Goal: Task Accomplishment & Management: Use online tool/utility

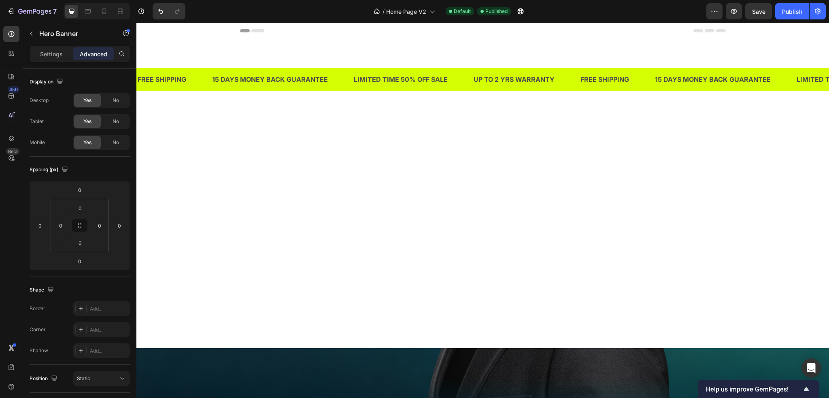
scroll to position [921, 0]
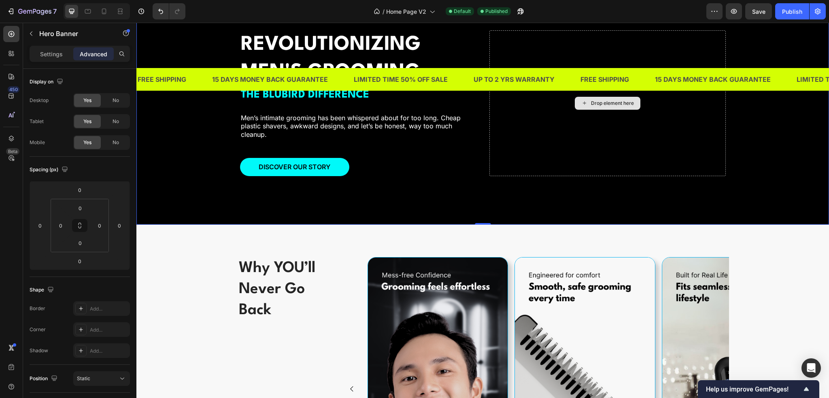
click at [562, 176] on div "Drop element here" at bounding box center [608, 103] width 236 height 146
click at [54, 58] on p "Settings" at bounding box center [51, 54] width 23 height 9
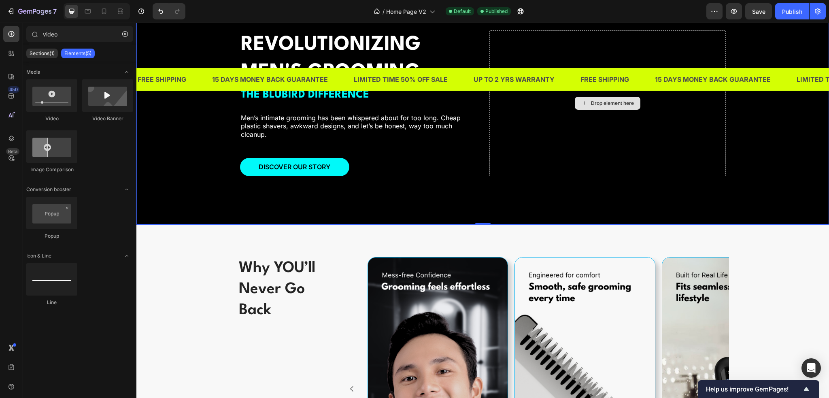
click at [575, 110] on div "Drop element here" at bounding box center [608, 103] width 66 height 13
click at [594, 106] on div "Drop element here" at bounding box center [612, 103] width 43 height 6
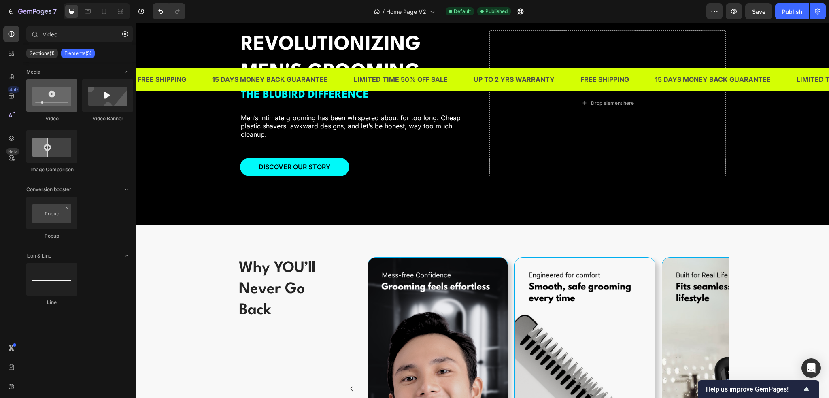
click at [70, 104] on div at bounding box center [51, 95] width 51 height 32
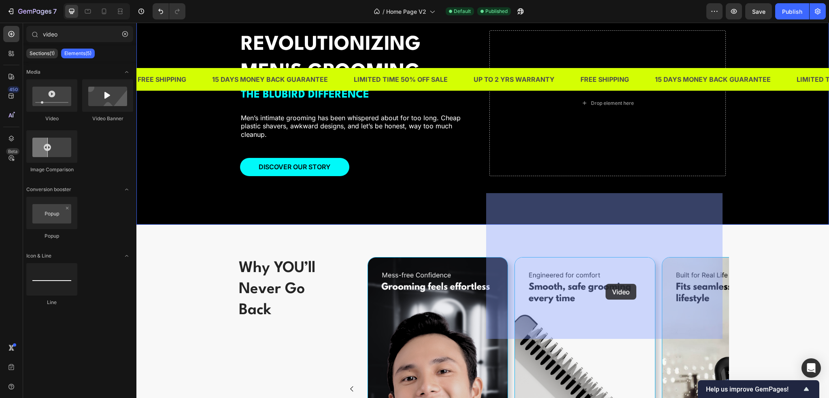
drag, startPoint x: 185, startPoint y: 122, endPoint x: 606, endPoint y: 284, distance: 450.6
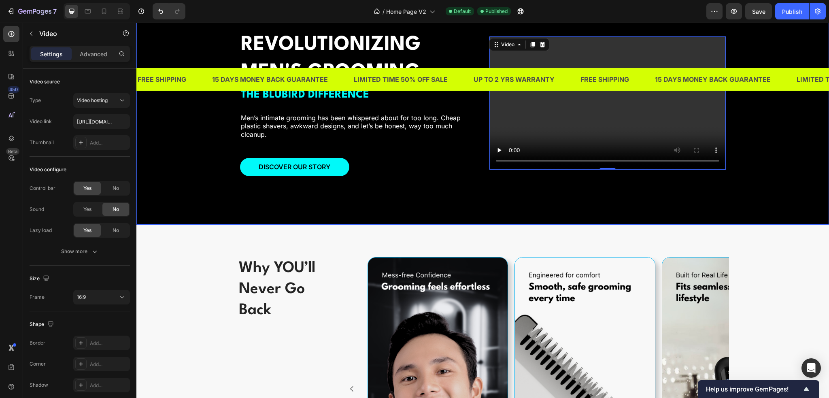
click at [602, 189] on div "REVOLUTIONIZING MEN'S GROOMING Heading THE BLUBIRD DIFFERENCE Text Block Men’s …" at bounding box center [483, 103] width 486 height 172
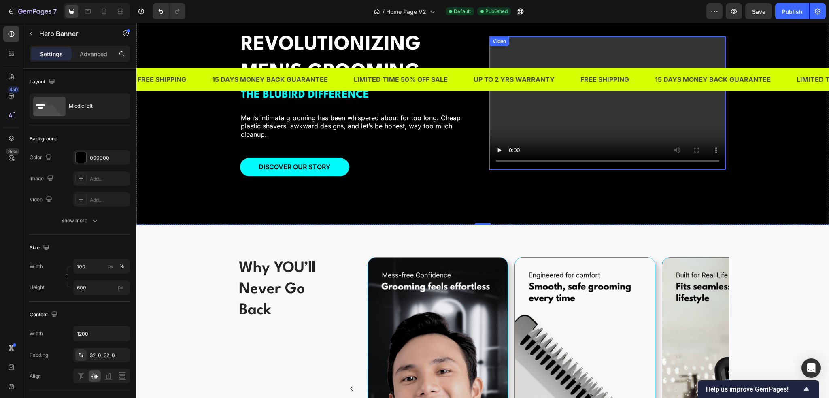
click at [593, 170] on video at bounding box center [608, 102] width 236 height 133
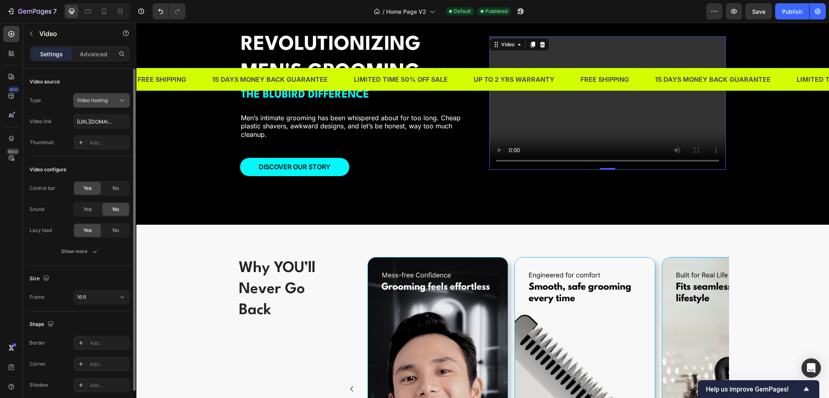
click at [98, 101] on span "Video hosting" at bounding box center [92, 100] width 31 height 6
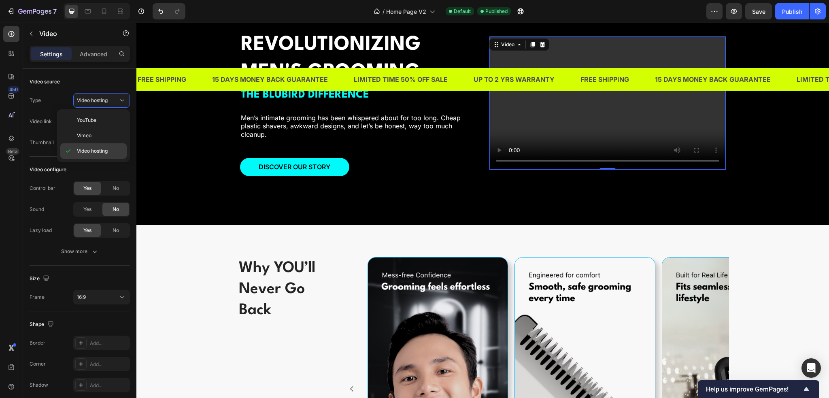
click at [92, 147] on span "Video hosting" at bounding box center [92, 150] width 31 height 7
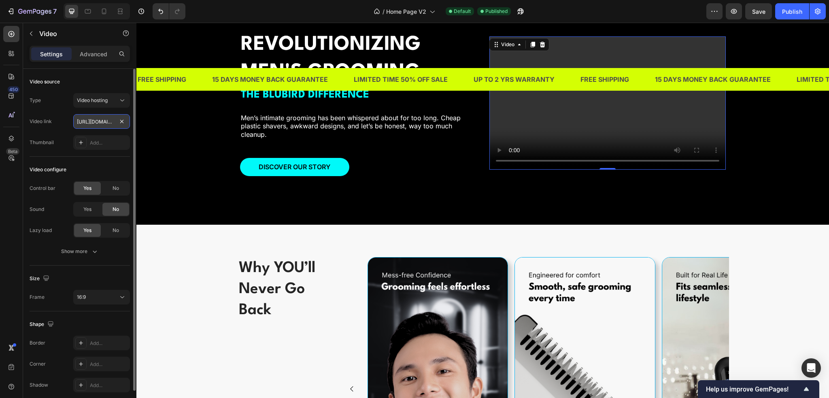
click at [101, 125] on input "https://cdn.shopify.com/videos/c/o/v/2cd3deb506b54b009063f7270ab5cf2e.mp4" at bounding box center [101, 121] width 57 height 15
click at [106, 124] on input "https://cdn.shopify.com/videos/c/o/v/2cd3deb506b54b009063f7270ab5cf2e.mp4" at bounding box center [101, 121] width 57 height 15
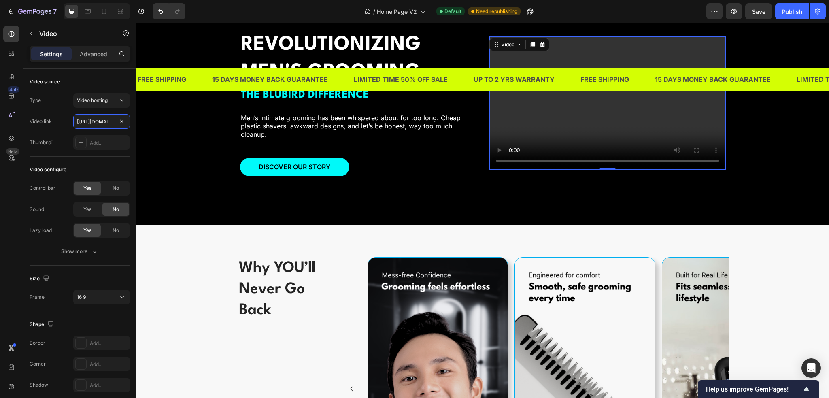
scroll to position [0, 154]
drag, startPoint x: 243, startPoint y: 145, endPoint x: 191, endPoint y: 123, distance: 56.4
paste input "ttps://admin.shopify.com/store/t6133r-tw/content/files/29489563369575?selectedV…"
drag, startPoint x: 100, startPoint y: 122, endPoint x: 81, endPoint y: 122, distance: 19.4
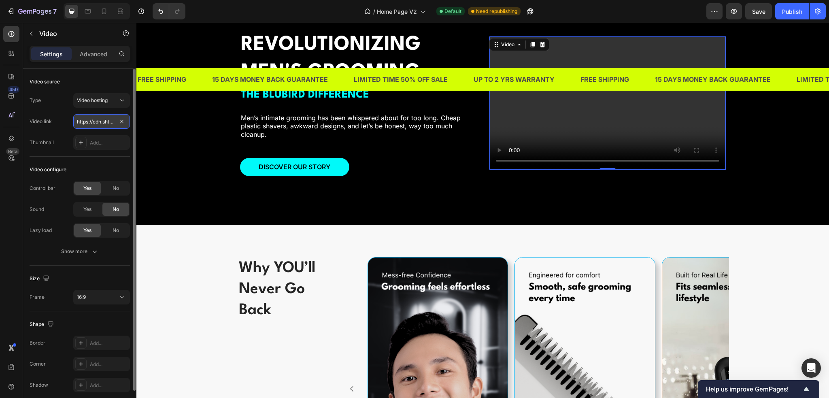
click at [81, 122] on input "https://cdn.shttps://admin.shopify.com/store/t6133r-tw/content/files/2948956336…" at bounding box center [101, 121] width 57 height 15
click at [52, 122] on div "Video link https://cdn.shttps://admin.shopify.com/store/t6133r-tw/content/files…" at bounding box center [80, 121] width 100 height 15
click at [97, 121] on input "https://cdn.shttps://admin.shopify.com/store/t6133r-tw/content/files/2948956336…" at bounding box center [101, 121] width 57 height 15
paste input "opify.com/videos/c/o/v/3f31caaf03594efba5cf00640dfda7a2.mp4"
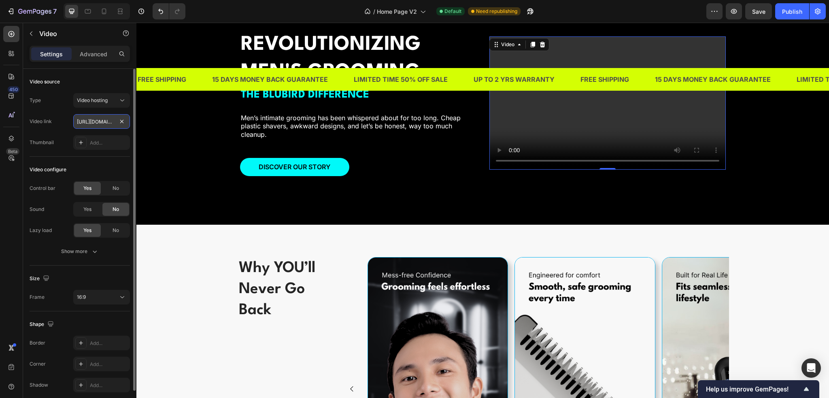
scroll to position [0, 149]
type input "https://cdn.shopify.com/videos/c/o/v/3f31caaf03594efba5cf00640dfda7a2.mp4"
click at [113, 190] on span "No" at bounding box center [116, 188] width 6 height 7
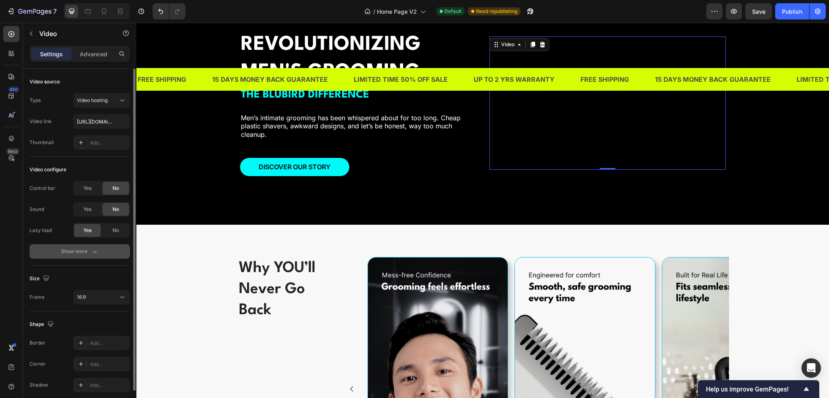
click at [94, 252] on icon "button" at bounding box center [95, 251] width 8 height 8
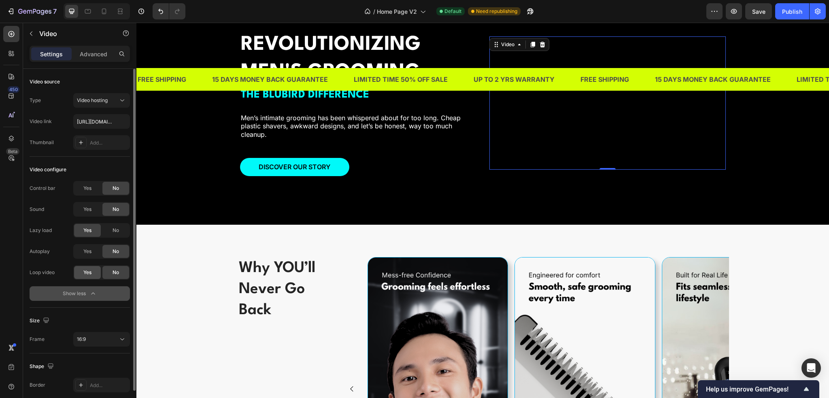
click at [86, 275] on span "Yes" at bounding box center [87, 272] width 8 height 7
click at [55, 269] on div "Loop video" at bounding box center [42, 272] width 25 height 7
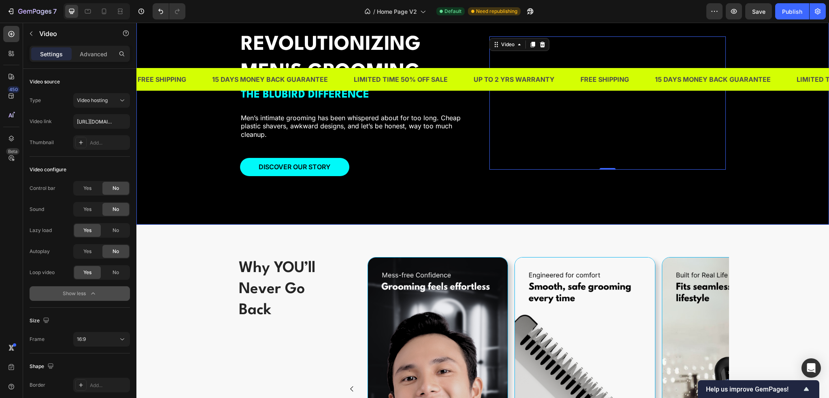
click at [246, 176] on div "REVOLUTIONIZING MEN'S GROOMING Heading THE BLUBIRD DIFFERENCE Text Block Men’s …" at bounding box center [358, 103] width 236 height 146
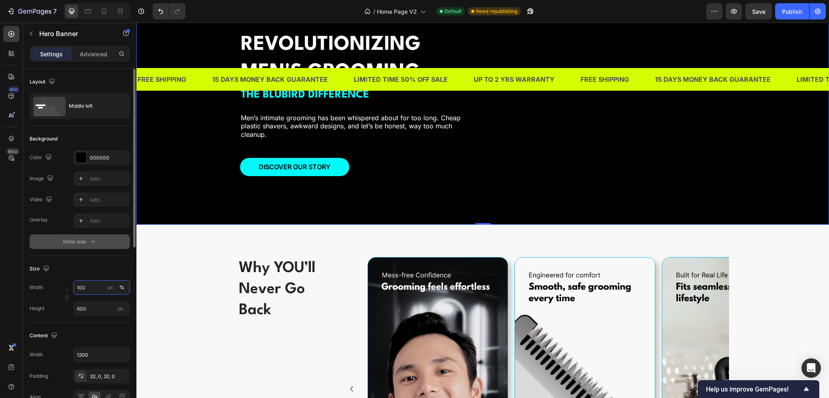
click at [94, 285] on input "100" at bounding box center [101, 287] width 57 height 15
click at [86, 317] on span "Default" at bounding box center [85, 320] width 17 height 7
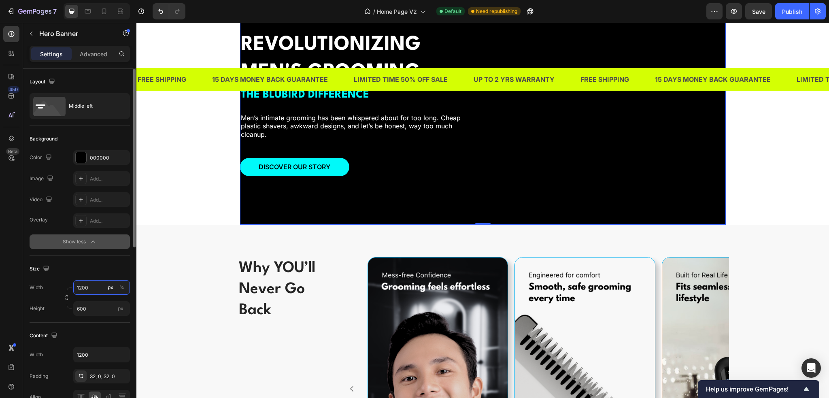
click at [90, 292] on input "1200" at bounding box center [101, 287] width 57 height 15
click at [87, 304] on p "Full 100%" at bounding box center [100, 306] width 47 height 7
type input "100"
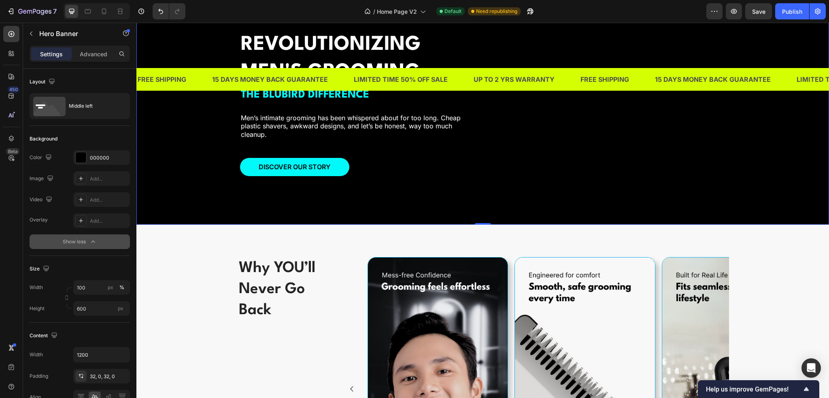
click at [576, 176] on div "Video" at bounding box center [608, 103] width 236 height 146
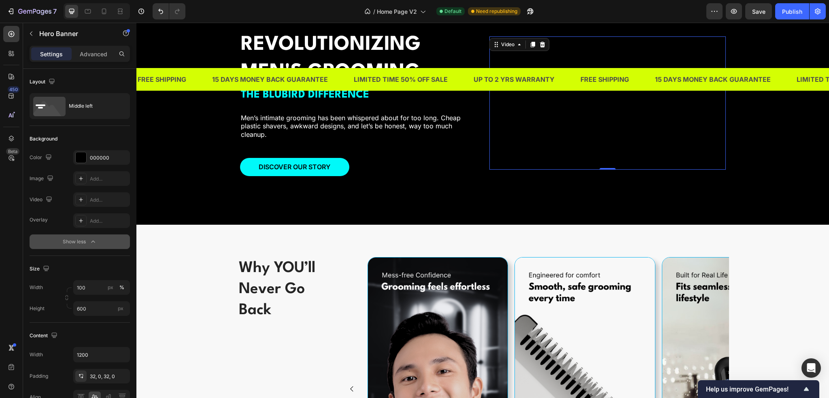
click at [556, 170] on video at bounding box center [608, 102] width 236 height 133
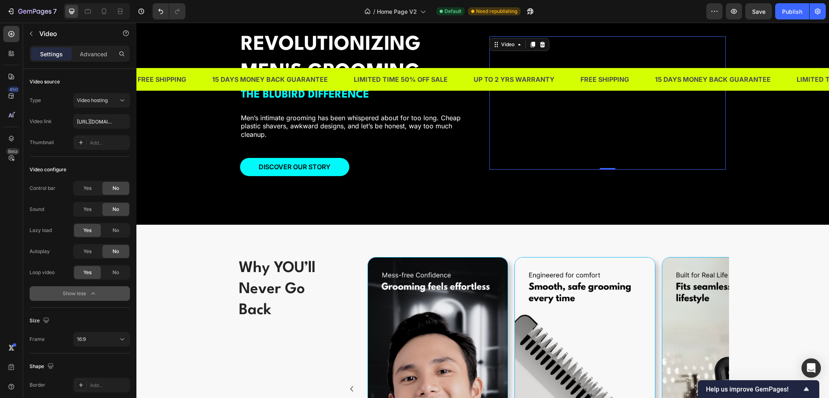
scroll to position [75, 0]
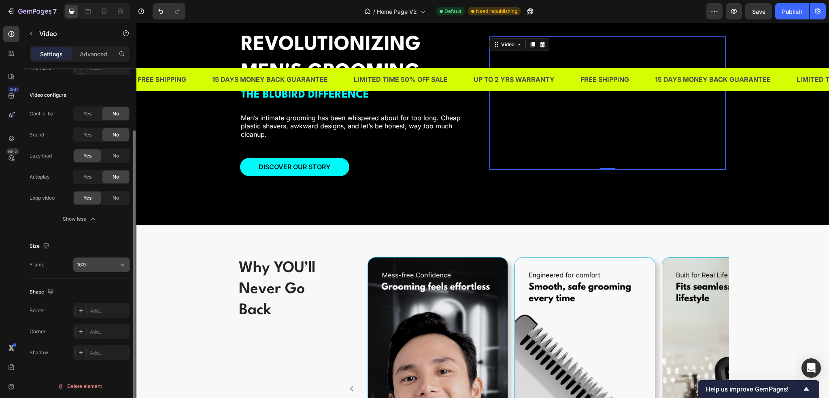
click at [92, 268] on button "16:9" at bounding box center [101, 265] width 57 height 15
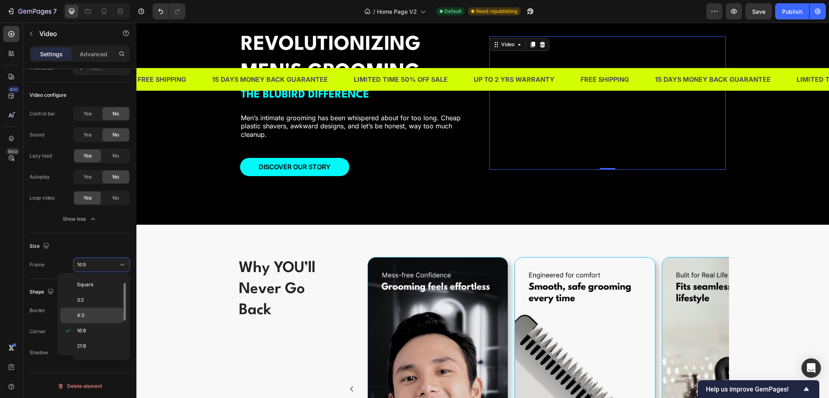
click at [92, 312] on p "4:3" at bounding box center [98, 315] width 43 height 7
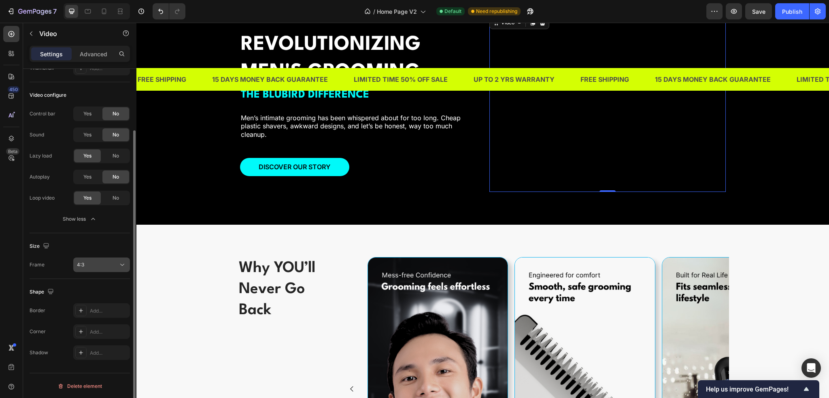
click at [98, 266] on div "4:3" at bounding box center [97, 264] width 41 height 7
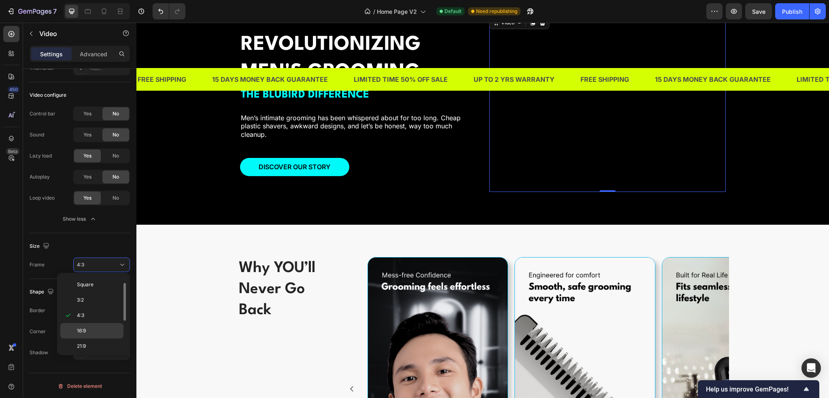
click at [92, 325] on div "16:9" at bounding box center [91, 330] width 63 height 15
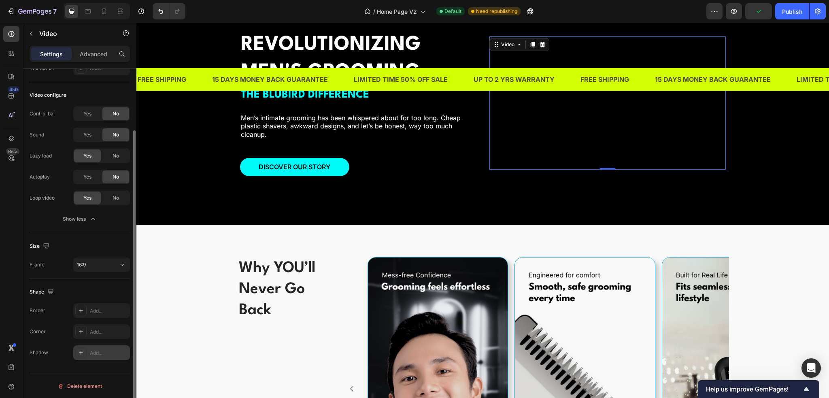
click at [77, 354] on div at bounding box center [80, 352] width 11 height 11
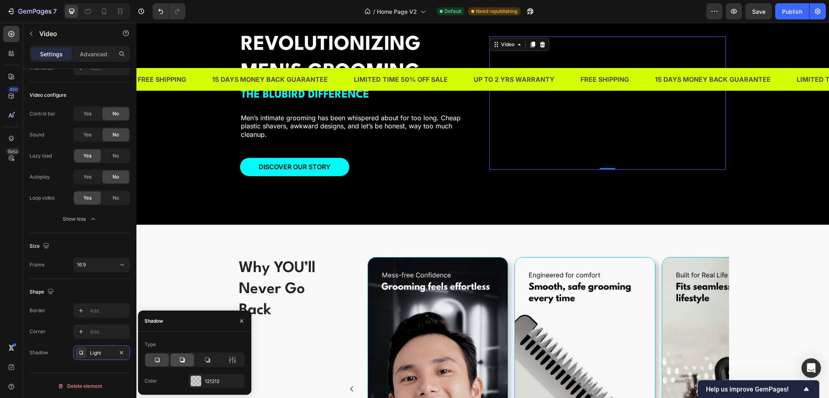
click at [181, 360] on icon at bounding box center [182, 360] width 8 height 8
click at [197, 377] on div at bounding box center [196, 381] width 11 height 11
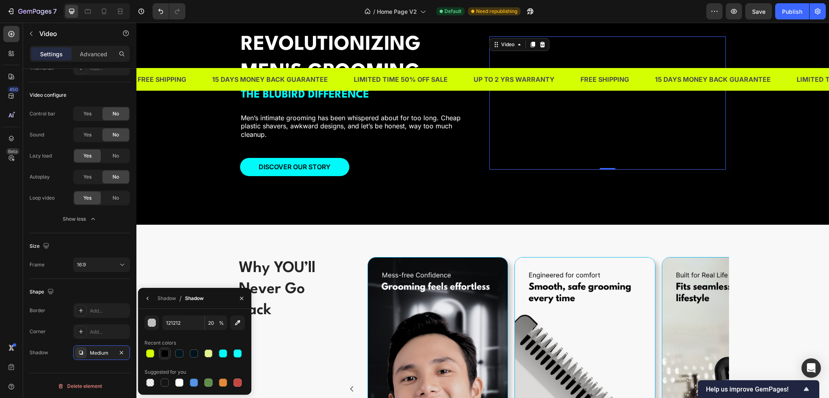
click at [164, 353] on div at bounding box center [165, 353] width 8 height 8
type input "000000"
type input "100"
click at [153, 354] on div at bounding box center [150, 353] width 8 height 8
type input "D4FF03"
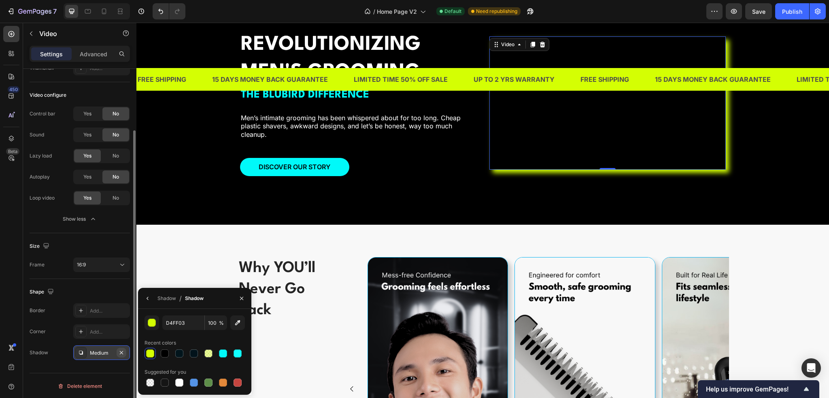
click at [121, 350] on icon "button" at bounding box center [121, 352] width 6 height 6
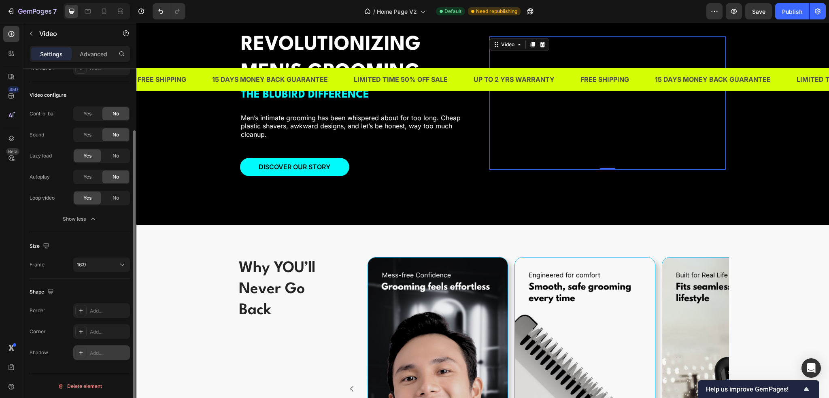
click at [41, 325] on div "Corner" at bounding box center [38, 331] width 16 height 13
click at [86, 315] on div "Add..." at bounding box center [101, 310] width 57 height 15
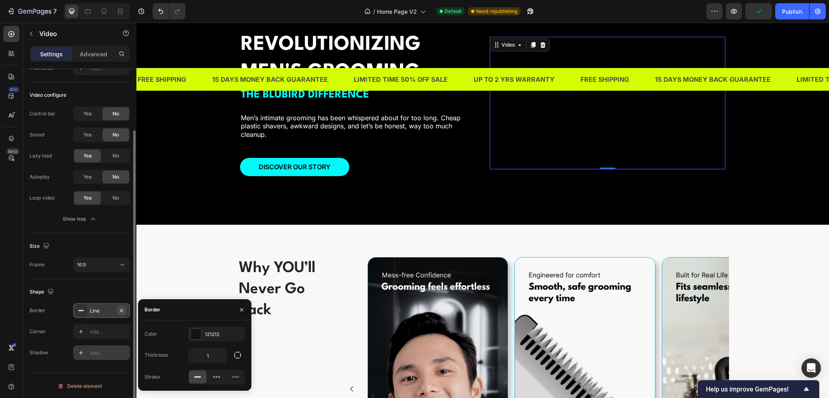
click at [122, 310] on icon "button" at bounding box center [121, 310] width 3 height 3
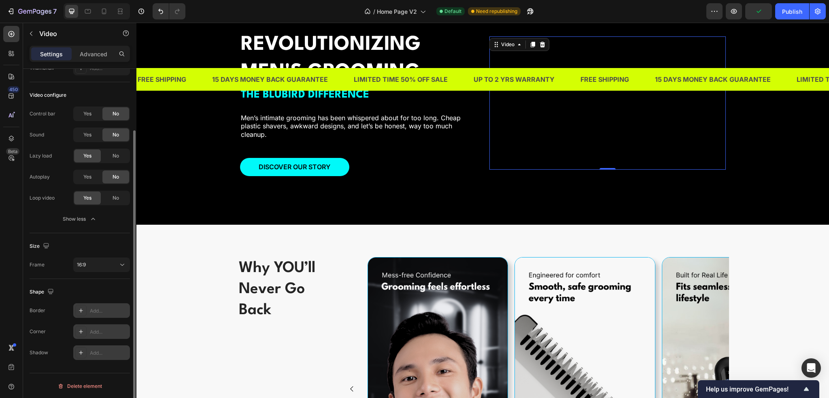
click at [105, 328] on div "Add..." at bounding box center [109, 331] width 38 height 7
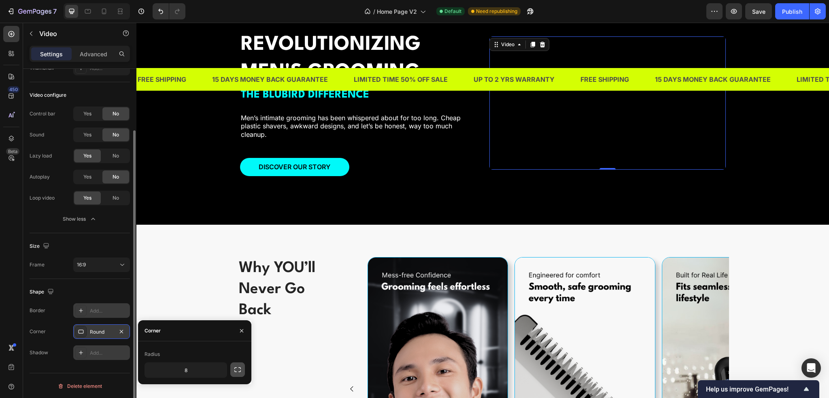
click at [236, 369] on icon "button" at bounding box center [238, 370] width 8 height 8
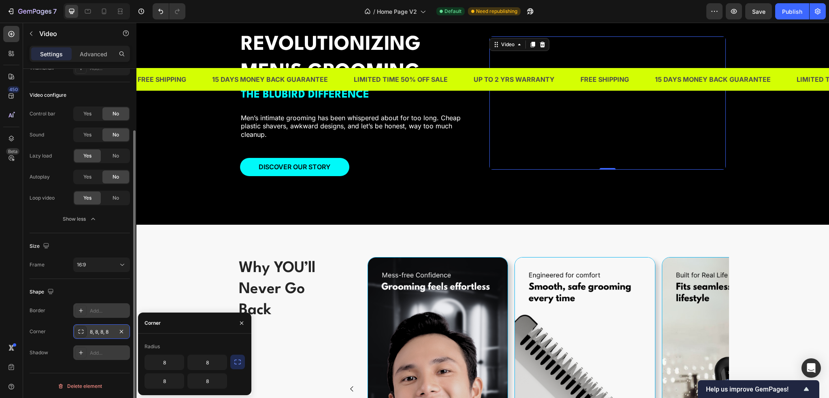
click at [56, 342] on div "Border Add... Corner 8, 8, 8, 8 Shadow Add..." at bounding box center [80, 331] width 100 height 57
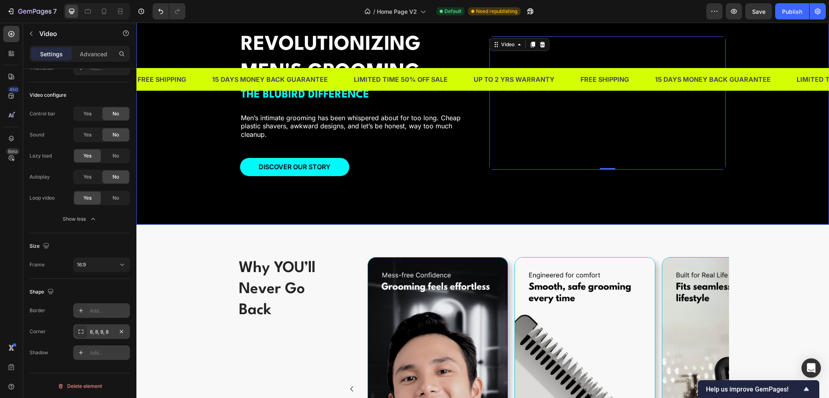
click at [379, 225] on div "Overlay" at bounding box center [482, 103] width 693 height 243
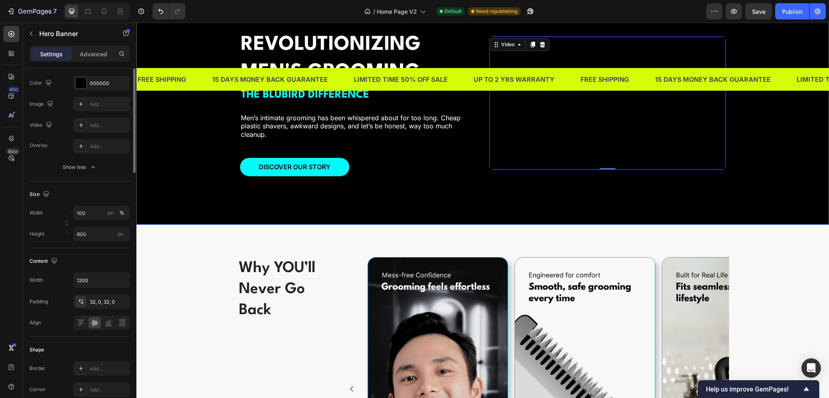
scroll to position [0, 0]
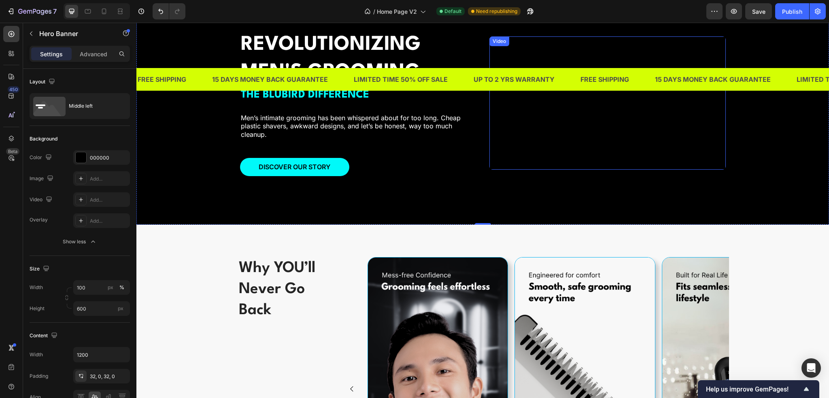
click at [502, 170] on video at bounding box center [608, 102] width 236 height 133
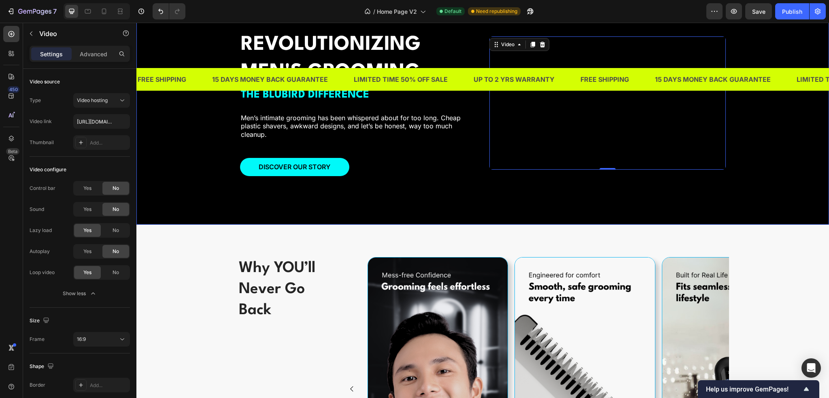
click at [435, 189] on div "REVOLUTIONIZING MEN'S GROOMING Heading THE BLUBIRD DIFFERENCE Text Block Men’s …" at bounding box center [483, 103] width 486 height 172
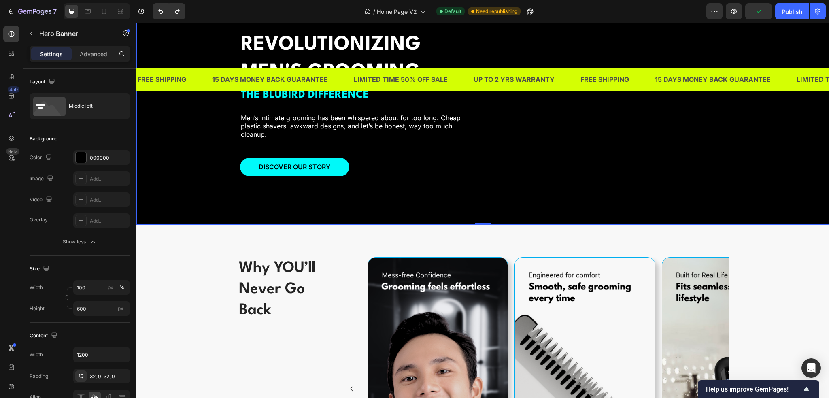
click at [757, 225] on div "Overlay" at bounding box center [482, 103] width 693 height 243
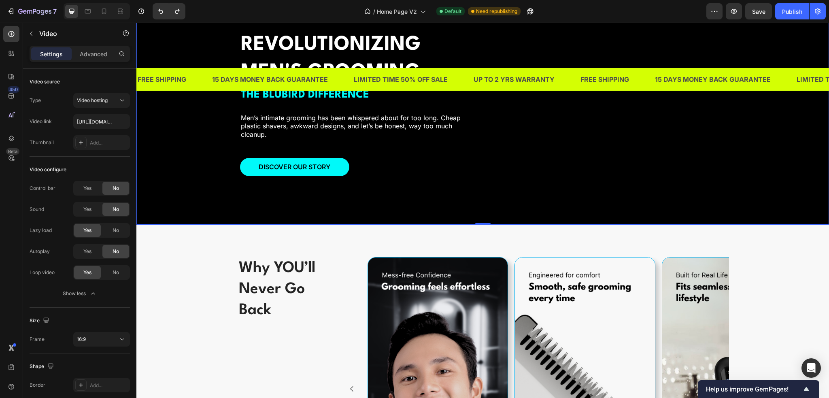
click at [713, 170] on video at bounding box center [608, 102] width 236 height 133
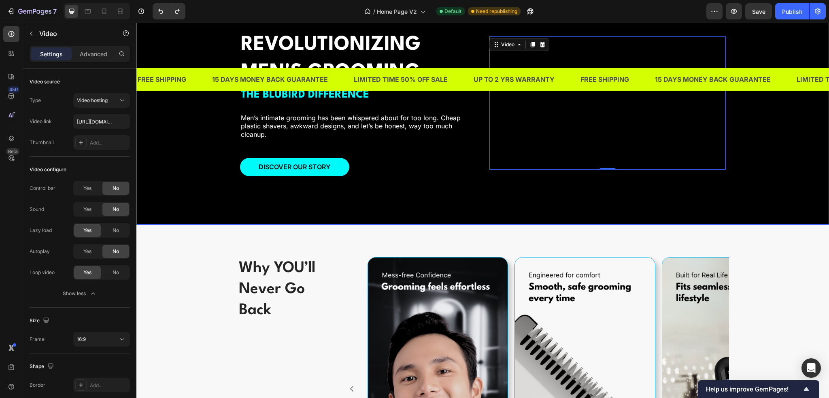
click at [750, 225] on div "Overlay" at bounding box center [482, 103] width 693 height 243
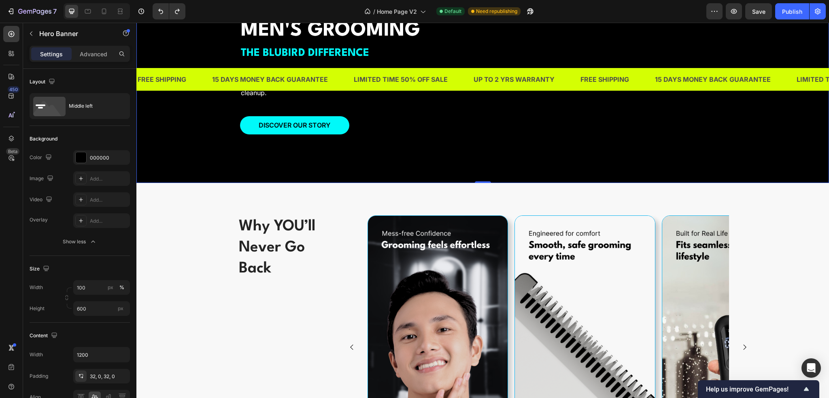
scroll to position [962, 0]
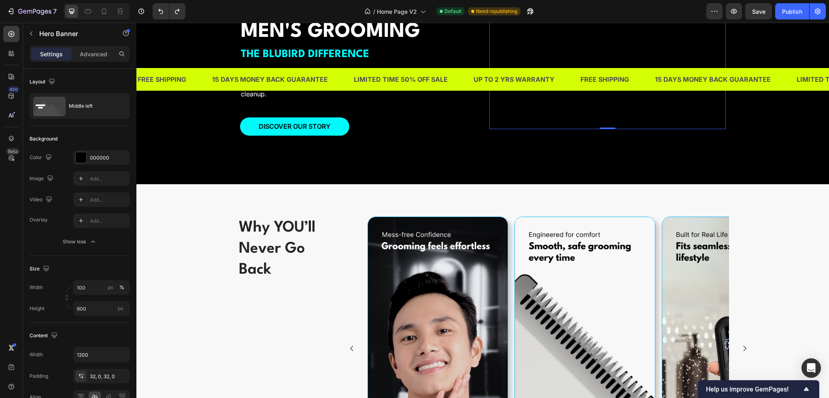
click at [627, 129] on video at bounding box center [608, 62] width 236 height 133
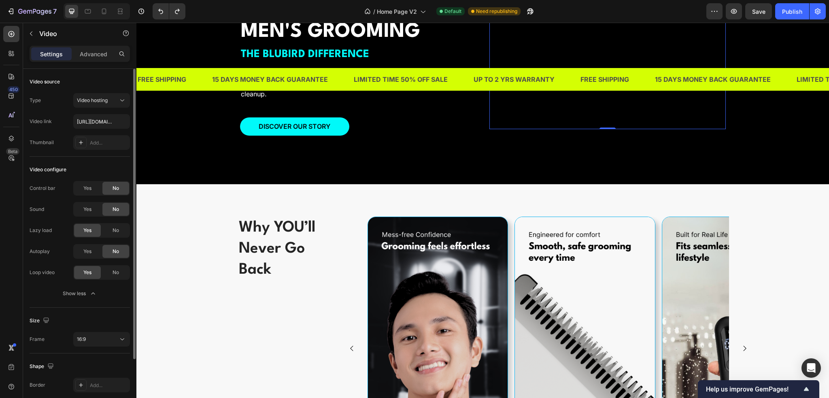
scroll to position [75, 0]
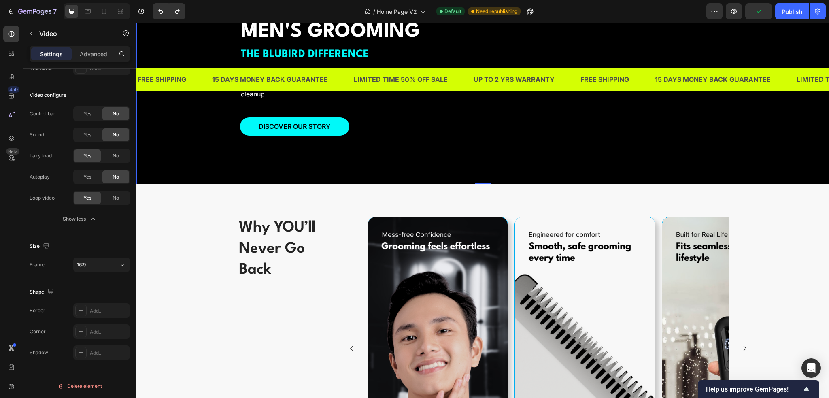
click at [744, 184] on div "Overlay" at bounding box center [482, 62] width 693 height 243
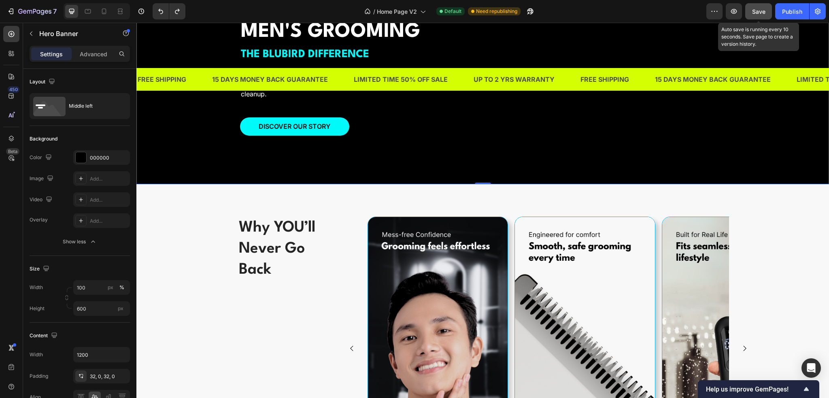
click at [760, 9] on span "Save" at bounding box center [758, 11] width 13 height 7
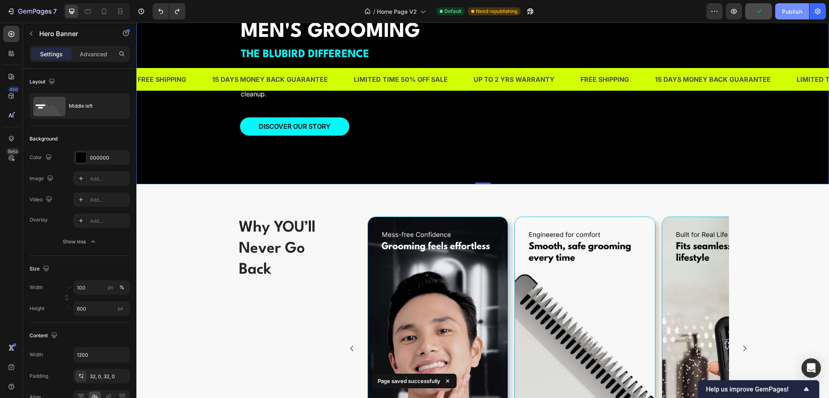
click at [794, 9] on div "Publish" at bounding box center [792, 11] width 20 height 9
click at [696, 129] on video at bounding box center [608, 62] width 236 height 133
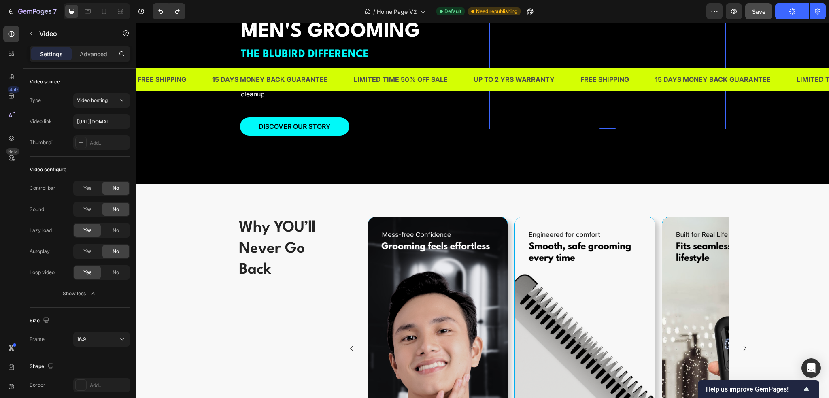
click at [500, 8] on div "Video" at bounding box center [508, 3] width 17 height 7
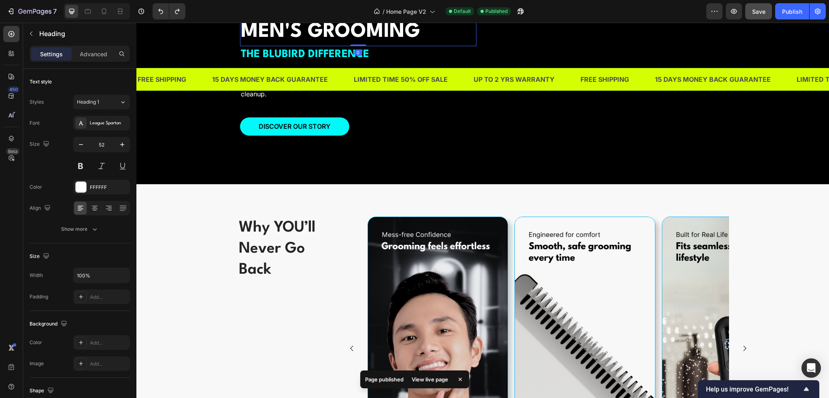
click at [467, 45] on p "REVOLUTIONIZING MEN'S GROOMING" at bounding box center [358, 18] width 235 height 55
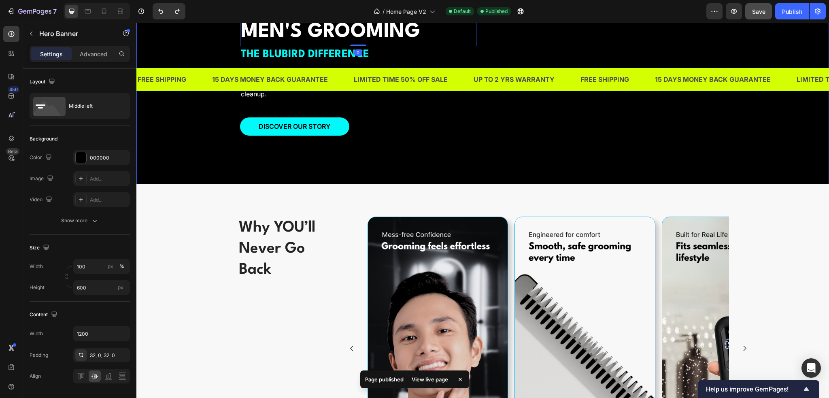
click at [488, 132] on div "Overlay" at bounding box center [482, 62] width 693 height 243
click at [518, 129] on video at bounding box center [608, 62] width 236 height 133
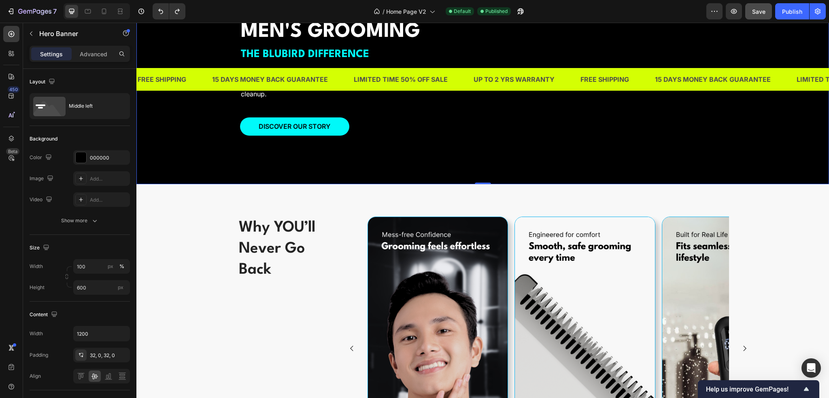
click at [760, 184] on div "Overlay" at bounding box center [482, 62] width 693 height 243
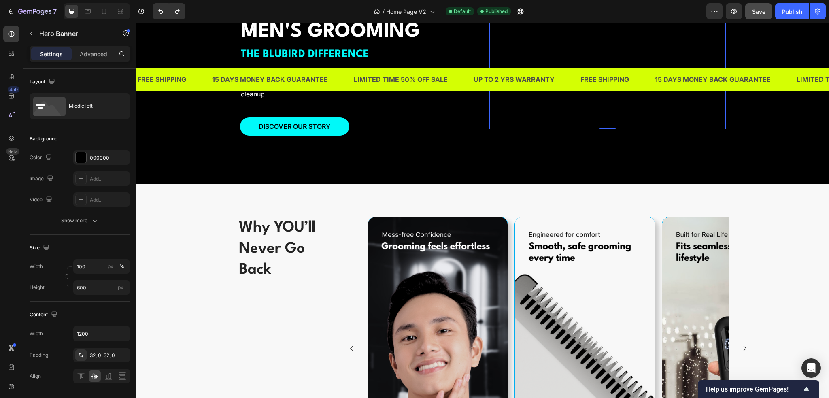
click at [577, 129] on video at bounding box center [608, 62] width 236 height 133
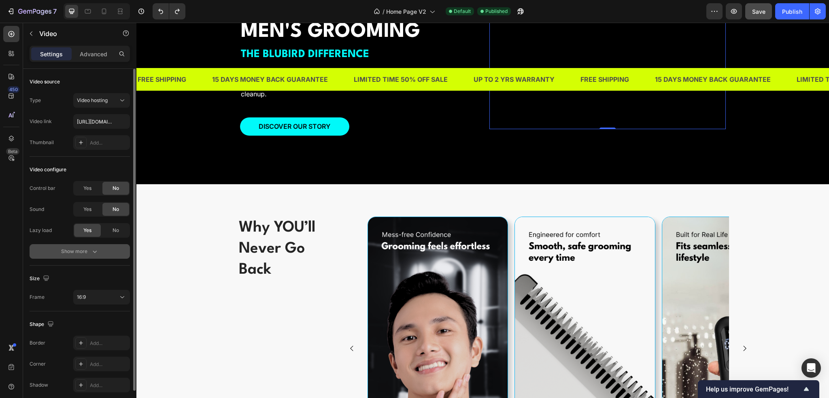
click at [81, 251] on div "Show more" at bounding box center [80, 251] width 38 height 8
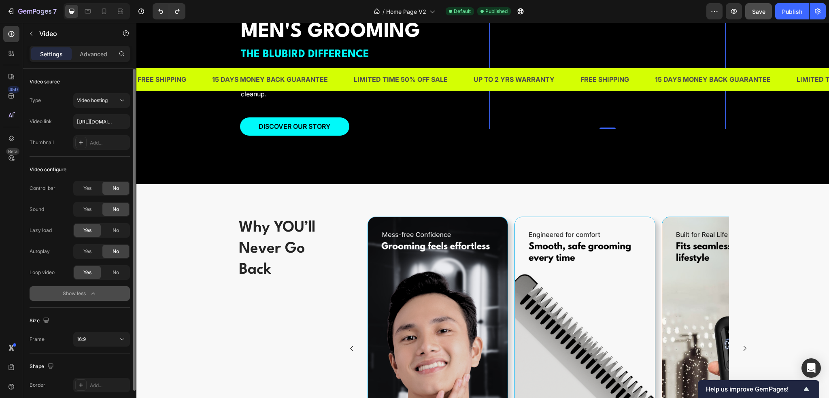
click at [81, 251] on div "Yes" at bounding box center [87, 251] width 27 height 13
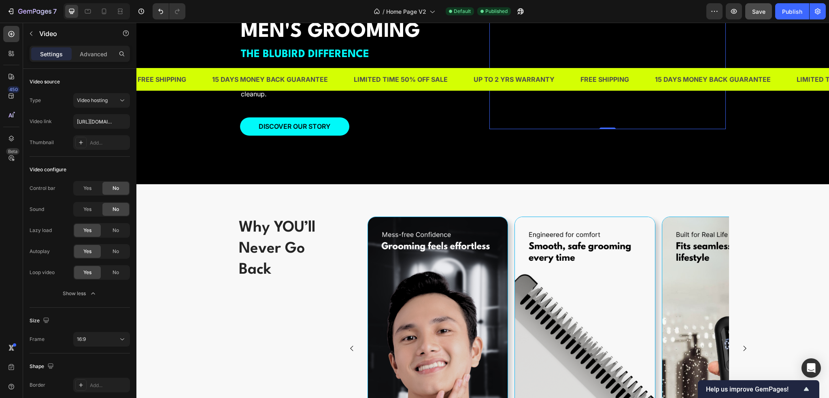
click at [758, 6] on button "Save" at bounding box center [758, 11] width 27 height 16
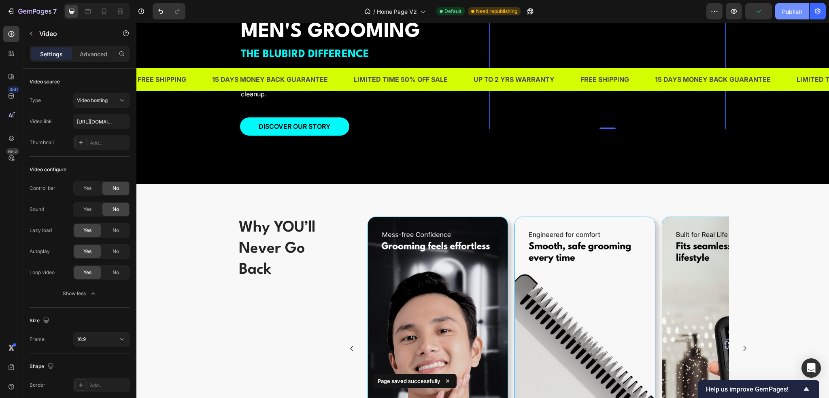
click at [788, 15] on div "Publish" at bounding box center [792, 11] width 20 height 9
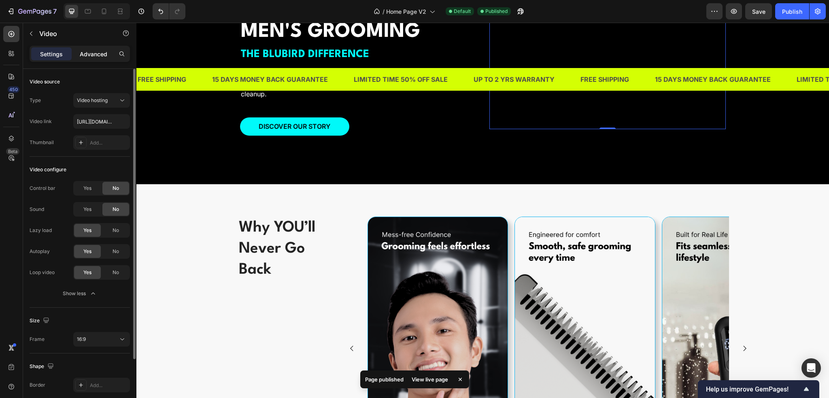
click at [91, 56] on p "Advanced" at bounding box center [94, 54] width 28 height 9
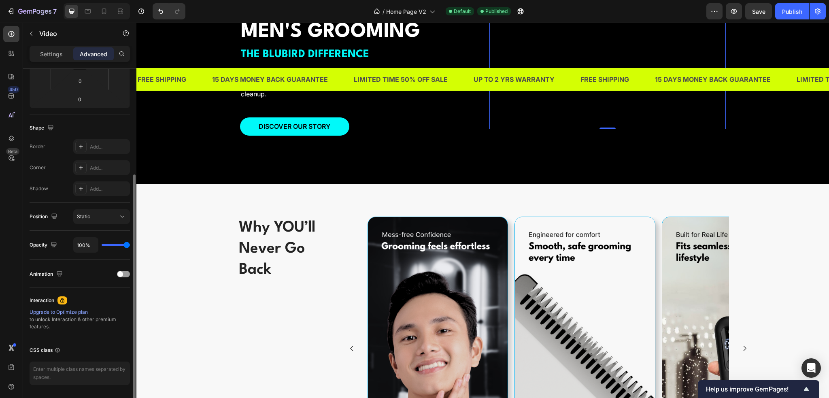
scroll to position [187, 0]
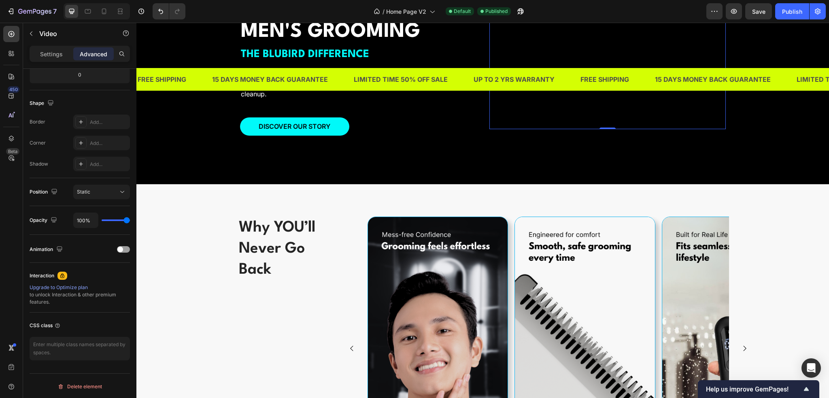
click at [547, 129] on video at bounding box center [608, 62] width 236 height 133
click at [562, 129] on video at bounding box center [608, 62] width 236 height 133
click at [52, 50] on p "Settings" at bounding box center [51, 54] width 23 height 9
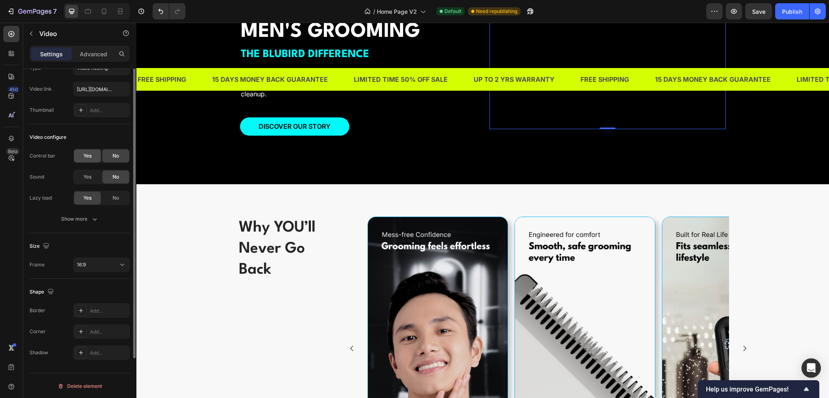
scroll to position [0, 0]
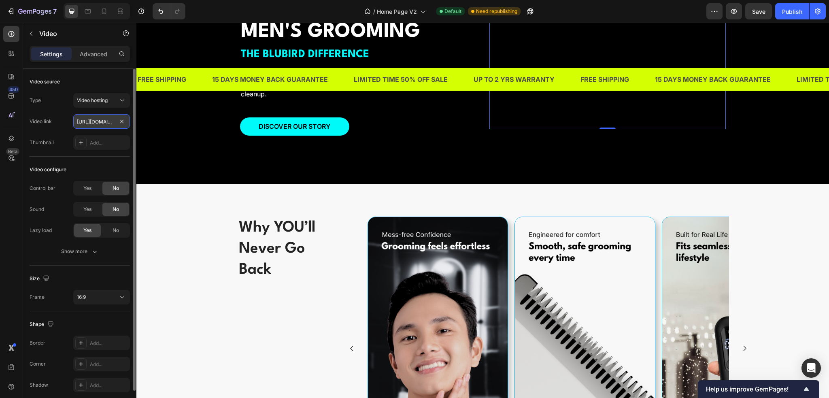
click at [95, 121] on input "https://cdn.shopify.com/videos/c/o/v/3f31caaf03594efba5cf00640dfda7a2.mp4" at bounding box center [101, 121] width 57 height 15
drag, startPoint x: 95, startPoint y: 121, endPoint x: 89, endPoint y: 120, distance: 6.2
click at [89, 120] on input "https://cdn.shopify.com/videos/c/o/v/3f31caaf03594efba5cf00640dfda7a2.mp4" at bounding box center [101, 121] width 57 height 15
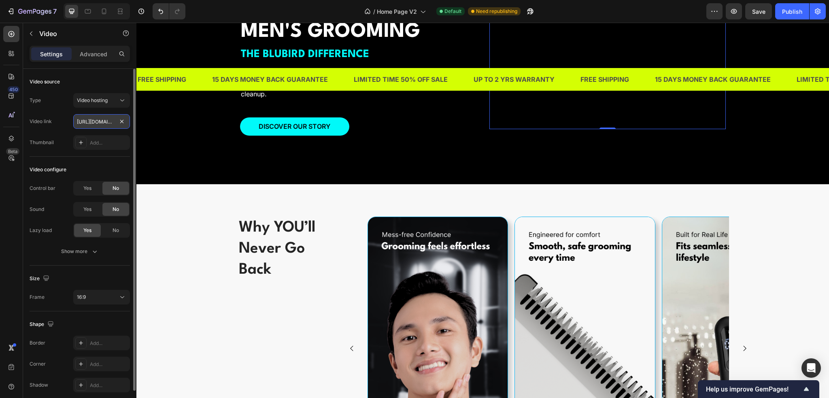
click at [89, 120] on input "https://cdn.shopify.com/videos/c/o/v/3f31caaf03594efba5cf00640dfda7a2.mp4" at bounding box center [101, 121] width 57 height 15
paste input "a1f998e71c30409797adc0e762df57d1"
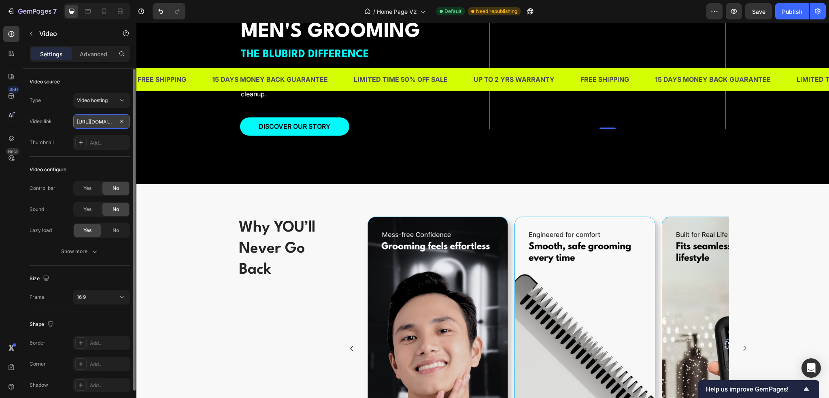
scroll to position [0, 149]
type input "https://cdn.shopify.com/videos/c/o/v/a1f998e71c30409797adc0e762df57d1.mp4"
click at [99, 253] on button "Show more" at bounding box center [80, 251] width 100 height 15
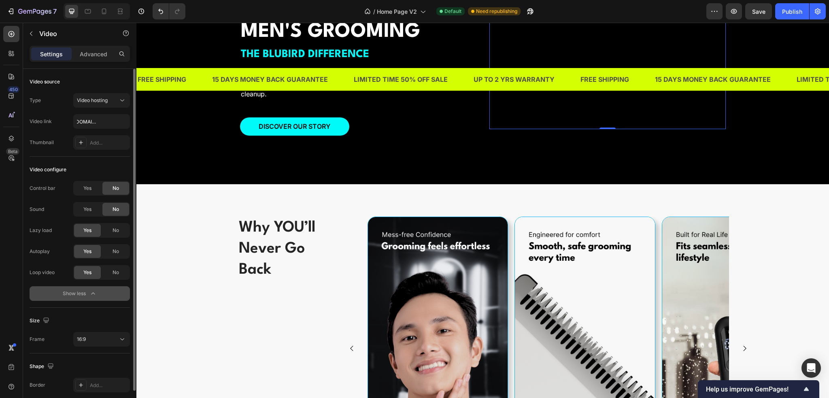
scroll to position [0, 0]
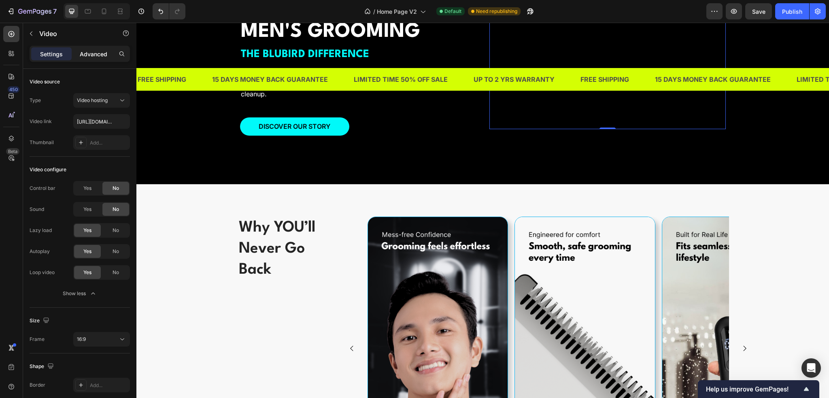
click at [91, 56] on p "Advanced" at bounding box center [94, 54] width 28 height 9
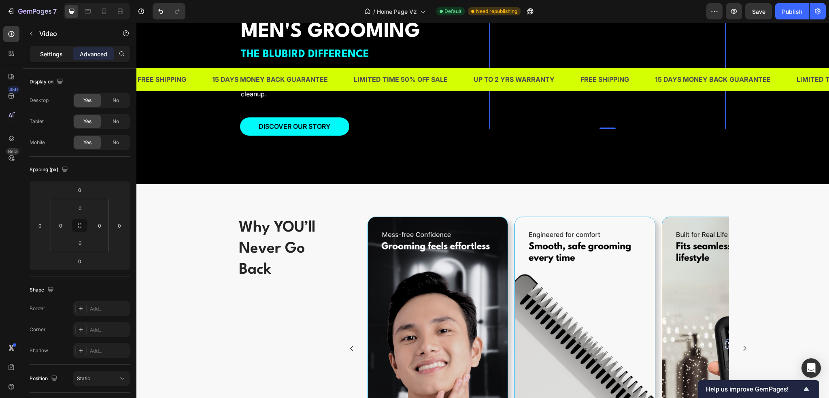
click at [51, 55] on p "Settings" at bounding box center [51, 54] width 23 height 9
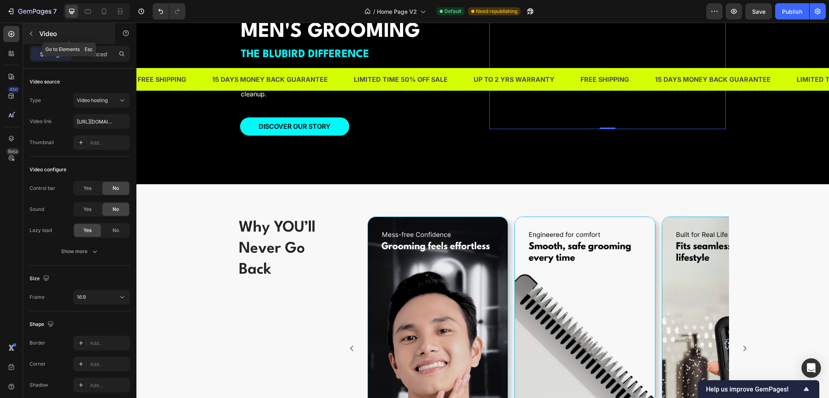
click at [33, 35] on icon "button" at bounding box center [31, 33] width 6 height 6
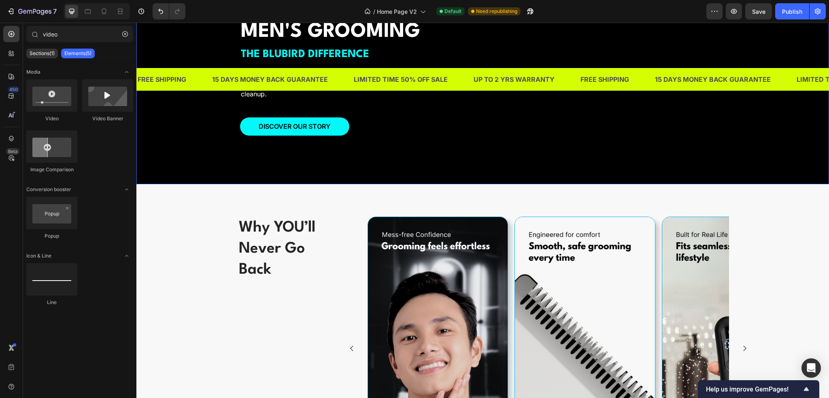
click at [210, 184] on div "Overlay" at bounding box center [482, 62] width 693 height 243
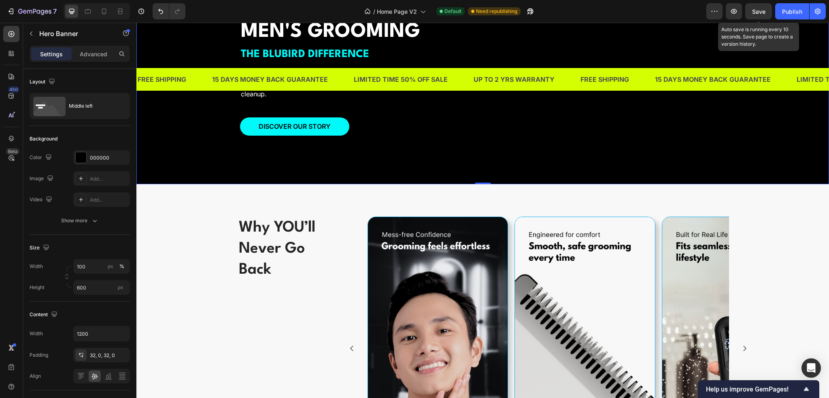
click at [763, 11] on span "Save" at bounding box center [758, 11] width 13 height 7
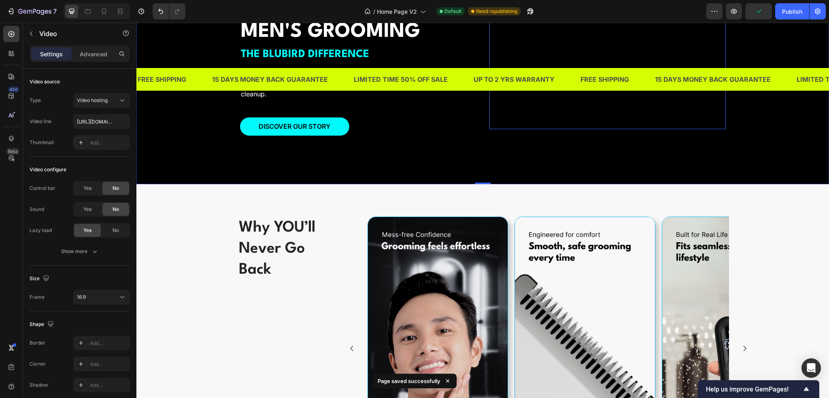
click at [690, 129] on video at bounding box center [608, 62] width 236 height 133
click at [793, 11] on div "Publish" at bounding box center [792, 11] width 20 height 9
click at [740, 153] on div "Overlay" at bounding box center [482, 62] width 693 height 243
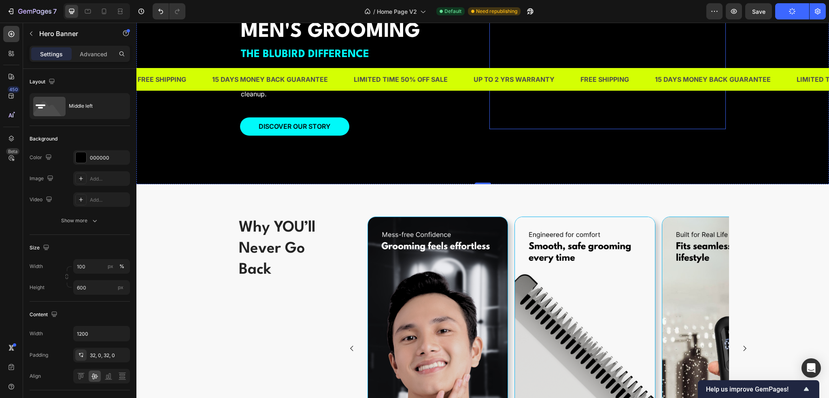
click at [492, 129] on video at bounding box center [608, 62] width 236 height 133
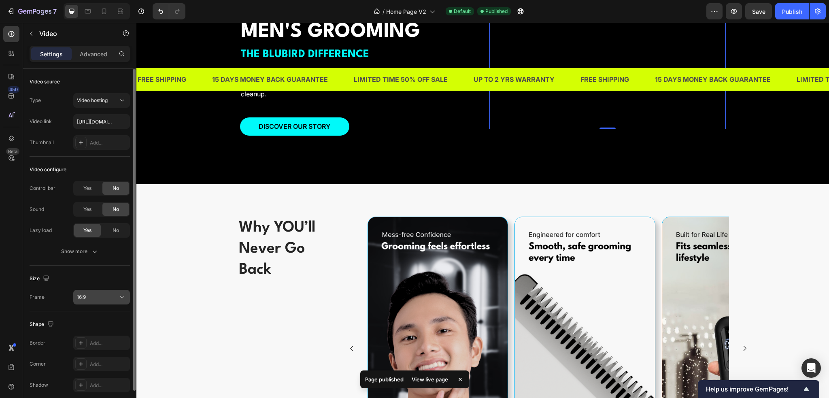
click at [118, 297] on div "16:9" at bounding box center [97, 297] width 41 height 7
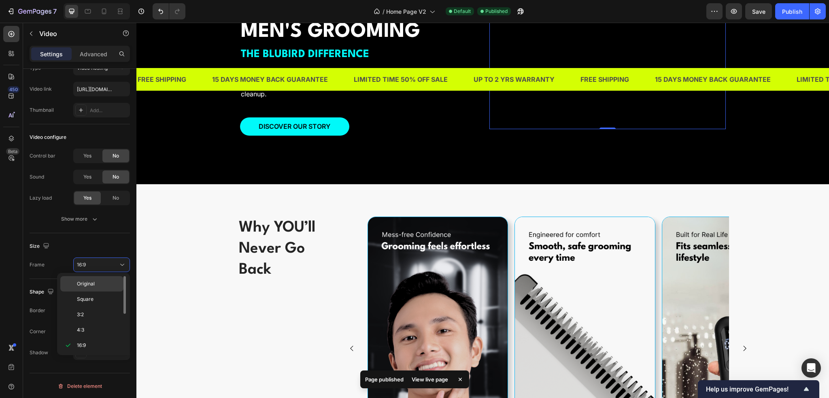
click at [97, 286] on p "Original" at bounding box center [98, 283] width 43 height 7
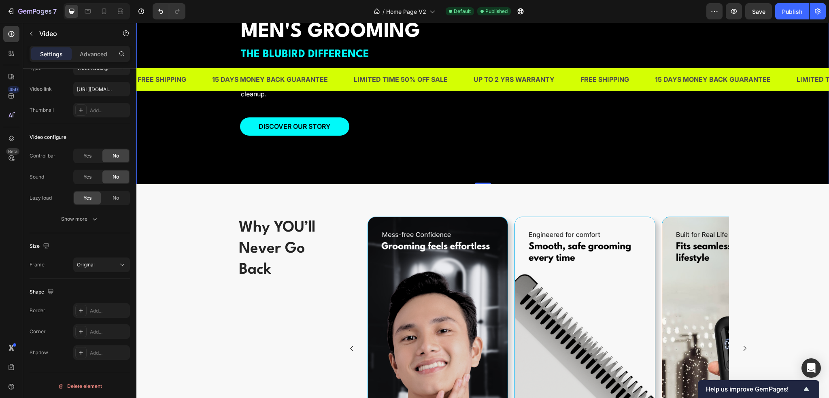
click at [764, 184] on div "Overlay" at bounding box center [482, 62] width 693 height 243
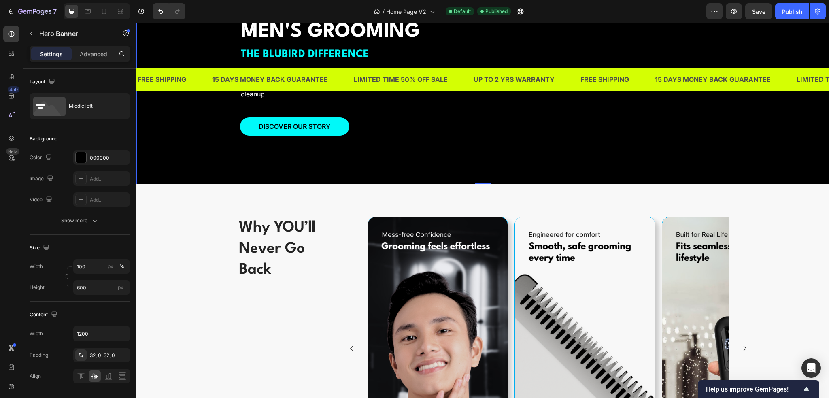
click at [675, 122] on video at bounding box center [608, 63] width 236 height 118
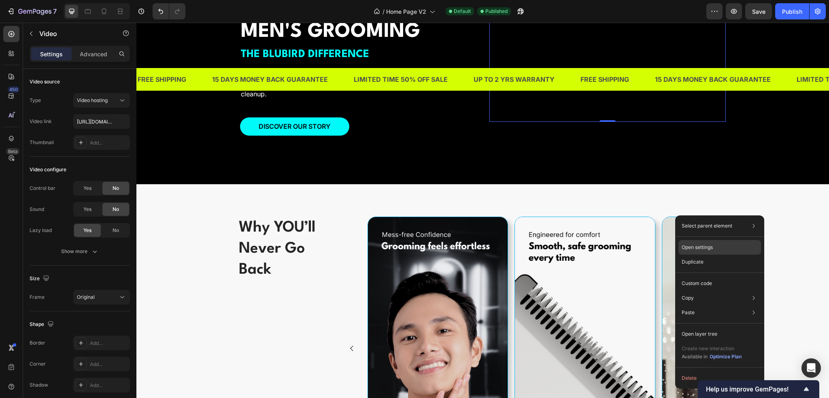
click at [710, 246] on p "Open settings" at bounding box center [697, 247] width 31 height 7
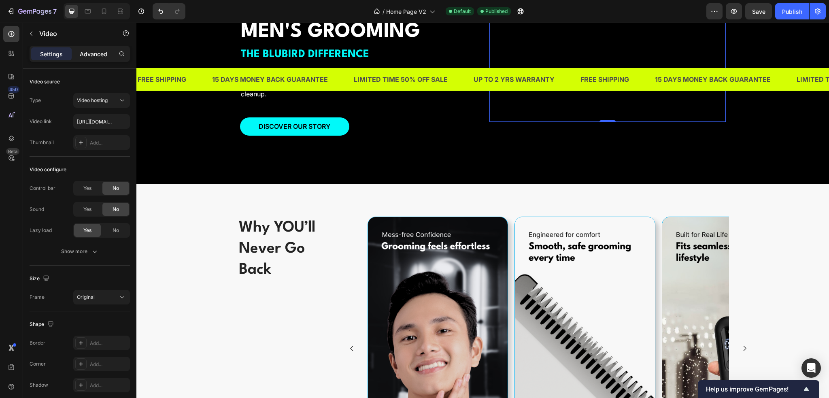
click at [91, 54] on p "Advanced" at bounding box center [94, 54] width 28 height 9
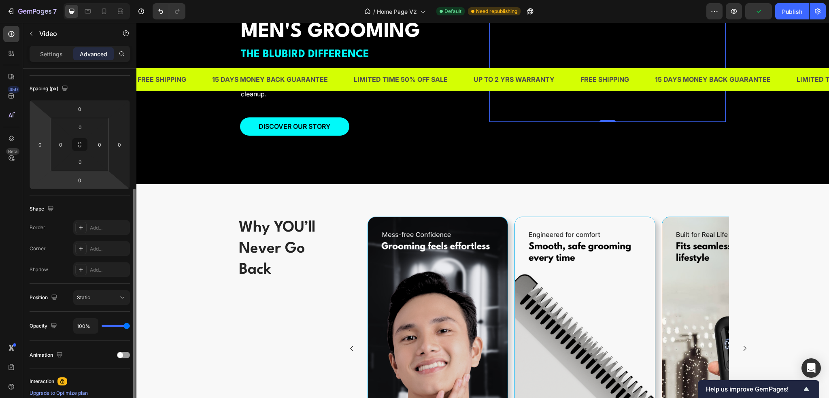
scroll to position [121, 0]
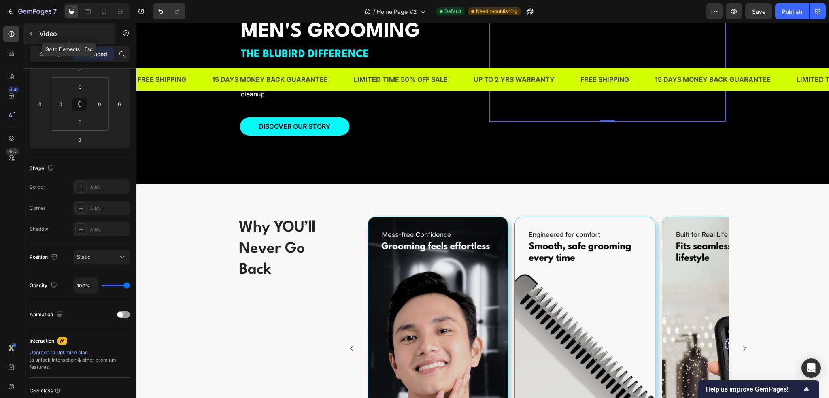
click at [30, 34] on icon "button" at bounding box center [31, 33] width 6 height 6
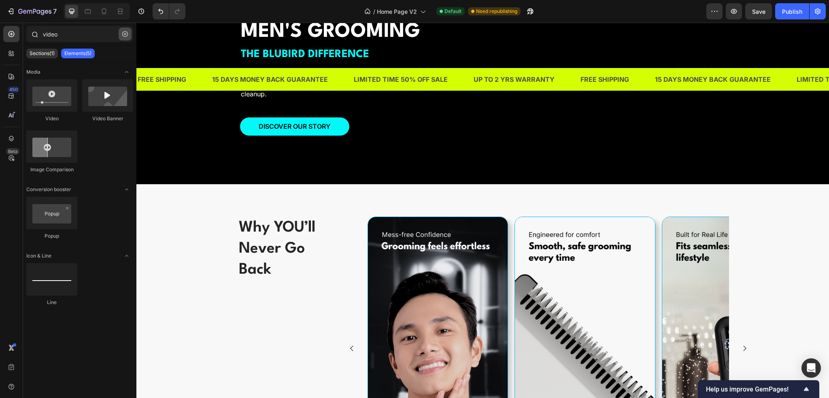
click at [123, 34] on icon "button" at bounding box center [125, 34] width 6 height 6
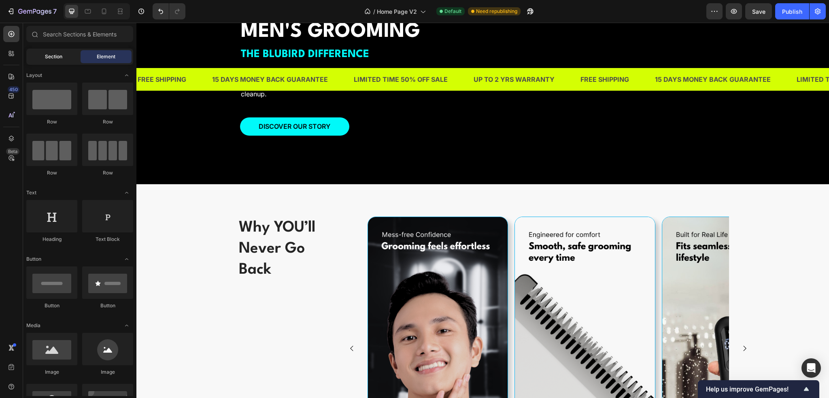
click at [62, 58] on div "Section" at bounding box center [53, 56] width 51 height 13
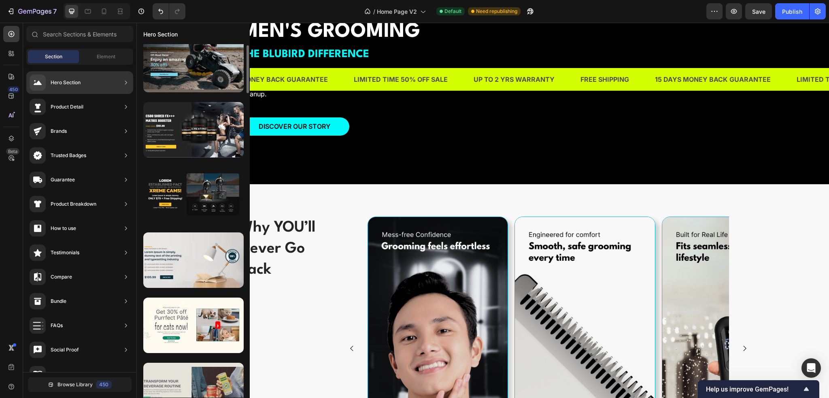
scroll to position [0, 0]
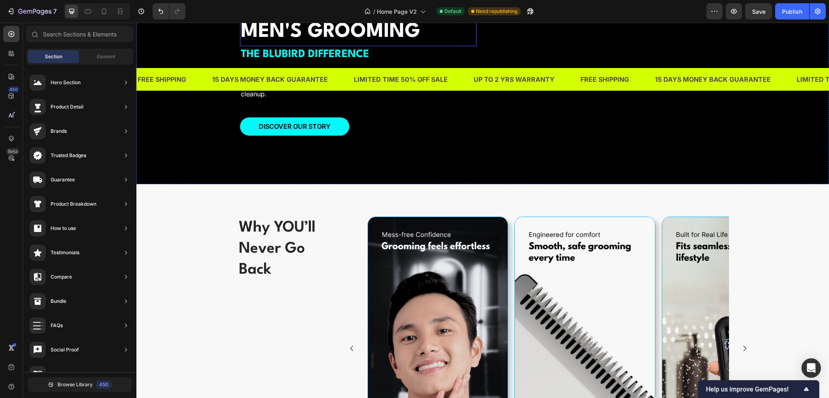
click at [472, 45] on p "REVOLUTIONIZING MEN'S GROOMING" at bounding box center [358, 18] width 235 height 55
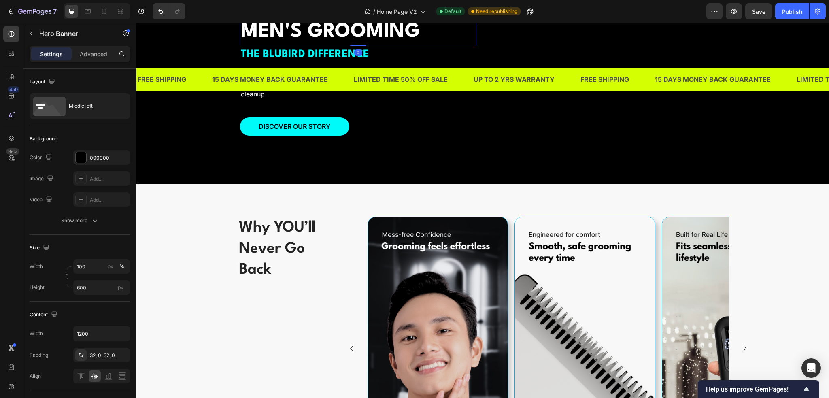
click at [473, 131] on div "Overlay" at bounding box center [482, 62] width 693 height 243
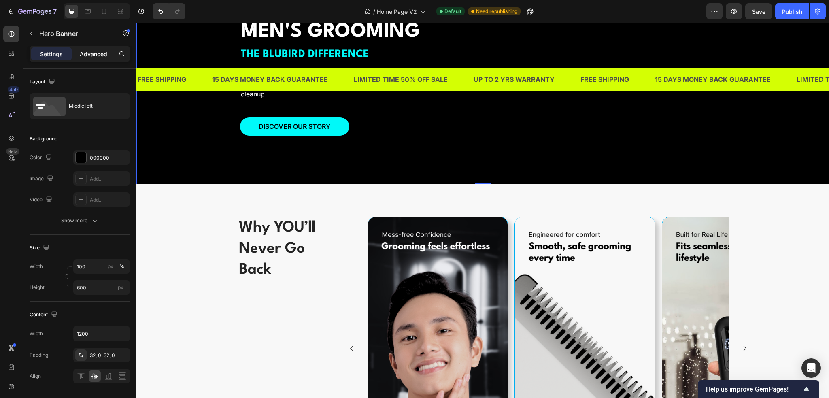
click at [87, 57] on p "Advanced" at bounding box center [94, 54] width 28 height 9
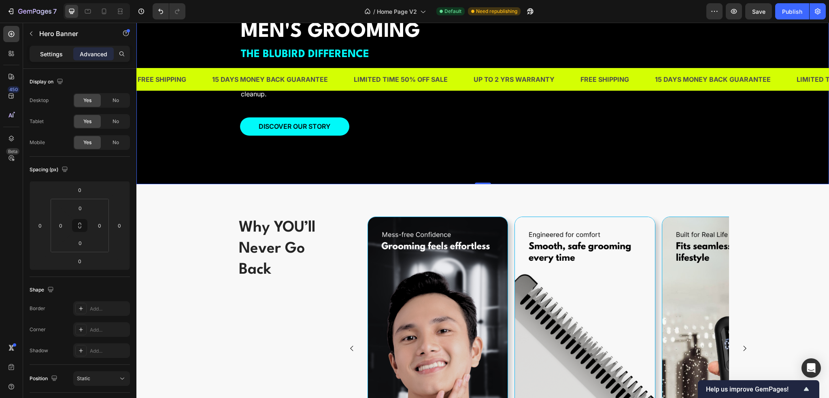
click at [45, 56] on p "Settings" at bounding box center [51, 54] width 23 height 9
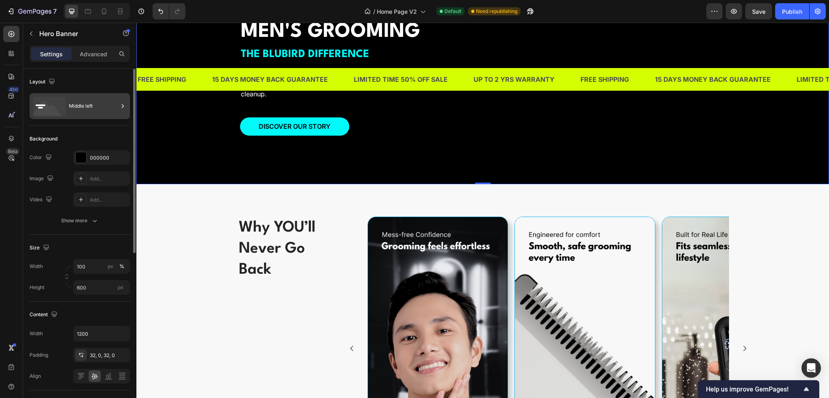
click at [78, 105] on div "Middle left" at bounding box center [93, 106] width 49 height 19
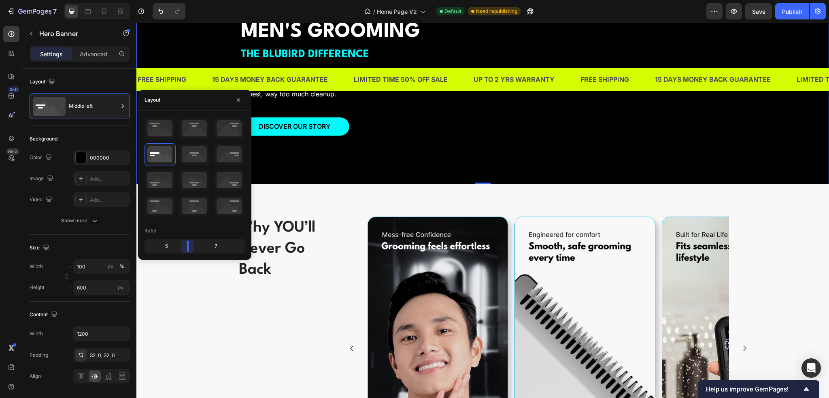
click at [184, 0] on body "7 Version history / Home Page V2 Default Need republishing Preview Save Publish…" at bounding box center [414, 0] width 829 height 0
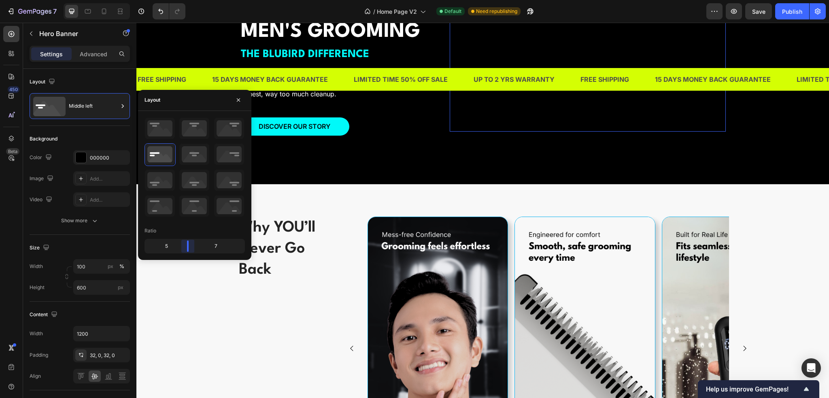
click at [476, 132] on video at bounding box center [588, 63] width 276 height 138
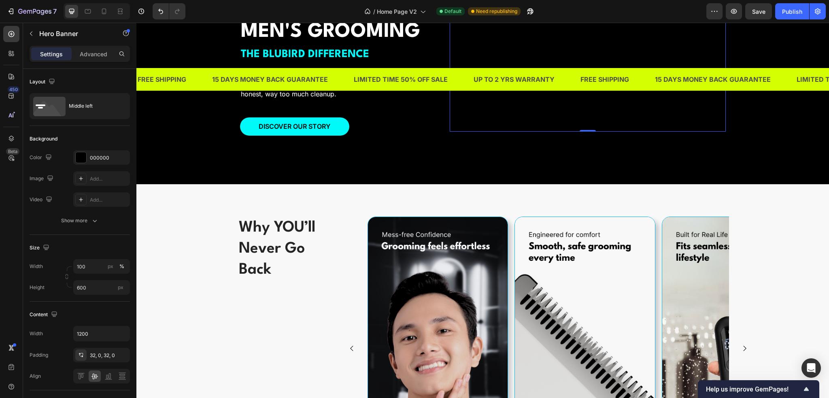
click at [760, 184] on div "Overlay" at bounding box center [482, 62] width 693 height 243
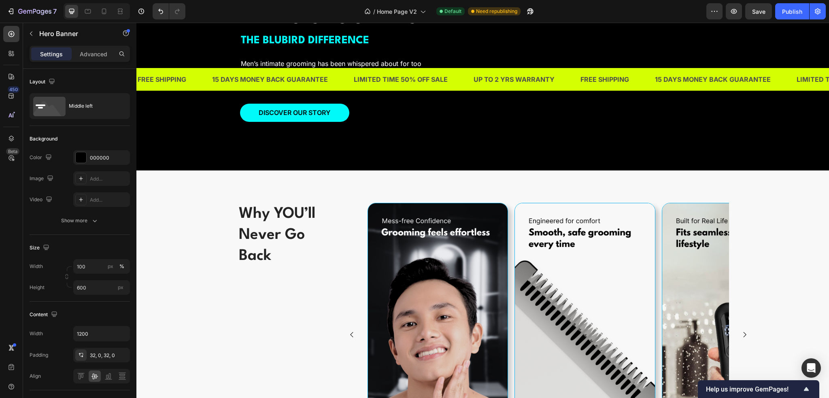
scroll to position [1002, 0]
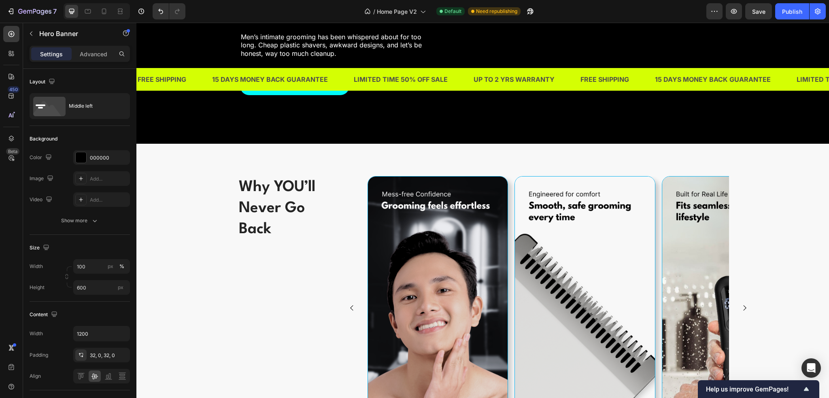
click at [194, 144] on div "Overlay" at bounding box center [482, 22] width 693 height 243
click at [78, 53] on div "Advanced" at bounding box center [93, 53] width 40 height 13
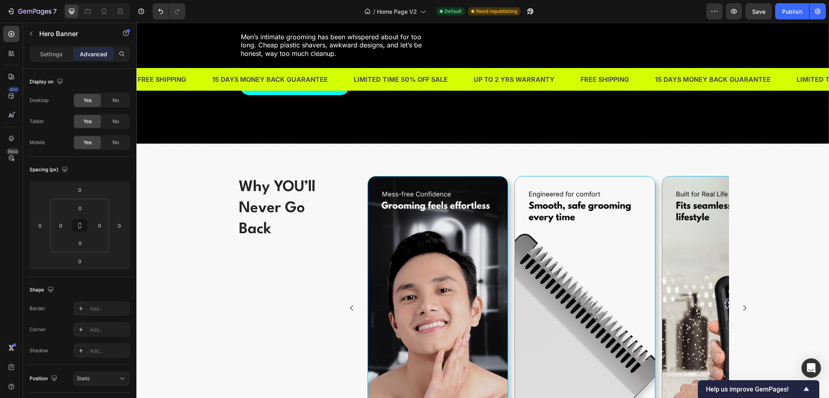
click at [194, 141] on div "Overlay" at bounding box center [482, 22] width 693 height 243
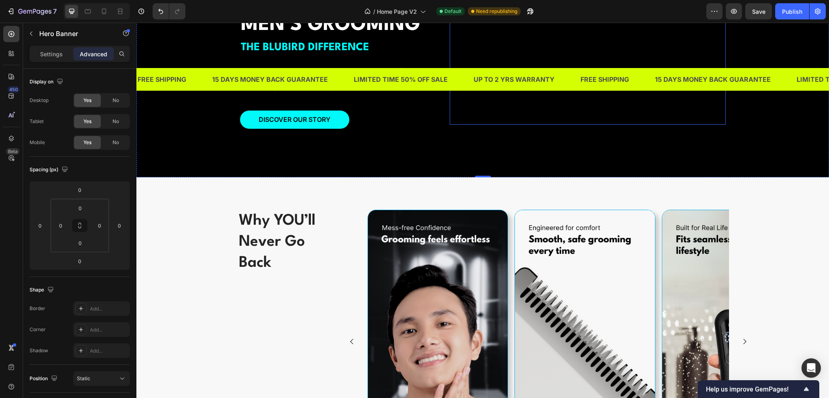
scroll to position [962, 0]
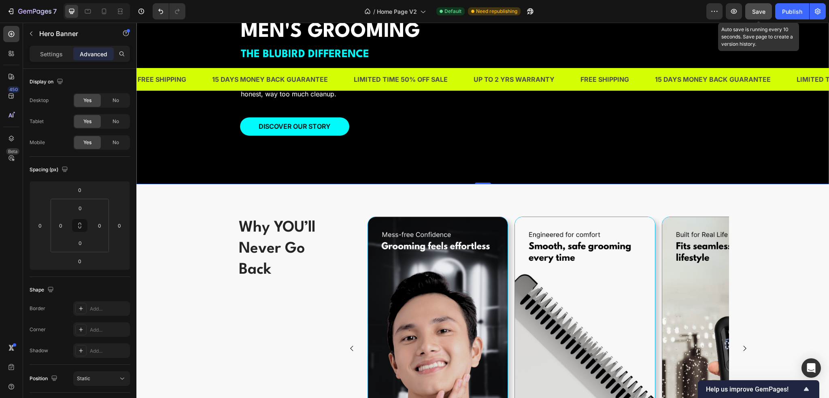
click at [763, 16] on button "Save" at bounding box center [758, 11] width 27 height 16
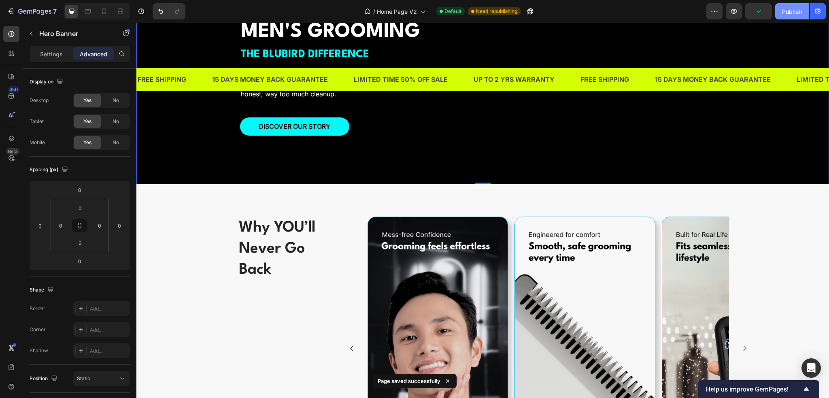
click at [789, 13] on div "Publish" at bounding box center [792, 11] width 20 height 9
click at [794, 168] on div "Overlay" at bounding box center [482, 62] width 693 height 243
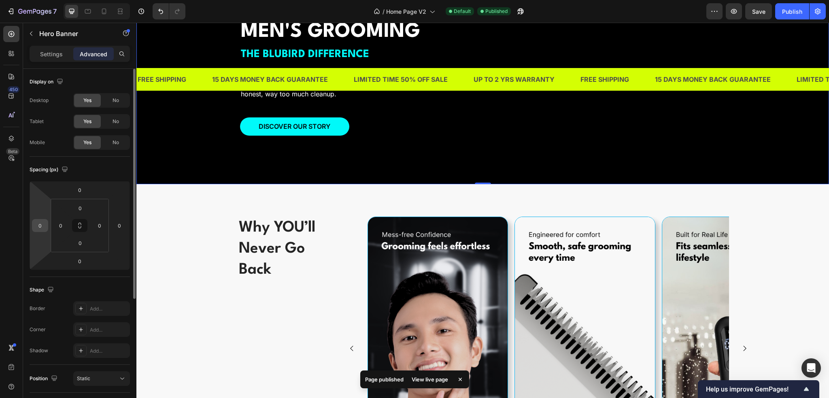
click at [42, 231] on div "0" at bounding box center [40, 225] width 16 height 13
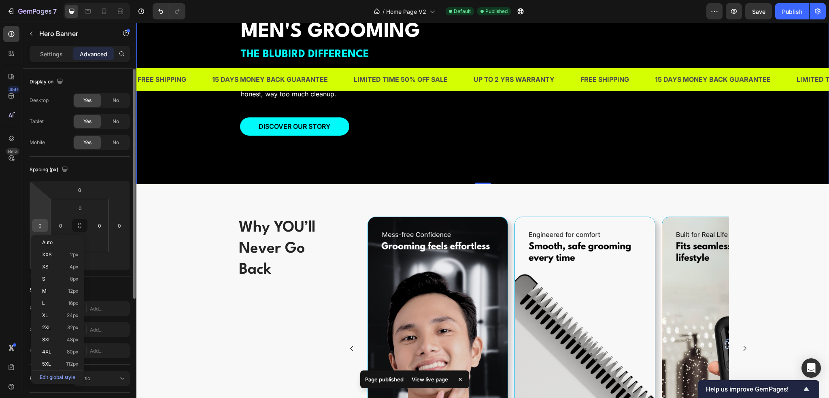
click at [46, 224] on div "0" at bounding box center [40, 225] width 16 height 13
click at [41, 224] on input "0" at bounding box center [40, 225] width 12 height 12
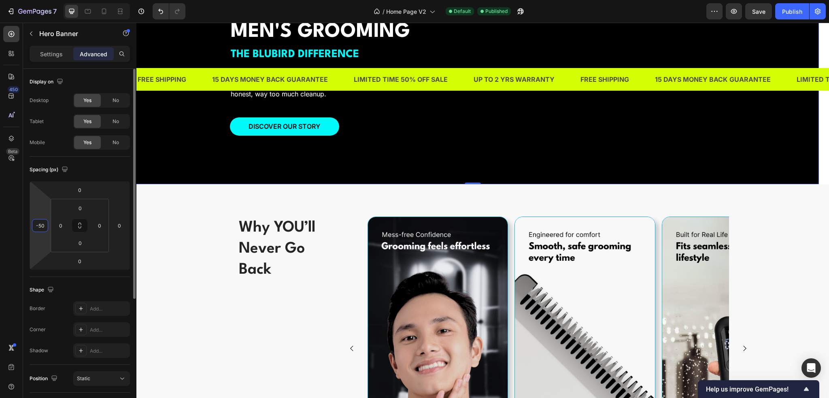
type input "0"
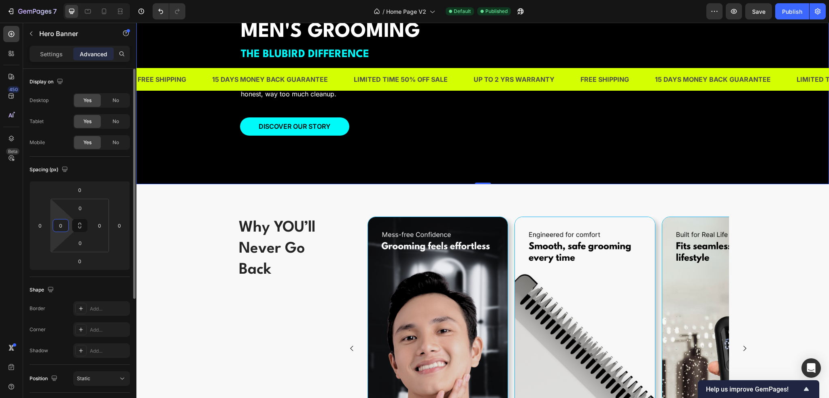
click at [60, 227] on input "0" at bounding box center [61, 225] width 12 height 12
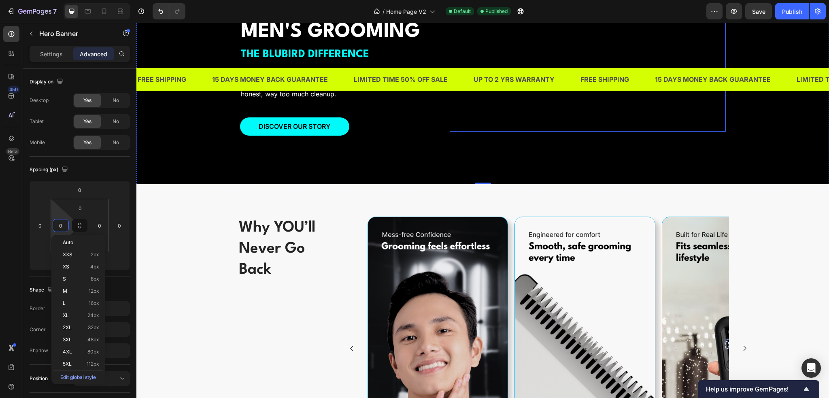
click at [452, 132] on video at bounding box center [588, 63] width 276 height 138
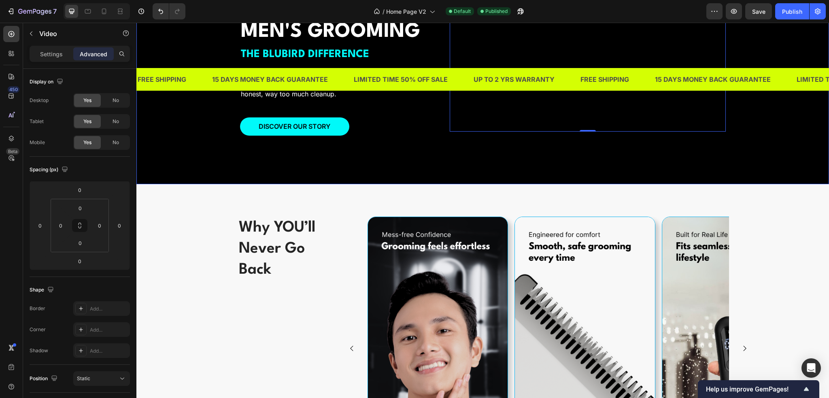
click at [743, 184] on div "Overlay" at bounding box center [482, 62] width 693 height 243
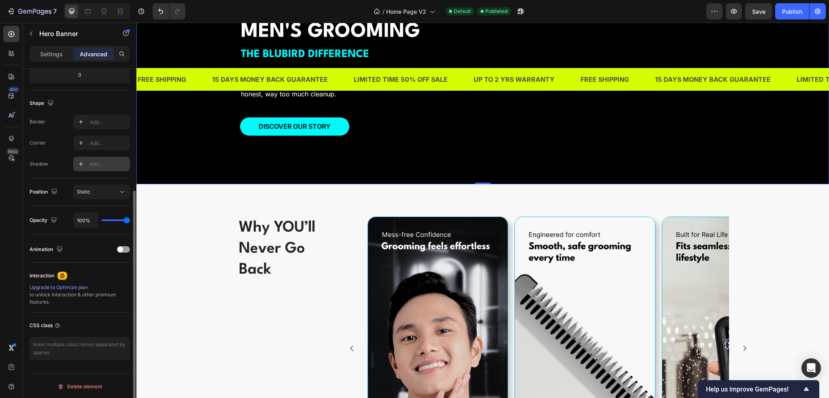
scroll to position [0, 0]
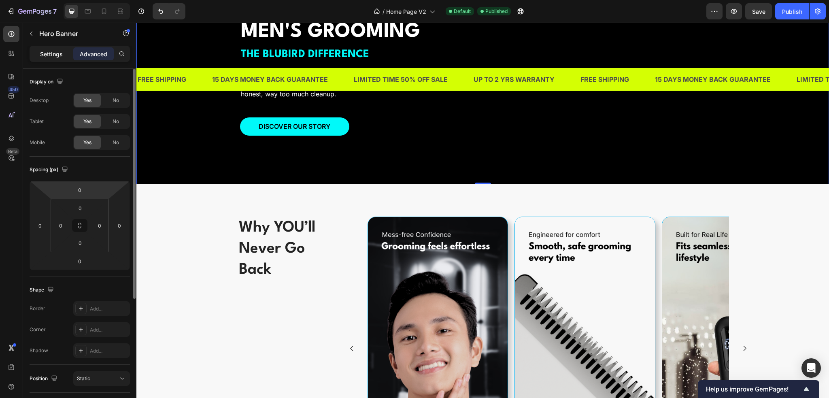
click at [50, 51] on p "Settings" at bounding box center [51, 54] width 23 height 9
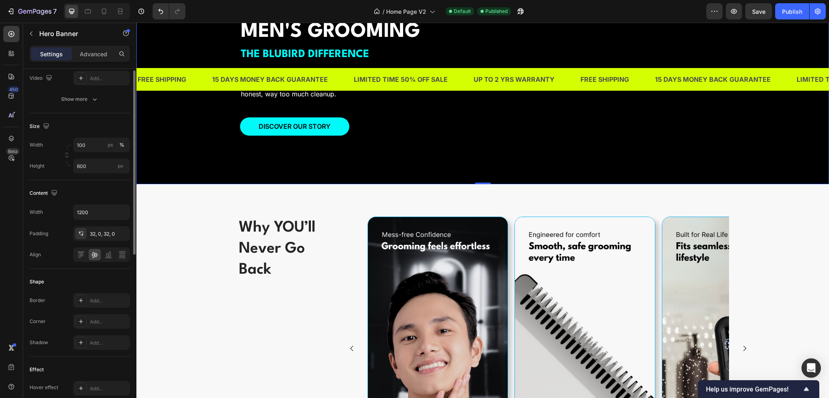
scroll to position [162, 0]
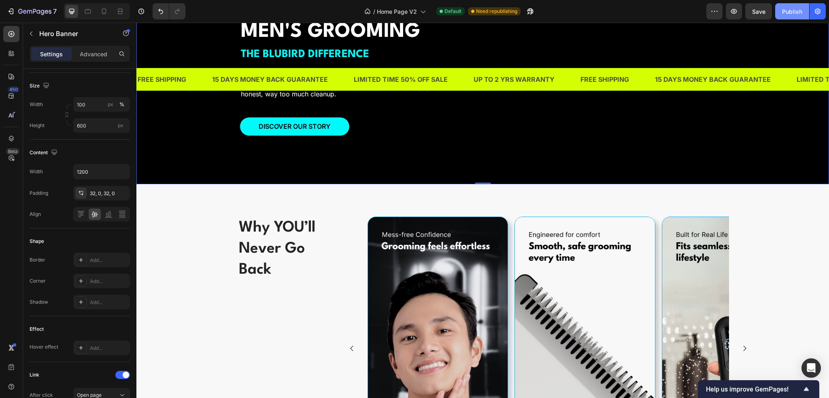
click at [790, 12] on div "Publish" at bounding box center [792, 11] width 20 height 9
click at [599, 132] on video at bounding box center [588, 63] width 276 height 138
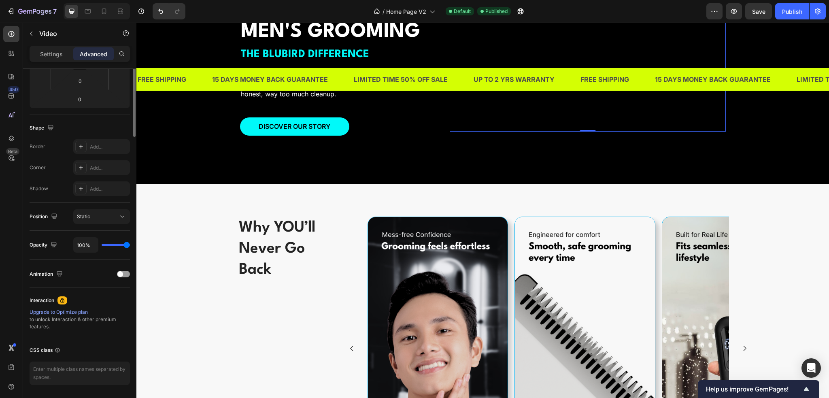
scroll to position [0, 0]
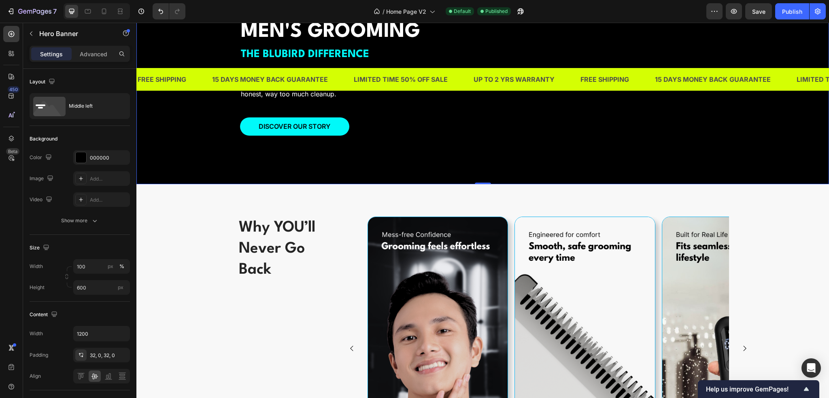
click at [410, 128] on div "Overlay" at bounding box center [482, 62] width 693 height 243
click at [426, 46] on h2 "REVOLUTIONIZING MEN'S GROOMING" at bounding box center [338, 18] width 197 height 56
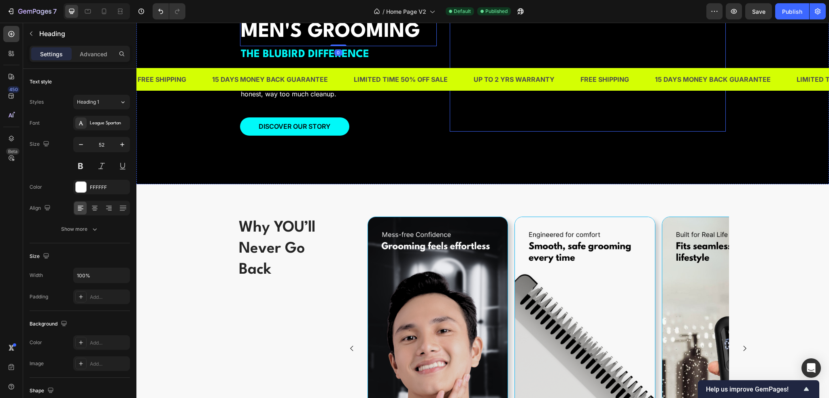
click at [477, 132] on video at bounding box center [588, 63] width 276 height 138
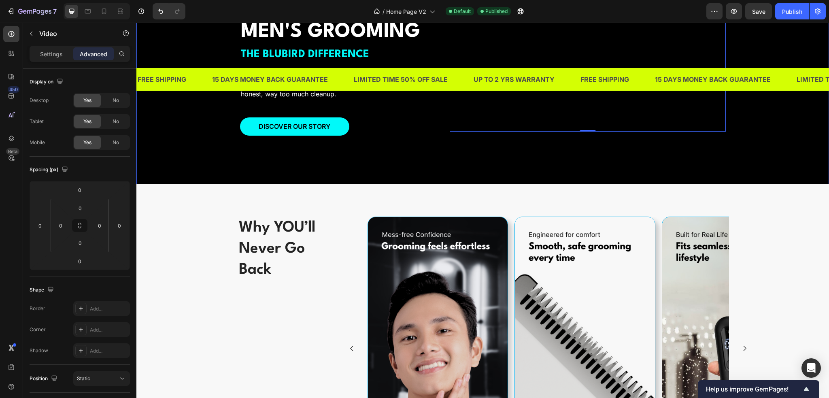
click at [435, 149] on div "REVOLUTIONIZING MEN'S GROOMING Heading THE BLUBIRD DIFFERENCE Text Block Men’s …" at bounding box center [483, 63] width 486 height 172
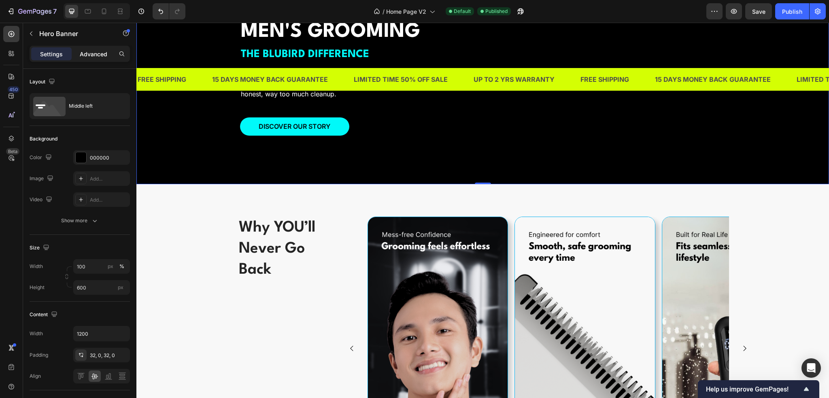
click at [88, 57] on p "Advanced" at bounding box center [94, 54] width 28 height 9
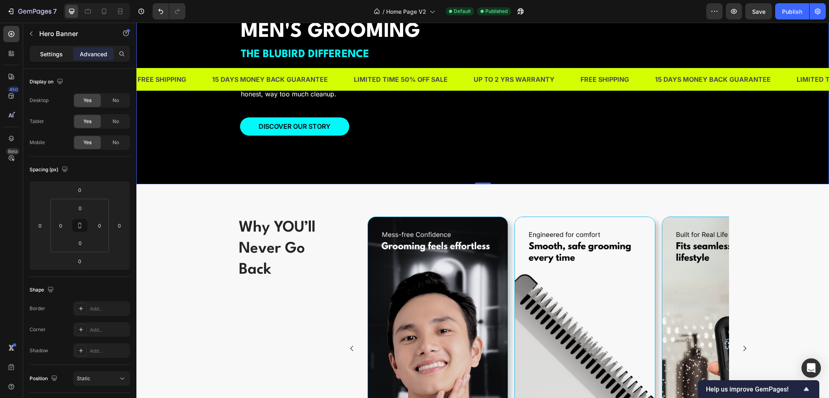
click at [60, 56] on p "Settings" at bounding box center [51, 54] width 23 height 9
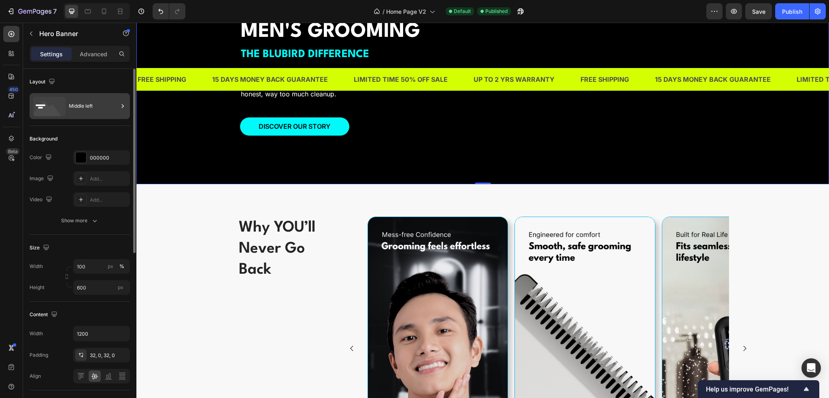
click at [83, 110] on div "Middle left" at bounding box center [93, 106] width 49 height 19
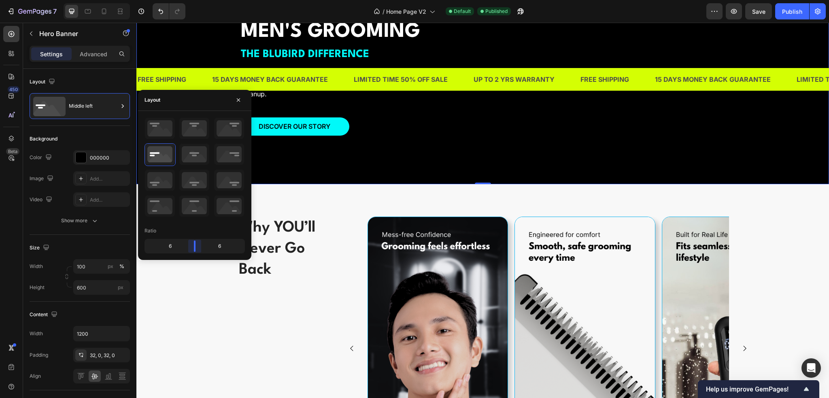
click at [193, 0] on body "7 Version history / Home Page V2 Default Published Preview Save Publish 450 Bet…" at bounding box center [414, 0] width 829 height 0
click at [198, 184] on div "Overlay" at bounding box center [482, 62] width 693 height 243
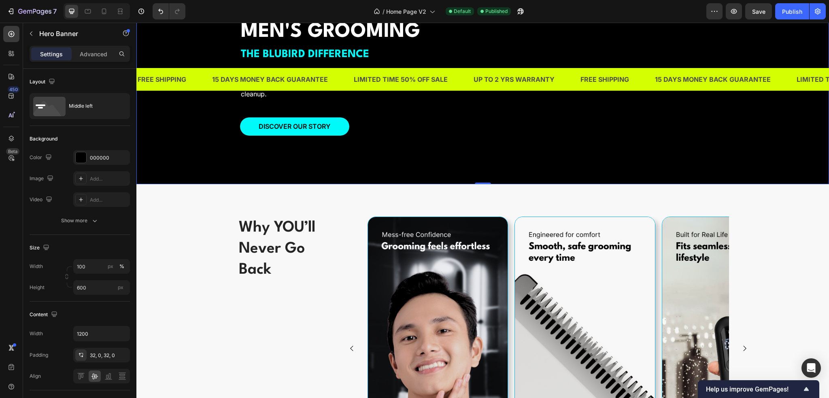
click at [437, 149] on div "REVOLUTIONIZING MEN'S GROOMING Heading THE BLUBIRD DIFFERENCE Text Block Men’s …" at bounding box center [483, 63] width 486 height 172
click at [28, 35] on icon "button" at bounding box center [31, 33] width 6 height 6
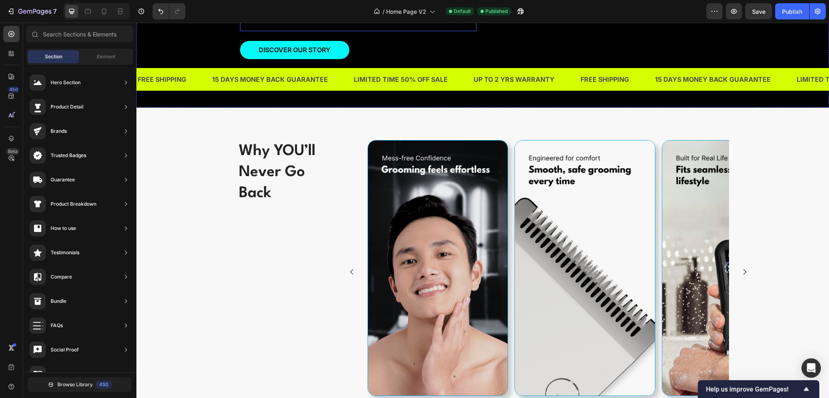
scroll to position [1043, 0]
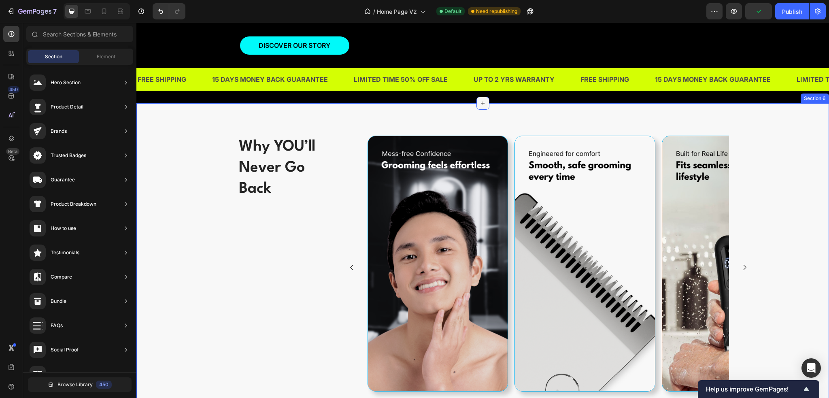
click at [485, 110] on div at bounding box center [483, 103] width 13 height 13
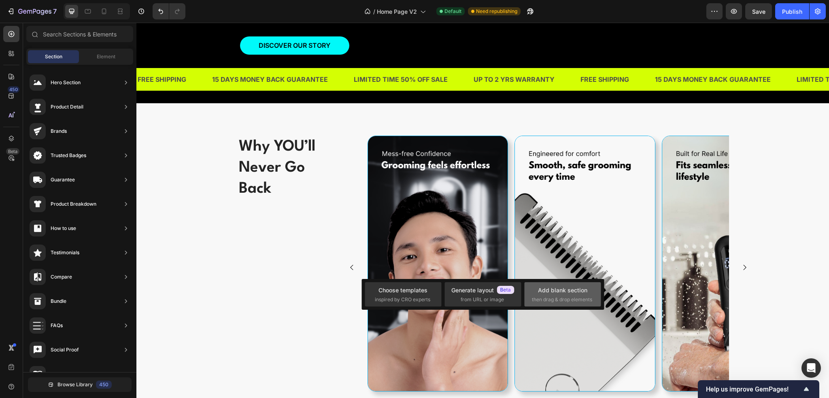
click at [547, 286] on div "Add blank section" at bounding box center [562, 290] width 49 height 9
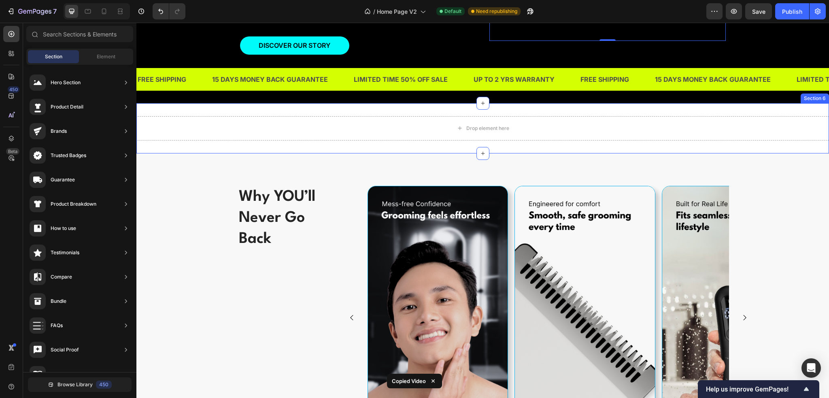
click at [484, 135] on div "Drop element here" at bounding box center [483, 128] width 66 height 13
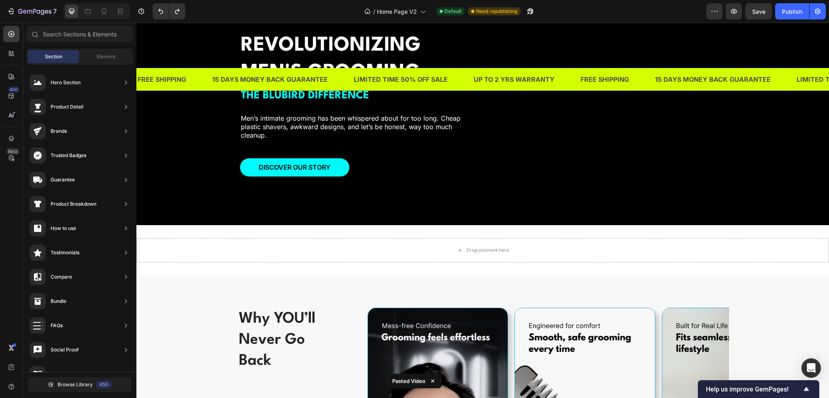
scroll to position [1002, 0]
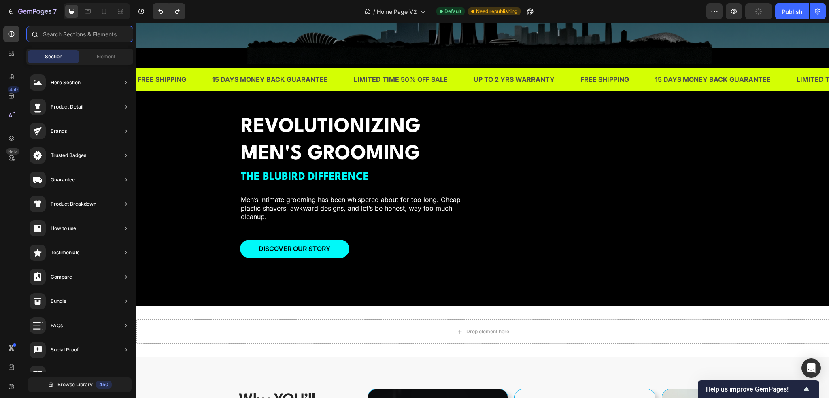
click at [64, 38] on input "text" at bounding box center [79, 34] width 107 height 16
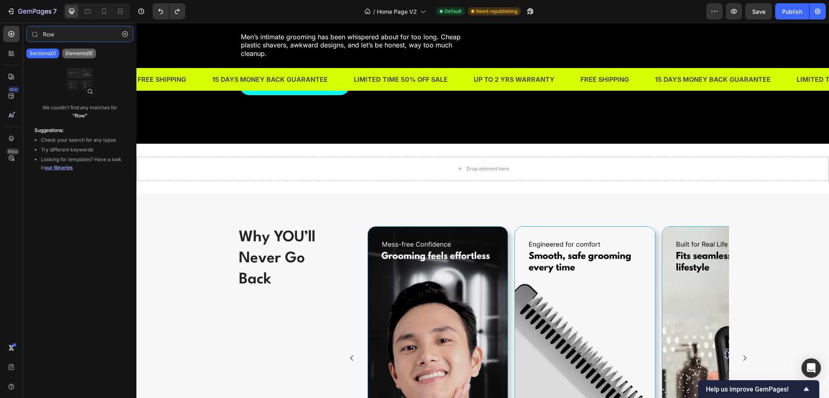
type input "Row"
click at [75, 52] on p "Elements(9)" at bounding box center [79, 53] width 27 height 6
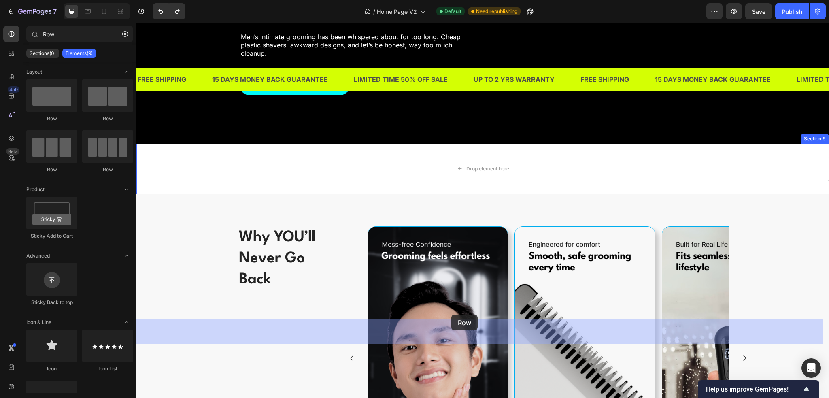
drag, startPoint x: 243, startPoint y: 111, endPoint x: 453, endPoint y: 319, distance: 296.3
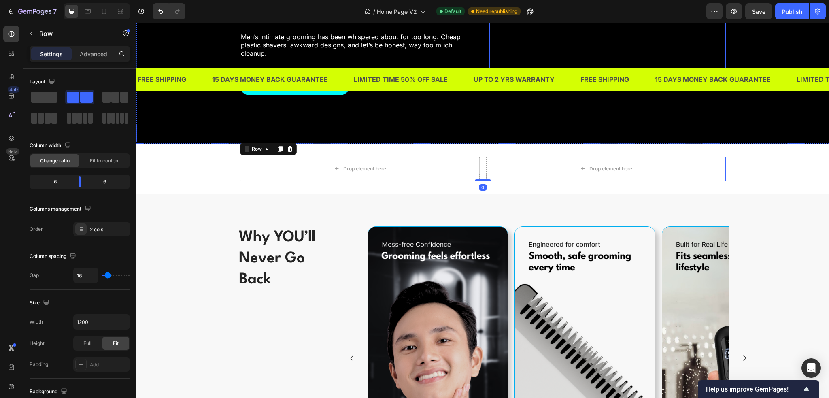
click at [576, 81] on video at bounding box center [608, 22] width 236 height 118
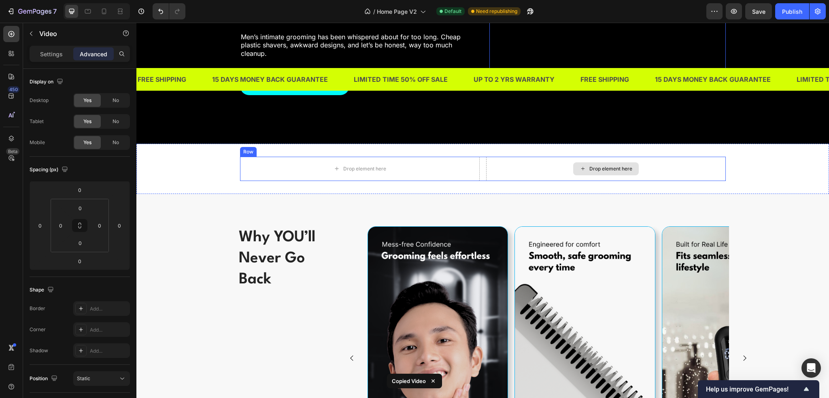
click at [606, 172] on div "Drop element here" at bounding box center [611, 169] width 43 height 6
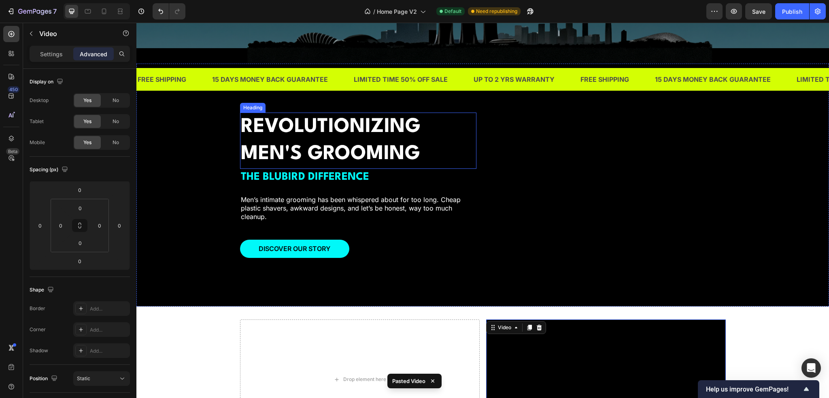
click at [306, 131] on h2 "REVOLUTIONIZING MEN'S GROOMING" at bounding box center [358, 141] width 236 height 56
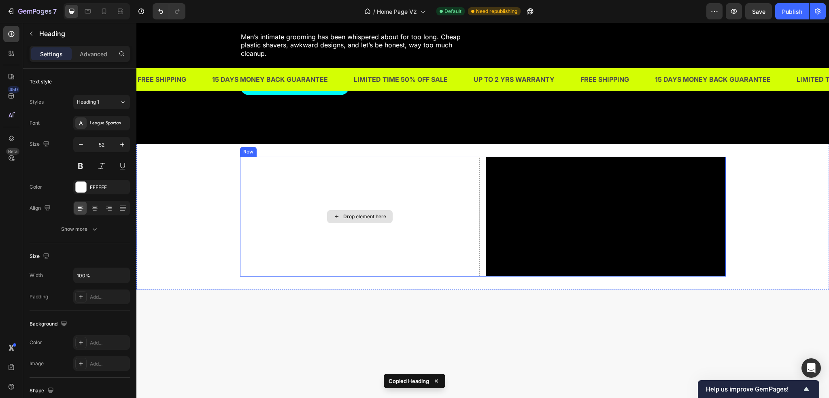
click at [368, 277] on div "Drop element here" at bounding box center [360, 217] width 240 height 120
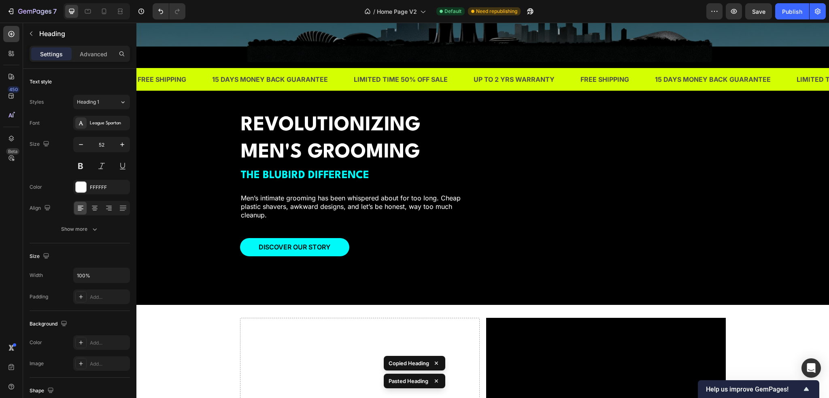
scroll to position [1162, 0]
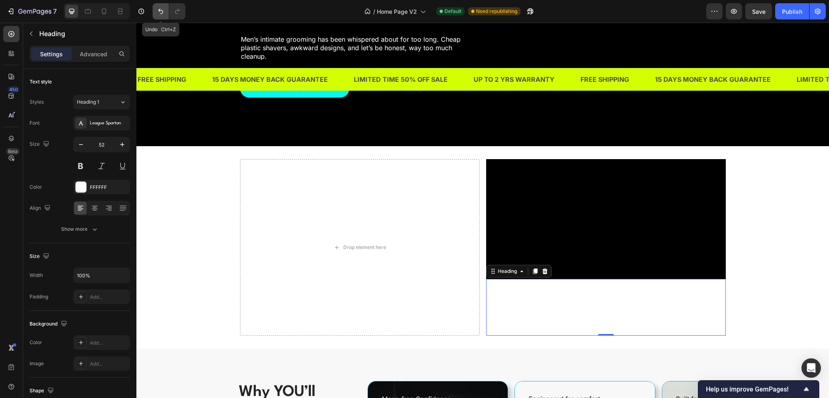
click at [164, 11] on icon "Undo/Redo" at bounding box center [161, 11] width 8 height 8
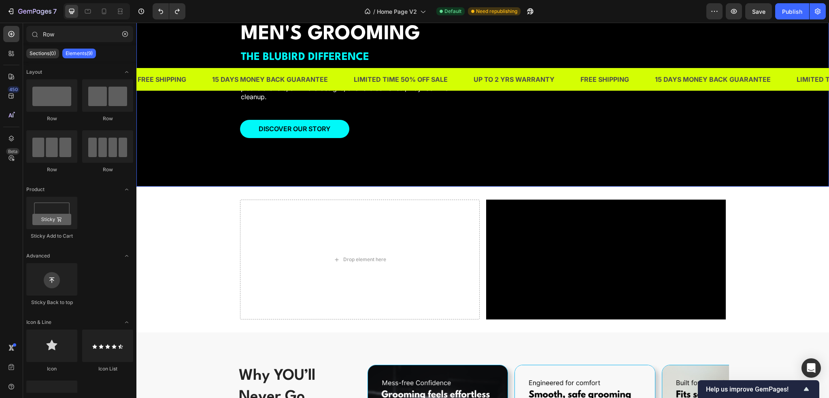
scroll to position [1001, 0]
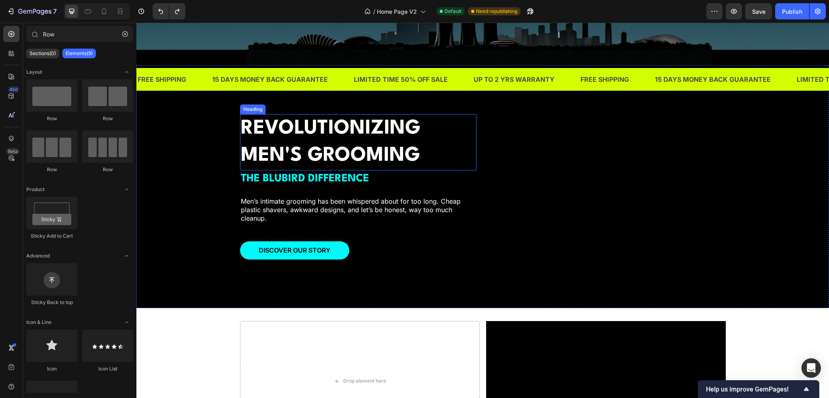
click at [332, 123] on h2 "REVOLUTIONIZING MEN'S GROOMING" at bounding box center [358, 142] width 236 height 56
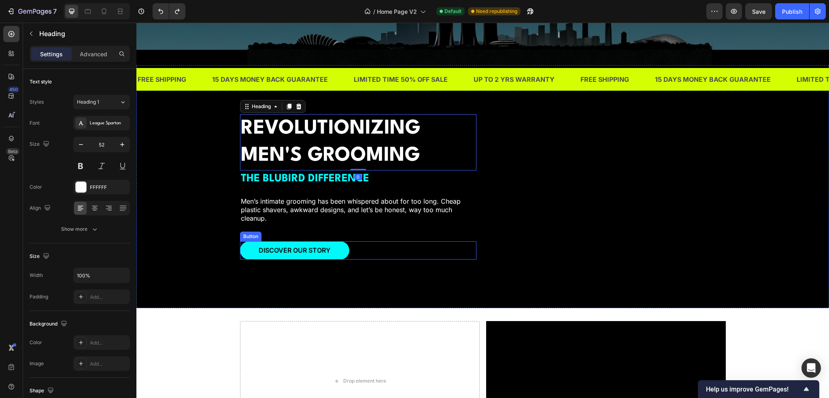
scroll to position [1122, 0]
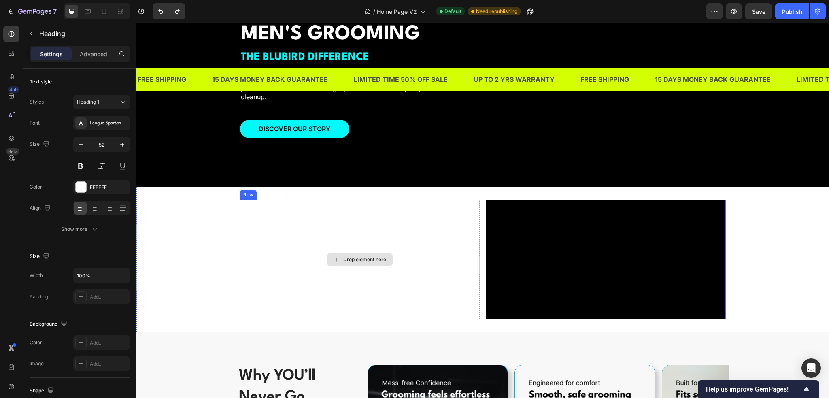
click at [353, 262] on div "Drop element here" at bounding box center [360, 259] width 66 height 13
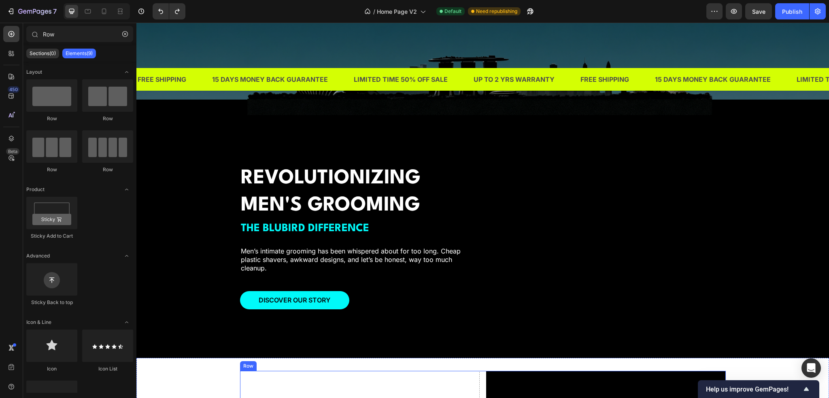
scroll to position [920, 0]
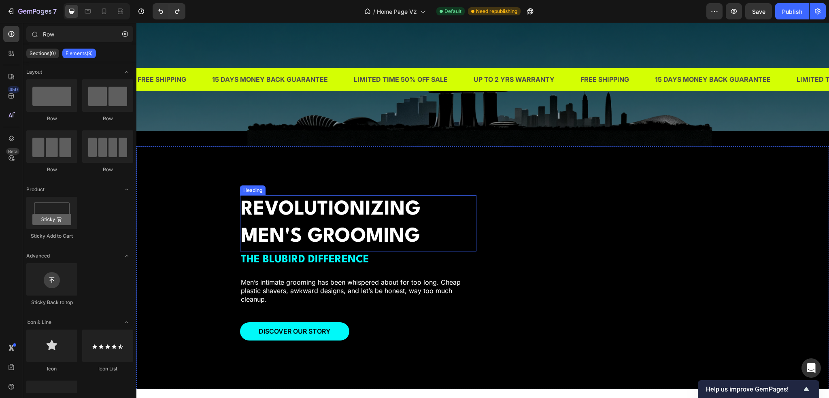
click at [352, 215] on h2 "REVOLUTIONIZING MEN'S GROOMING" at bounding box center [358, 223] width 236 height 56
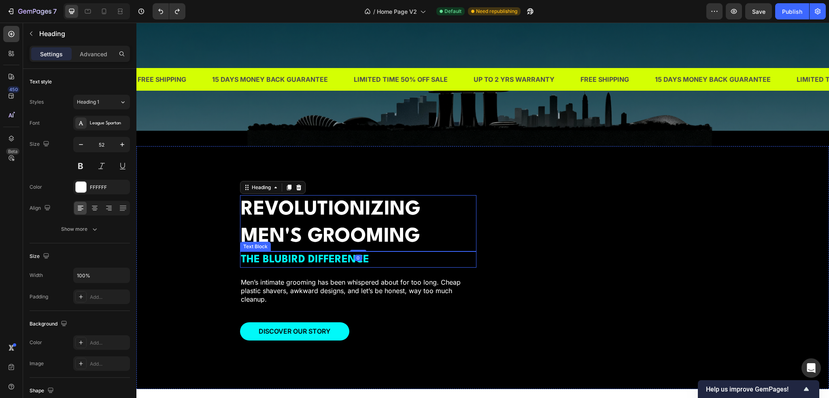
click at [349, 263] on strong "THE BLUBIRD DIFFERENCE" at bounding box center [305, 259] width 128 height 11
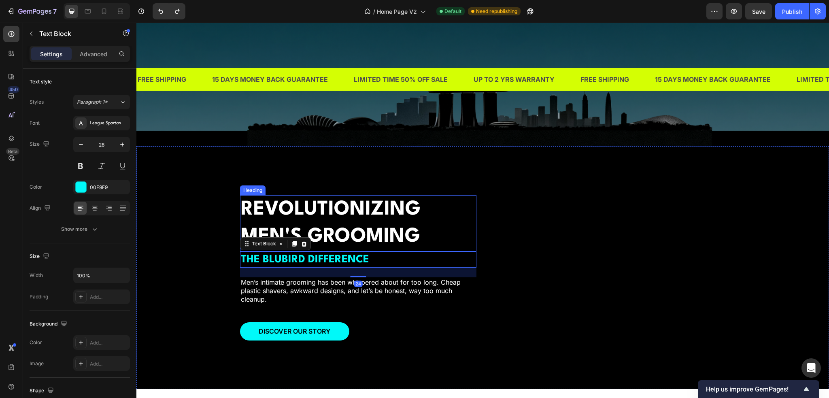
click at [361, 213] on h2 "REVOLUTIONIZING MEN'S GROOMING" at bounding box center [358, 223] width 236 height 56
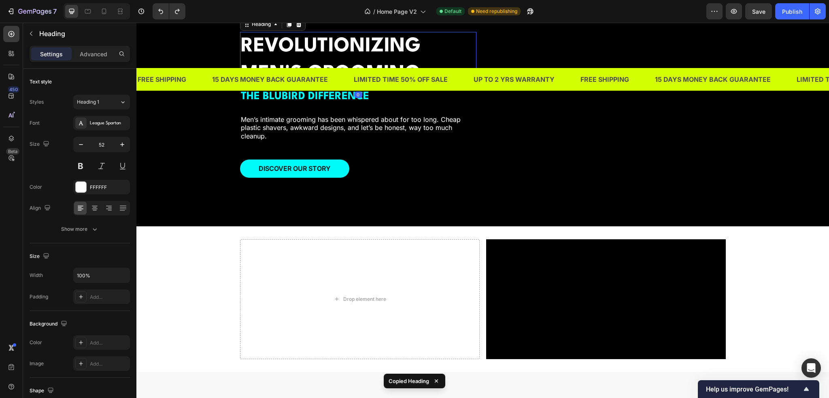
scroll to position [1122, 0]
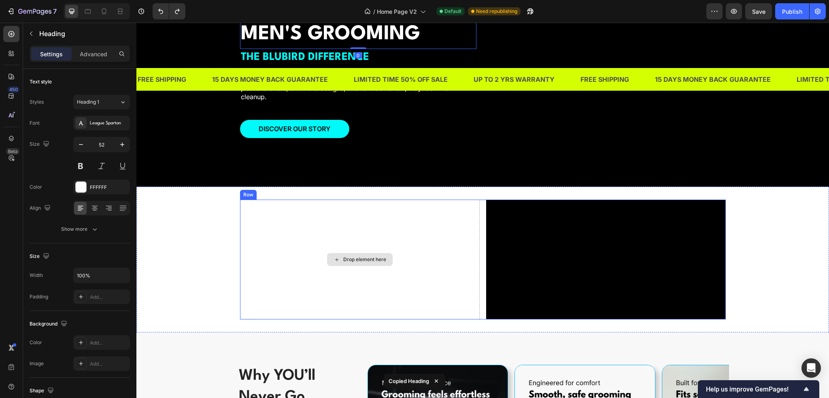
click at [363, 263] on div "Drop element here" at bounding box center [360, 259] width 66 height 13
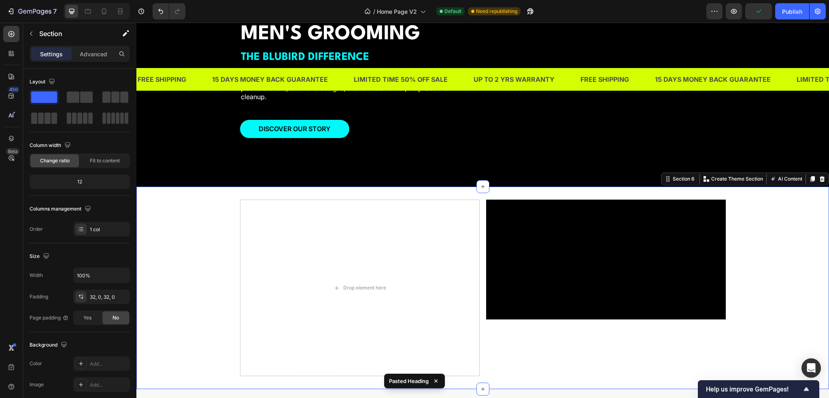
click at [186, 253] on div "Drop element here Video REVOLUTIONIZING MEN'S GROOMING Heading Row" at bounding box center [482, 288] width 693 height 176
click at [102, 53] on p "Advanced" at bounding box center [94, 54] width 28 height 9
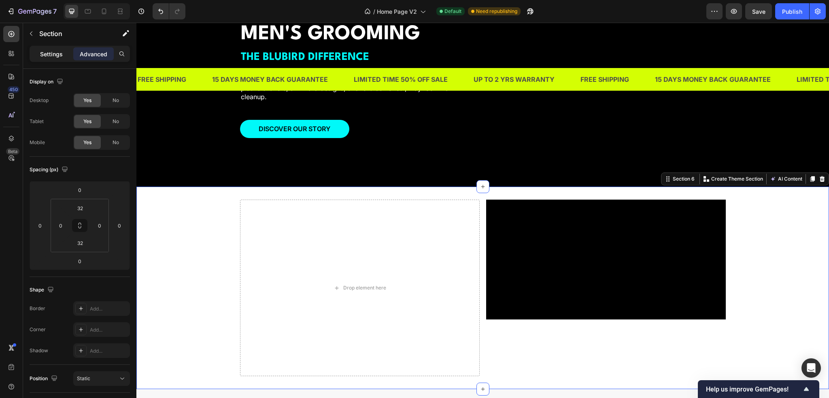
click at [60, 58] on div "Settings" at bounding box center [51, 53] width 40 height 13
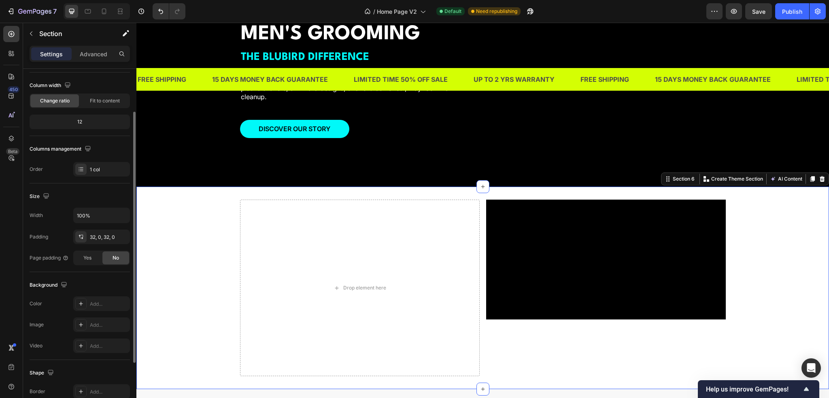
scroll to position [141, 0]
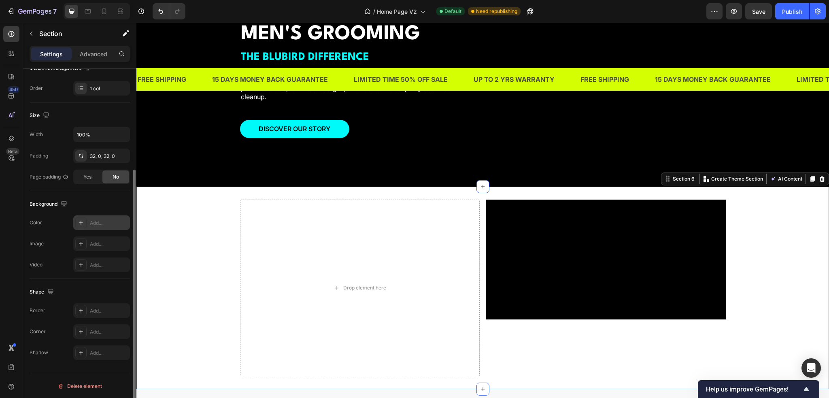
click at [97, 226] on div "Add..." at bounding box center [109, 222] width 38 height 7
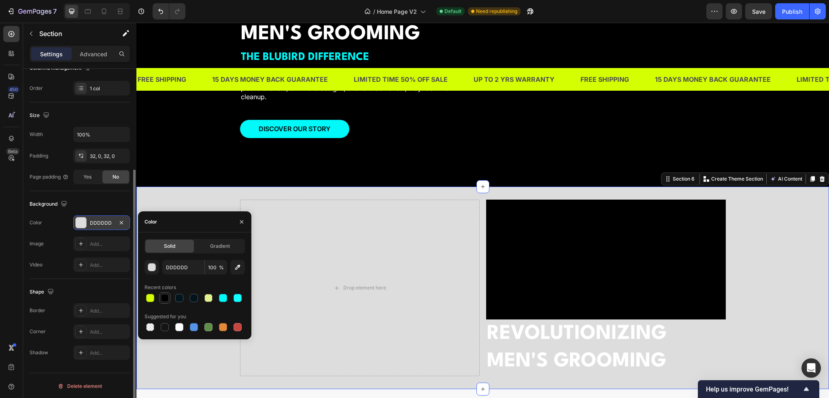
click at [164, 297] on div at bounding box center [165, 298] width 8 height 8
type input "000000"
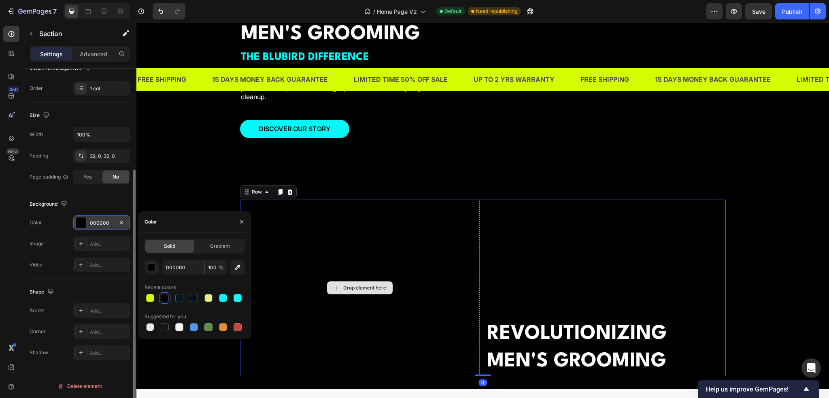
click at [317, 246] on div "Drop element here" at bounding box center [360, 288] width 240 height 176
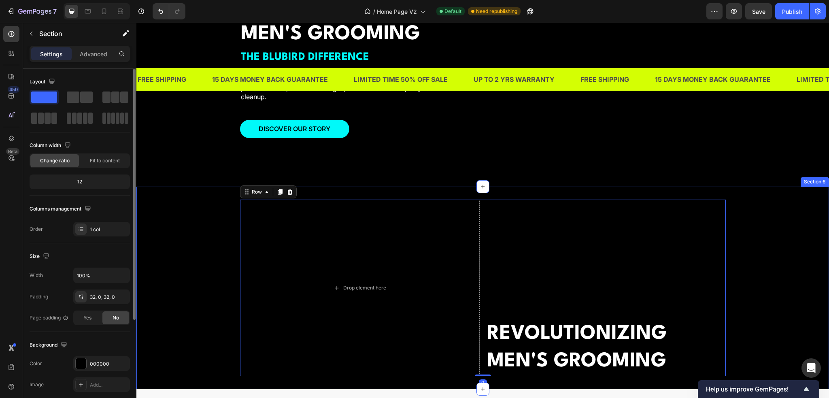
click at [213, 273] on div "Drop element here Video REVOLUTIONIZING MEN'S GROOMING Heading Row 0" at bounding box center [482, 288] width 693 height 176
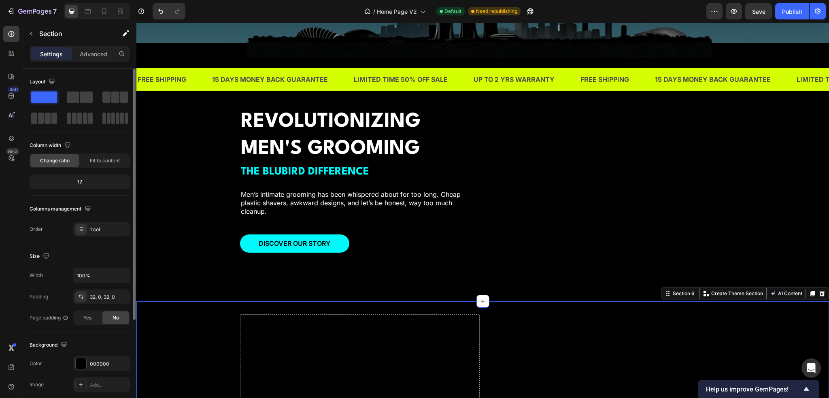
scroll to position [1122, 0]
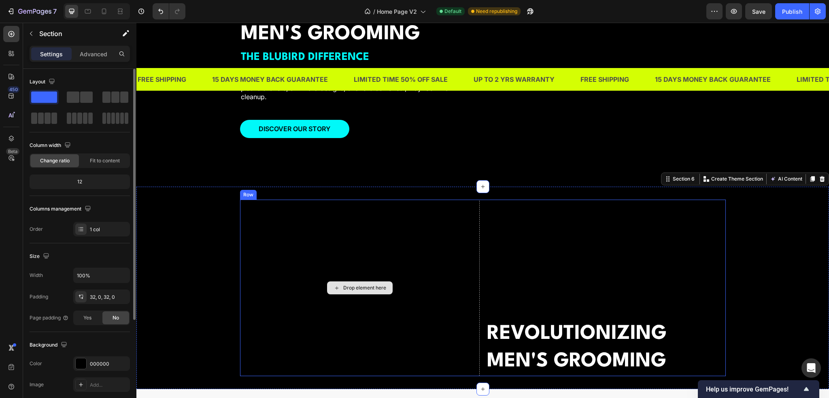
click at [397, 290] on div "Drop element here" at bounding box center [360, 288] width 240 height 176
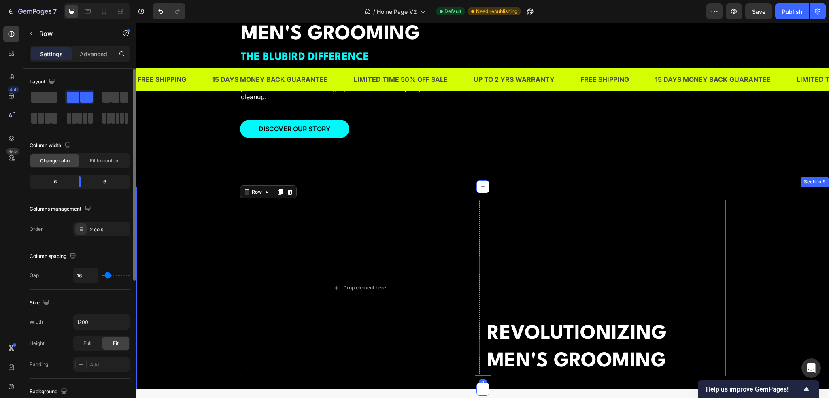
scroll to position [1162, 0]
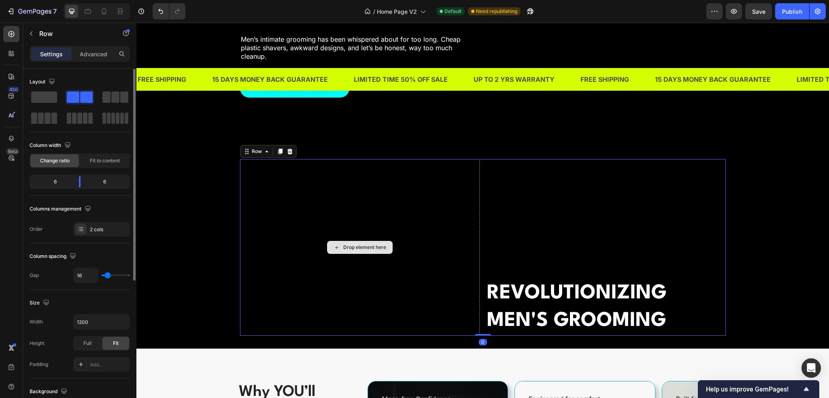
click at [340, 271] on div "Drop element here" at bounding box center [360, 247] width 240 height 176
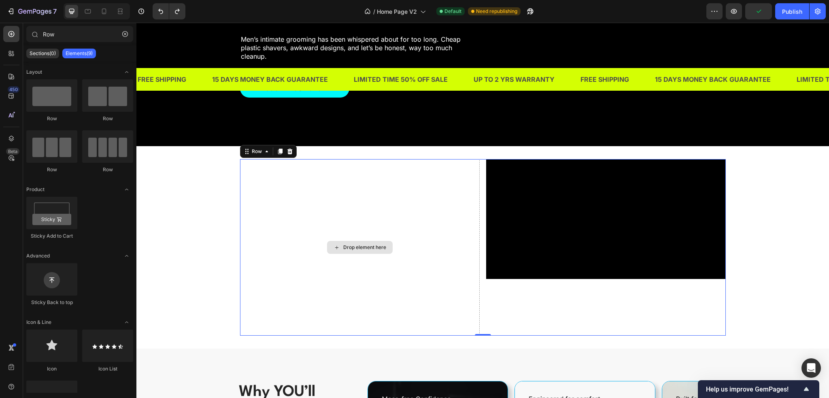
click at [340, 254] on div "Drop element here" at bounding box center [360, 247] width 66 height 13
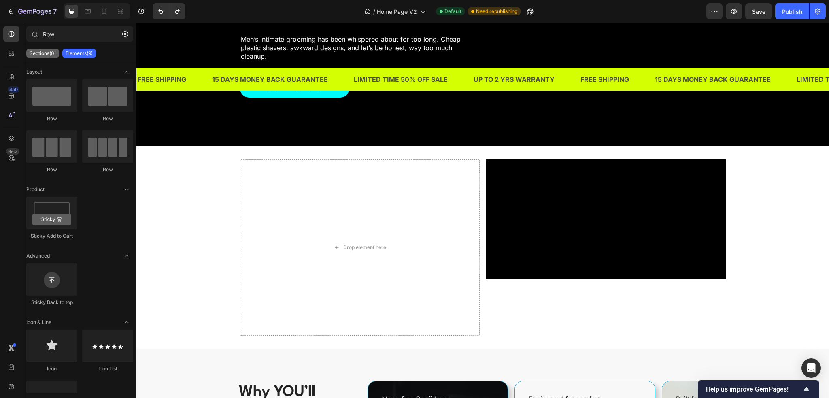
click at [50, 55] on p "Sections(0)" at bounding box center [43, 53] width 26 height 6
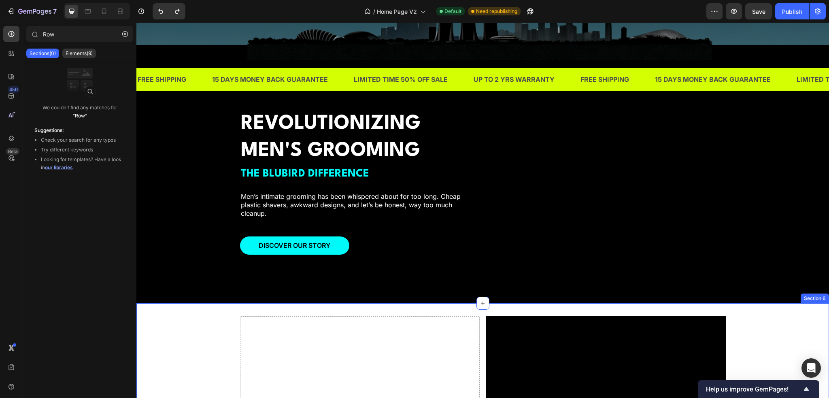
scroll to position [960, 0]
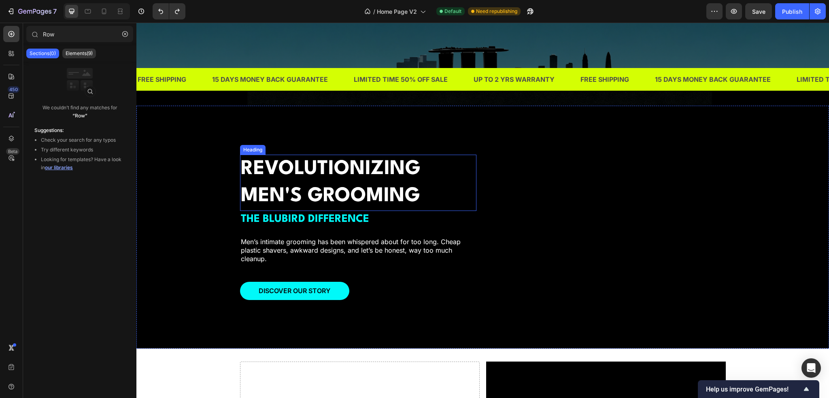
click at [286, 166] on h2 "REVOLUTIONIZING MEN'S GROOMING" at bounding box center [358, 183] width 236 height 56
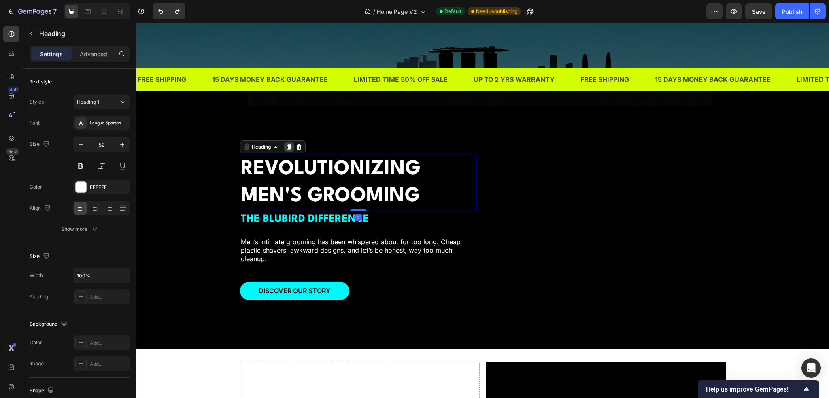
click at [287, 144] on icon at bounding box center [289, 147] width 4 height 6
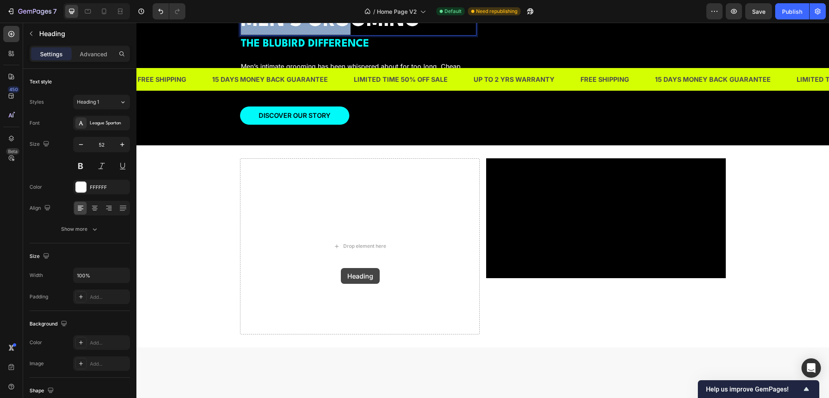
scroll to position [972, 0]
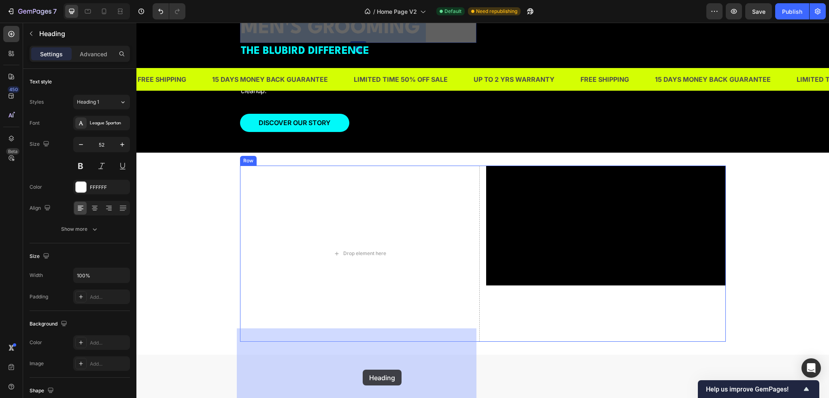
drag, startPoint x: 335, startPoint y: 158, endPoint x: 363, endPoint y: 370, distance: 213.9
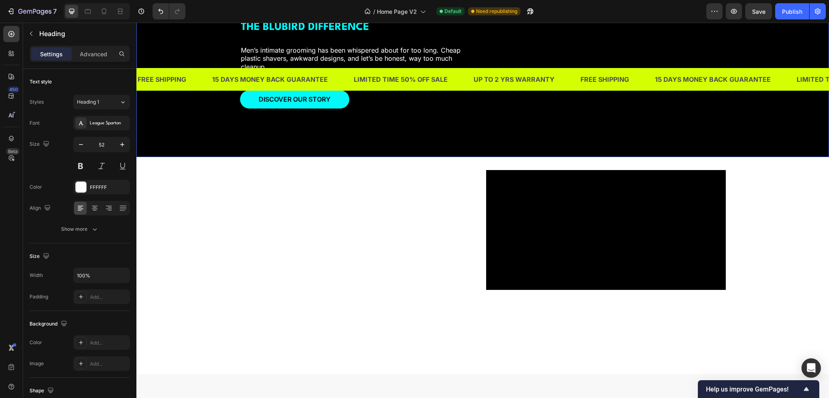
scroll to position [1165, 0]
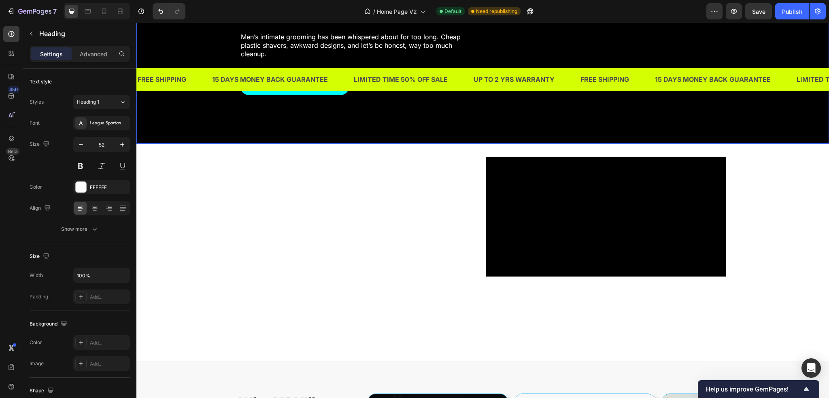
click at [343, 266] on div "REVOLUTIONIZING MEN'S GROOMING Heading" at bounding box center [360, 245] width 240 height 176
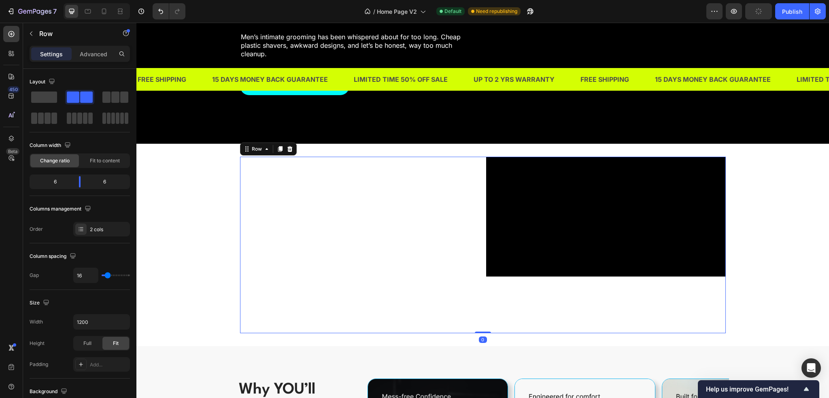
click at [453, 256] on div "REVOLUTIONIZING MEN'S GROOMING Heading" at bounding box center [360, 245] width 240 height 176
click at [222, 229] on div "REVOLUTIONIZING MEN'S GROOMING Heading Video REVOLUTIONIZING MEN'S GROOMING Hea…" at bounding box center [482, 245] width 693 height 176
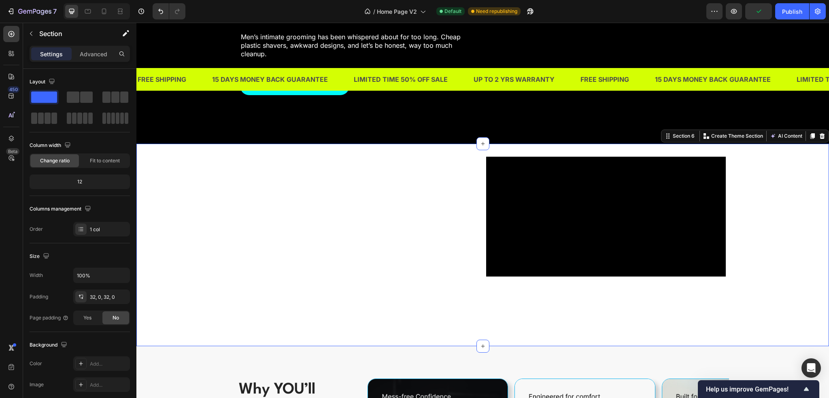
click at [202, 230] on div "REVOLUTIONIZING MEN'S GROOMING Heading Video REVOLUTIONIZING MEN'S GROOMING Hea…" at bounding box center [482, 245] width 693 height 176
click at [81, 55] on p "Advanced" at bounding box center [94, 54] width 28 height 9
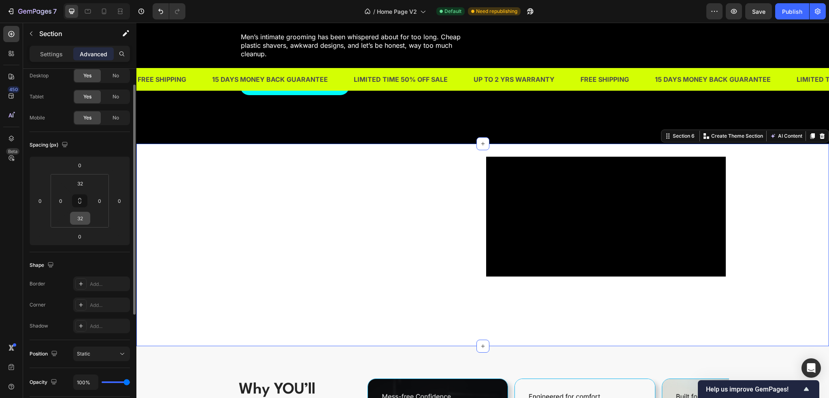
scroll to position [0, 0]
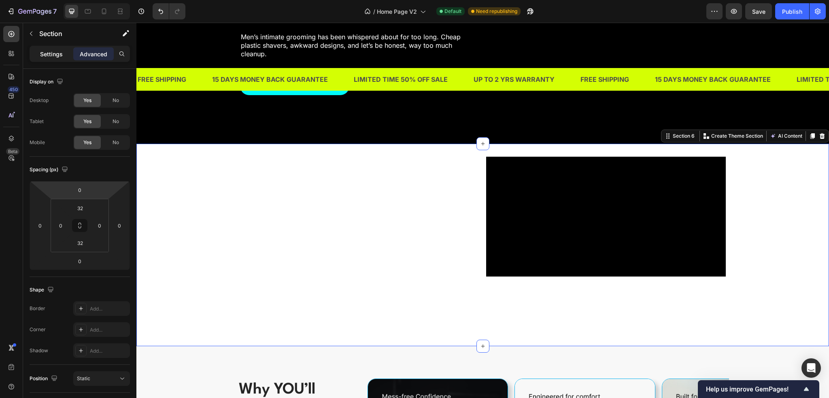
click at [50, 56] on p "Settings" at bounding box center [51, 54] width 23 height 9
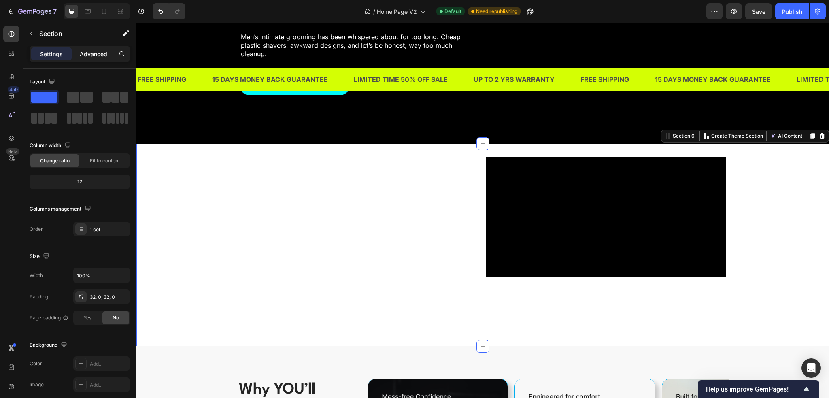
click at [78, 53] on div "Advanced" at bounding box center [93, 53] width 40 height 13
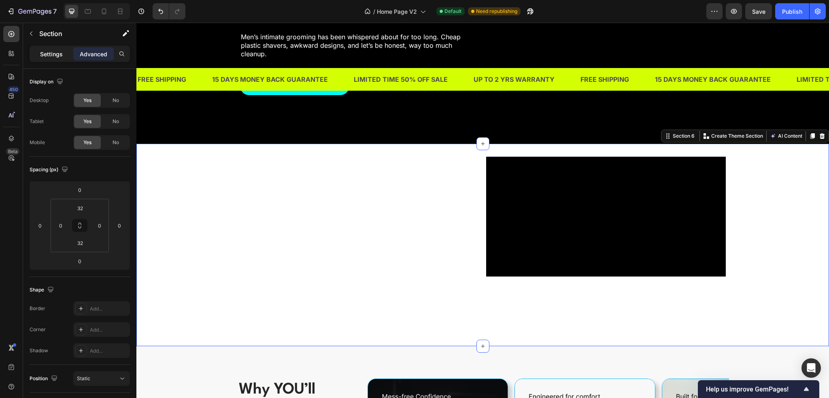
click at [52, 53] on p "Settings" at bounding box center [51, 54] width 23 height 9
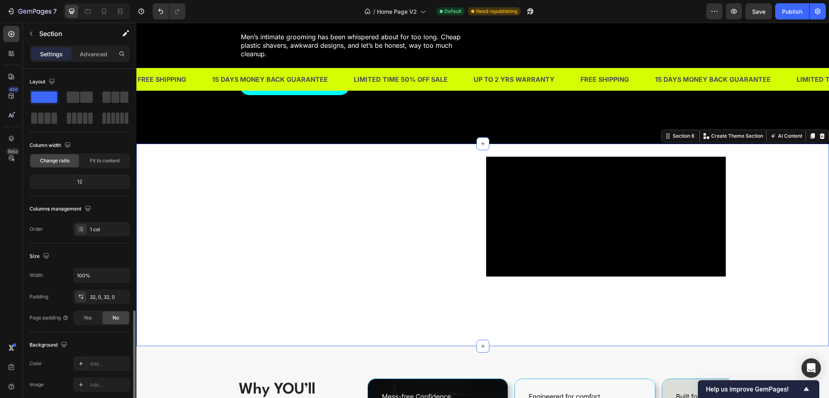
scroll to position [141, 0]
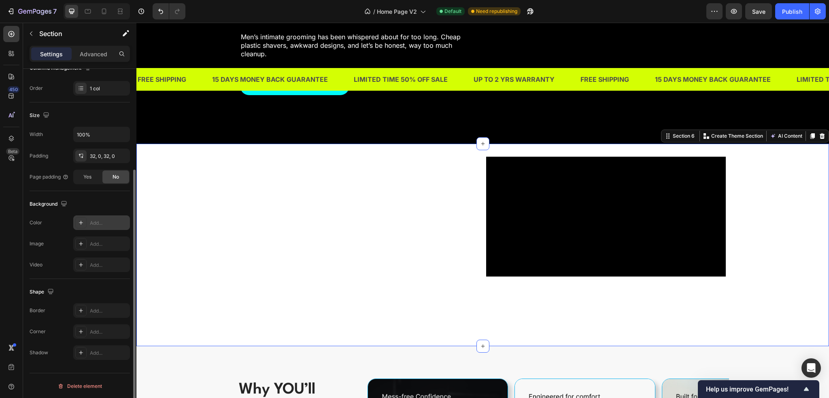
click at [89, 225] on div "Add..." at bounding box center [101, 222] width 57 height 15
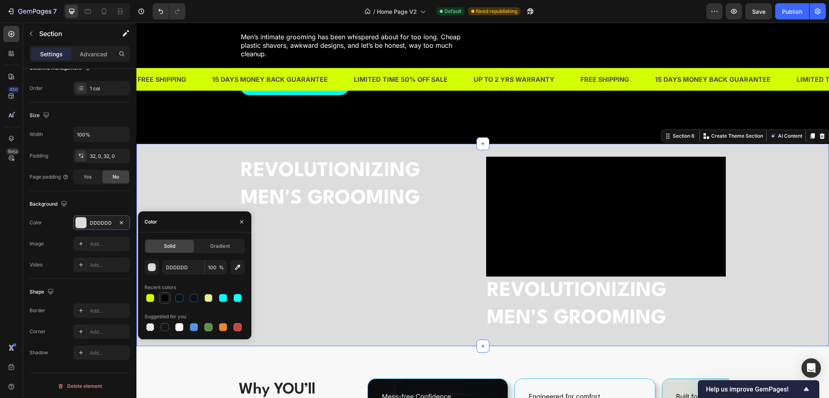
click at [166, 297] on div at bounding box center [165, 298] width 8 height 8
type input "000000"
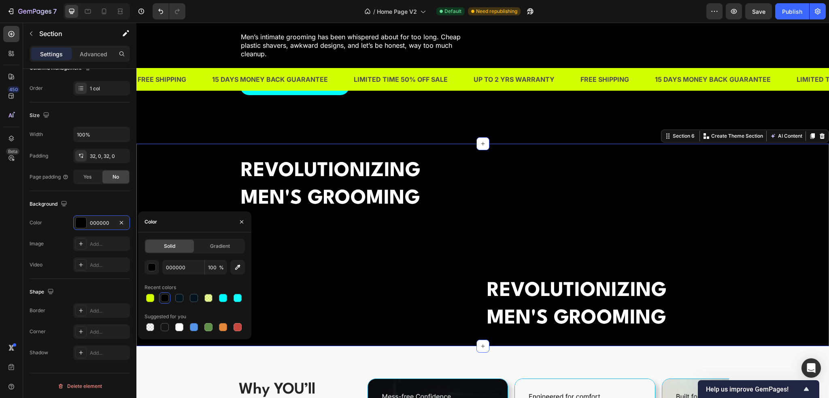
click at [343, 275] on div "REVOLUTIONIZING MEN'S GROOMING Heading" at bounding box center [360, 245] width 240 height 176
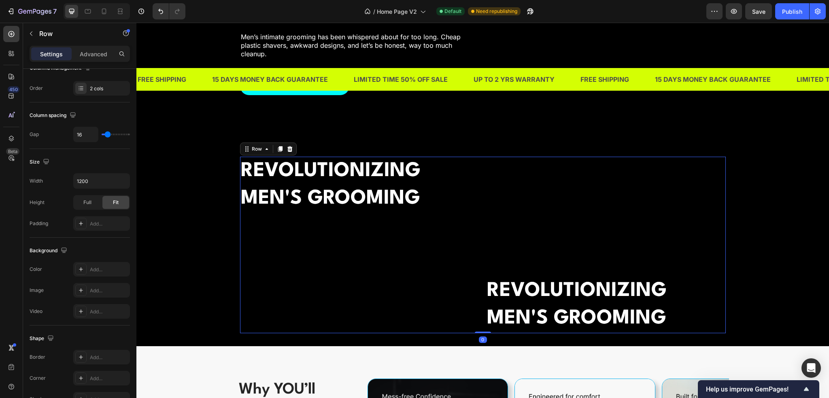
scroll to position [0, 0]
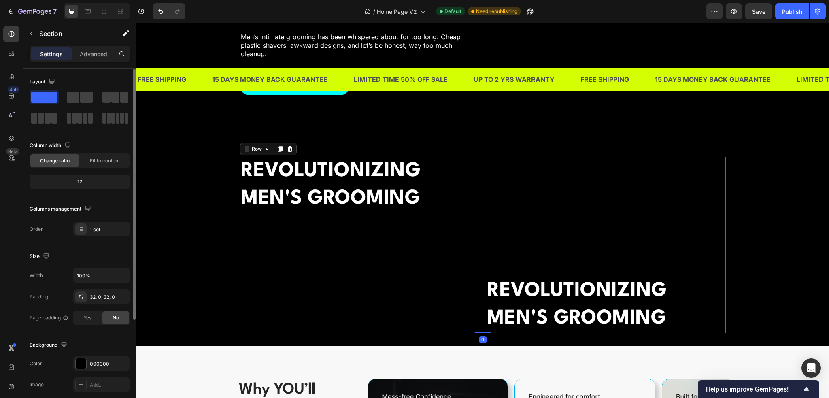
click at [189, 229] on div "REVOLUTIONIZING MEN'S GROOMING Heading Video REVOLUTIONIZING MEN'S GROOMING Hea…" at bounding box center [482, 245] width 693 height 176
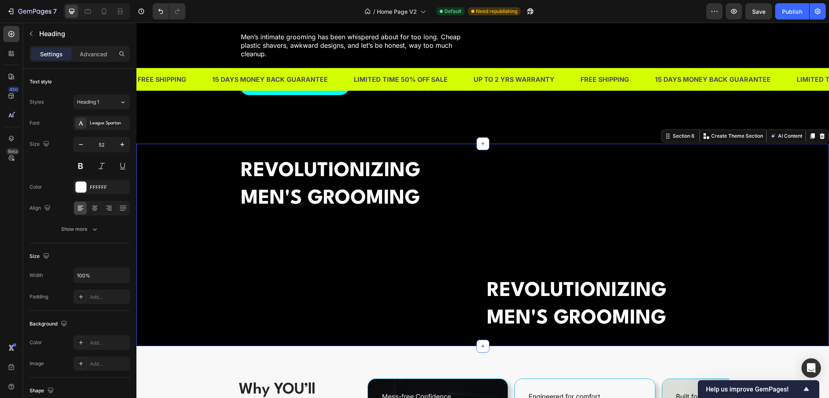
click at [277, 195] on h2 "REVOLUTIONIZING MEN'S GROOMING" at bounding box center [360, 185] width 240 height 56
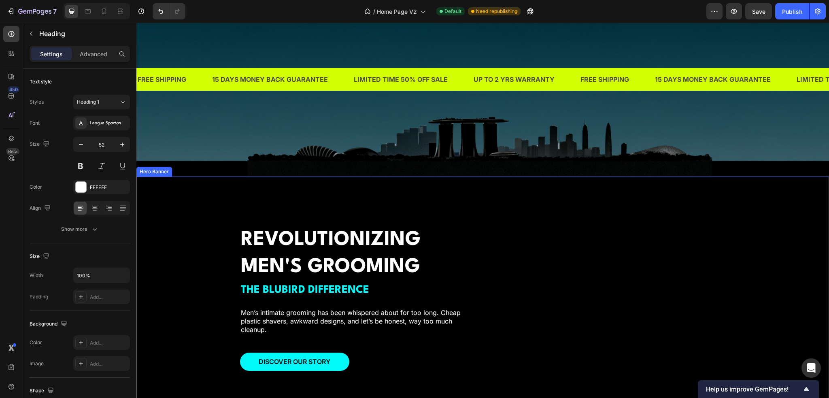
scroll to position [962, 0]
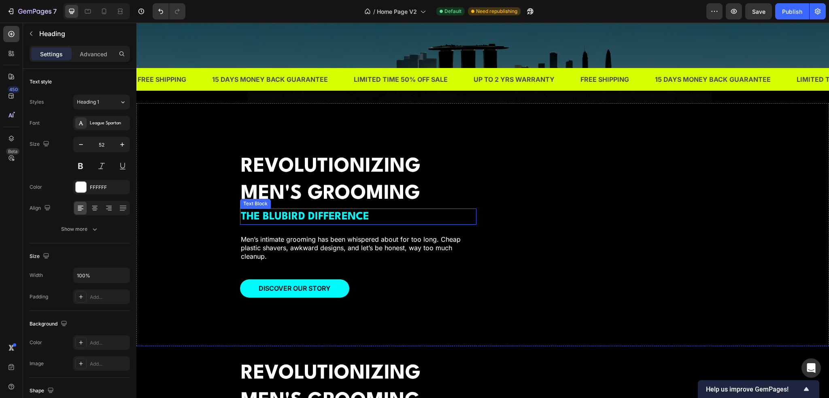
click at [319, 220] on strong "THE BLUBIRD DIFFERENCE" at bounding box center [305, 216] width 128 height 11
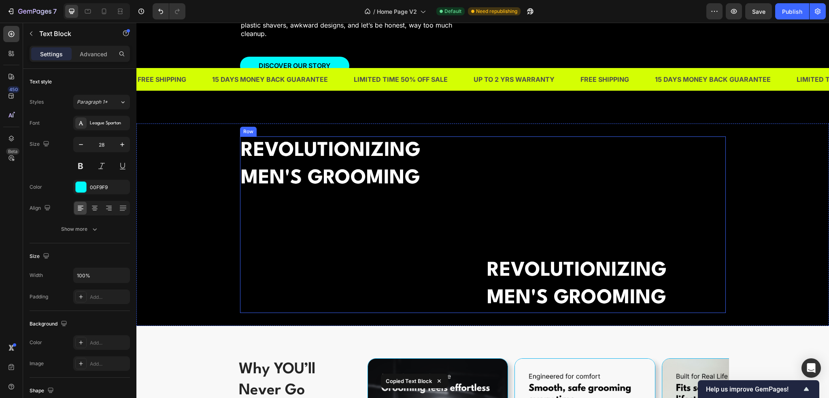
scroll to position [1205, 0]
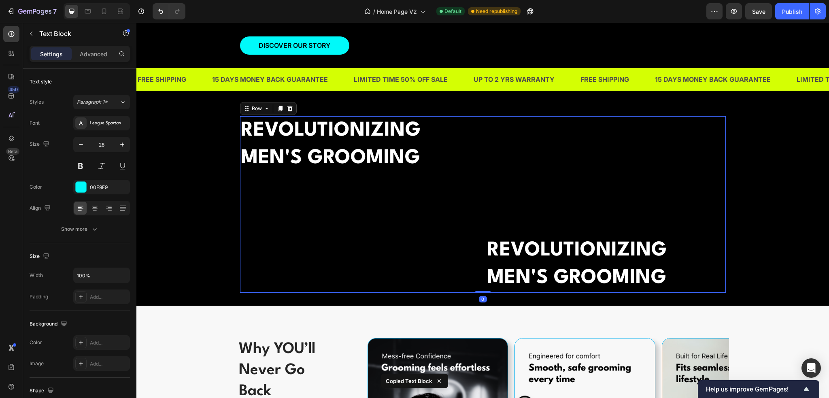
click at [325, 205] on div "REVOLUTIONIZING MEN'S GROOMING Heading" at bounding box center [360, 204] width 240 height 176
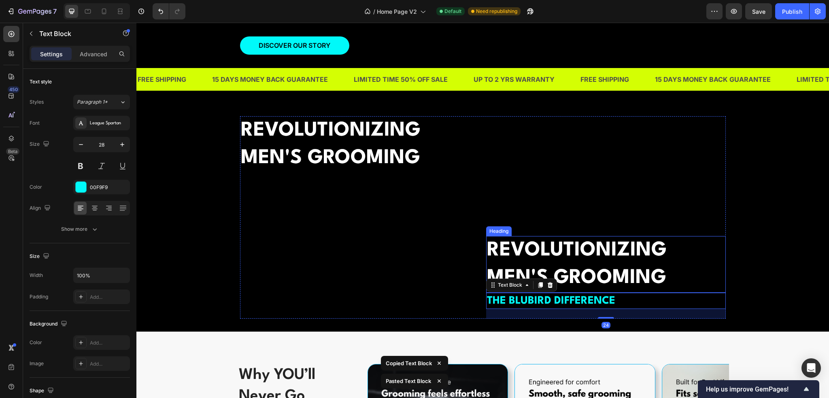
click at [547, 273] on h2 "REVOLUTIONIZING MEN'S GROOMING" at bounding box center [606, 264] width 240 height 56
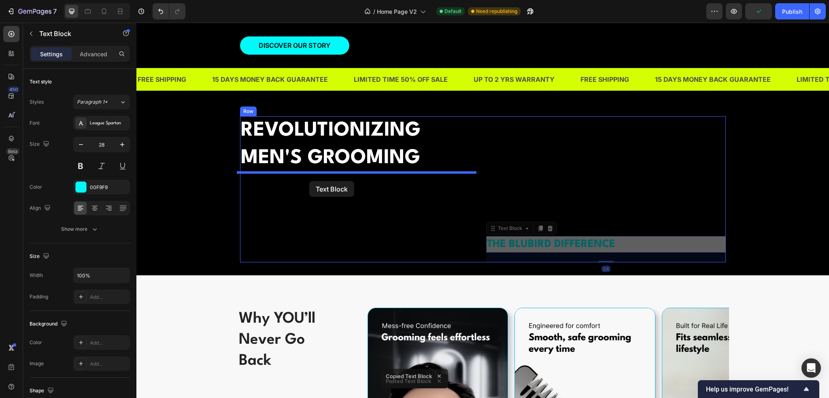
drag, startPoint x: 543, startPoint y: 259, endPoint x: 309, endPoint y: 181, distance: 246.0
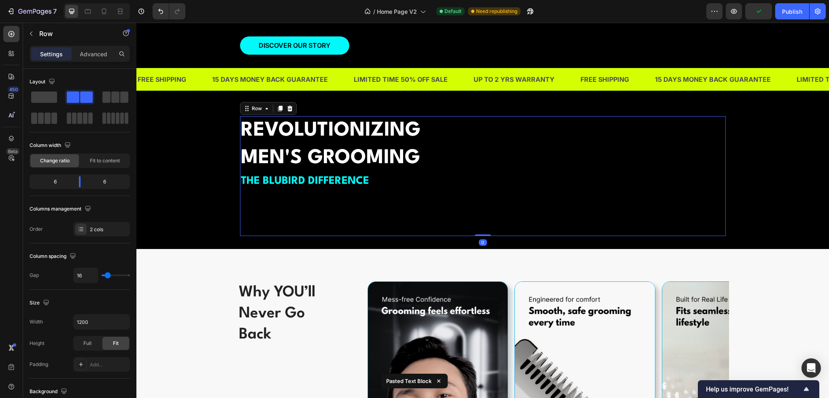
click at [332, 216] on div "REVOLUTIONIZING MEN'S GROOMING Heading THE BLUBIRD DIFFERENCE Text Block" at bounding box center [360, 176] width 240 height 120
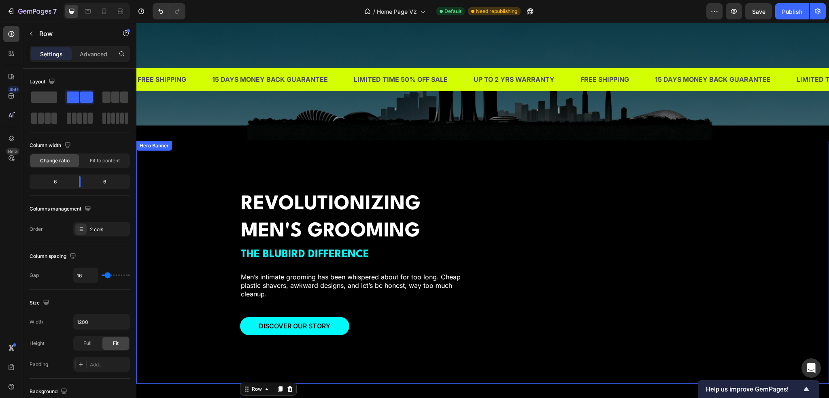
scroll to position [922, 0]
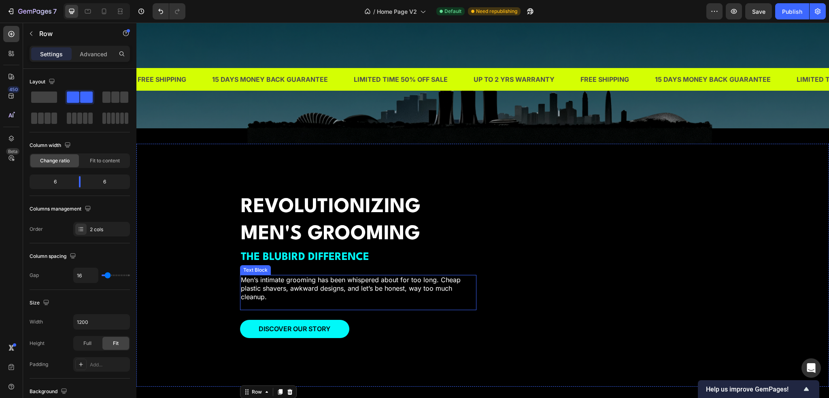
click at [362, 287] on p "Men’s intimate grooming has been whispered about for too long. Cheap plastic sh…" at bounding box center [358, 288] width 235 height 25
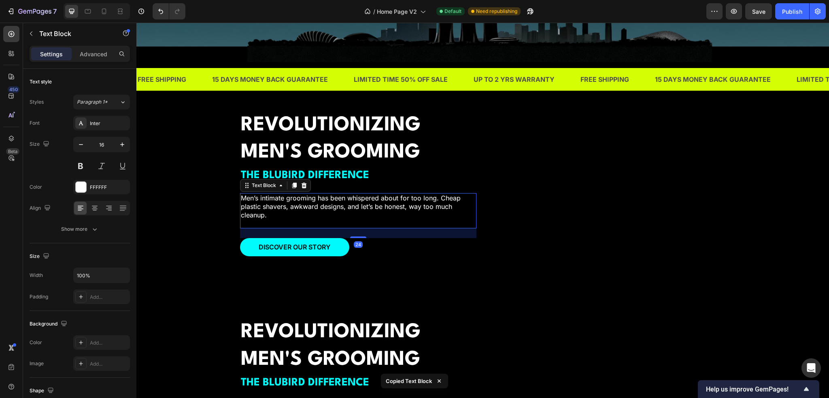
scroll to position [1084, 0]
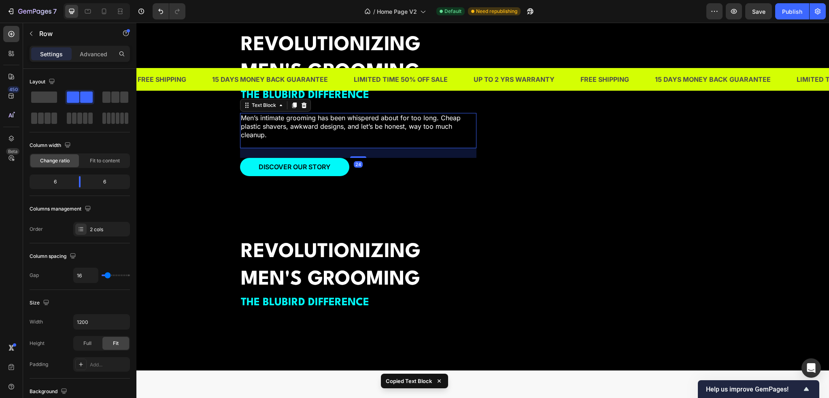
click at [366, 314] on div "REVOLUTIONIZING MEN'S GROOMING Heading THE BLUBIRD DIFFERENCE Text Block" at bounding box center [360, 298] width 240 height 120
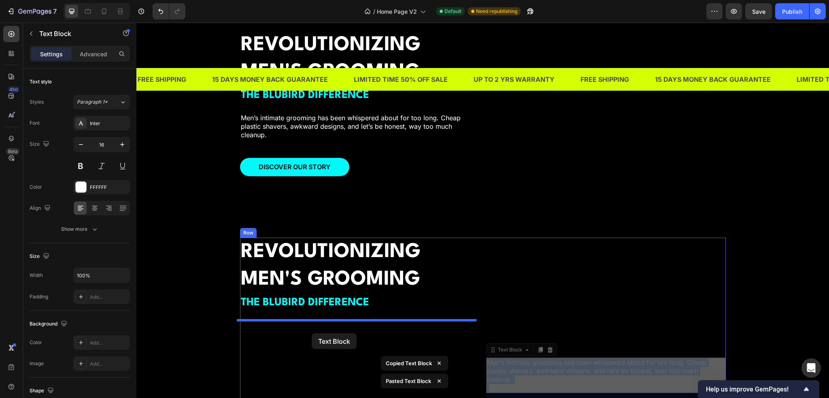
drag, startPoint x: 575, startPoint y: 380, endPoint x: 312, endPoint y: 333, distance: 267.7
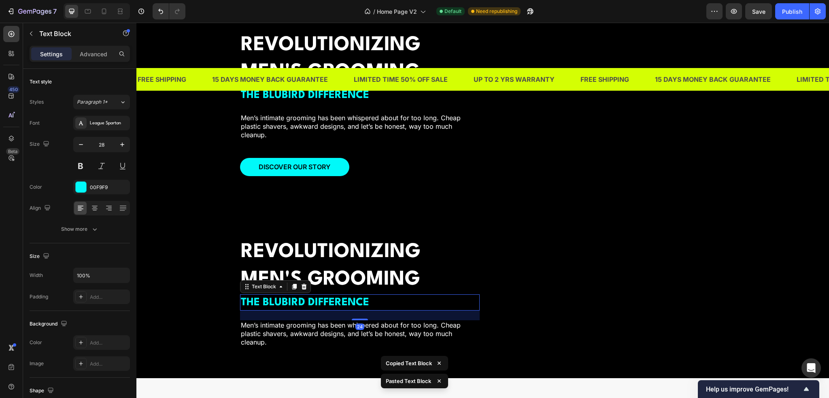
click at [437, 310] on div "THE BLUBIRD DIFFERENCE" at bounding box center [360, 302] width 240 height 16
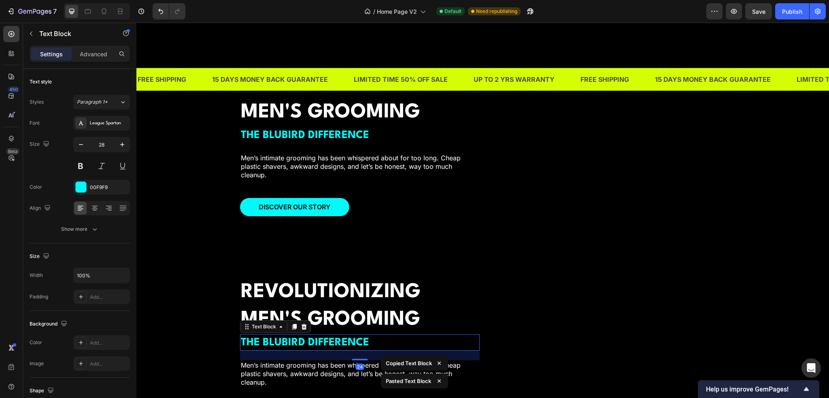
scroll to position [1043, 0]
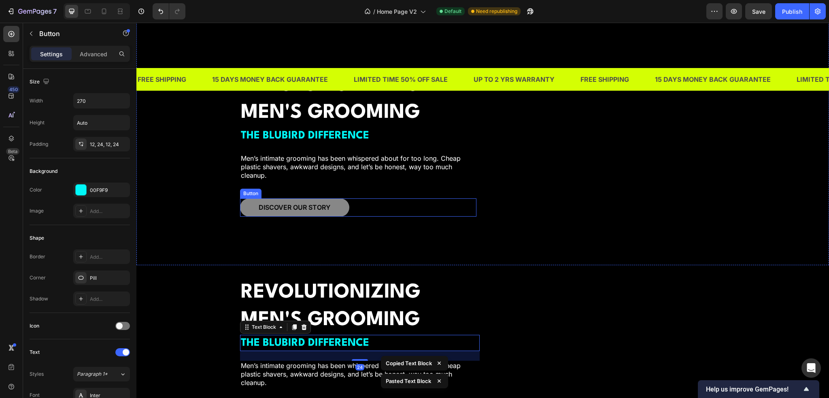
click at [333, 210] on button "DISCOVER OUR STORY" at bounding box center [294, 207] width 109 height 18
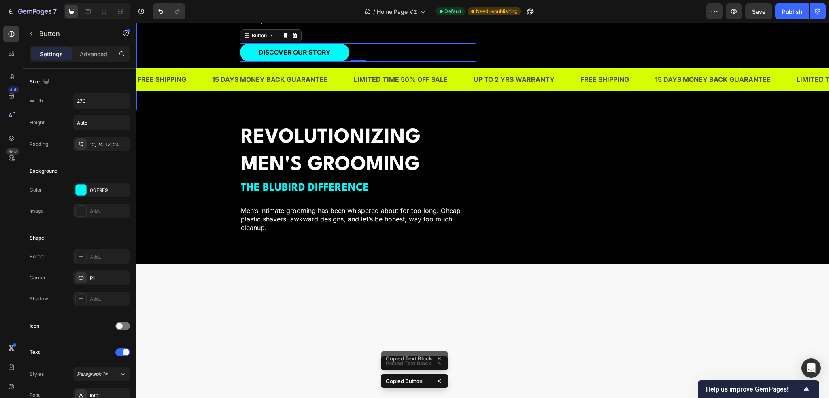
scroll to position [1205, 0]
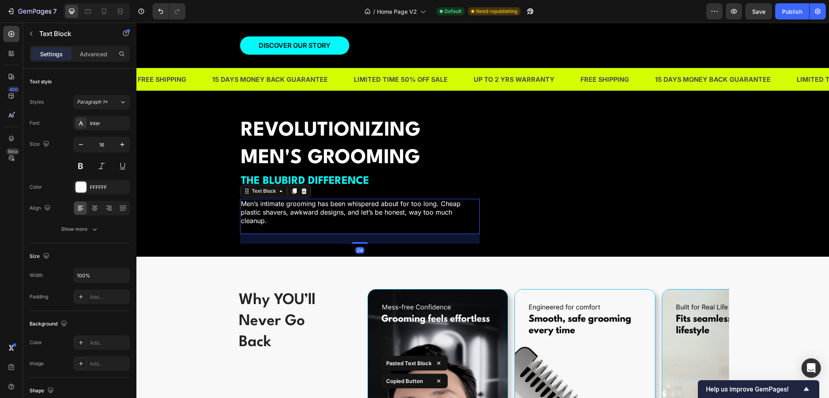
click at [347, 202] on p "Men’s intimate grooming has been whispered about for too long. Cheap plastic sh…" at bounding box center [360, 212] width 238 height 25
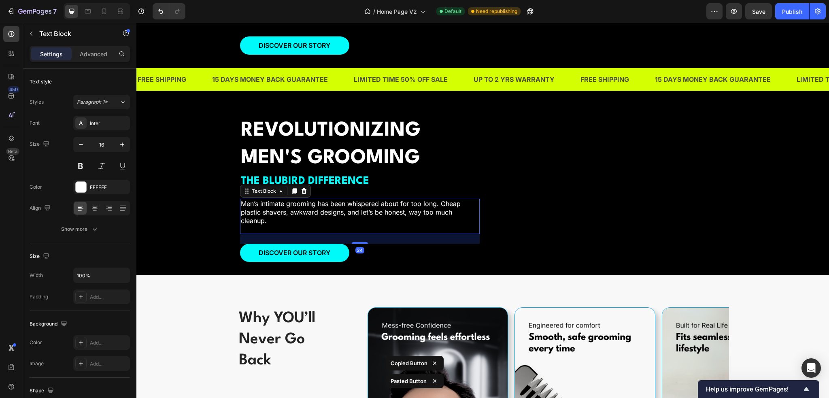
click at [435, 228] on p at bounding box center [360, 229] width 238 height 9
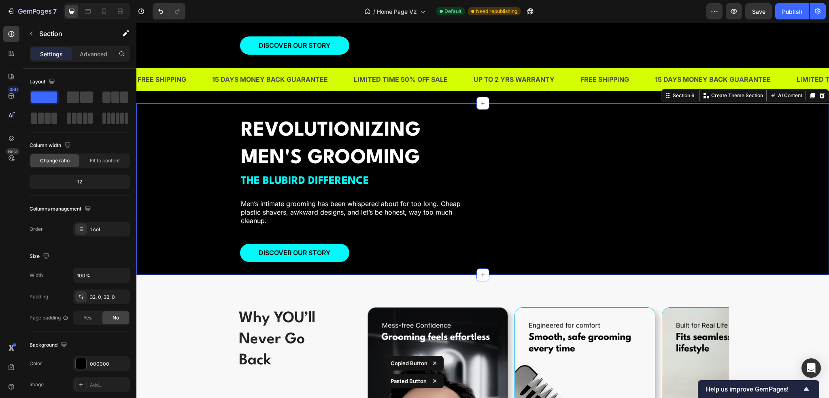
click at [213, 229] on div "REVOLUTIONIZING MEN'S GROOMING Heading THE BLUBIRD DIFFERENCE Text Block Men’s …" at bounding box center [482, 189] width 693 height 146
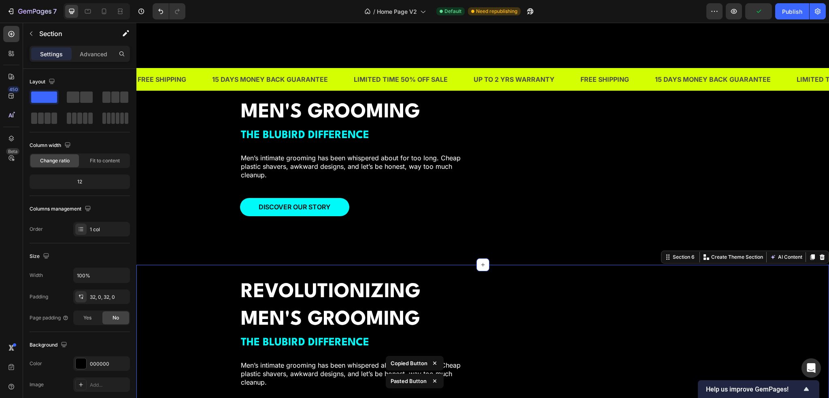
scroll to position [1043, 0]
click at [189, 200] on div "Overlay" at bounding box center [482, 143] width 693 height 243
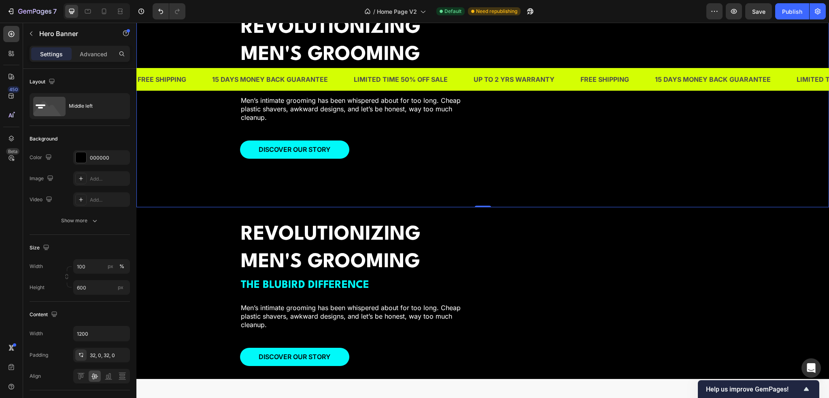
scroll to position [1124, 0]
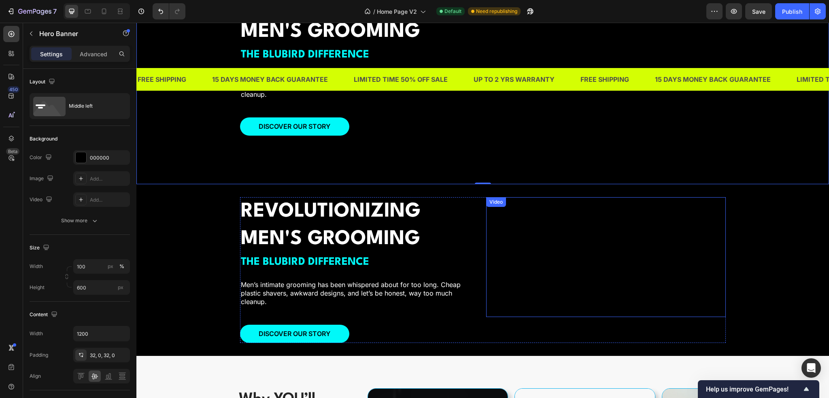
click at [585, 272] on video at bounding box center [606, 257] width 240 height 120
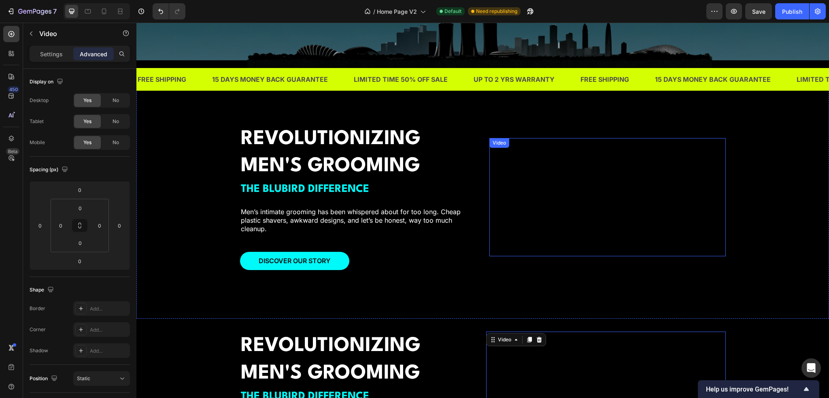
scroll to position [1084, 0]
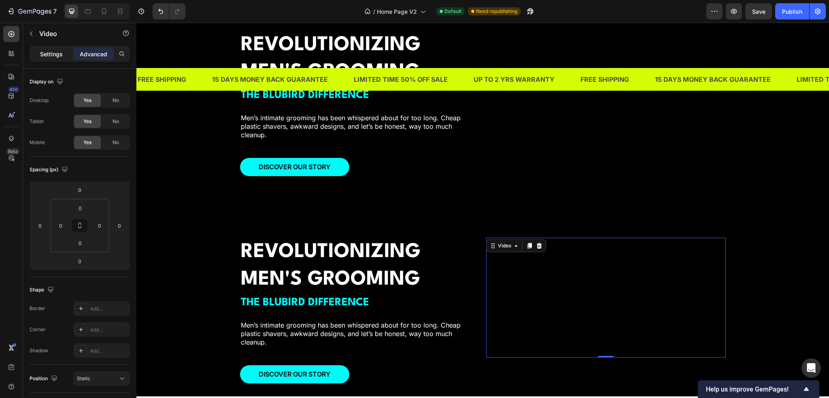
click at [57, 52] on p "Settings" at bounding box center [51, 54] width 23 height 9
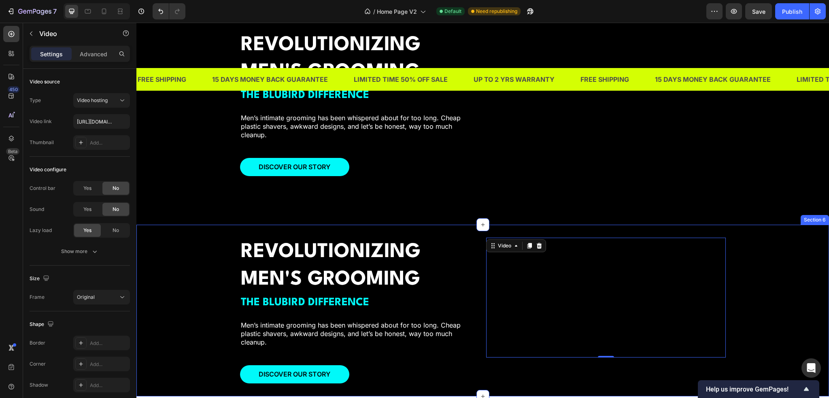
click at [204, 273] on div "REVOLUTIONIZING MEN'S GROOMING Heading THE BLUBIRD DIFFERENCE Text Block Men’s …" at bounding box center [482, 311] width 693 height 146
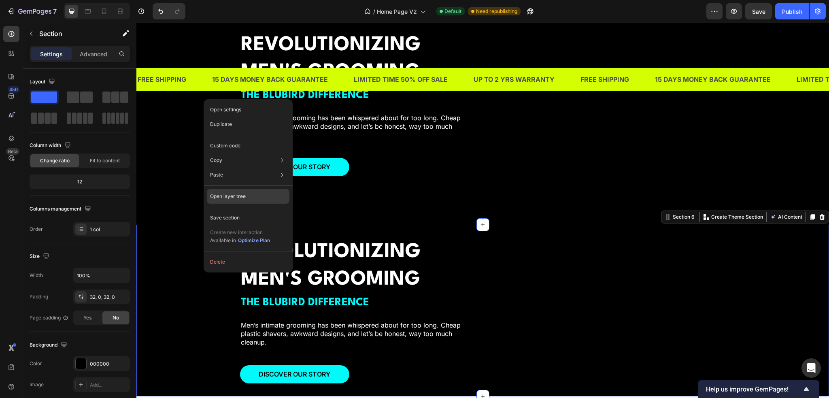
click at [232, 193] on p "Open layer tree" at bounding box center [228, 196] width 36 height 7
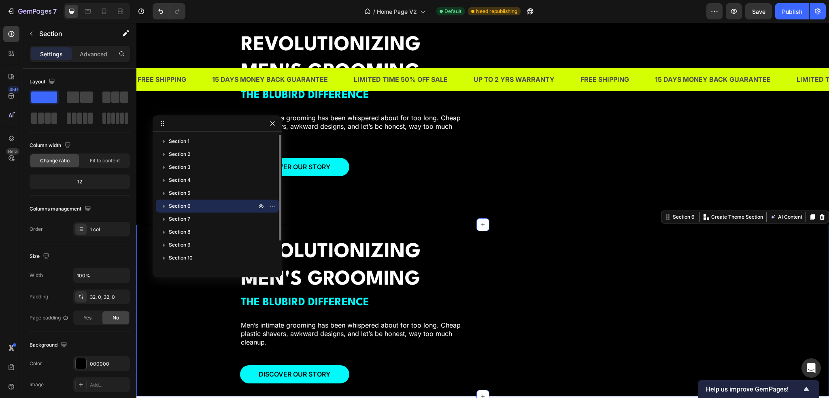
click at [166, 205] on icon "button" at bounding box center [164, 206] width 8 height 8
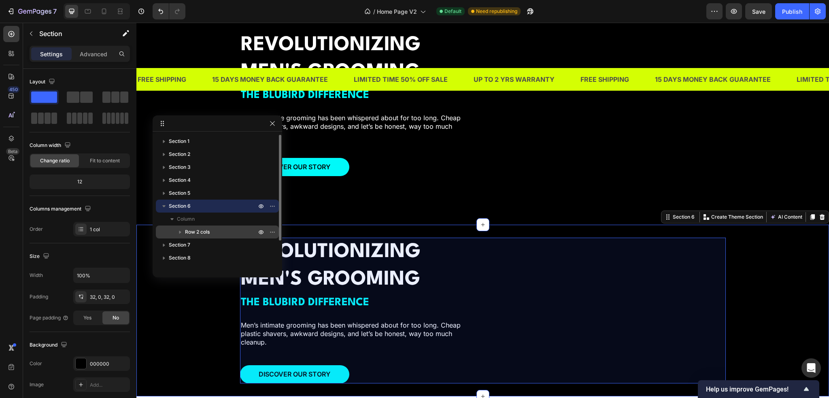
click at [200, 229] on span "Row 2 cols" at bounding box center [197, 232] width 25 height 8
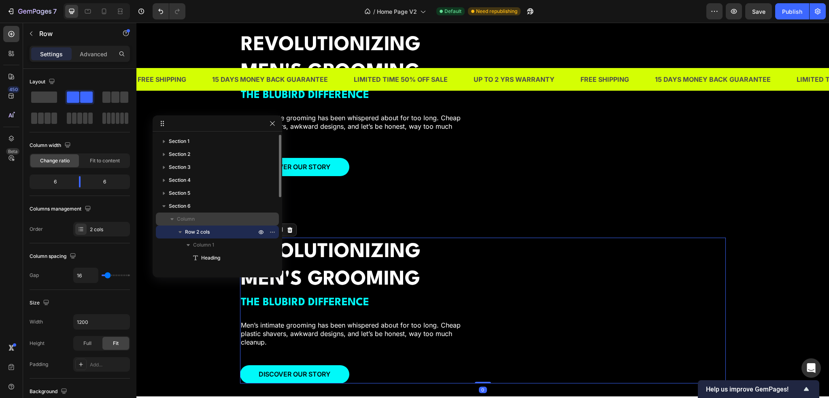
click at [202, 220] on p "Column" at bounding box center [217, 219] width 81 height 8
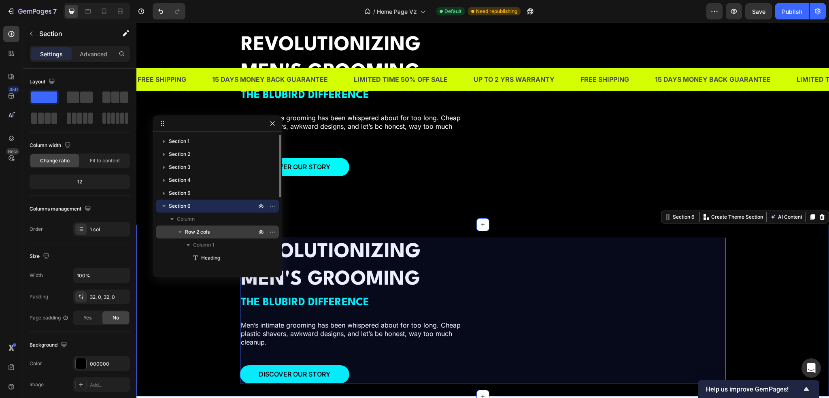
click at [206, 234] on span "Row 2 cols" at bounding box center [197, 232] width 25 height 8
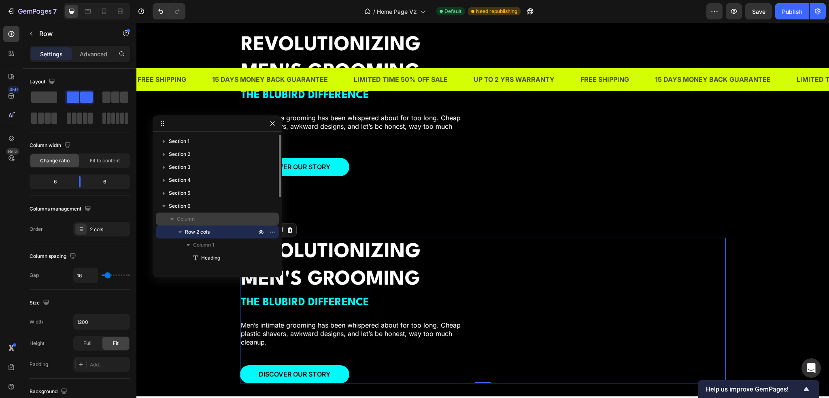
click at [206, 220] on p "Column" at bounding box center [217, 219] width 81 height 8
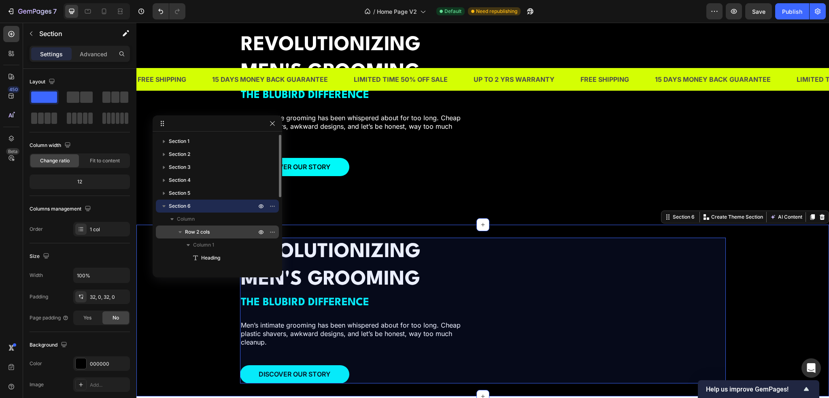
click at [204, 230] on span "Row 2 cols" at bounding box center [197, 232] width 25 height 8
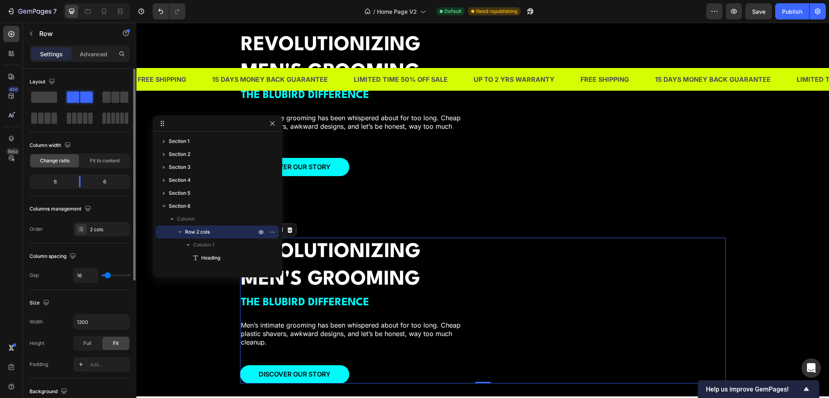
type input "9"
type input "6"
type input "2"
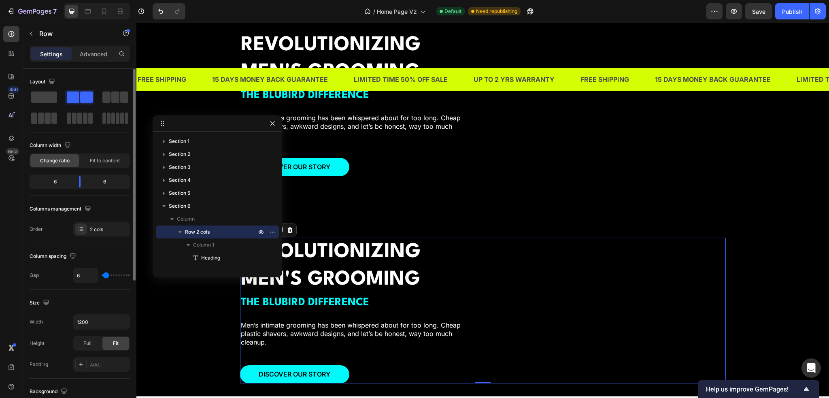
type input "2"
type input "0"
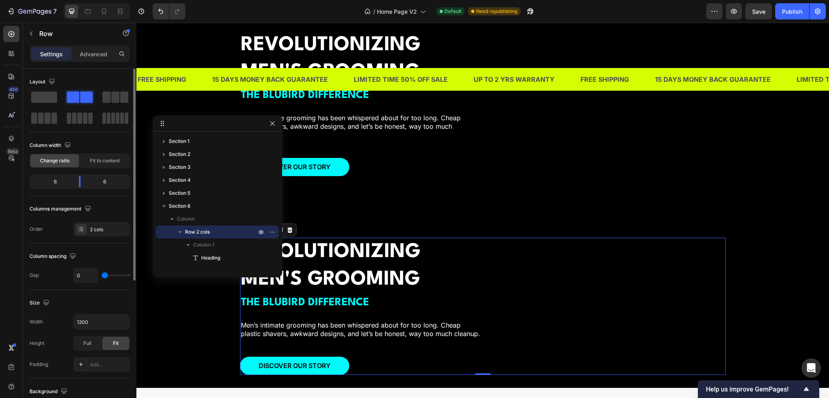
type input "2"
type input "9"
type input "25"
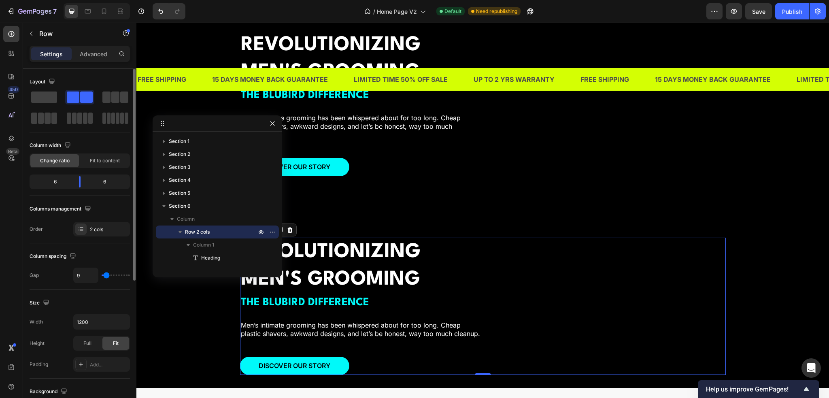
type input "25"
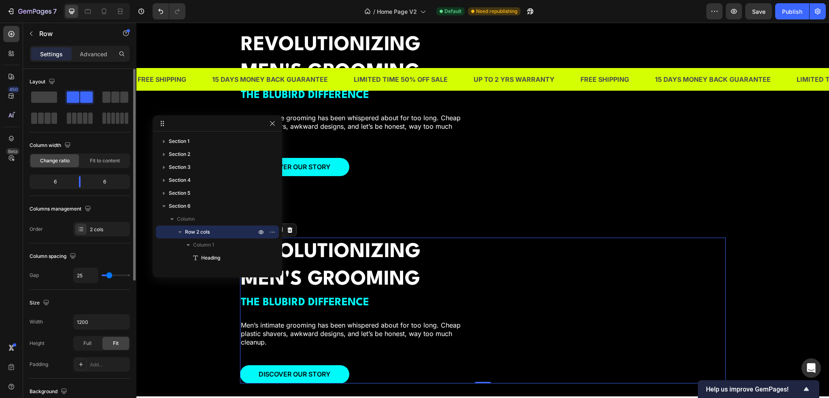
type input "31"
type input "34"
type input "36"
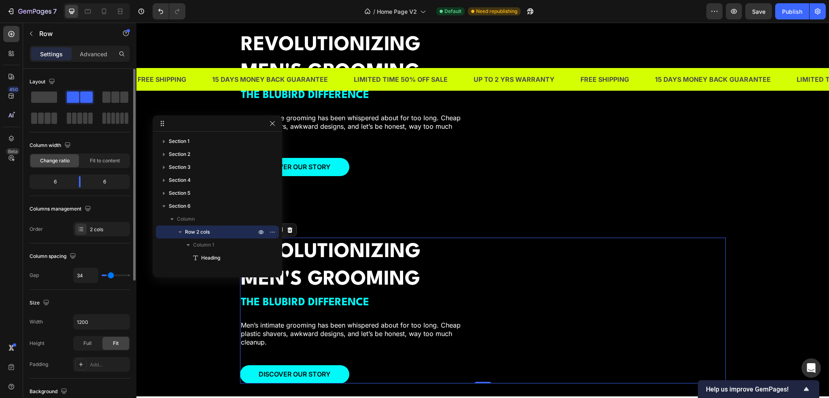
type input "36"
type input "38"
type input "40"
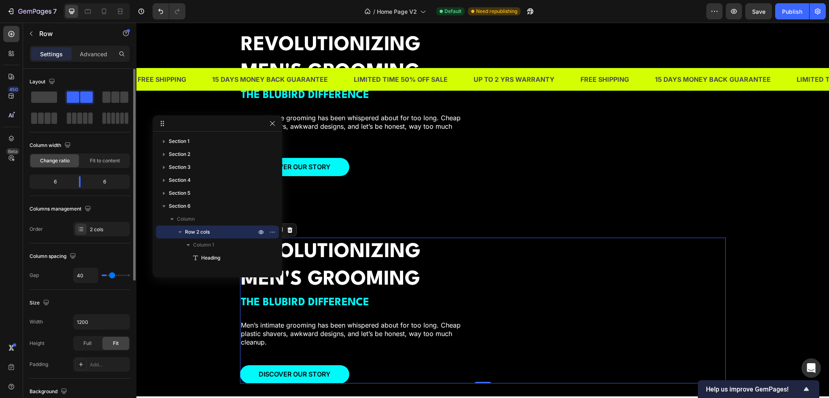
type input "47"
type input "48"
type input "59"
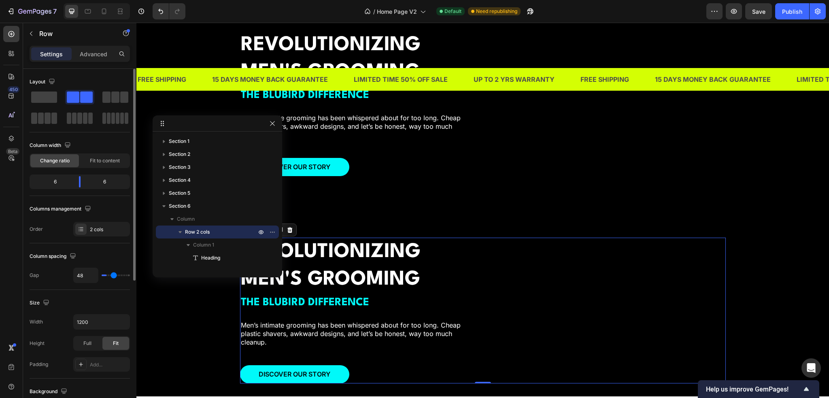
type input "59"
type input "63"
type input "64"
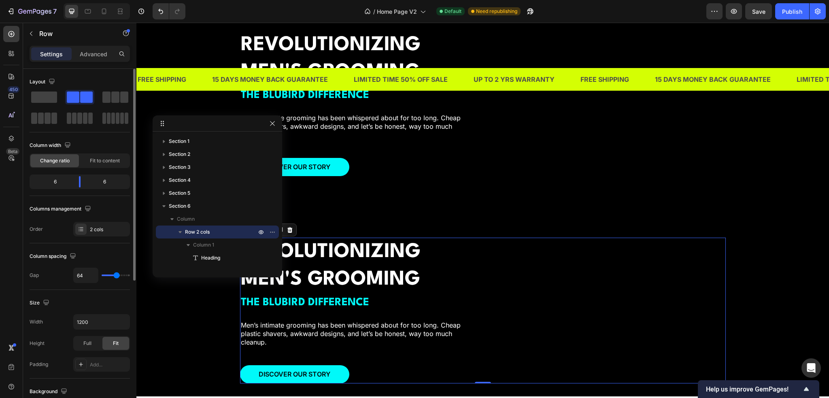
type input "66"
type input "70"
type input "73"
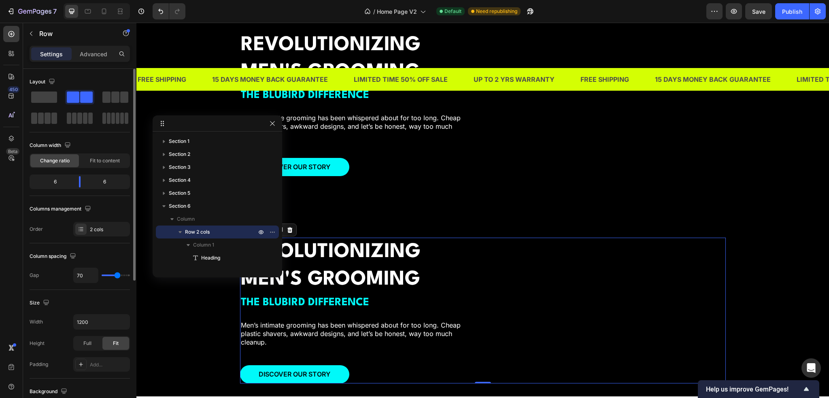
type input "73"
type input "80"
type input "86"
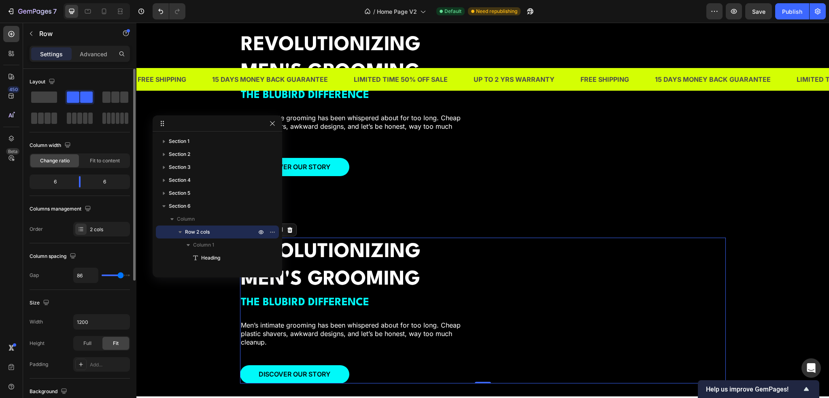
type input "88"
type input "91"
type input "95"
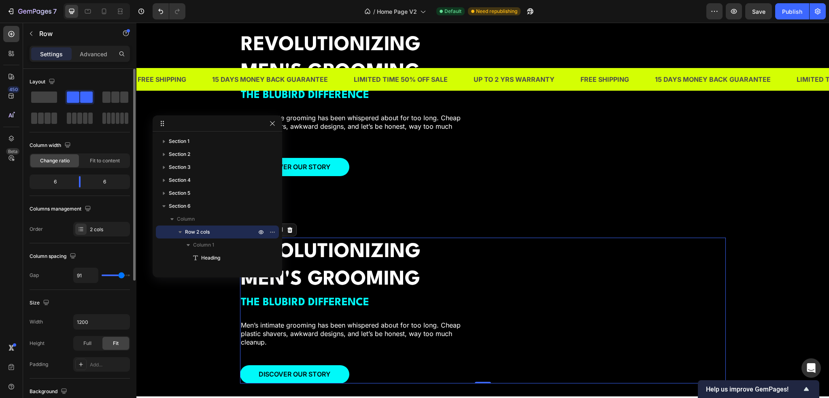
type input "95"
type input "98"
type input "104"
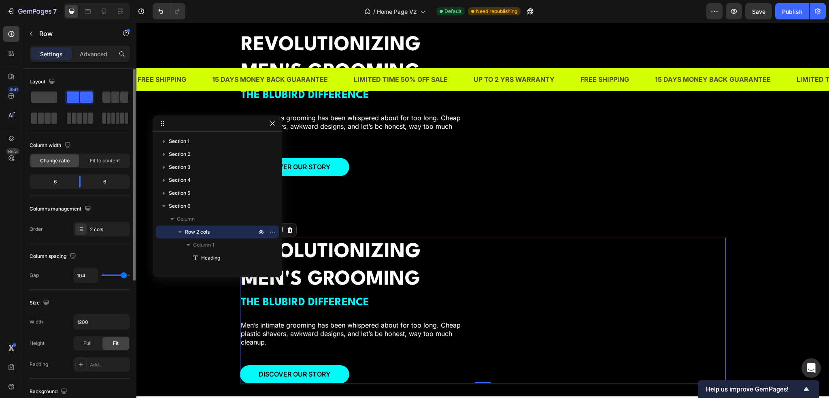
type input "105"
type input "107"
type input "109"
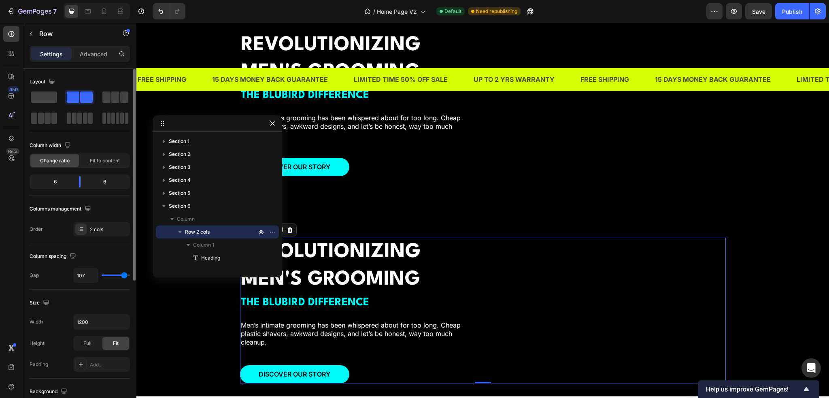
type input "109"
type input "93"
type input "70"
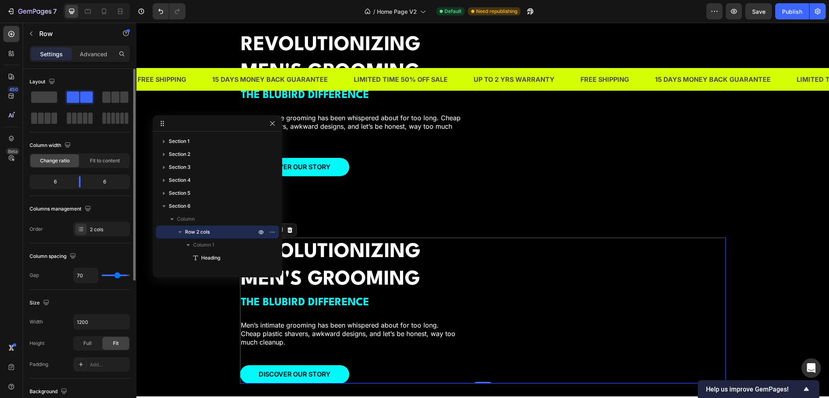
type input "48"
type input "40"
type input "36"
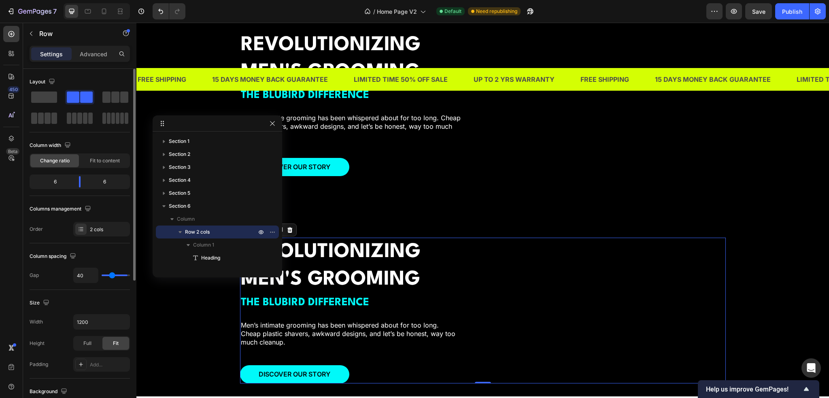
type input "36"
type input "31"
type input "29"
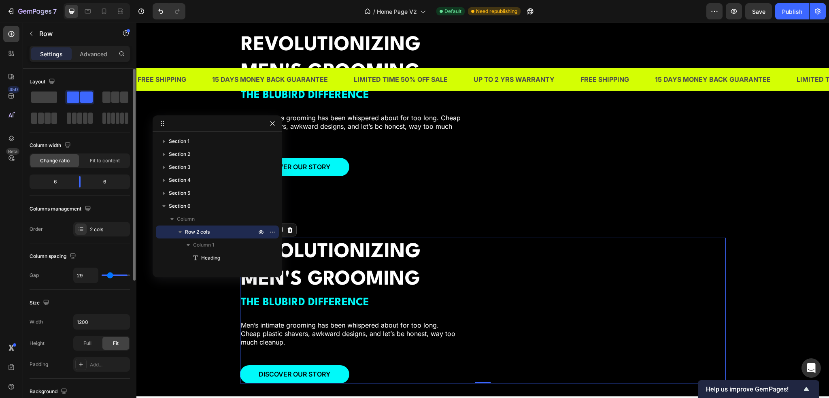
type input "25"
type input "16"
type input "15"
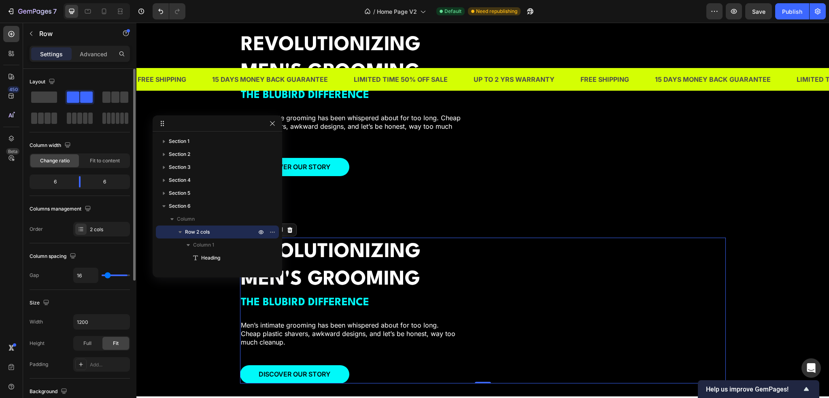
type input "15"
type input "13"
type input "11"
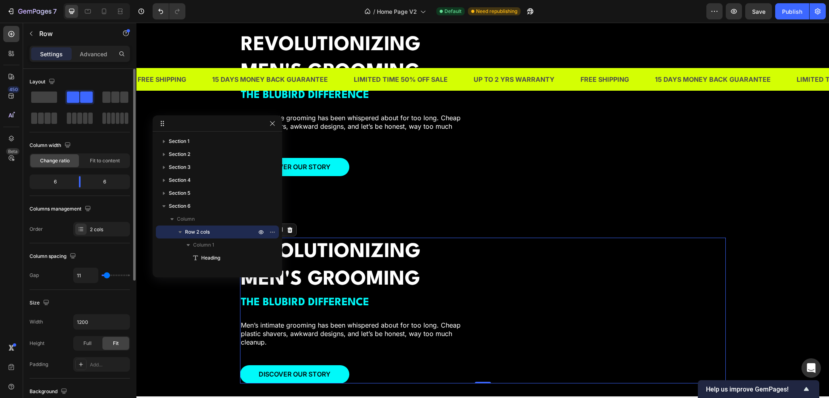
type input "9"
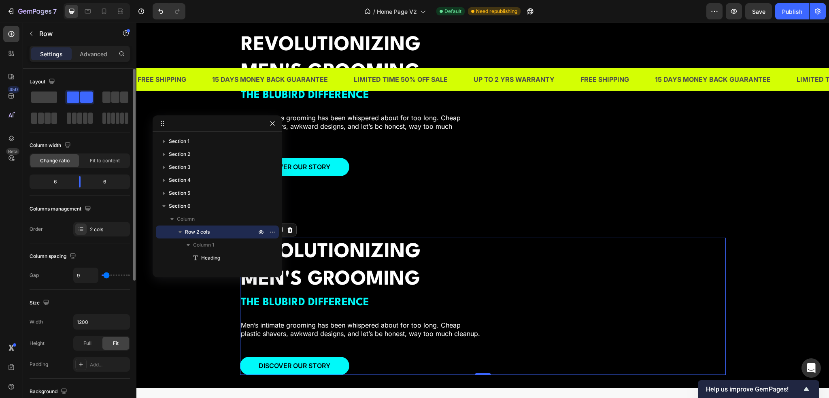
type input "0"
type input "2"
type input "11"
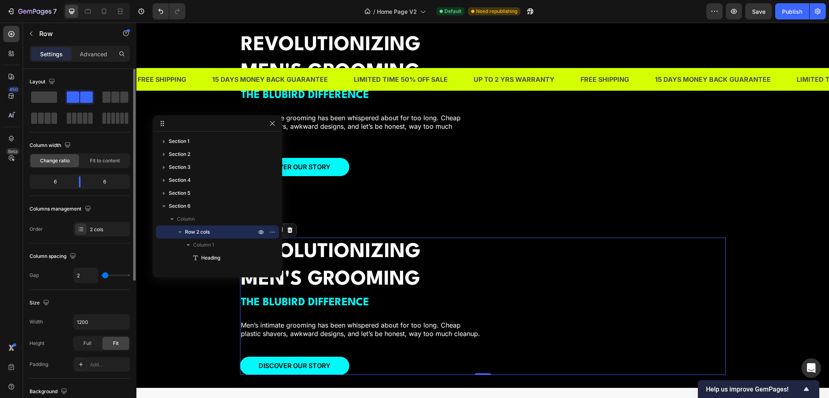
type input "11"
type input "13"
type input "15"
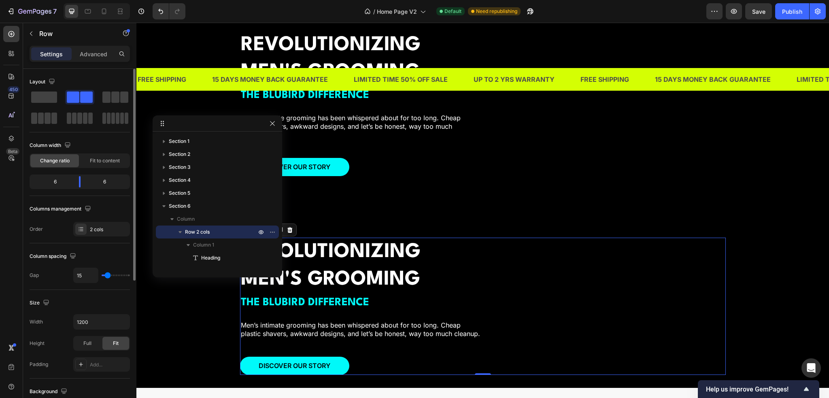
type input "20"
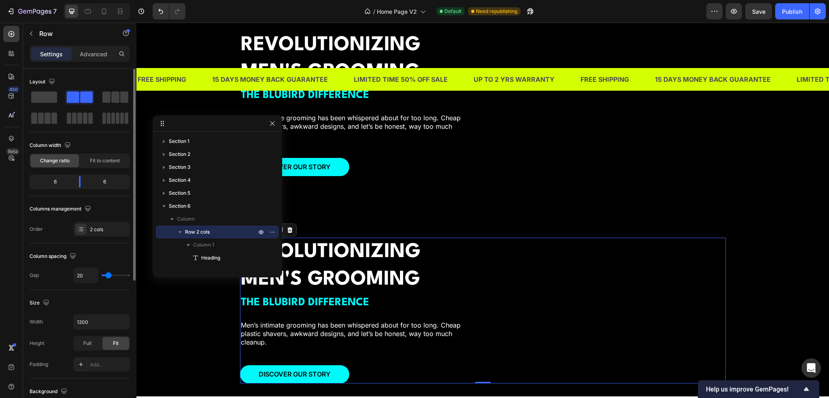
type input "0"
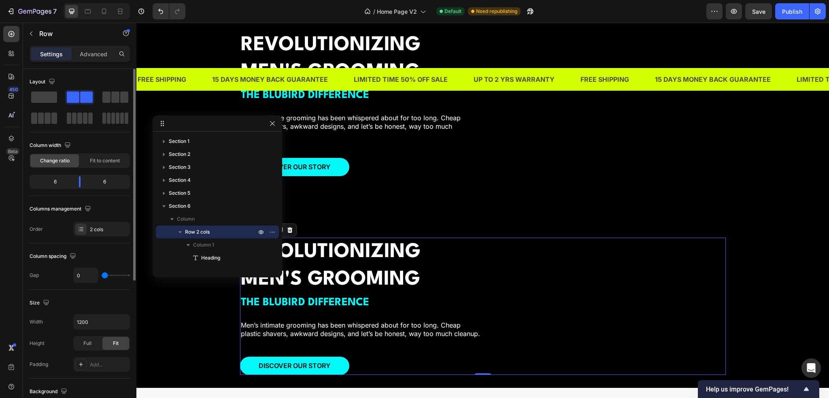
type input "2"
type input "4"
type input "6"
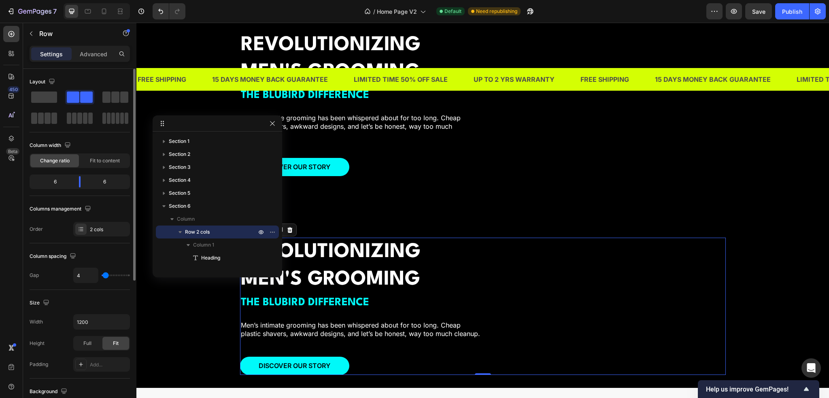
type input "6"
type input "8"
type input "9"
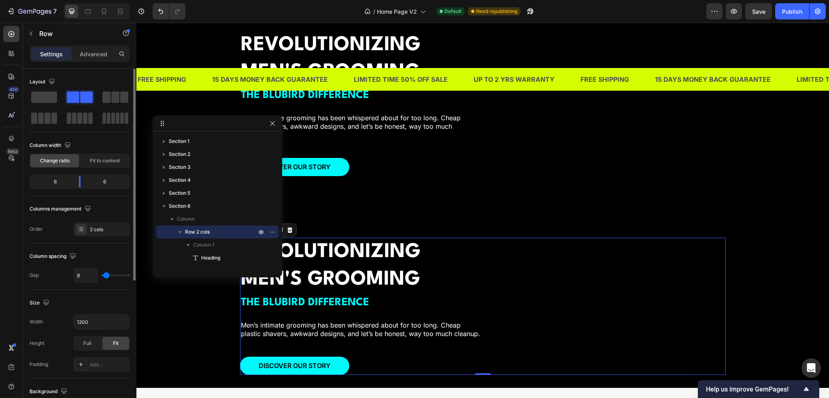
click at [106, 276] on input "range" at bounding box center [116, 276] width 28 height 2
click at [163, 11] on icon "Undo/Redo" at bounding box center [161, 11] width 8 height 8
type input "16"
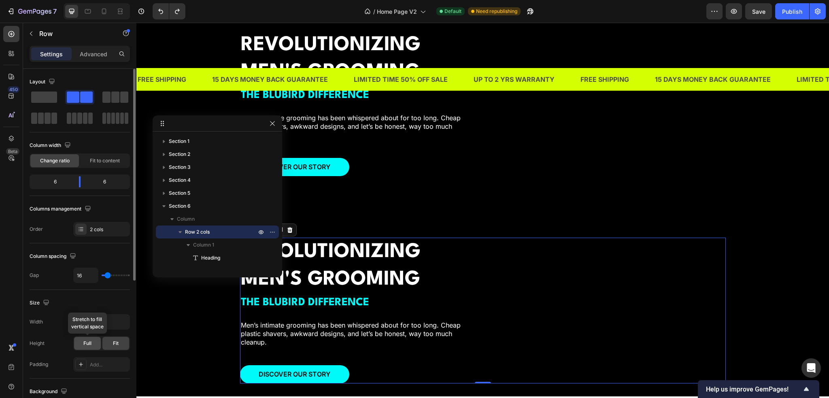
click at [89, 341] on span "Full" at bounding box center [87, 343] width 8 height 7
click at [113, 341] on span "Fit" at bounding box center [116, 343] width 6 height 7
click at [84, 341] on span "Full" at bounding box center [87, 343] width 8 height 7
click at [93, 359] on div "Add..." at bounding box center [101, 364] width 57 height 15
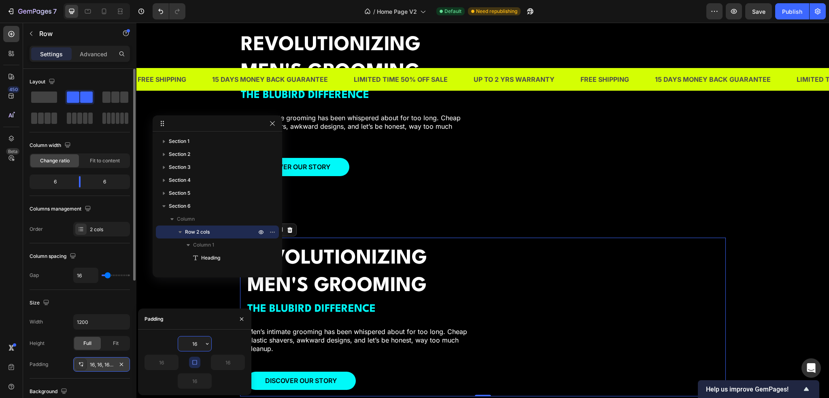
scroll to position [40, 0]
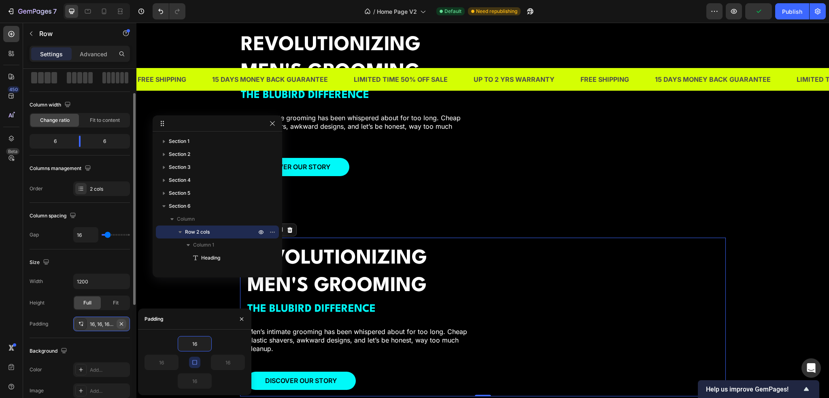
click at [123, 322] on icon "button" at bounding box center [121, 324] width 6 height 6
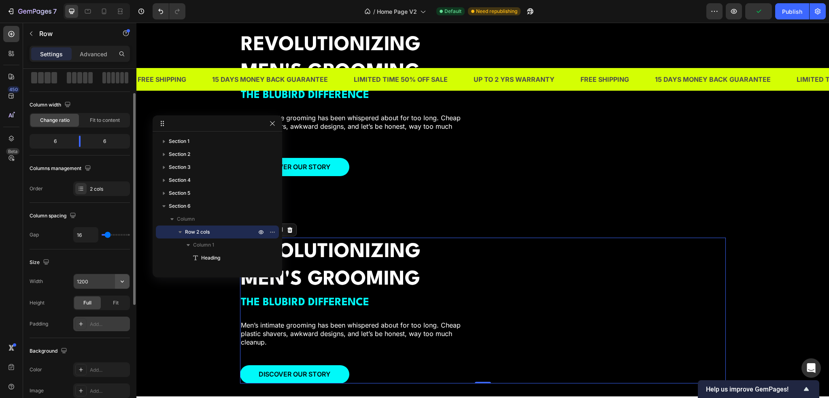
click at [121, 281] on icon "button" at bounding box center [122, 282] width 3 height 2
click at [98, 311] on div "Full 100%" at bounding box center [93, 316] width 66 height 15
type input "100%"
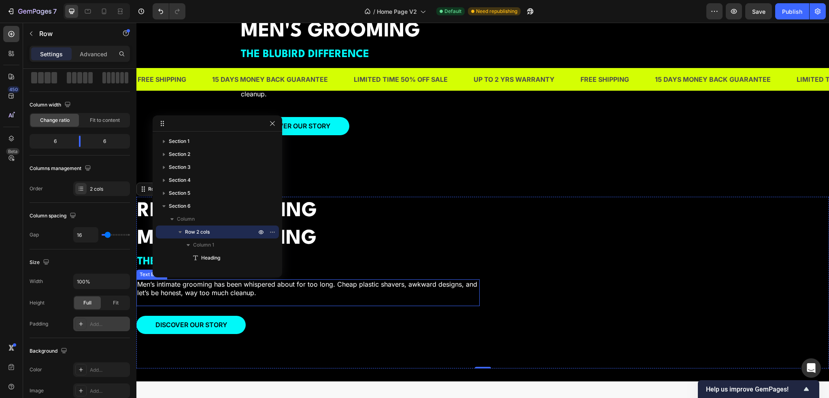
scroll to position [1124, 0]
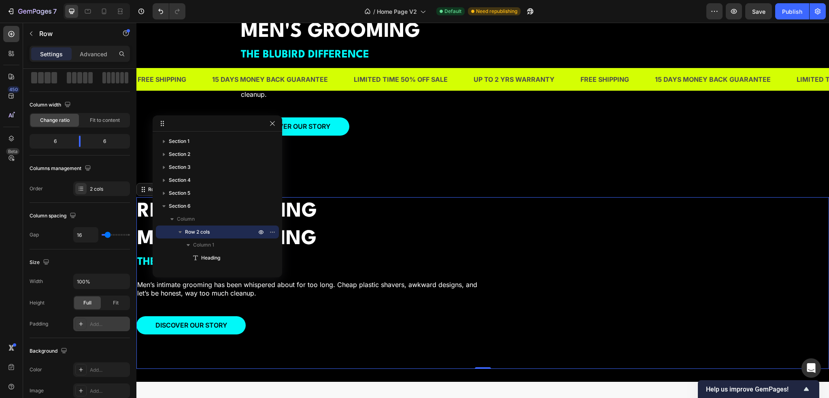
click at [76, 320] on div at bounding box center [80, 323] width 11 height 11
type input "16"
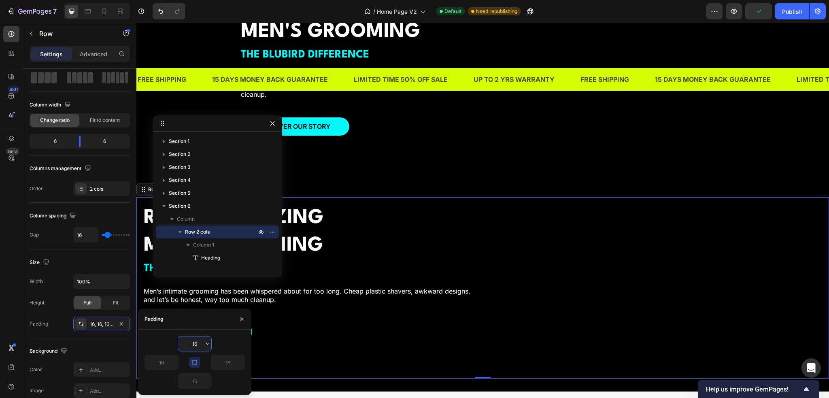
click at [204, 346] on icon "button" at bounding box center [207, 344] width 6 height 6
click at [231, 341] on div "16" at bounding box center [195, 343] width 100 height 15
click at [200, 343] on input "16" at bounding box center [194, 343] width 33 height 15
click at [194, 361] on icon "button" at bounding box center [195, 362] width 6 height 6
click at [166, 362] on input "16" at bounding box center [161, 362] width 33 height 15
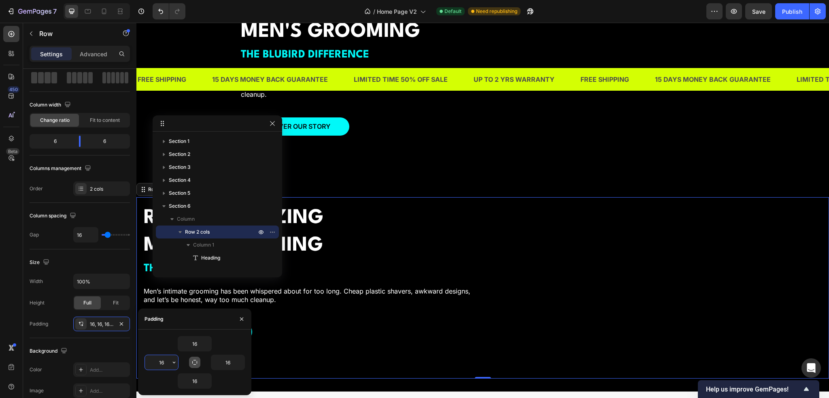
click at [166, 362] on input "16" at bounding box center [161, 362] width 33 height 15
click at [174, 362] on icon "button" at bounding box center [174, 362] width 6 height 6
click at [151, 285] on div "Auto Auto" at bounding box center [140, 279] width 63 height 15
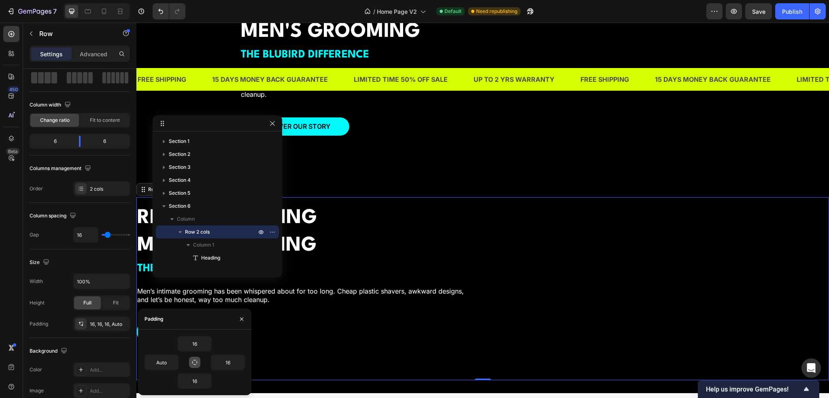
click at [280, 315] on div "REVOLUTIONIZING MEN'S GROOMING Heading THE BLUBIRD DIFFERENCE Text Block Men’s …" at bounding box center [306, 289] width 340 height 170
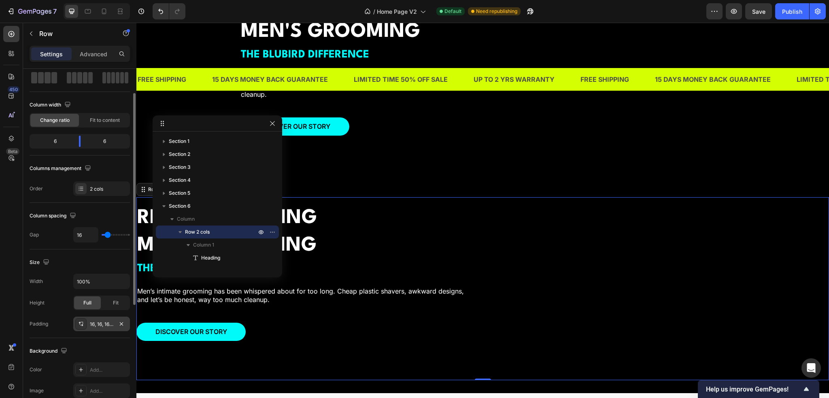
click at [97, 322] on div "16, 16, 16, Auto" at bounding box center [101, 324] width 23 height 7
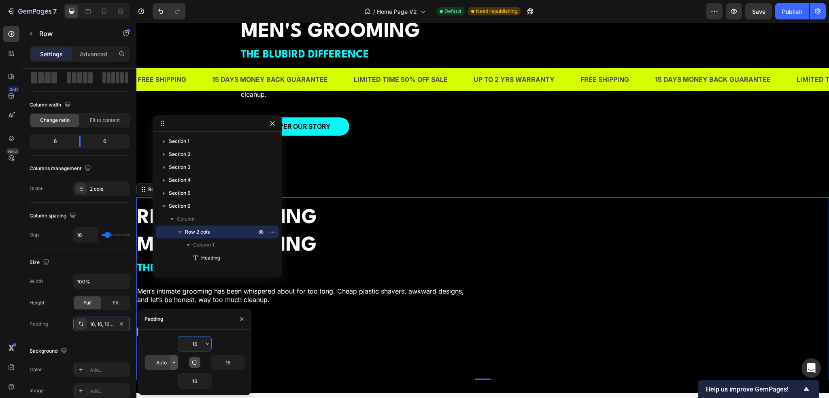
click at [171, 364] on icon "button" at bounding box center [174, 362] width 6 height 6
click at [160, 364] on input "Auto" at bounding box center [161, 362] width 33 height 15
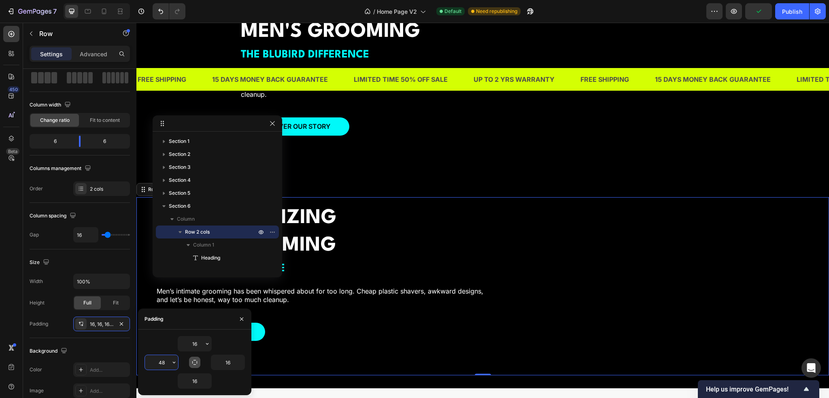
click at [160, 364] on input "48" at bounding box center [161, 362] width 33 height 15
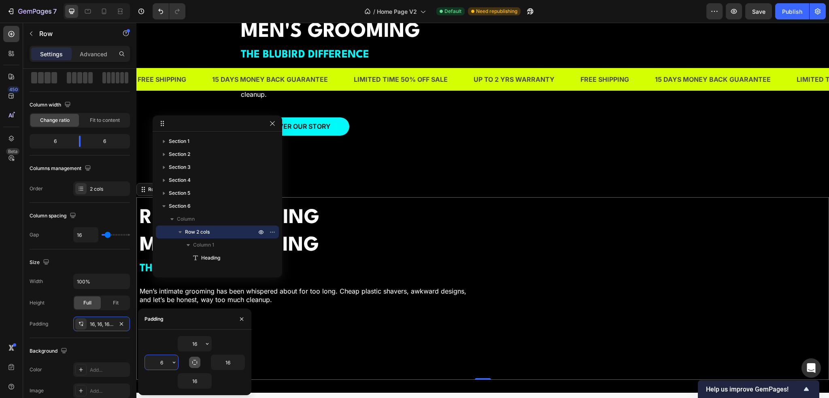
type input "64"
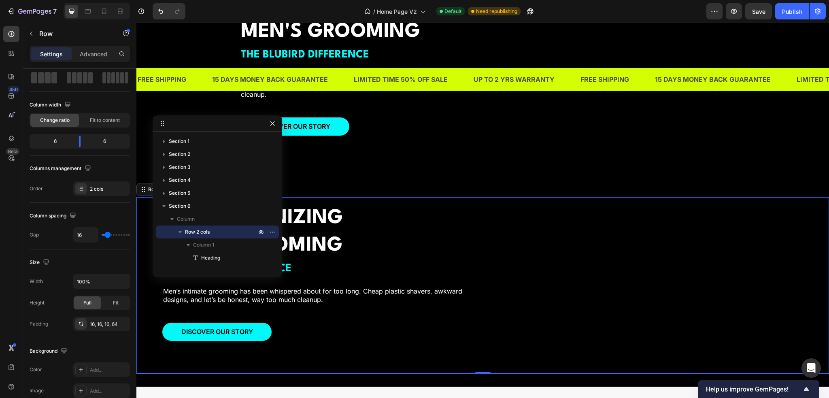
click at [371, 353] on div "REVOLUTIONIZING MEN'S GROOMING Heading THE BLUBIRD DIFFERENCE Text Block Men’s …" at bounding box center [325, 286] width 327 height 164
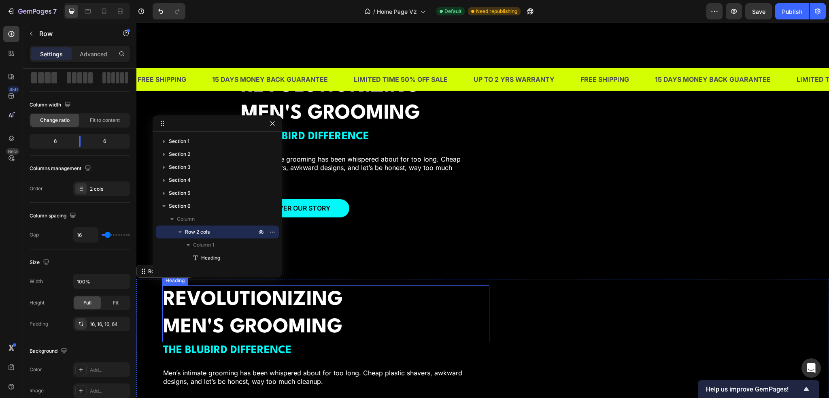
scroll to position [1043, 0]
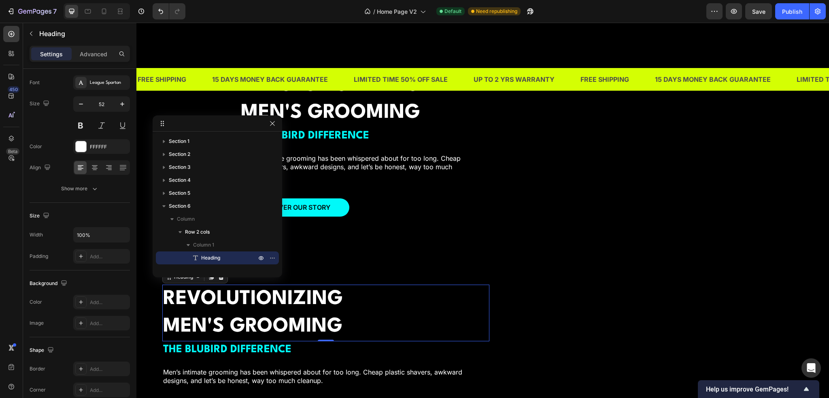
click at [408, 306] on h2 "REVOLUTIONIZING MEN'S GROOMING" at bounding box center [325, 313] width 327 height 56
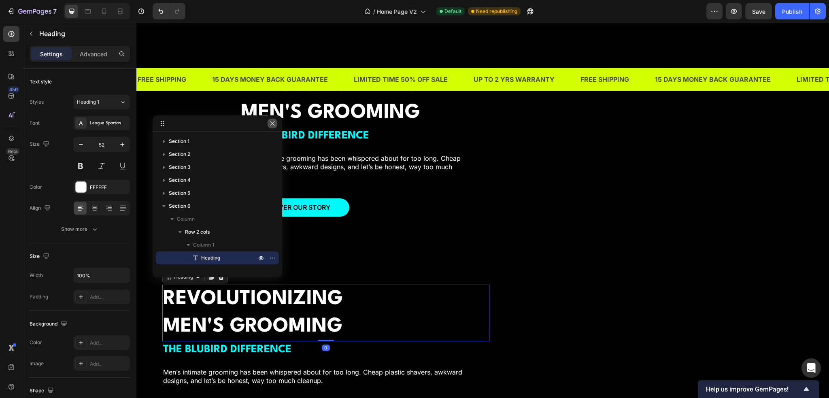
drag, startPoint x: 271, startPoint y: 126, endPoint x: 108, endPoint y: 248, distance: 203.7
click at [271, 126] on icon "button" at bounding box center [272, 123] width 6 height 6
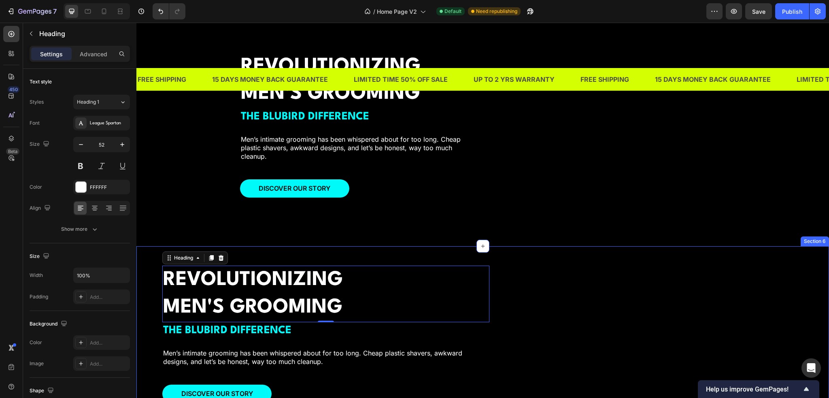
scroll to position [1205, 0]
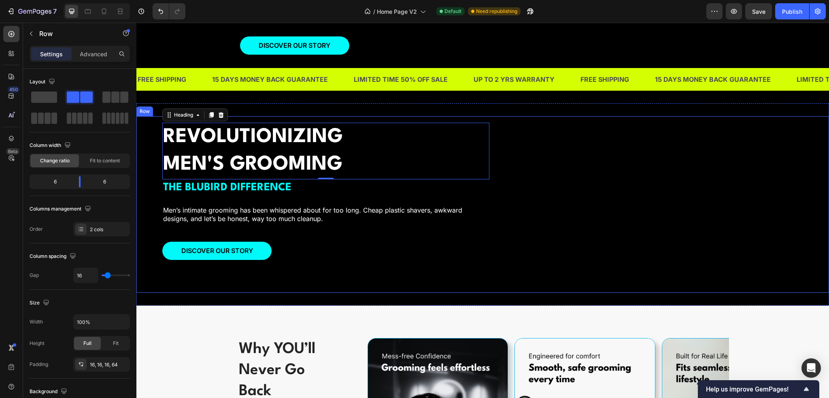
click at [155, 227] on div "REVOLUTIONIZING MEN'S GROOMING Heading 0 THE BLUBIRD DIFFERENCE Text Block Men’…" at bounding box center [482, 204] width 693 height 177
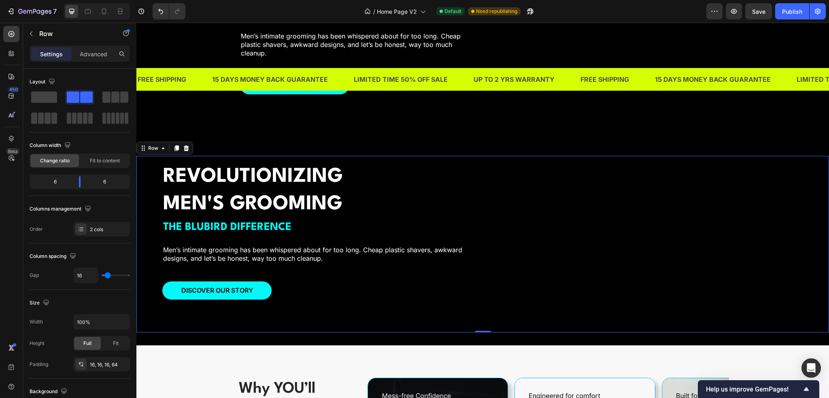
scroll to position [1165, 0]
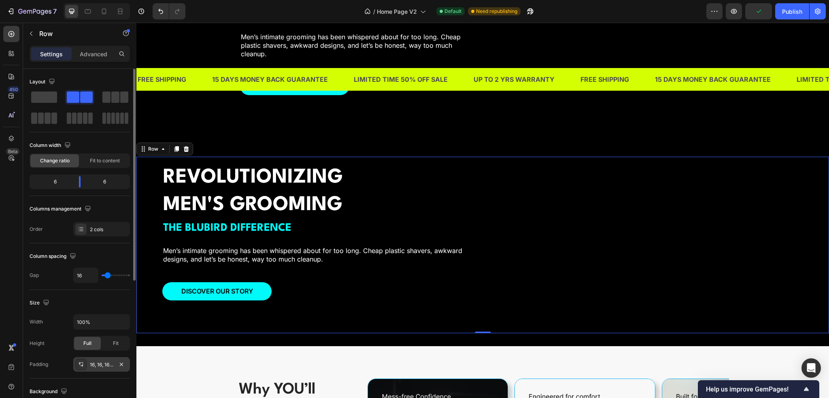
click at [100, 359] on div "16, 16, 16, 64" at bounding box center [101, 364] width 57 height 15
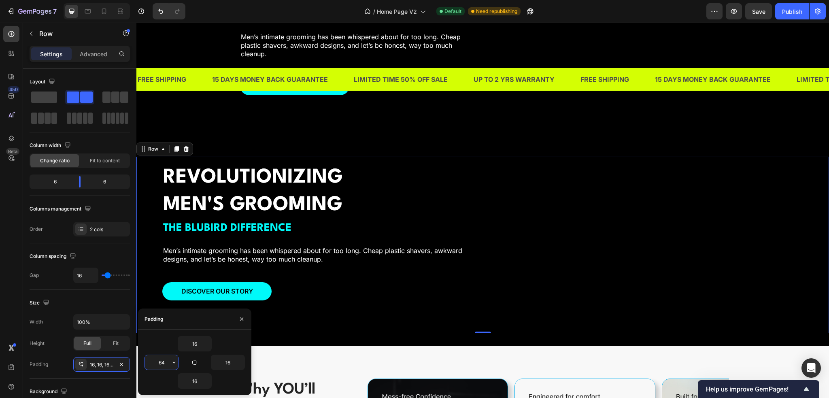
click at [166, 362] on input "64" at bounding box center [161, 362] width 33 height 15
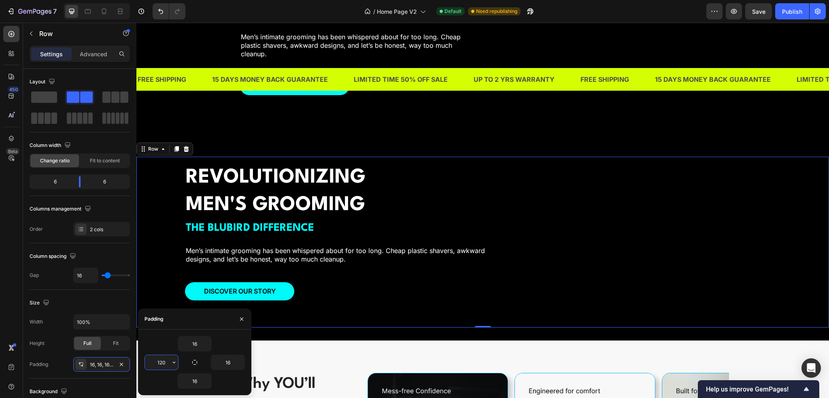
click at [166, 362] on input "120" at bounding box center [161, 362] width 33 height 15
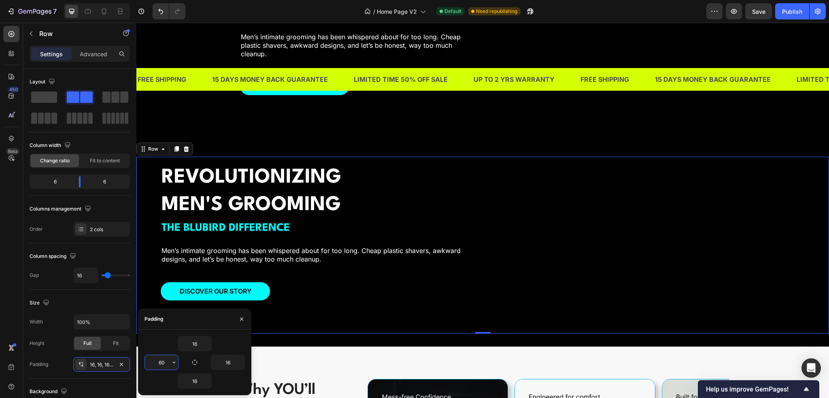
type input "6"
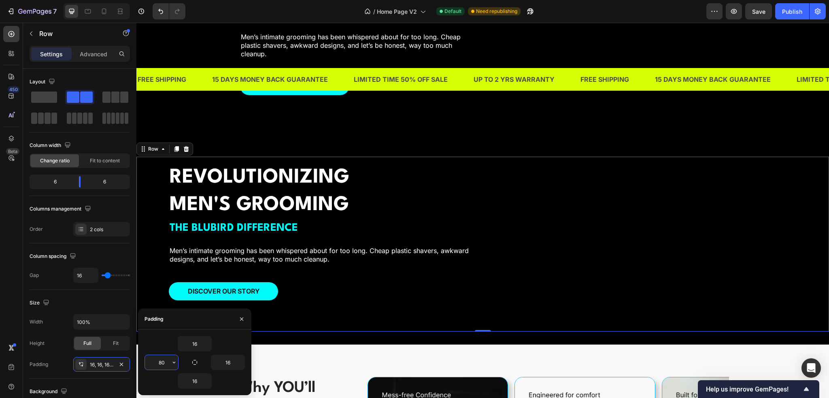
type input "8"
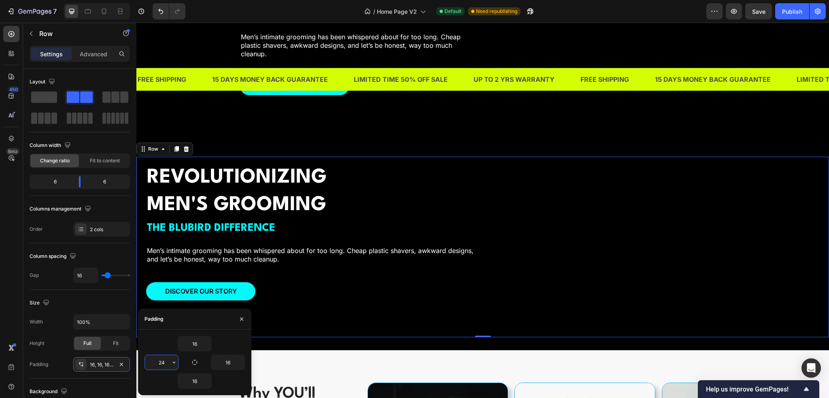
type input "240"
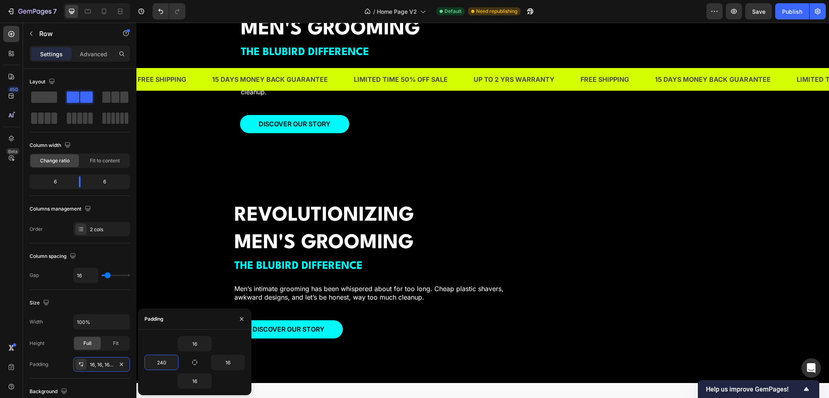
scroll to position [1124, 0]
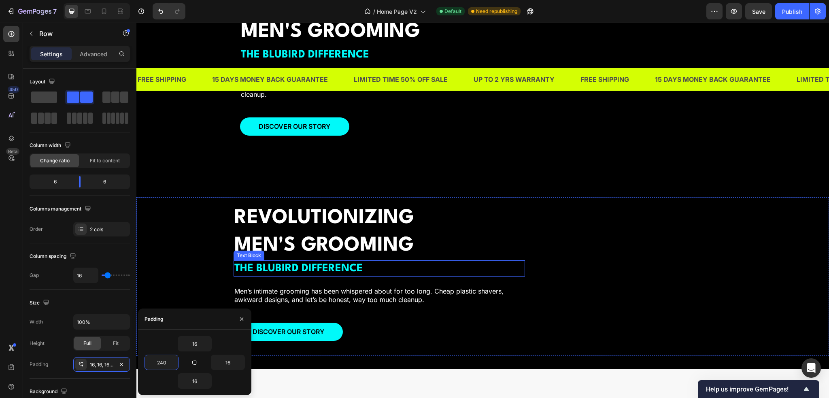
click at [445, 252] on h2 "REVOLUTIONIZING MEN'S GROOMING" at bounding box center [380, 232] width 292 height 56
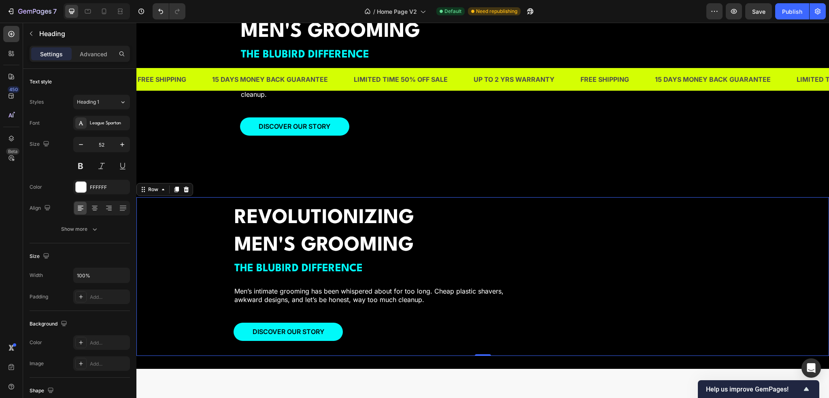
click at [168, 247] on div "REVOLUTIONIZING MEN'S GROOMING Heading THE BLUBIRD DIFFERENCE Text Block Men’s …" at bounding box center [482, 276] width 693 height 159
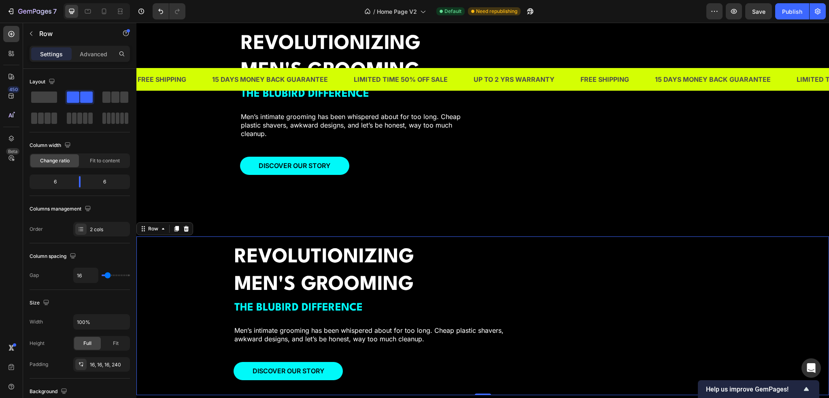
scroll to position [1084, 0]
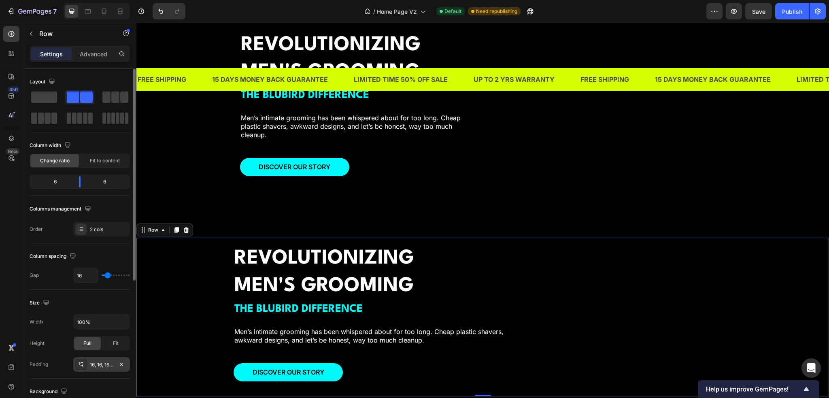
click at [104, 364] on div "16, 16, 16, 240" at bounding box center [101, 364] width 23 height 7
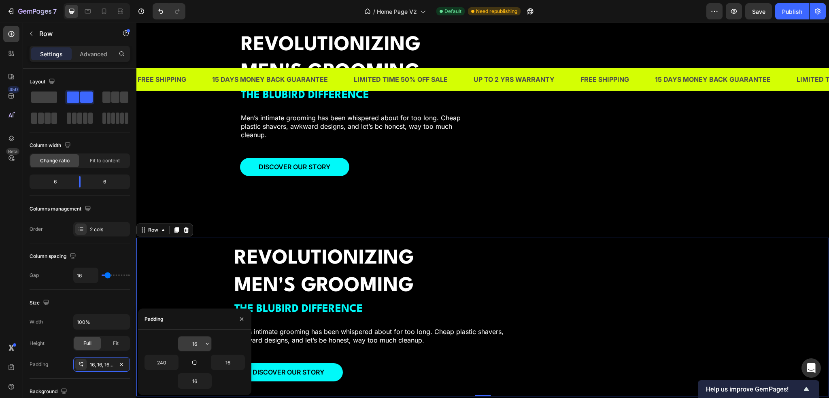
click at [199, 343] on input "16" at bounding box center [194, 343] width 33 height 15
click at [210, 343] on icon "button" at bounding box center [207, 344] width 6 height 6
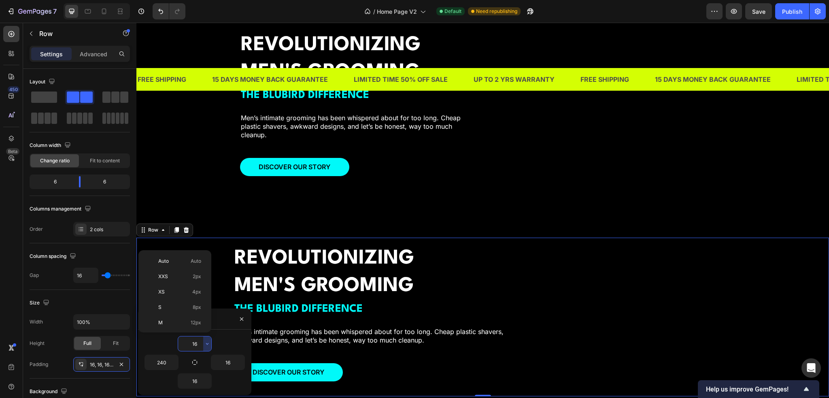
click at [198, 345] on input "16" at bounding box center [194, 343] width 33 height 15
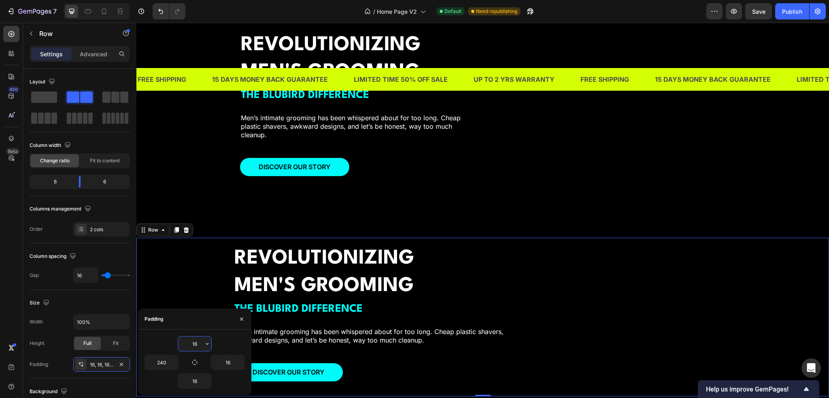
click at [198, 345] on input "16" at bounding box center [194, 343] width 33 height 15
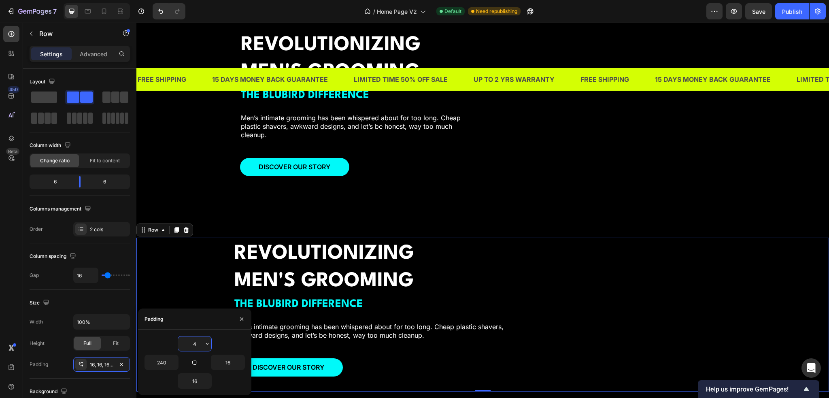
type input "48"
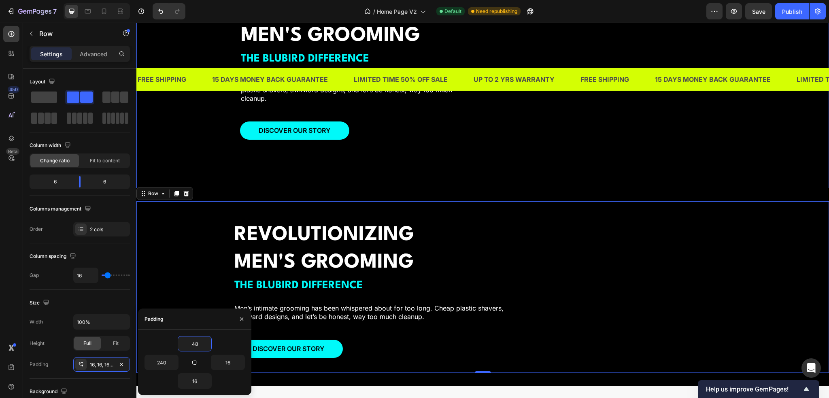
scroll to position [1124, 0]
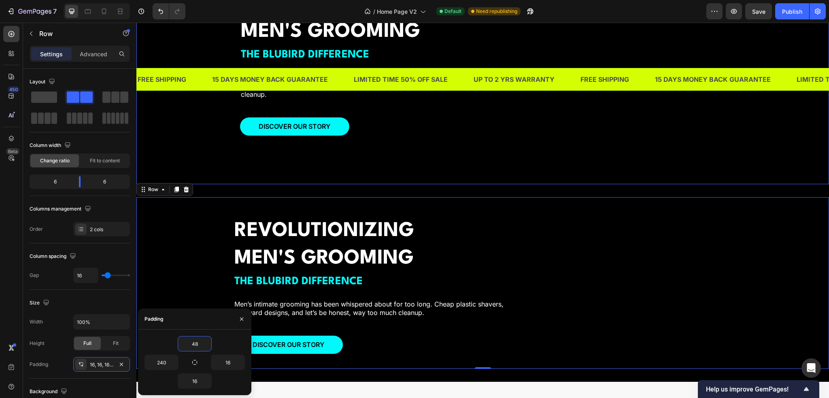
click at [453, 160] on div "Overlay" at bounding box center [482, 62] width 693 height 243
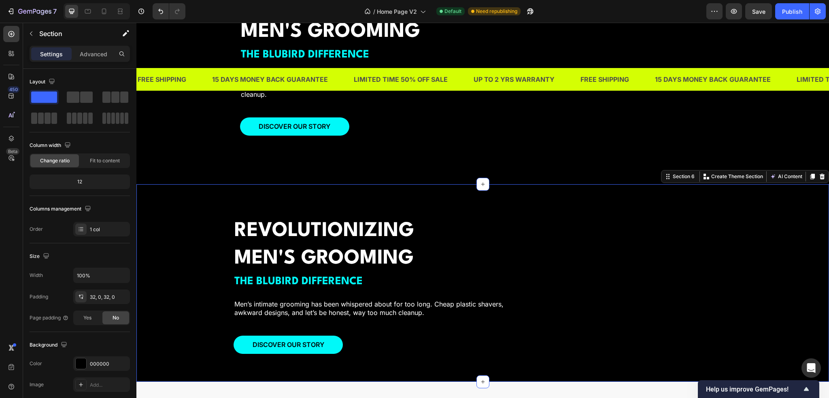
click at [448, 192] on div "REVOLUTIONIZING MEN'S GROOMING Heading THE BLUBIRD DIFFERENCE Text Block Men’s …" at bounding box center [482, 283] width 693 height 198
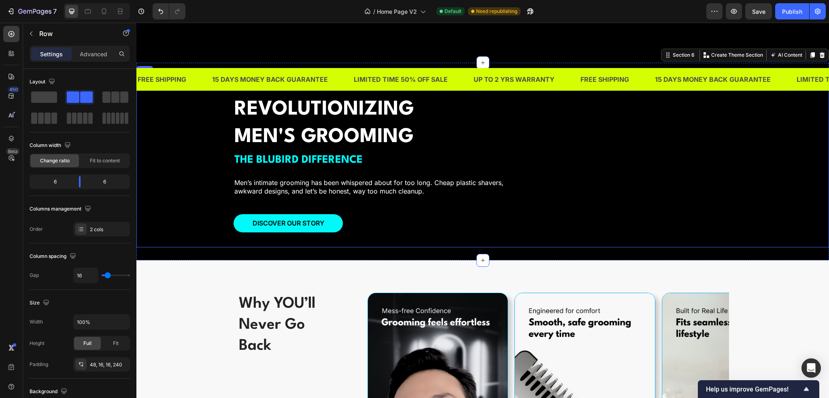
click at [177, 247] on div "REVOLUTIONIZING MEN'S GROOMING Heading THE BLUBIRD DIFFERENCE Text Block Men’s …" at bounding box center [482, 162] width 693 height 172
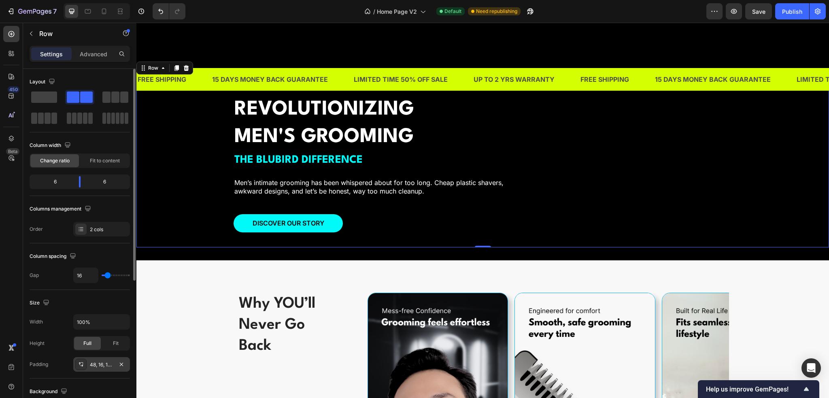
click at [104, 366] on div "48, 16, 16, 240" at bounding box center [101, 364] width 23 height 7
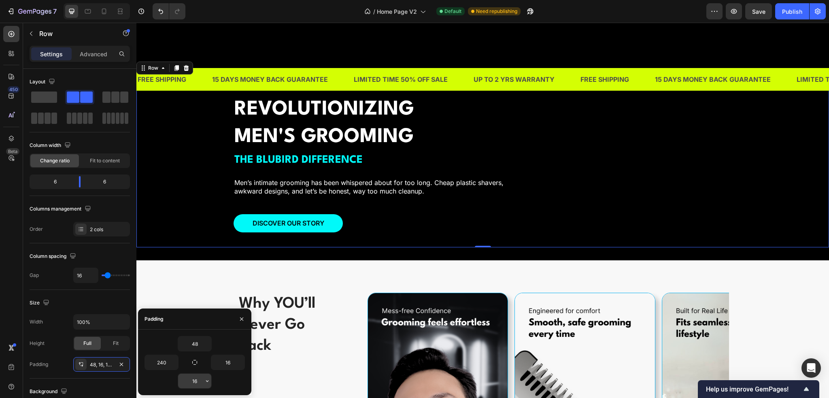
click at [198, 379] on input "16" at bounding box center [194, 381] width 33 height 15
click at [205, 381] on icon "button" at bounding box center [207, 381] width 6 height 6
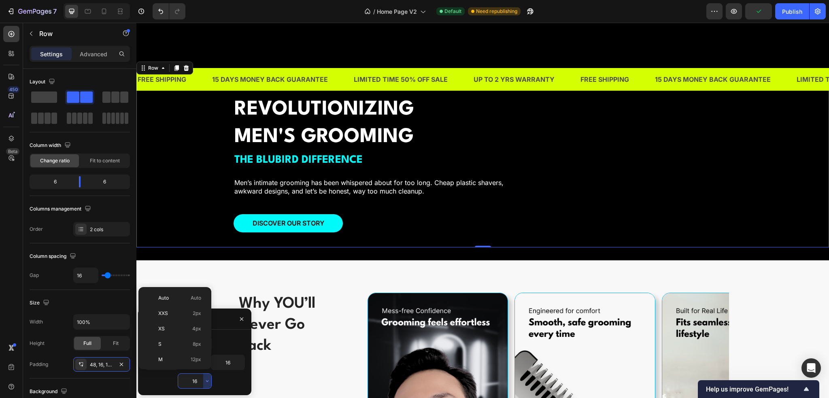
click at [198, 379] on input "16" at bounding box center [194, 381] width 33 height 15
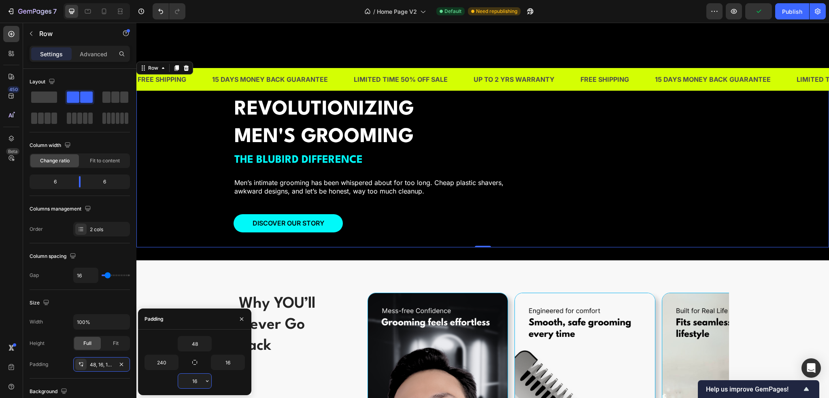
click at [198, 379] on input "16" at bounding box center [194, 381] width 33 height 15
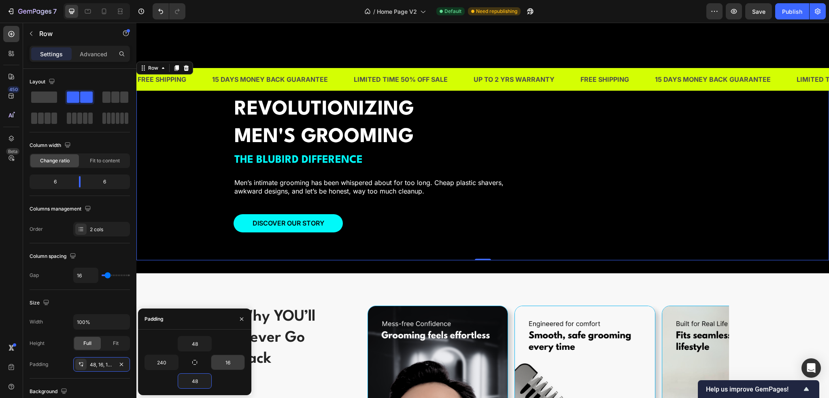
type input "48"
click at [229, 364] on input "16" at bounding box center [227, 362] width 33 height 15
click at [236, 363] on button "button" at bounding box center [240, 362] width 8 height 15
click at [230, 362] on input "16" at bounding box center [227, 362] width 33 height 15
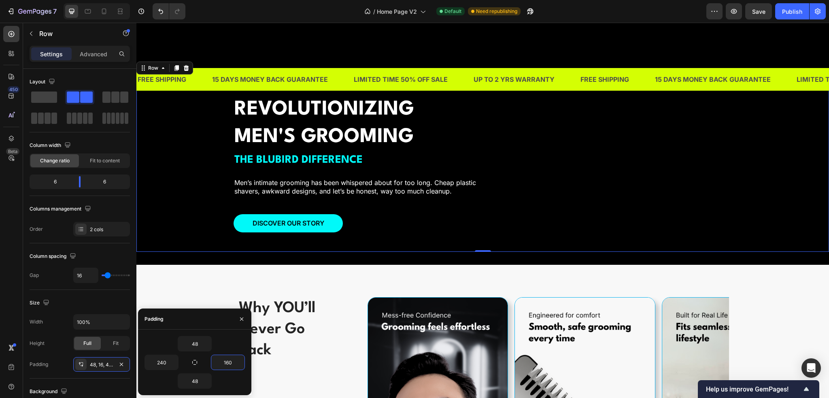
click at [232, 361] on input "160" at bounding box center [227, 362] width 33 height 15
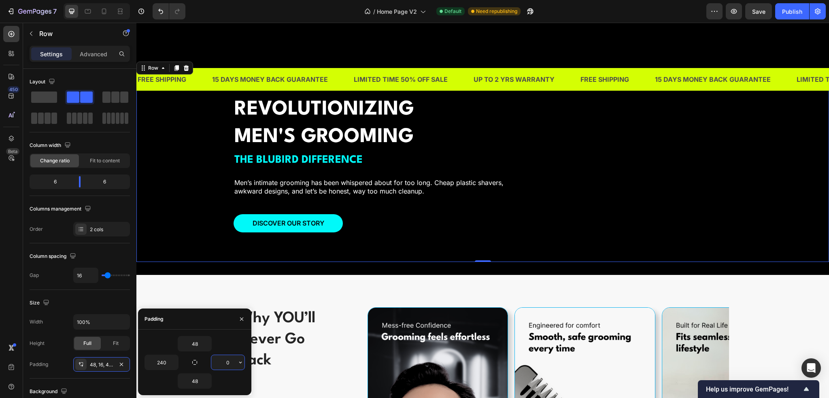
type input "0"
click at [236, 382] on div "48" at bounding box center [195, 380] width 100 height 15
click at [215, 216] on div "REVOLUTIONIZING MEN'S GROOMING Heading THE BLUBIRD DIFFERENCE Text Block Men’s …" at bounding box center [482, 169] width 693 height 186
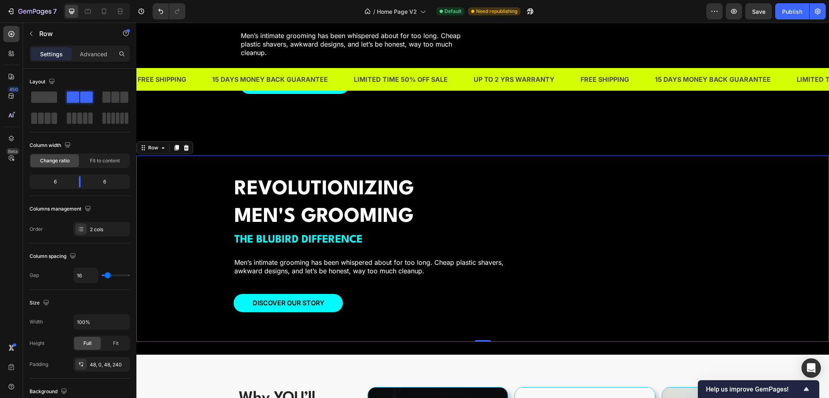
scroll to position [1165, 0]
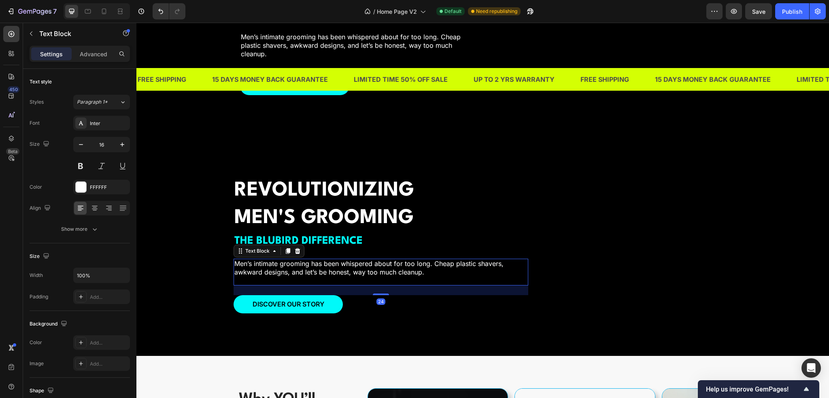
click at [353, 270] on p "Men’s intimate grooming has been whispered about for too long. Cheap plastic sh…" at bounding box center [380, 268] width 293 height 17
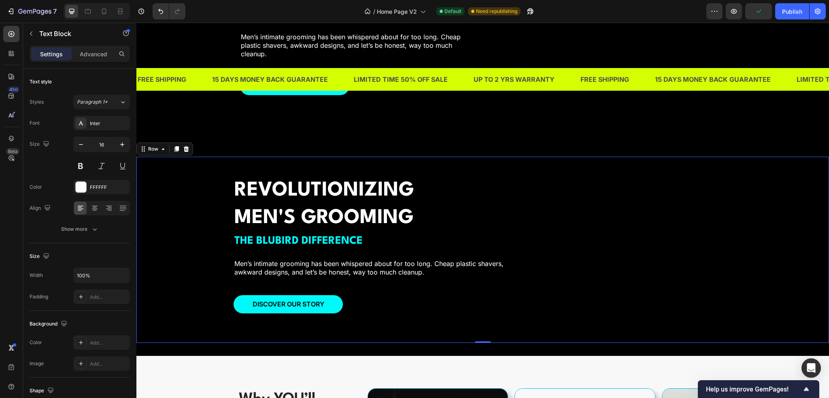
click at [203, 245] on div "REVOLUTIONIZING MEN'S GROOMING Heading THE BLUBIRD DIFFERENCE Text Block Men’s …" at bounding box center [482, 250] width 693 height 186
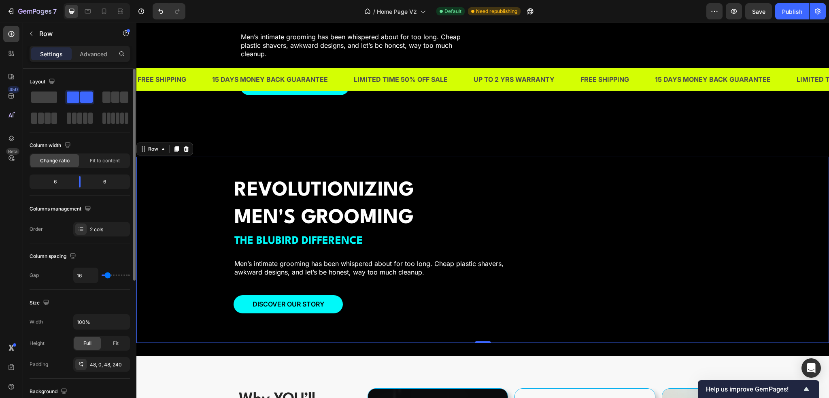
type input "27"
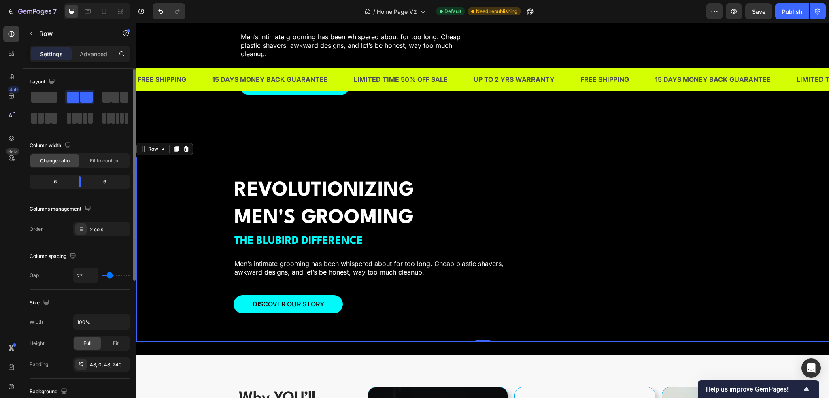
type input "29"
type input "31"
type input "32"
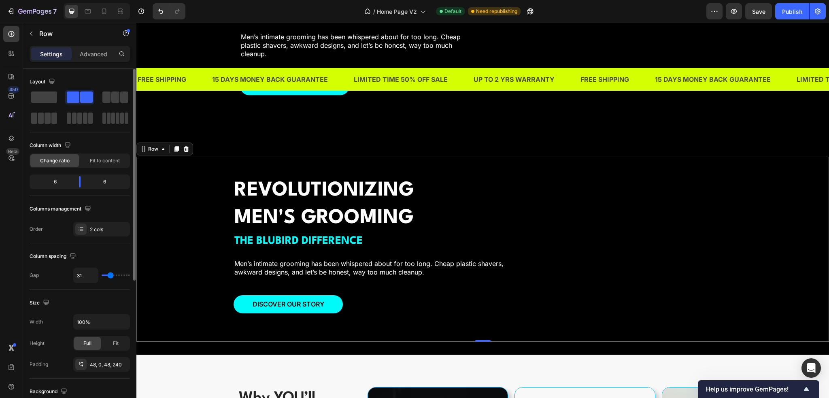
type input "32"
type input "34"
type input "36"
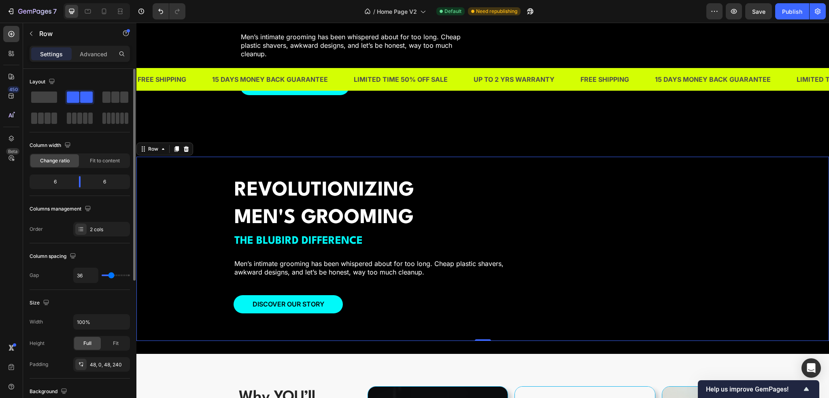
type input "34"
type input "32"
type input "31"
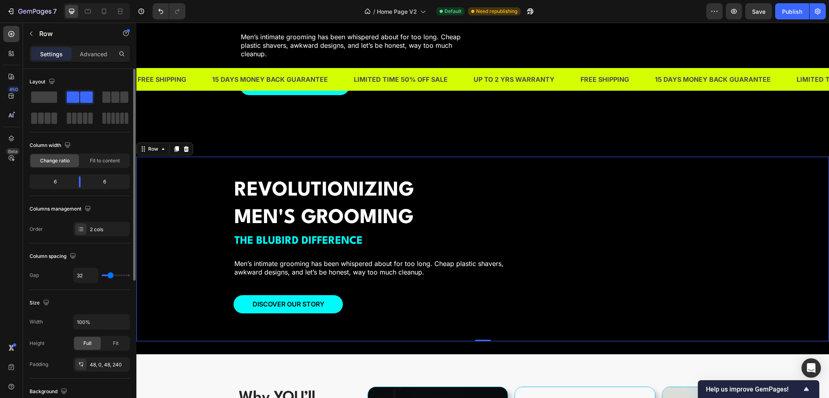
type input "31"
type input "27"
type input "24"
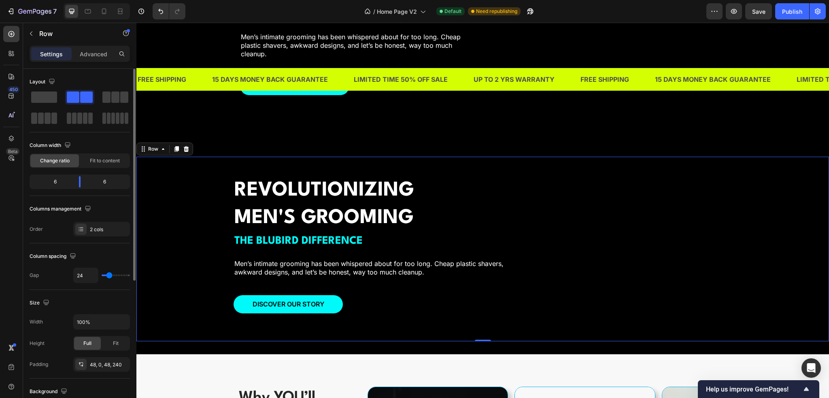
type input "20"
type input "18"
type input "16"
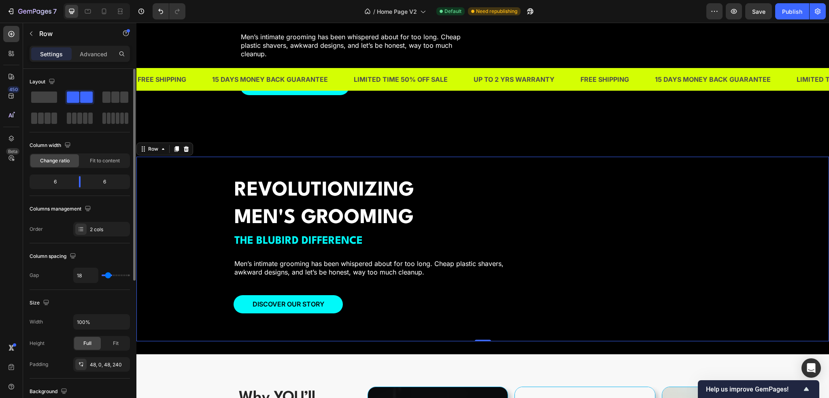
type input "16"
type input "13"
type input "11"
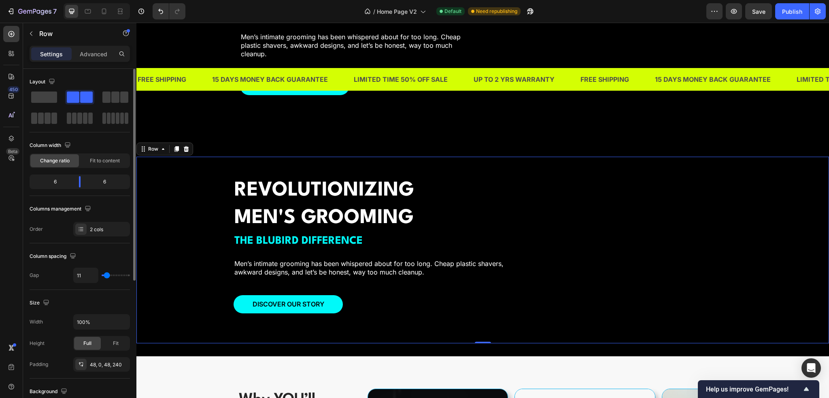
type input "8"
type input "6"
type input "4"
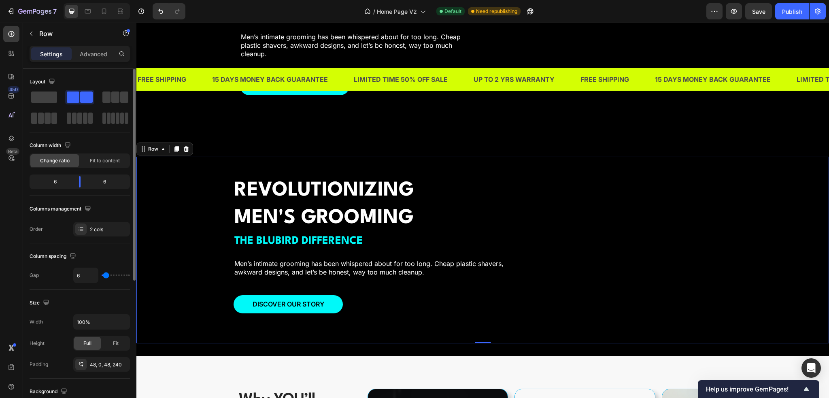
type input "4"
type input "2"
type input "0"
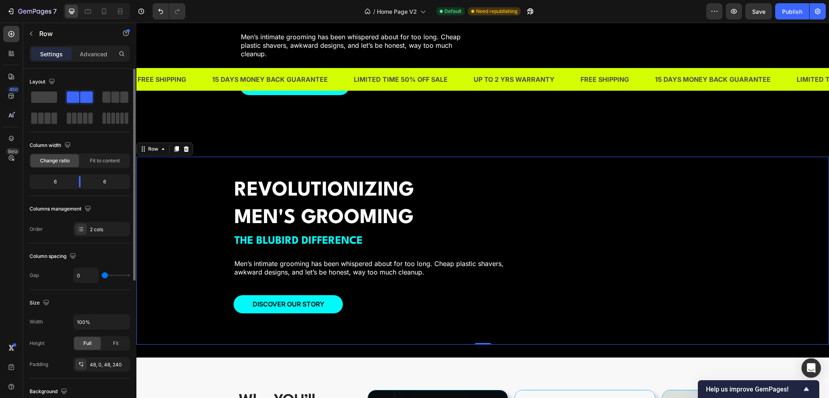
drag, startPoint x: 109, startPoint y: 275, endPoint x: 97, endPoint y: 277, distance: 11.9
type input "0"
click at [102, 276] on input "range" at bounding box center [116, 276] width 28 height 2
click at [95, 296] on div "Size" at bounding box center [80, 302] width 100 height 13
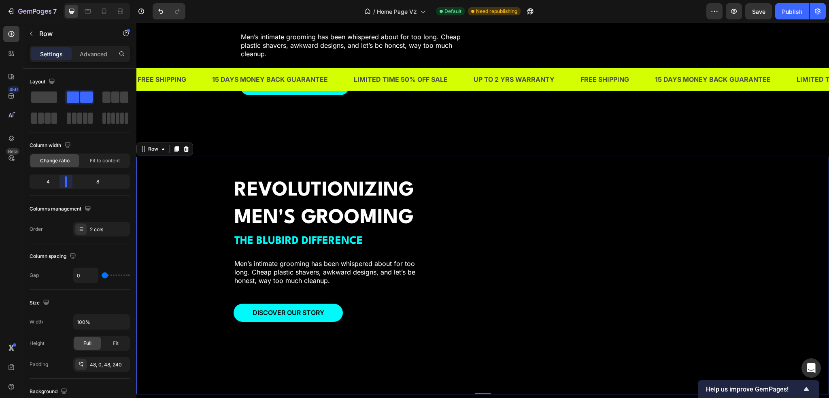
drag, startPoint x: 81, startPoint y: 181, endPoint x: 66, endPoint y: 182, distance: 14.6
click at [66, 0] on body "7 Version history / Home Page V2 Default Need republishing Preview Save Publish…" at bounding box center [414, 0] width 829 height 0
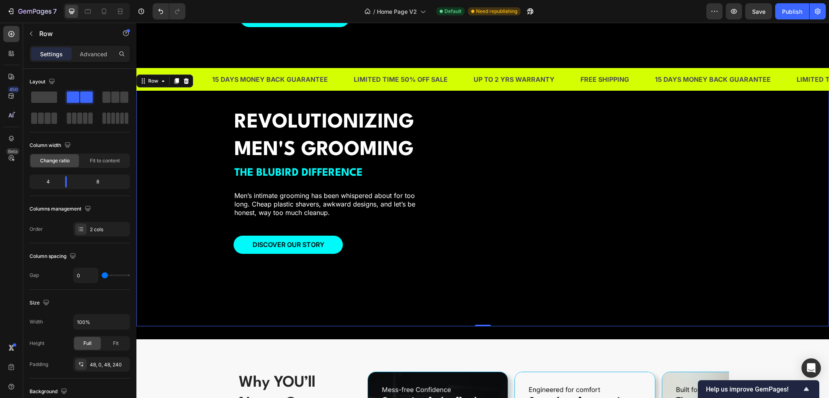
scroll to position [1205, 0]
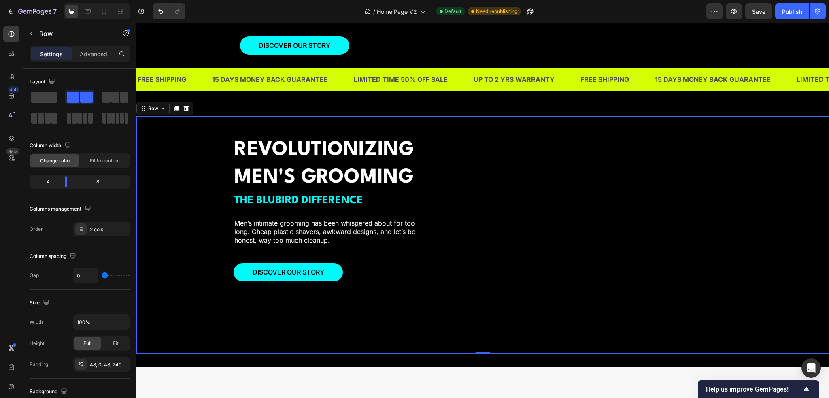
click at [292, 209] on div "REVOLUTIONIZING MEN'S GROOMING Heading THE BLUBIRD DIFFERENCE Text Block Men’s …" at bounding box center [333, 235] width 198 height 198
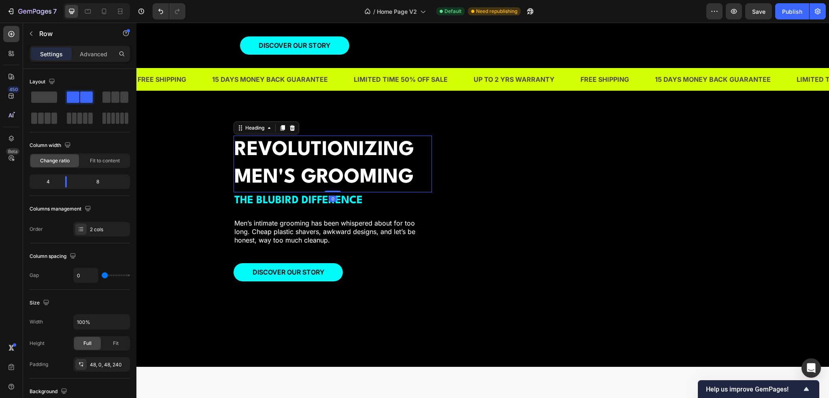
click at [277, 139] on h2 "REVOLUTIONIZING MEN'S GROOMING" at bounding box center [333, 164] width 198 height 56
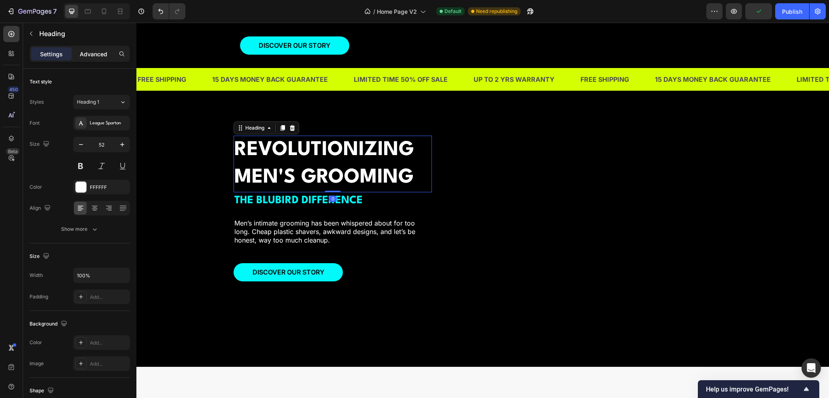
click at [95, 58] on p "Advanced" at bounding box center [94, 54] width 28 height 9
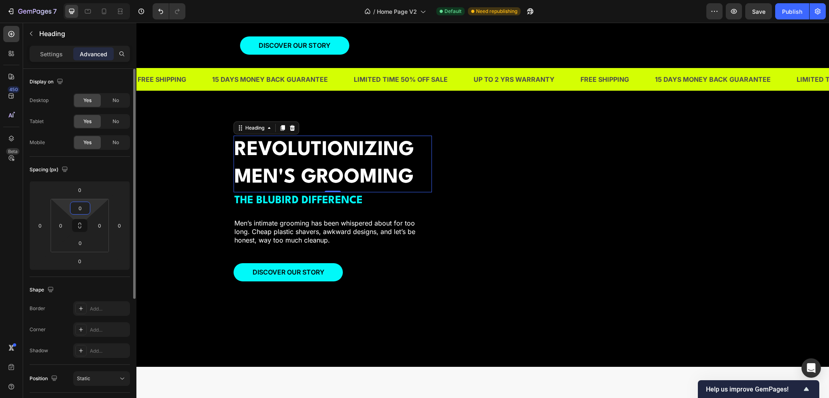
click at [81, 204] on input "0" at bounding box center [80, 208] width 16 height 12
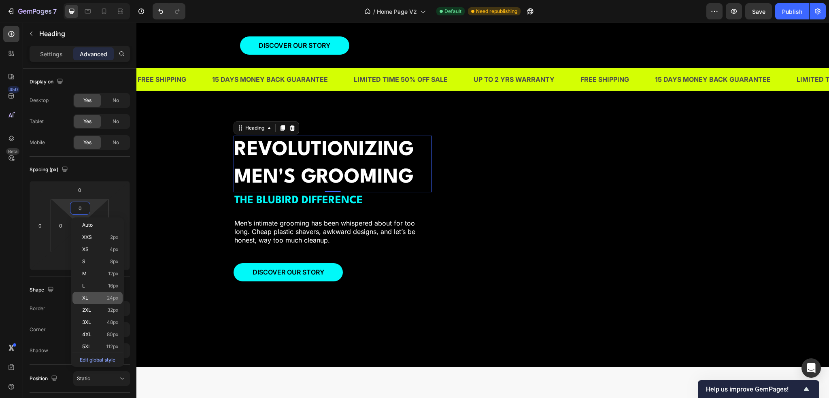
click at [102, 299] on p "XL 24px" at bounding box center [100, 298] width 36 height 6
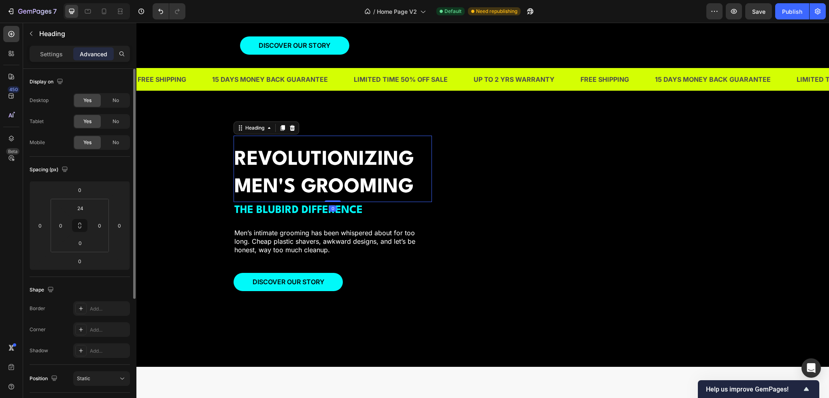
type input "0"
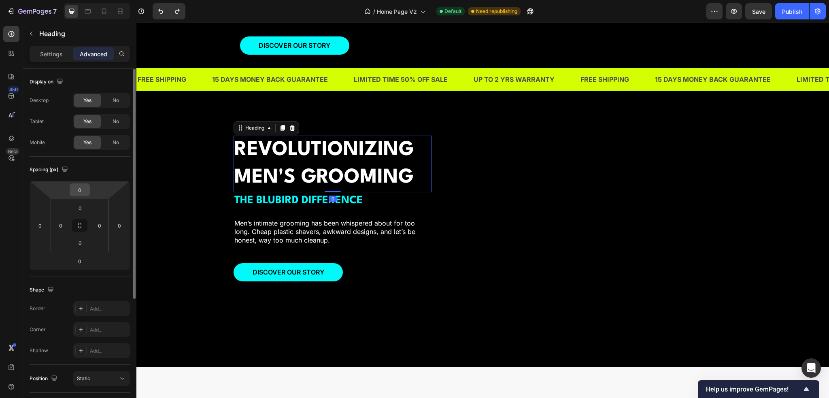
click at [84, 186] on input "0" at bounding box center [80, 190] width 16 height 12
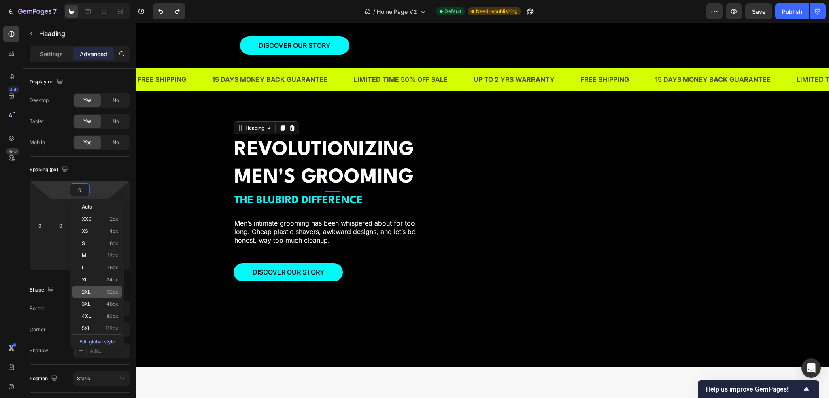
click at [102, 287] on div "2XL 32px" at bounding box center [97, 292] width 50 height 12
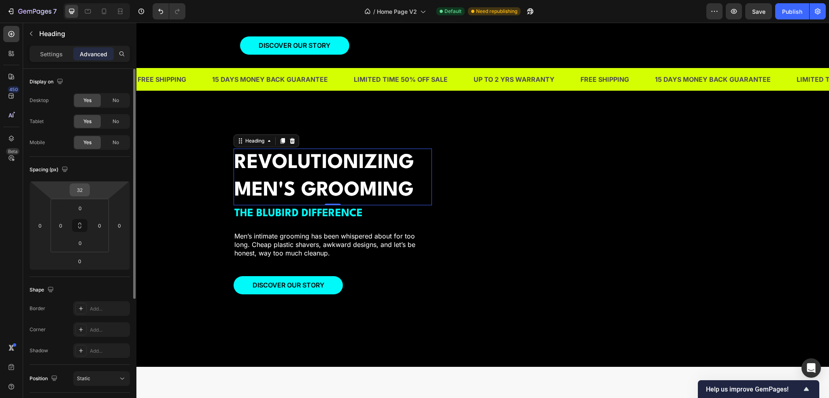
click at [77, 184] on input "32" at bounding box center [80, 190] width 16 height 12
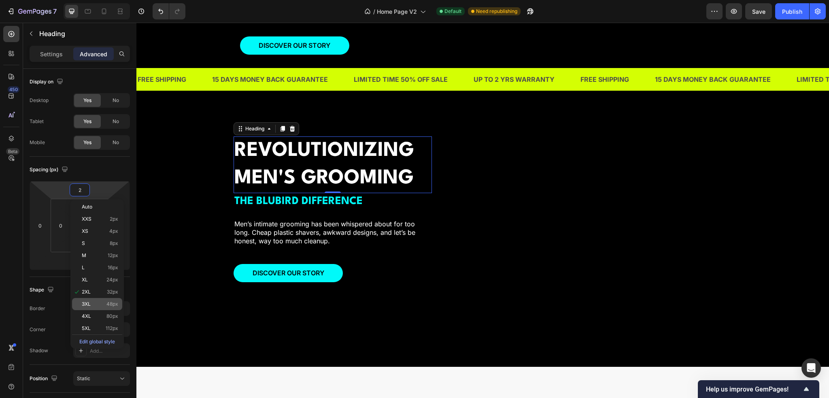
click at [102, 306] on p "3XL 48px" at bounding box center [100, 304] width 36 height 6
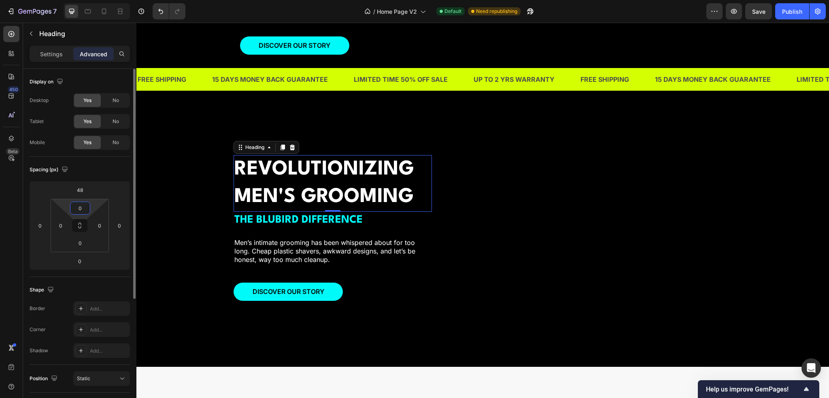
click at [83, 209] on input "0" at bounding box center [80, 208] width 16 height 12
click at [83, 192] on input "48" at bounding box center [80, 190] width 16 height 12
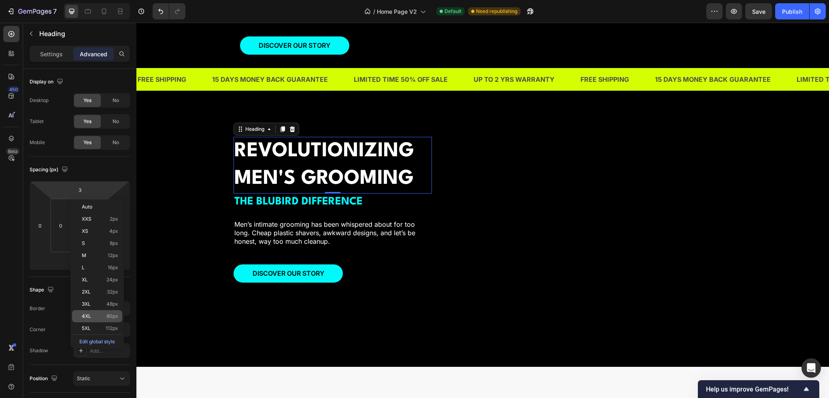
click at [97, 315] on p "4XL 80px" at bounding box center [100, 316] width 36 height 6
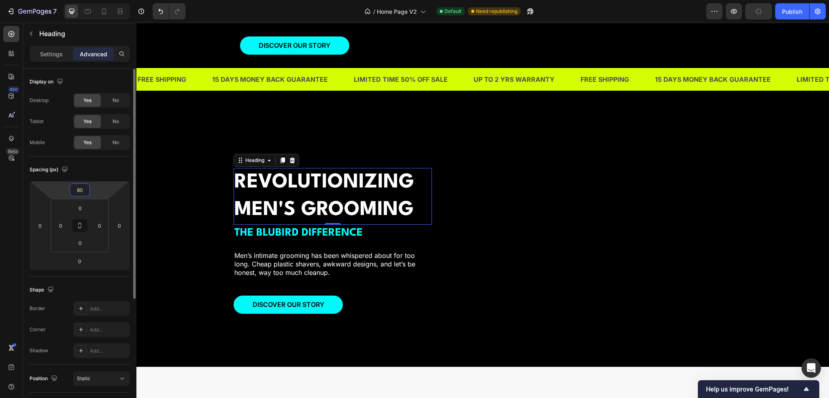
click at [78, 187] on input "80" at bounding box center [80, 190] width 16 height 12
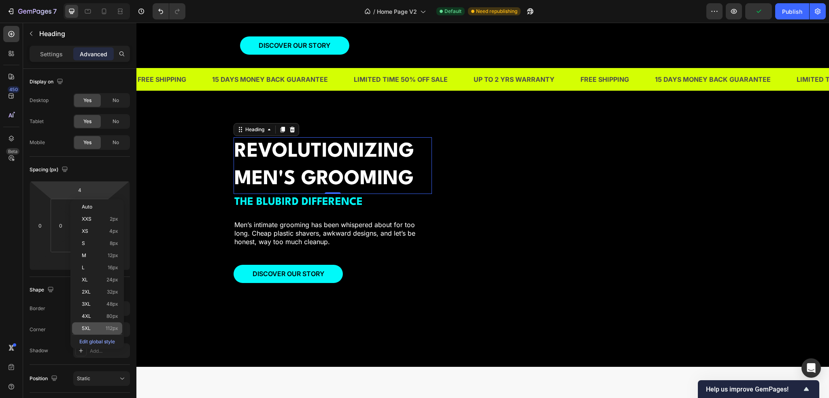
click at [97, 329] on p "5XL 112px" at bounding box center [100, 329] width 36 height 6
type input "112"
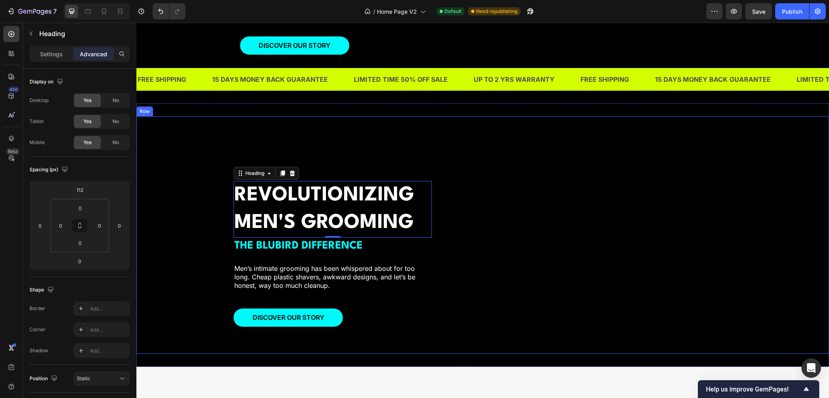
click at [382, 304] on div "REVOLUTIONIZING MEN'S GROOMING Heading 0 THE BLUBIRD DIFFERENCE Text Block Men’…" at bounding box center [333, 235] width 198 height 198
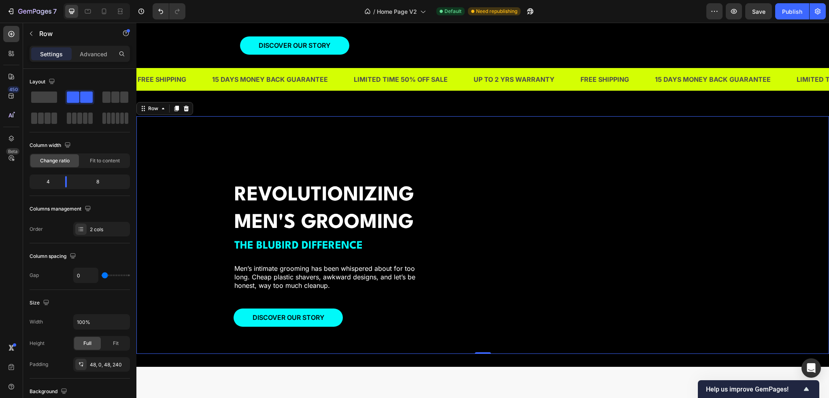
click at [347, 151] on div "REVOLUTIONIZING MEN'S GROOMING Heading THE BLUBIRD DIFFERENCE Text Block Men’s …" at bounding box center [333, 235] width 198 height 198
click at [104, 361] on div "48, 0, 48, 240" at bounding box center [101, 364] width 23 height 7
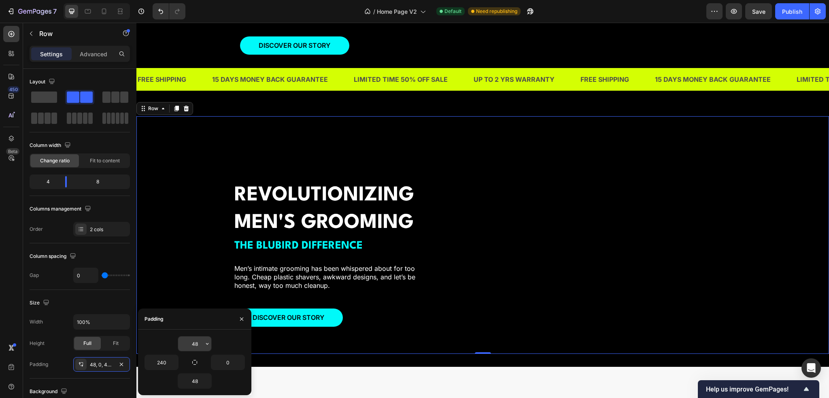
click at [192, 346] on input "48" at bounding box center [194, 343] width 33 height 15
click at [194, 345] on input "48" at bounding box center [194, 343] width 33 height 15
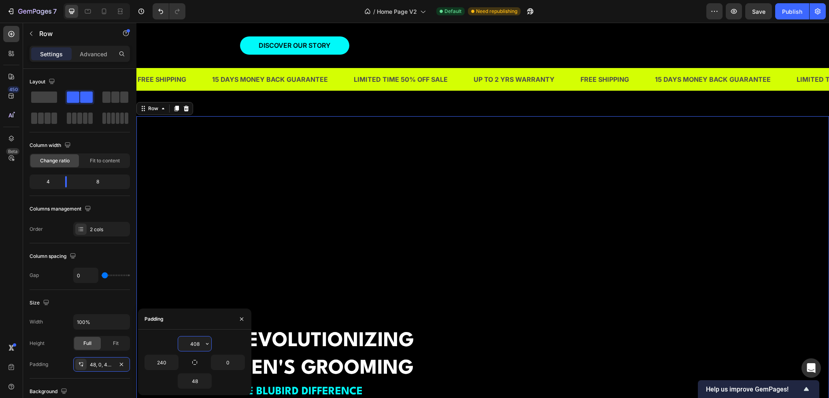
click at [198, 346] on input "408" at bounding box center [194, 343] width 33 height 15
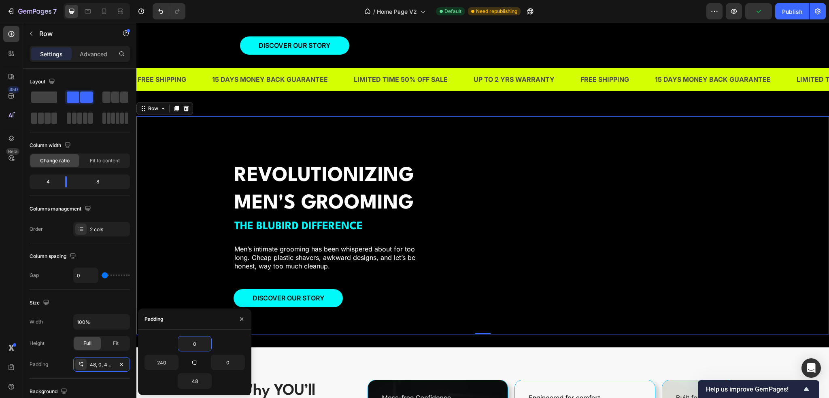
type input "0"
click at [376, 334] on div "REVOLUTIONIZING MEN'S GROOMING Heading THE BLUBIRD DIFFERENCE Text Block Men’s …" at bounding box center [482, 225] width 693 height 218
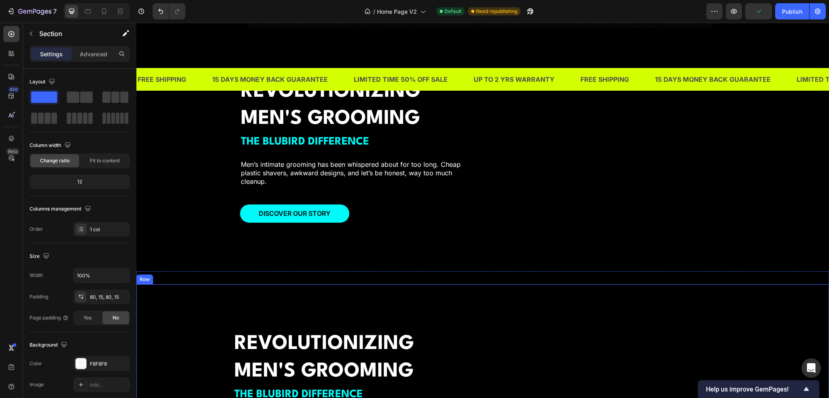
scroll to position [962, 0]
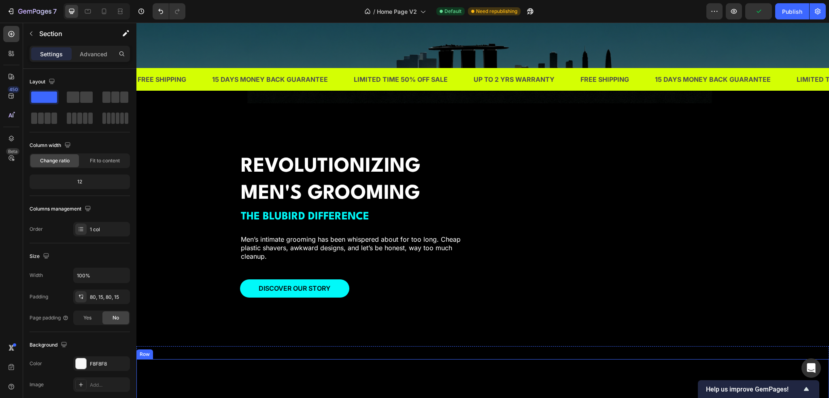
click at [207, 272] on div "Overlay" at bounding box center [482, 224] width 693 height 243
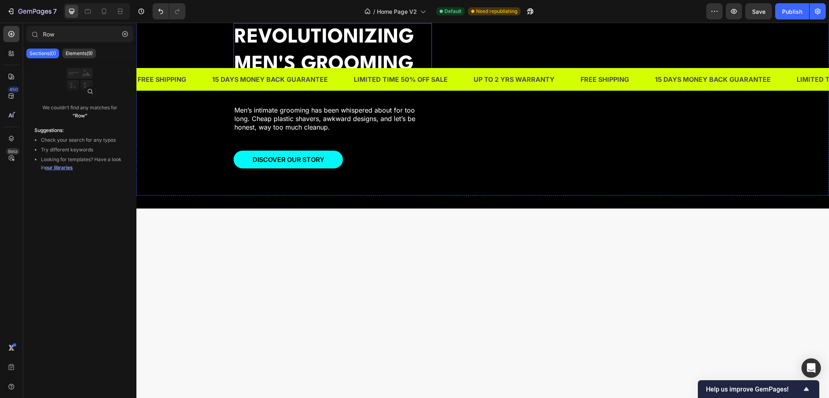
scroll to position [922, 0]
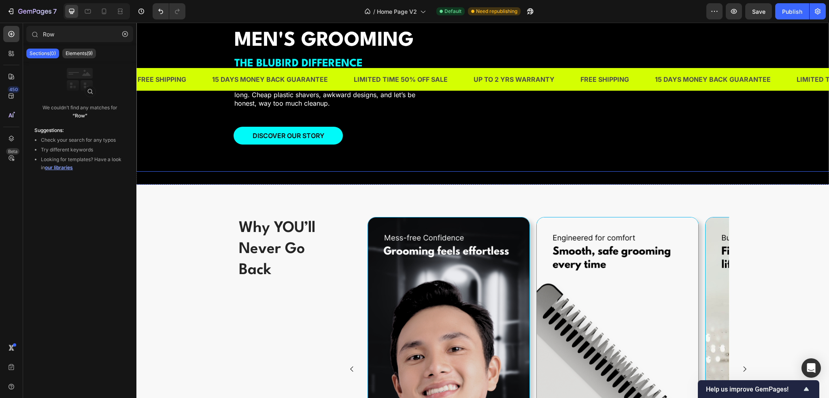
scroll to position [962, 0]
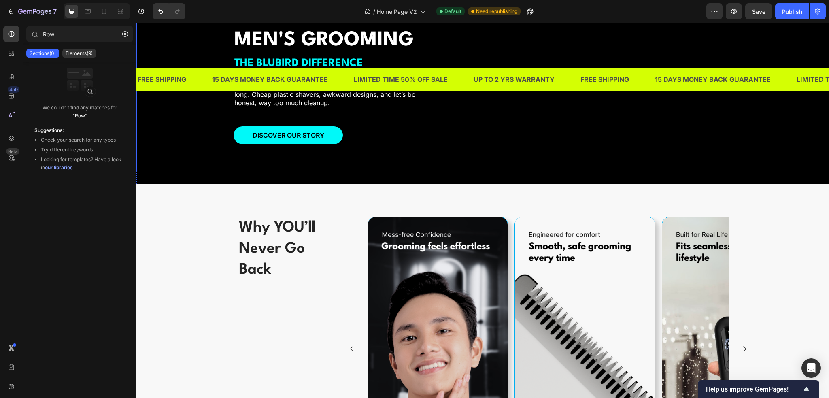
click at [203, 171] on div "REVOLUTIONIZING MEN'S GROOMING Heading THE BLUBIRD DIFFERENCE Text Block Men’s …" at bounding box center [482, 62] width 693 height 218
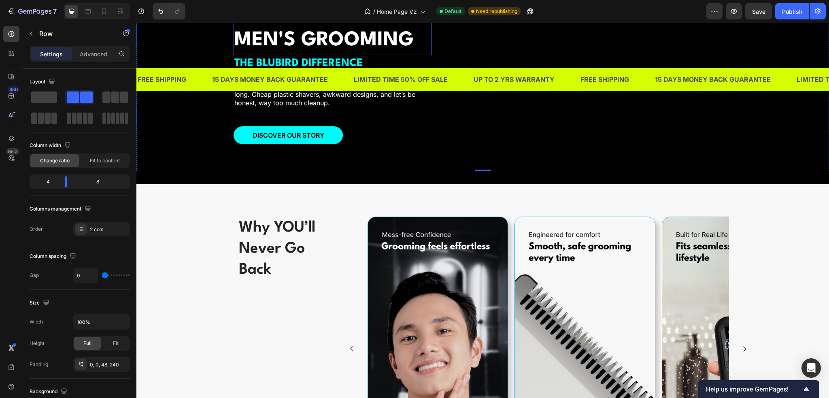
click at [265, 55] on h2 "REVOLUTIONIZING MEN'S GROOMING" at bounding box center [333, 27] width 198 height 56
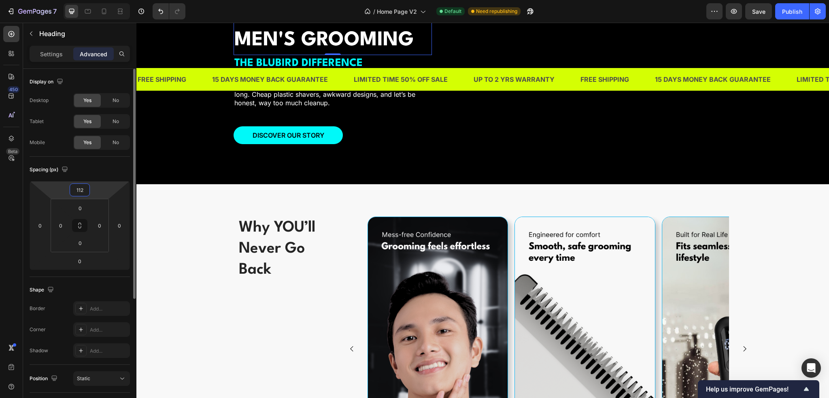
click at [82, 192] on input "112" at bounding box center [80, 190] width 16 height 12
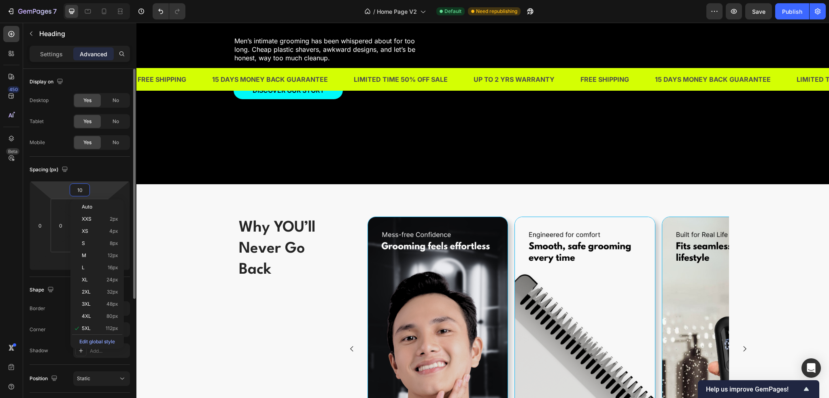
type input "108"
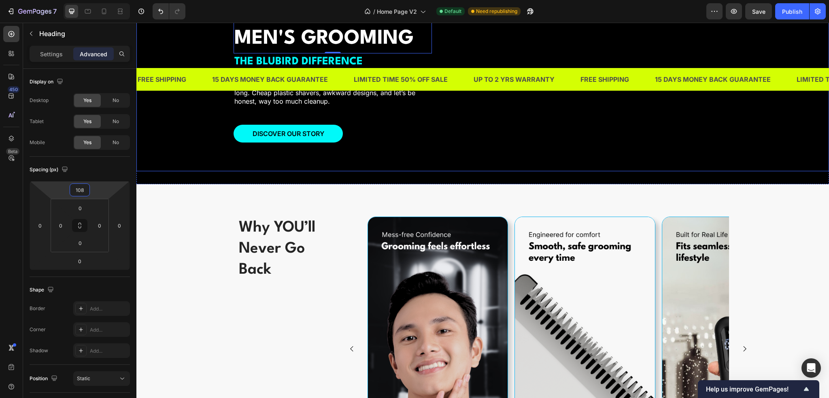
click at [191, 171] on div "REVOLUTIONIZING MEN'S GROOMING Heading 0 THE BLUBIRD DIFFERENCE Text Block Men’…" at bounding box center [482, 62] width 693 height 218
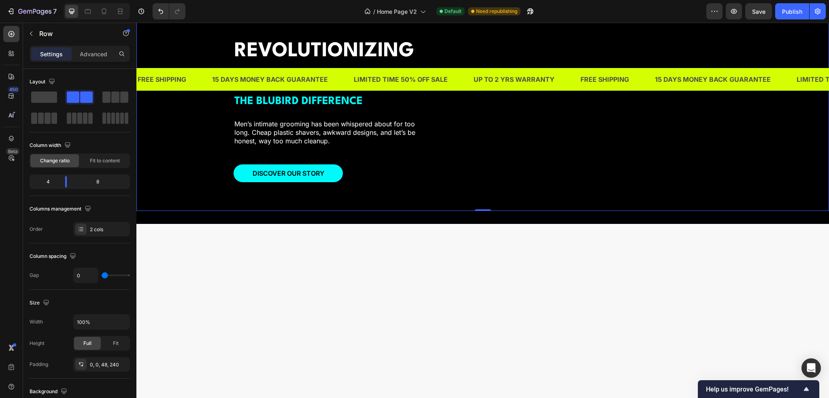
scroll to position [922, 0]
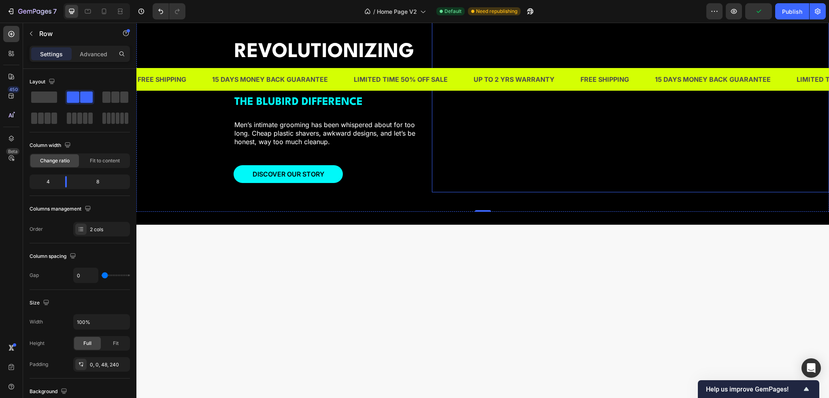
click at [468, 192] on video at bounding box center [630, 93] width 397 height 198
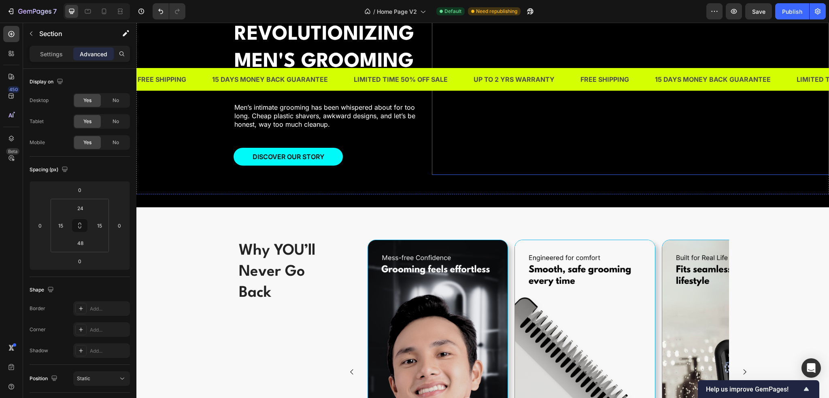
scroll to position [1003, 0]
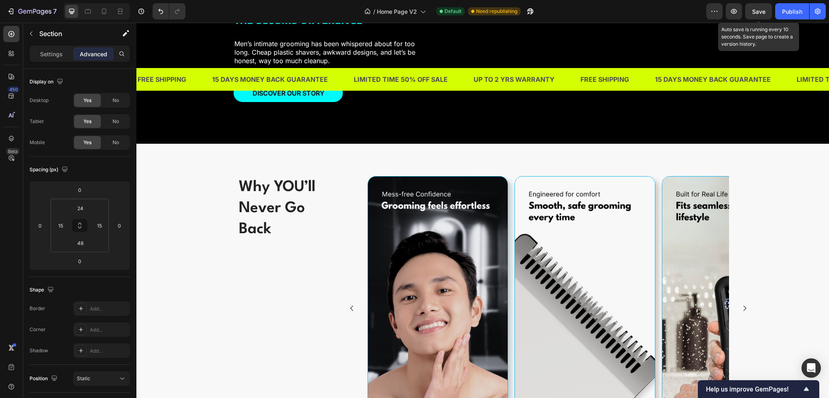
click at [761, 11] on span "Save" at bounding box center [758, 11] width 13 height 7
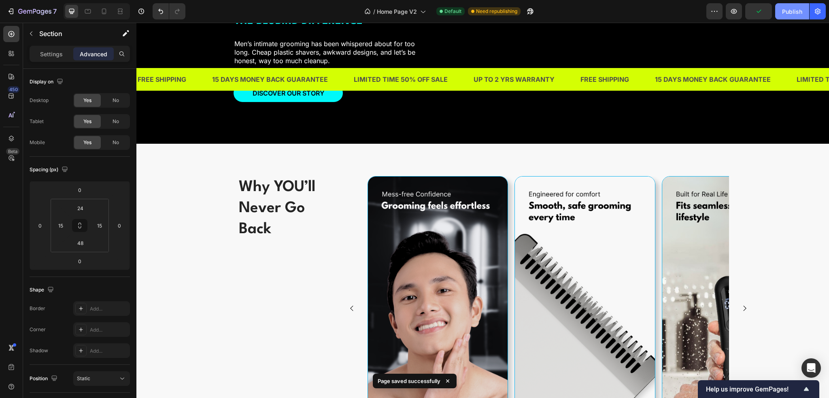
click at [784, 13] on div "Publish" at bounding box center [792, 11] width 20 height 9
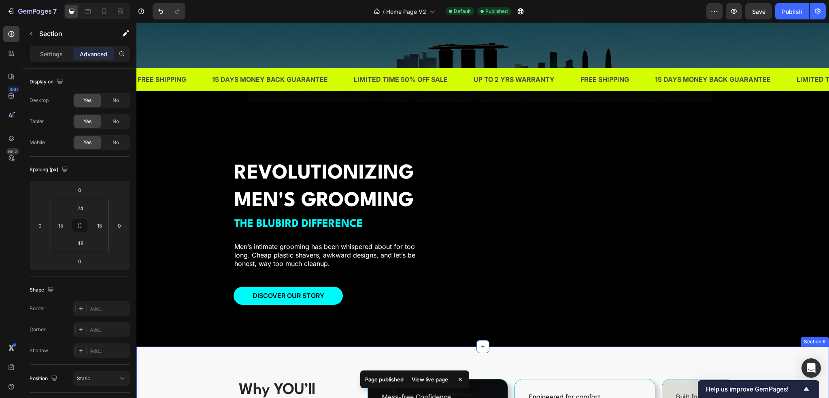
scroll to position [962, 0]
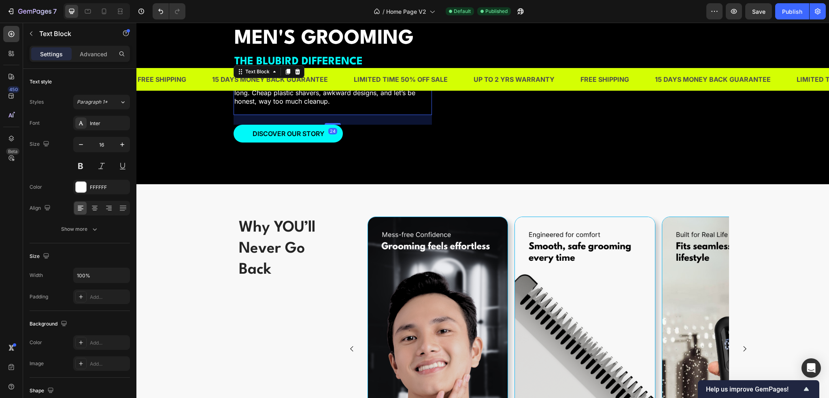
click at [338, 105] on p "Men’s intimate grooming has been whispered about for too long. Cheap plastic sh…" at bounding box center [332, 92] width 197 height 25
click at [94, 53] on p "Advanced" at bounding box center [94, 54] width 28 height 9
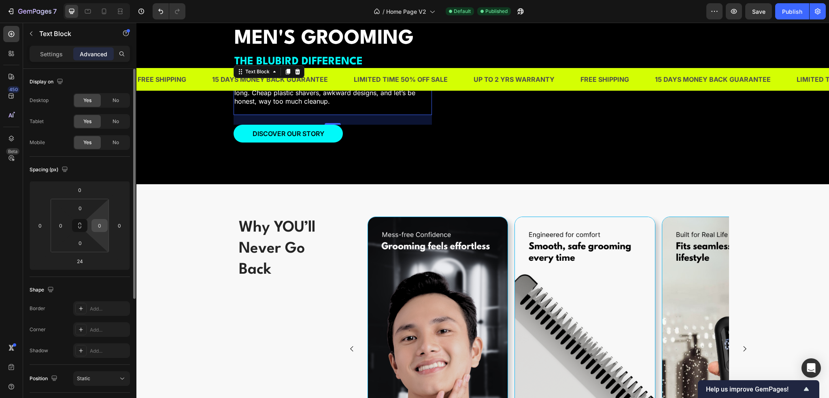
click at [100, 230] on input "0" at bounding box center [100, 225] width 12 height 12
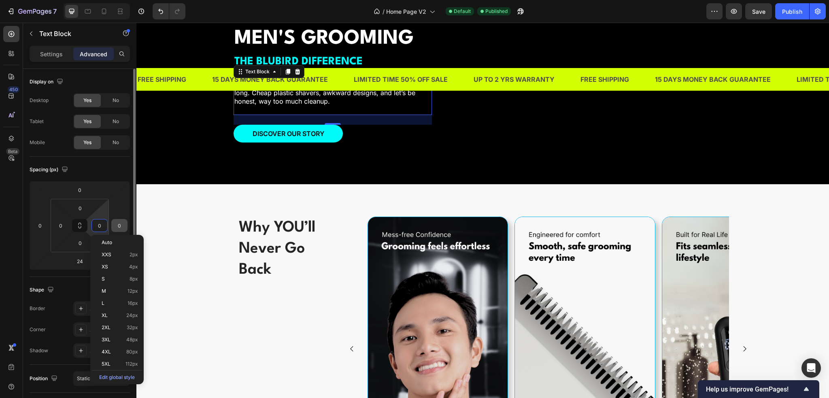
click at [115, 224] on input "0" at bounding box center [119, 225] width 12 height 12
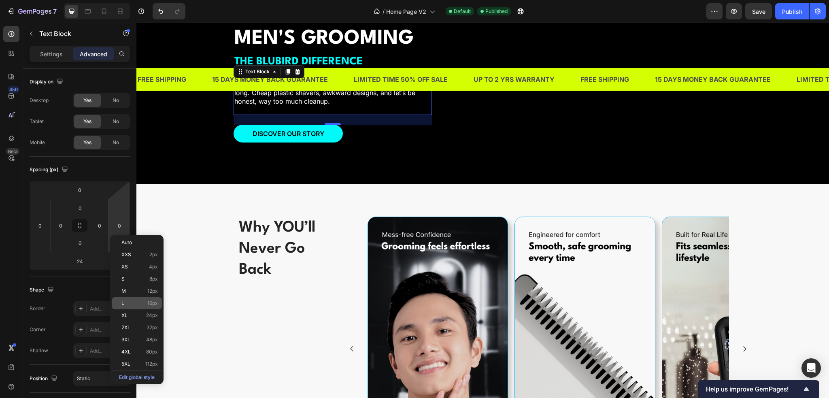
click at [126, 304] on p "L 16px" at bounding box center [139, 303] width 36 height 6
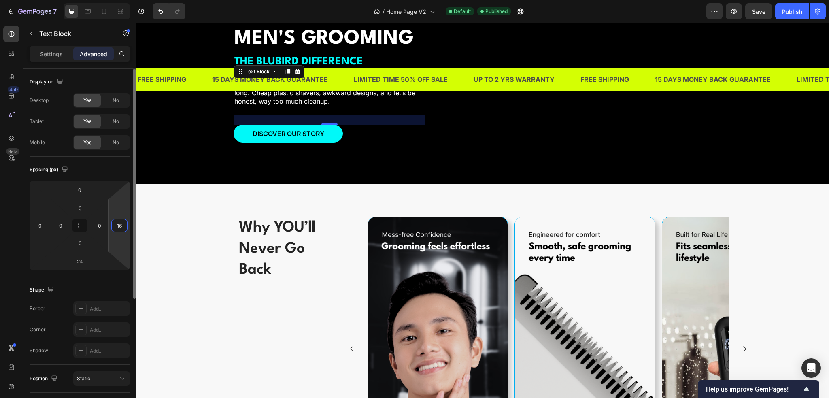
click at [116, 226] on input "16" at bounding box center [119, 225] width 12 height 12
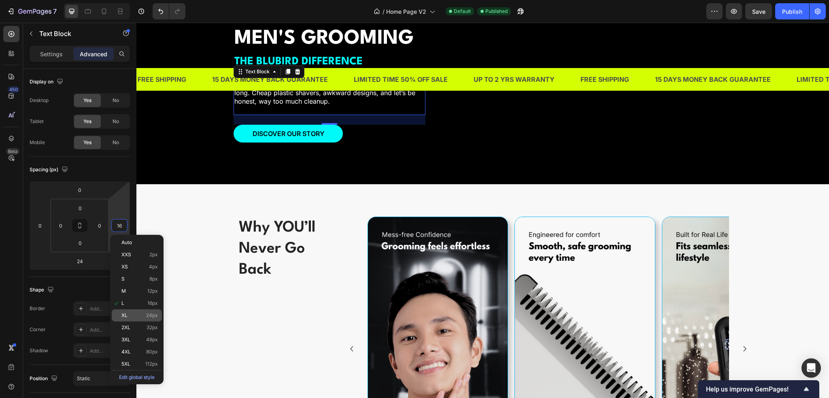
click at [136, 314] on p "XL 24px" at bounding box center [139, 316] width 36 height 6
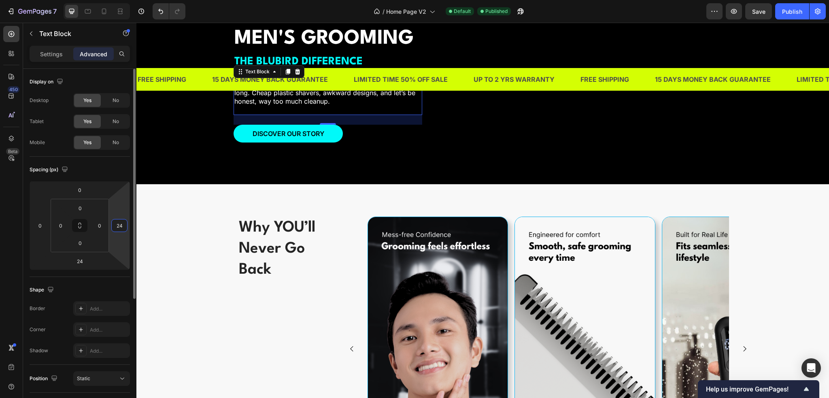
click at [120, 225] on input "24" at bounding box center [119, 225] width 12 height 12
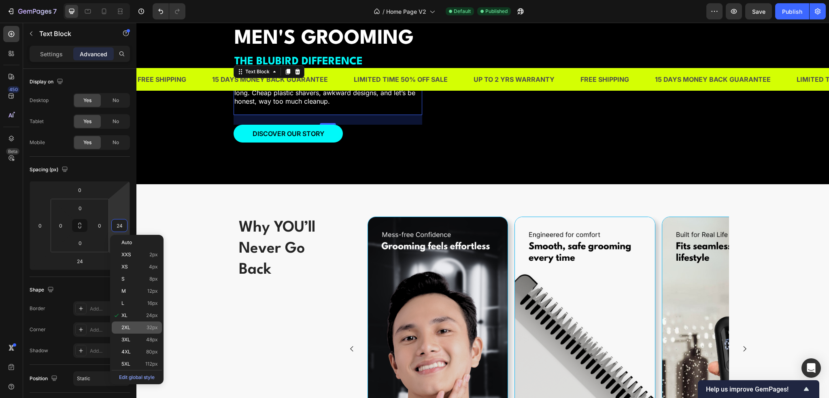
click at [137, 325] on p "2XL 32px" at bounding box center [139, 328] width 36 height 6
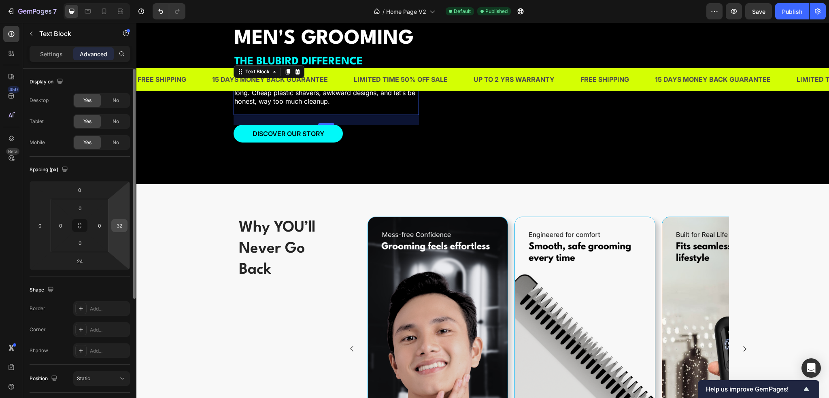
click at [120, 226] on input "32" at bounding box center [119, 225] width 12 height 12
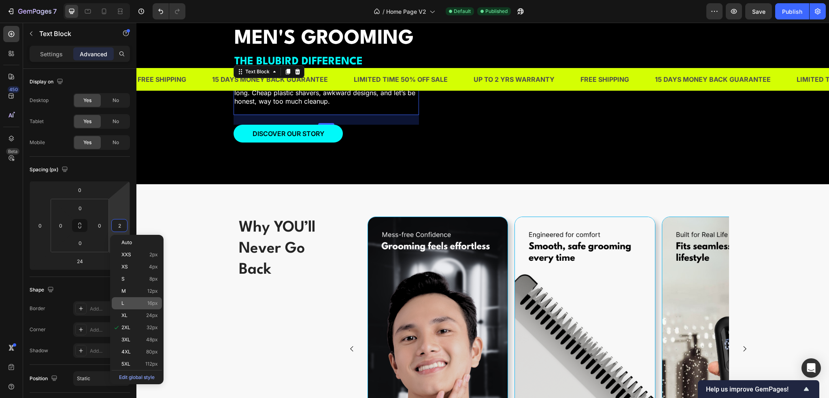
click at [146, 304] on p "L 16px" at bounding box center [139, 303] width 36 height 6
type input "16"
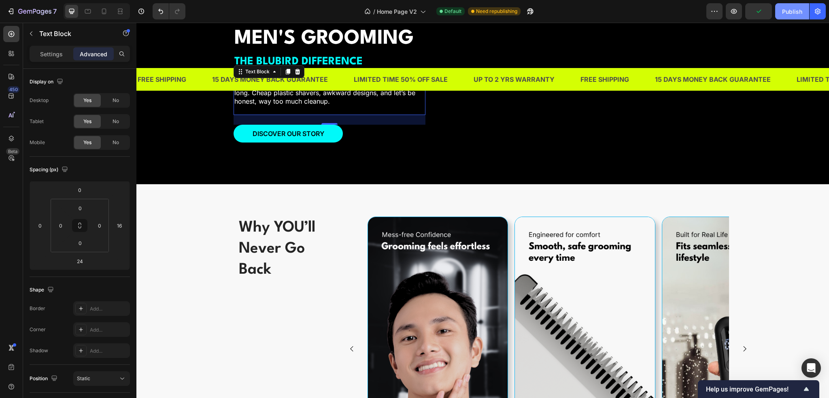
click at [781, 13] on button "Publish" at bounding box center [792, 11] width 34 height 16
click at [104, 228] on input "0" at bounding box center [100, 225] width 12 height 12
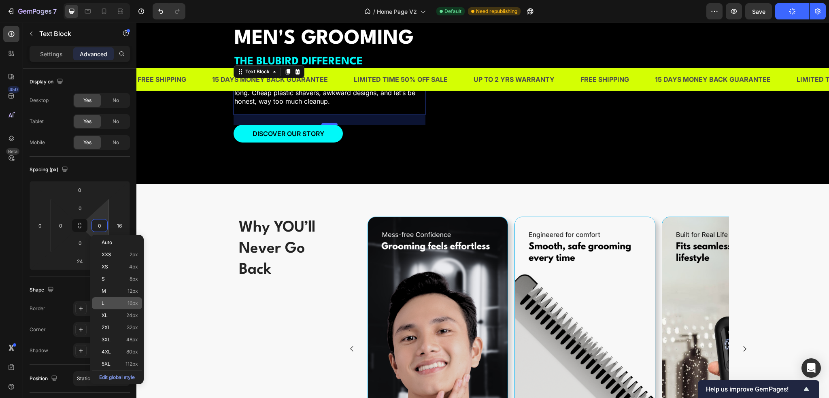
click at [111, 307] on div "L 16px" at bounding box center [117, 303] width 50 height 12
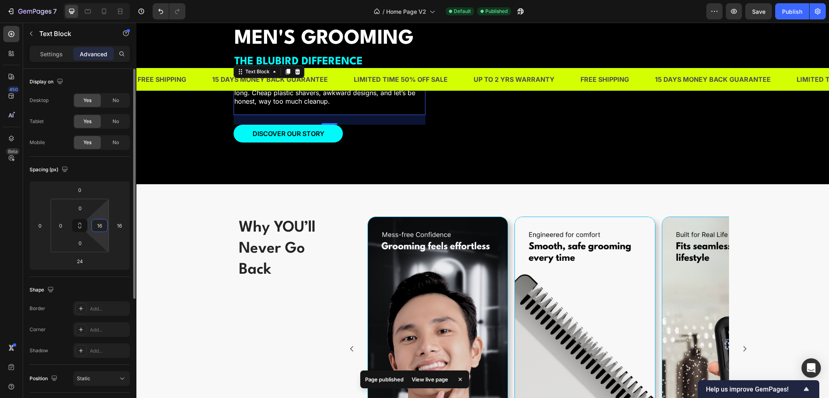
click at [94, 228] on input "16" at bounding box center [100, 225] width 12 height 12
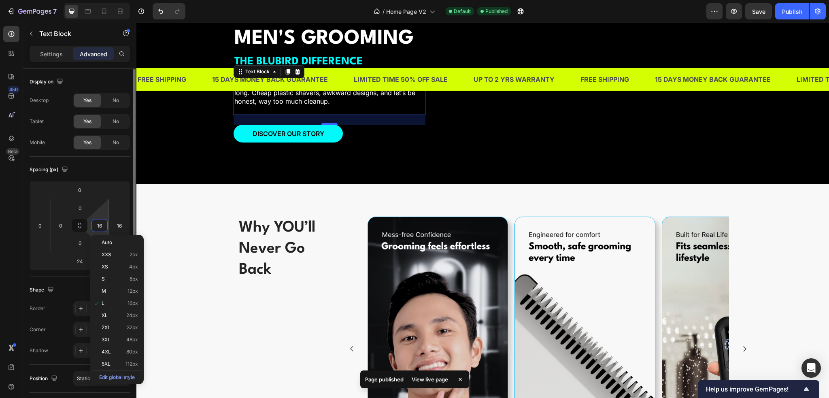
click at [101, 229] on input "16" at bounding box center [100, 225] width 12 height 12
click at [109, 328] on span "2XL" at bounding box center [106, 328] width 9 height 6
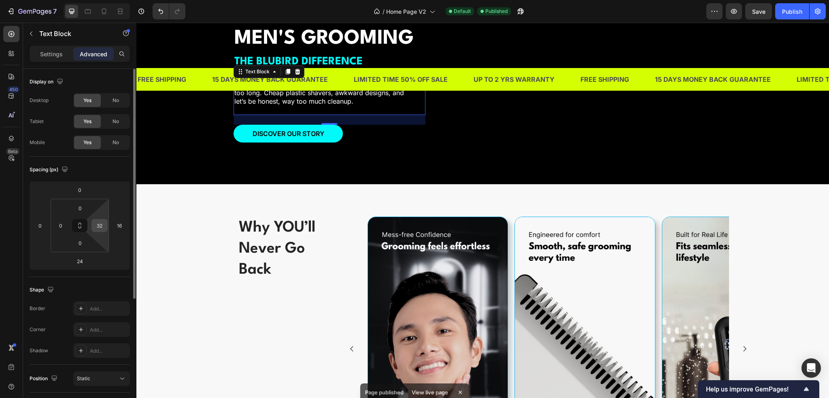
click at [104, 228] on input "32" at bounding box center [100, 225] width 12 height 12
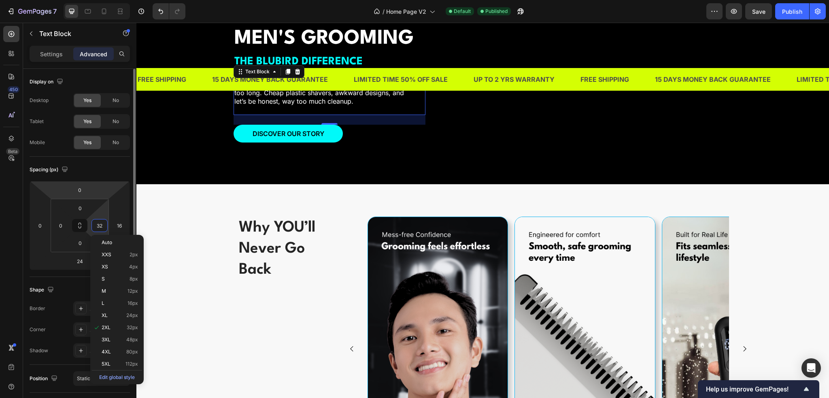
click at [107, 0] on html "7 Version history / Home Page V2 Default Published Preview Save Publish 450 Bet…" at bounding box center [414, 0] width 829 height 0
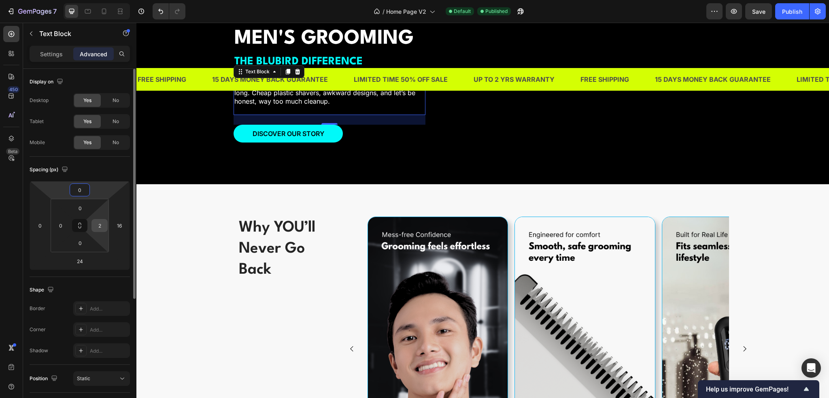
click at [102, 228] on input "2" at bounding box center [100, 225] width 12 height 12
type input "0"
click at [112, 0] on html "7 Version history / Home Page V2 Default Need republishing Preview Publish 450 …" at bounding box center [414, 0] width 829 height 0
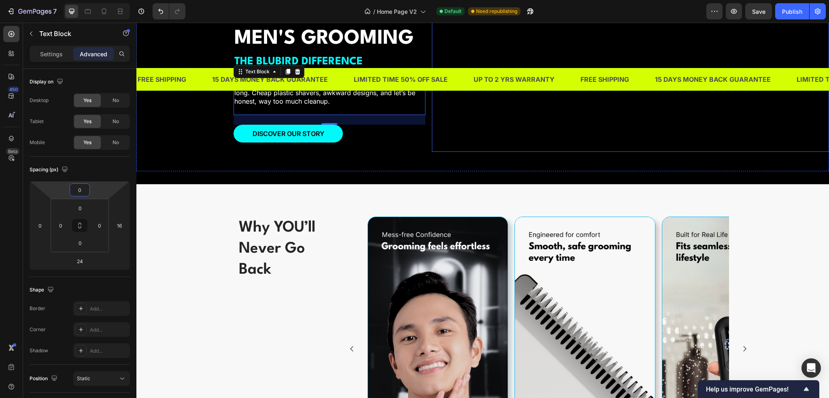
click at [442, 152] on video at bounding box center [630, 52] width 397 height 198
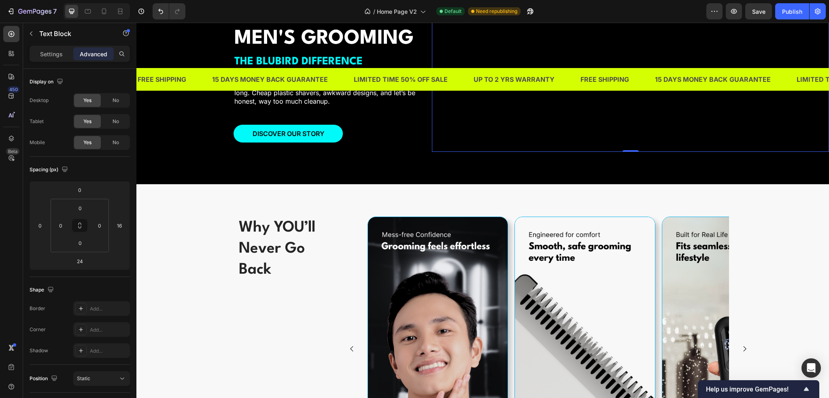
click at [408, 105] on p "Men’s intimate grooming has been whispered about for too long. Cheap plastic sh…" at bounding box center [329, 92] width 190 height 25
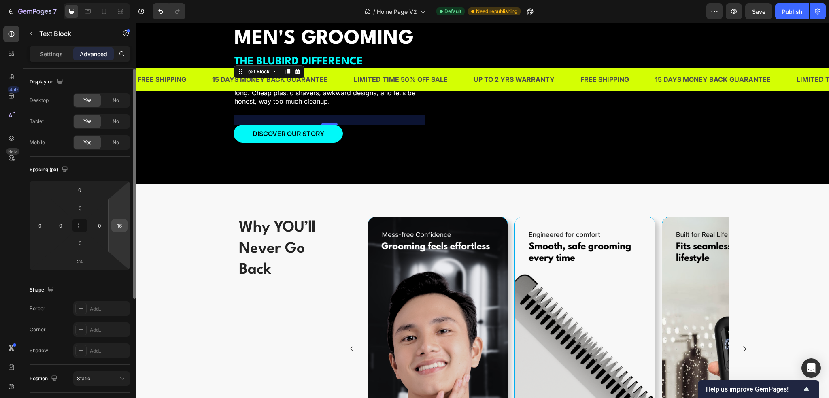
click at [120, 227] on input "16" at bounding box center [119, 225] width 12 height 12
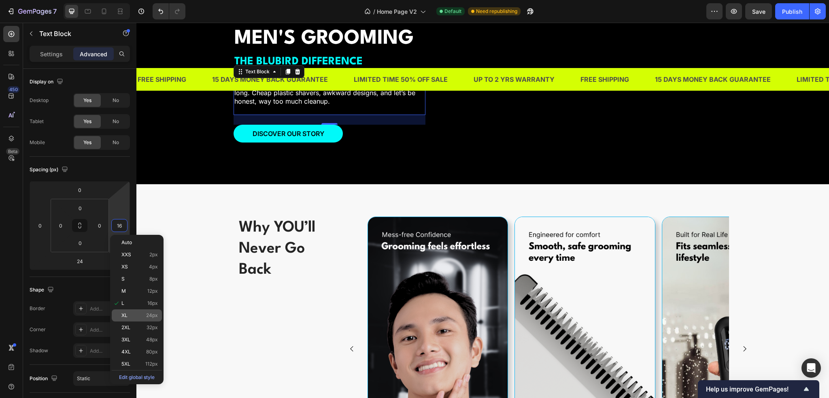
click at [143, 316] on p "XL 24px" at bounding box center [139, 316] width 36 height 6
type input "24"
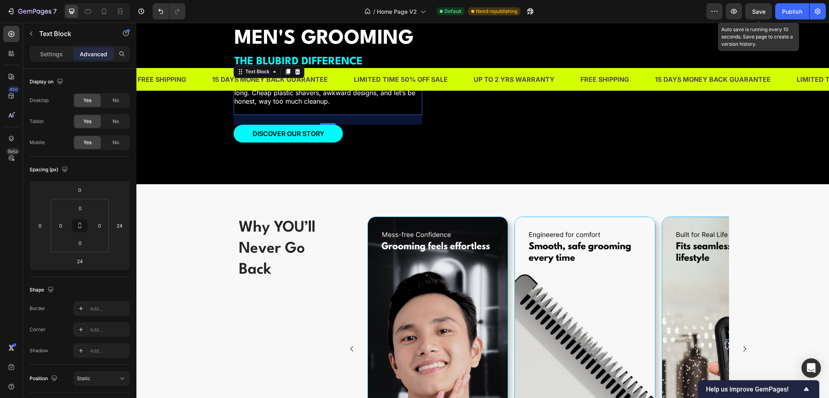
click at [762, 14] on span "Save" at bounding box center [758, 11] width 13 height 7
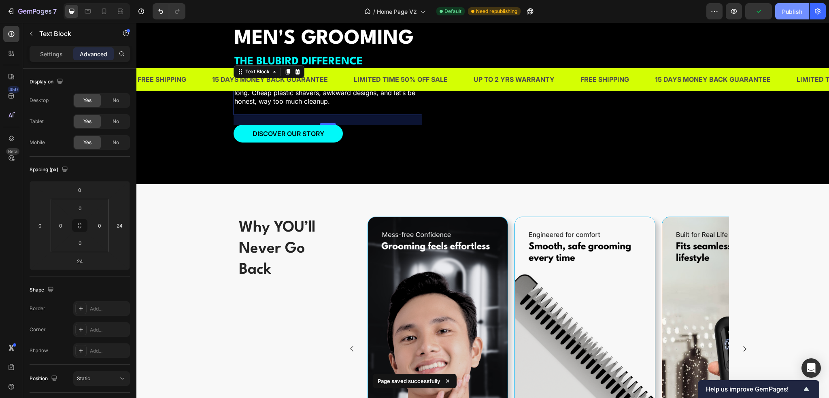
click at [787, 13] on div "Publish" at bounding box center [792, 11] width 20 height 9
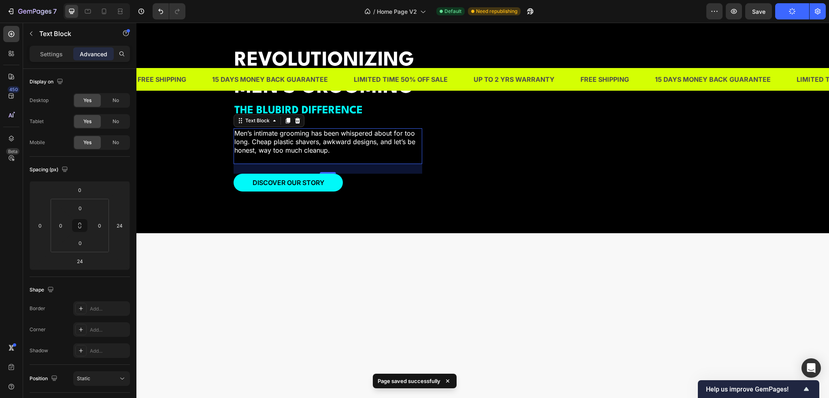
scroll to position [922, 0]
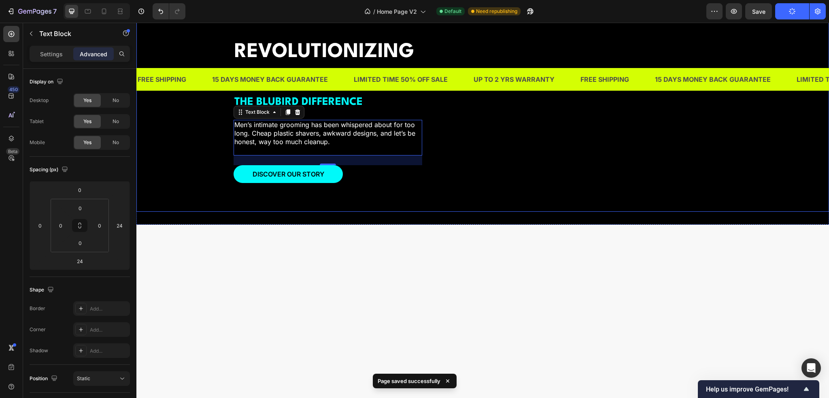
click at [214, 185] on div "REVOLUTIONIZING MEN'S GROOMING Heading THE BLUBIRD DIFFERENCE Text Block Men’s …" at bounding box center [482, 103] width 693 height 218
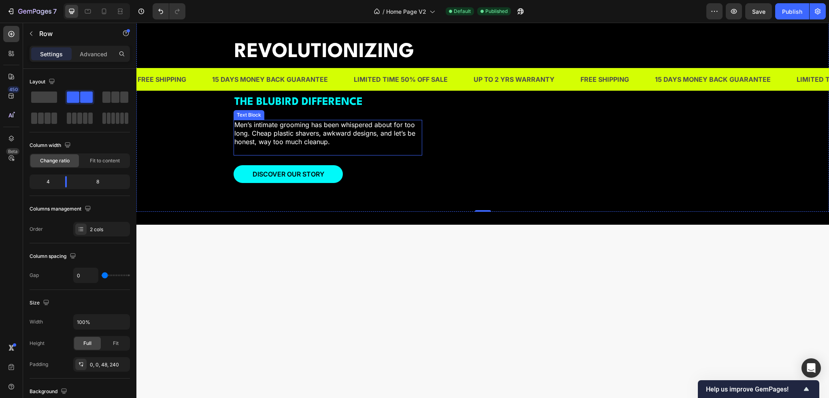
click at [340, 146] on p "Men’s intimate grooming has been whispered about for too long. Cheap plastic sh…" at bounding box center [327, 133] width 187 height 25
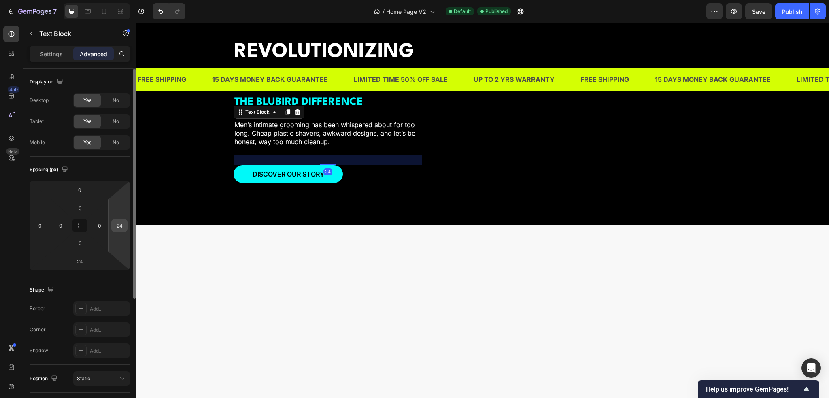
click at [121, 229] on input "24" at bounding box center [119, 225] width 12 height 12
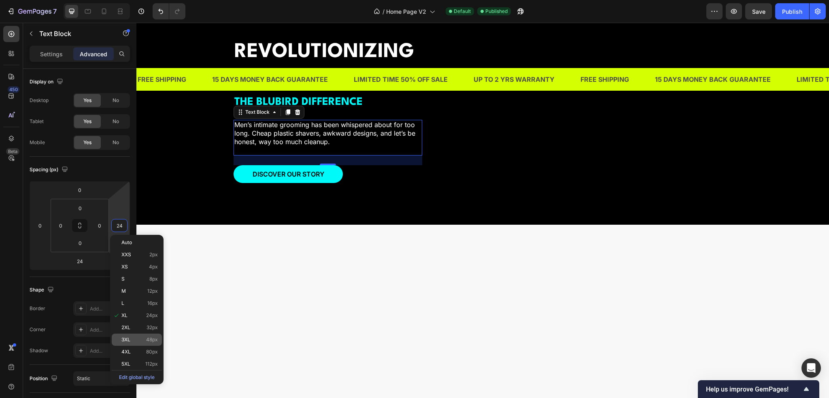
click at [151, 337] on span "48px" at bounding box center [152, 340] width 12 height 6
type input "48"
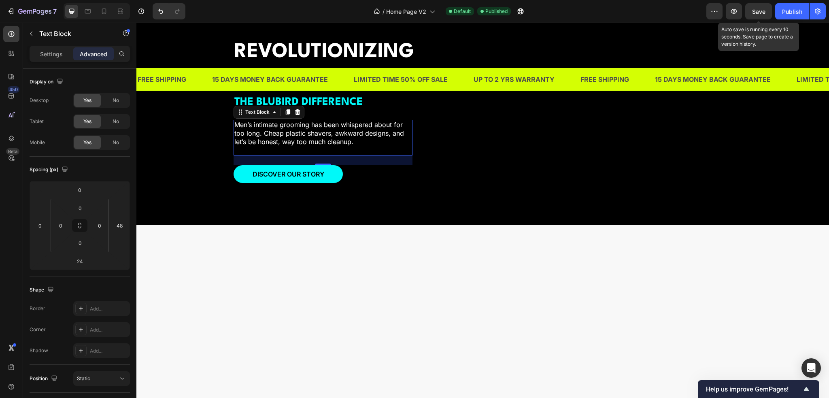
click at [759, 12] on span "Save" at bounding box center [758, 11] width 13 height 7
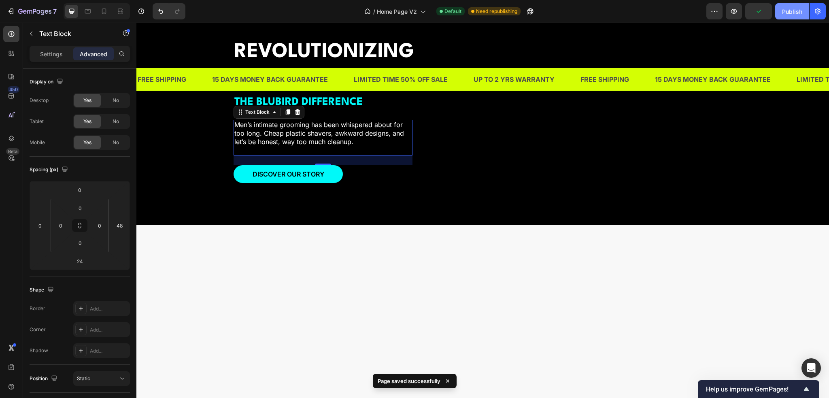
click at [796, 13] on div "Publish" at bounding box center [792, 11] width 20 height 9
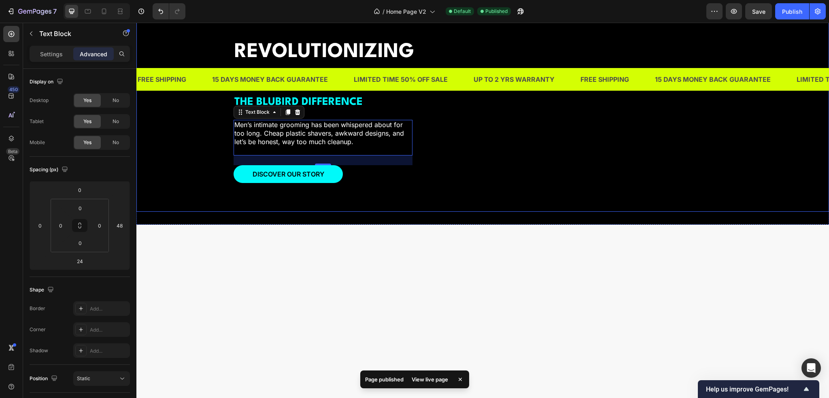
click at [319, 192] on div "REVOLUTIONIZING MEN'S GROOMING Heading THE BLUBIRD DIFFERENCE Text Block Men’s …" at bounding box center [333, 93] width 198 height 198
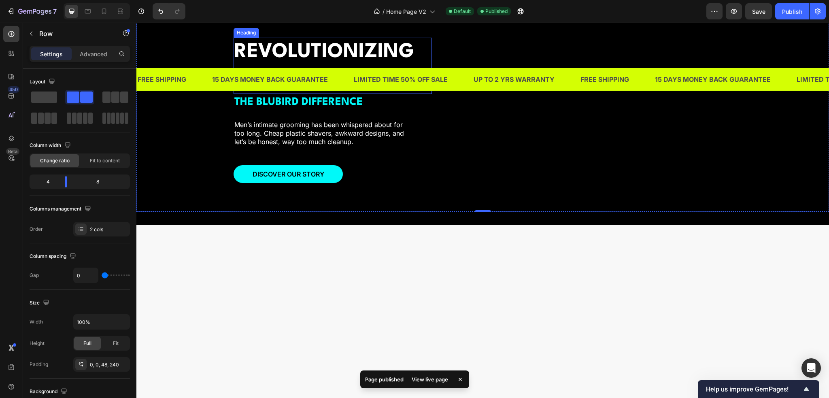
click at [311, 94] on h2 "REVOLUTIONIZING MEN'S GROOMING" at bounding box center [333, 66] width 198 height 56
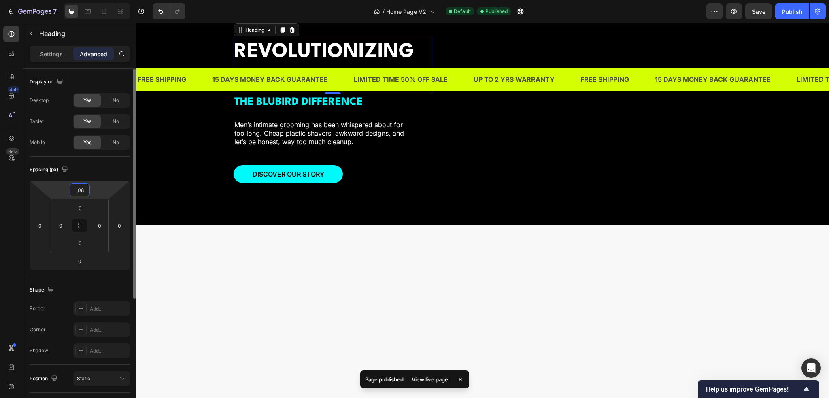
click at [81, 193] on input "108" at bounding box center [80, 190] width 16 height 12
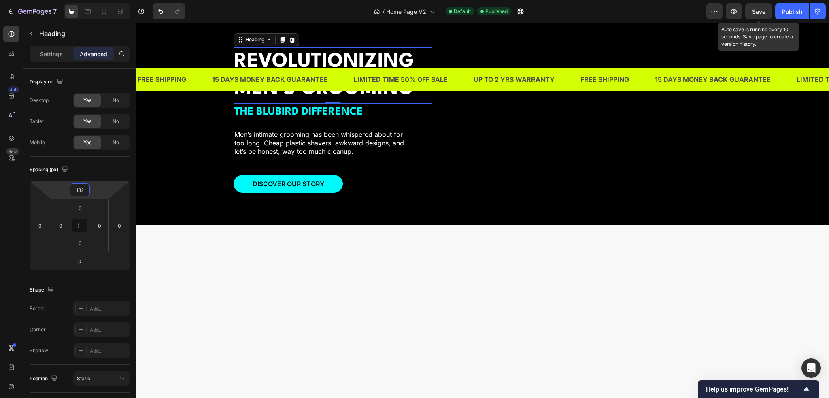
type input "132"
click at [762, 8] on span "Save" at bounding box center [758, 11] width 13 height 7
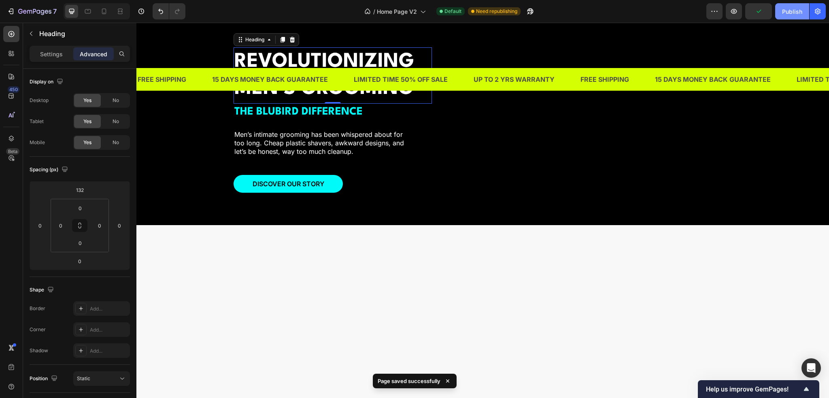
click at [797, 11] on div "Publish" at bounding box center [792, 11] width 20 height 9
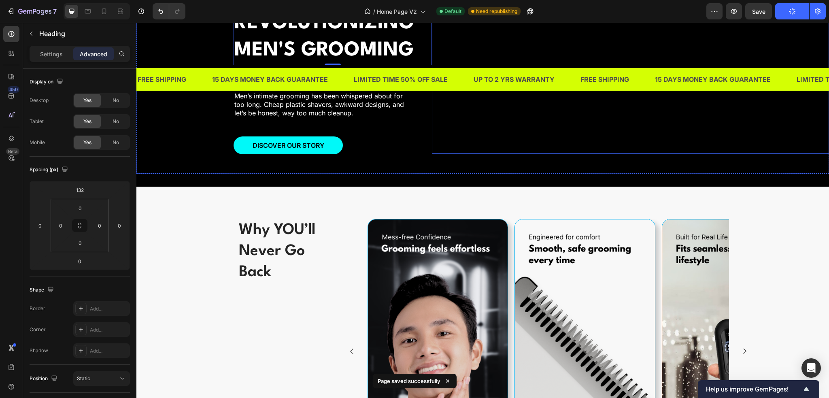
scroll to position [962, 0]
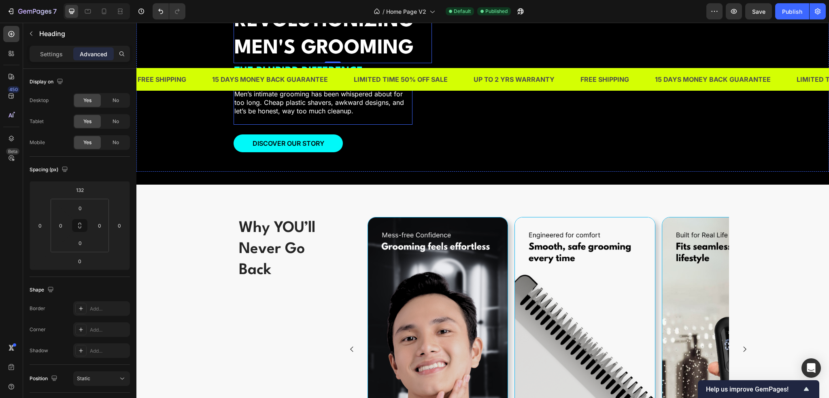
click at [364, 115] on p "Men’s intimate grooming has been whispered about for too long. Cheap plastic sh…" at bounding box center [322, 102] width 177 height 25
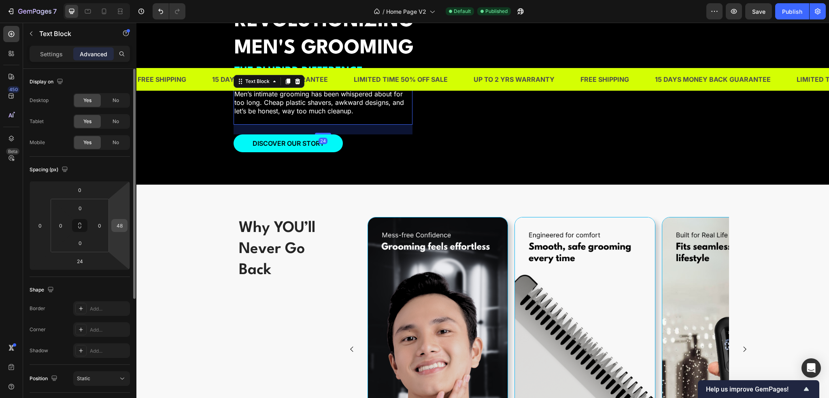
click at [116, 228] on input "48" at bounding box center [119, 225] width 12 height 12
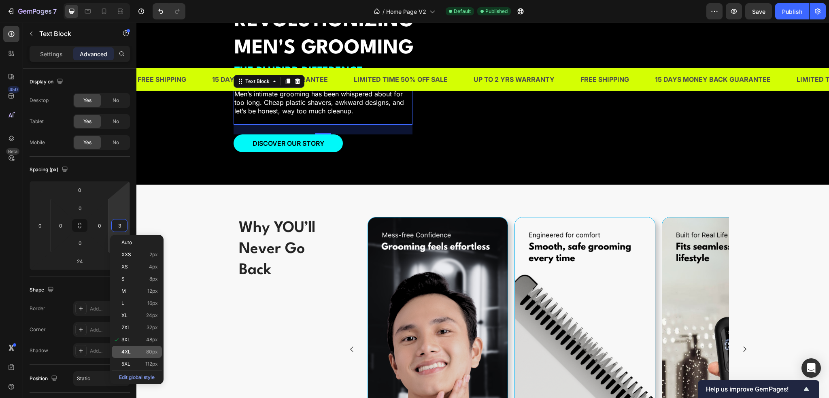
click at [133, 347] on div "4XL 80px" at bounding box center [137, 352] width 50 height 12
type input "80"
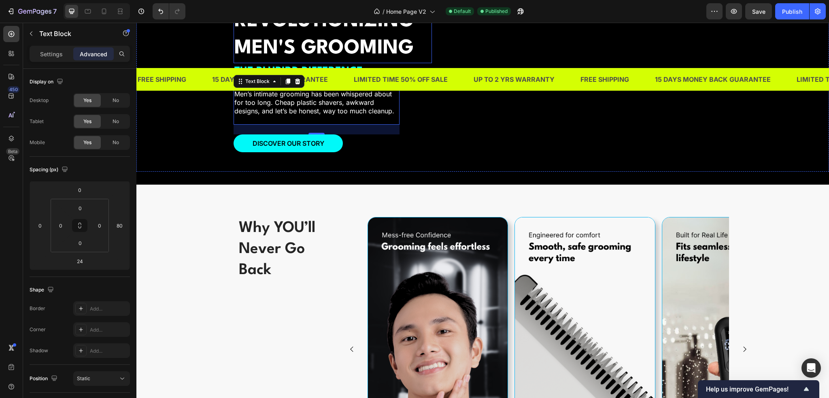
click at [385, 63] on h2 "REVOLUTIONIZING MEN'S GROOMING" at bounding box center [333, 35] width 198 height 56
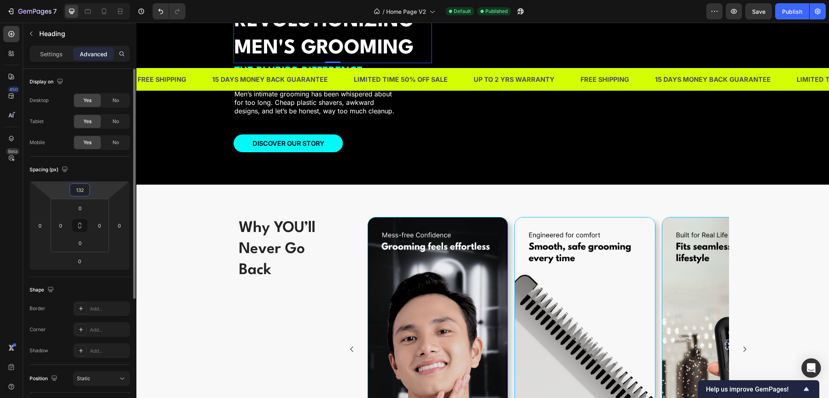
click at [78, 191] on input "132" at bounding box center [80, 190] width 16 height 12
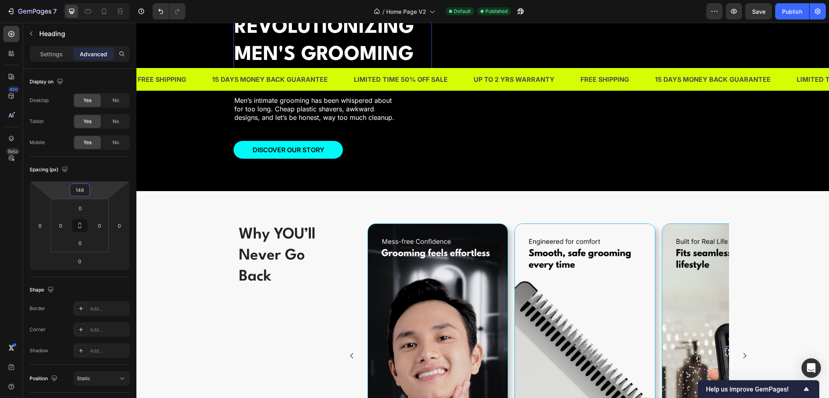
type input "148"
click at [761, 13] on span "Save" at bounding box center [758, 11] width 13 height 7
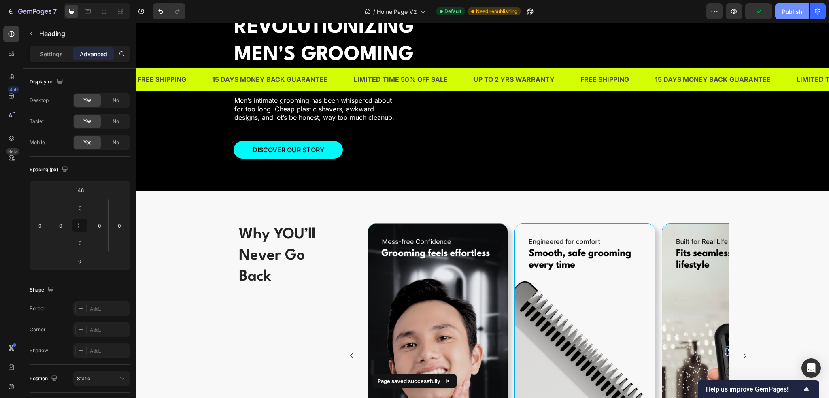
click at [794, 11] on div "Publish" at bounding box center [792, 11] width 20 height 9
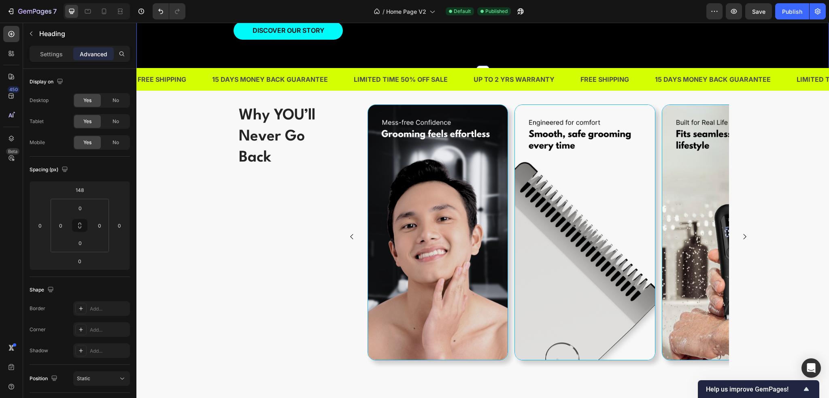
scroll to position [1246, 0]
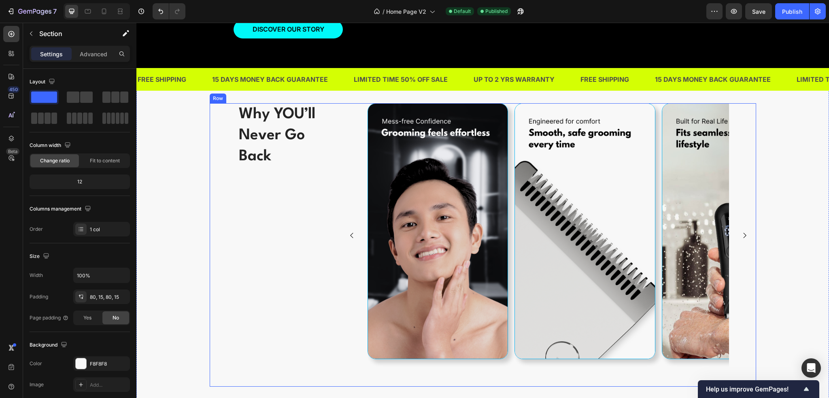
click at [199, 157] on div "Why YOU’ll Never Go Back Heading Image Image Image Image Image Carousel Row Row" at bounding box center [483, 244] width 681 height 283
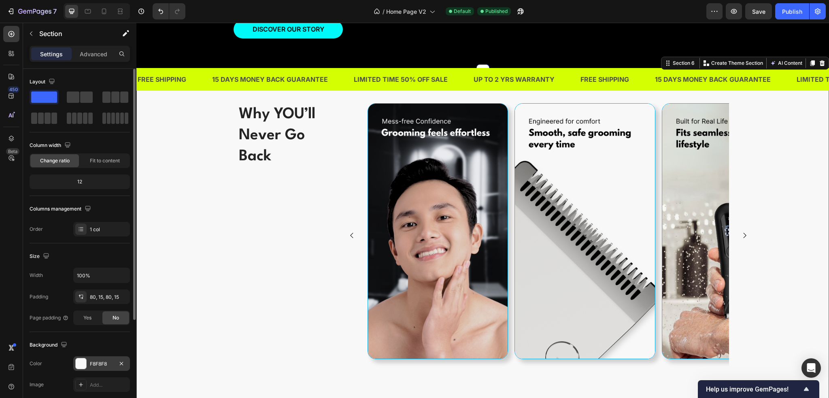
click at [98, 366] on div "F8F8F8" at bounding box center [101, 363] width 23 height 7
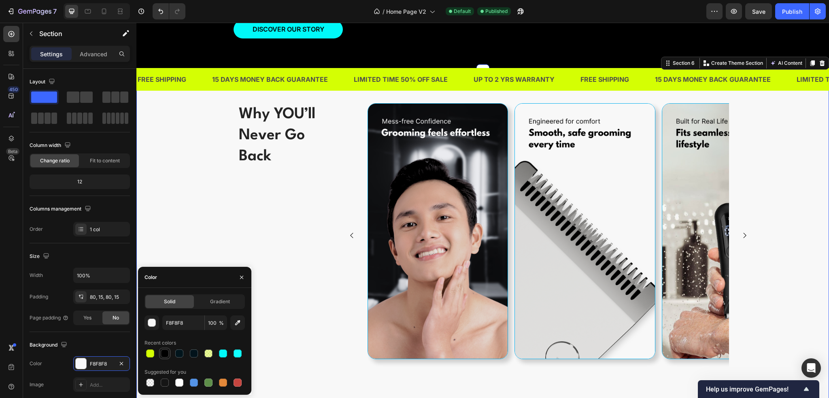
click at [162, 352] on div at bounding box center [165, 353] width 8 height 8
type input "000000"
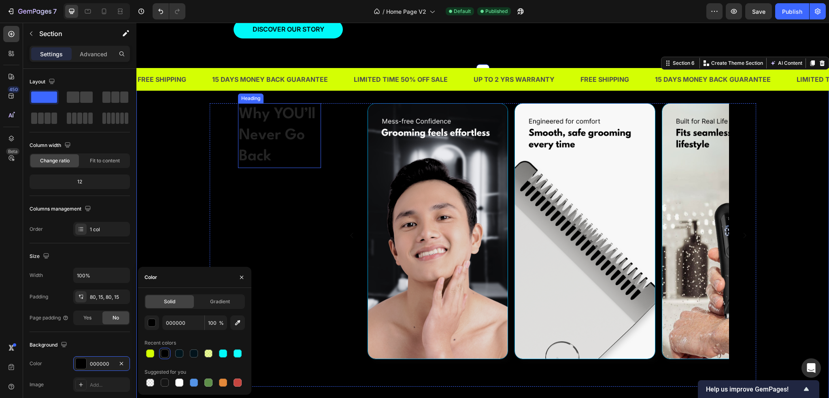
click at [270, 142] on h2 "Why YOU’ll Never Go Back" at bounding box center [279, 135] width 83 height 65
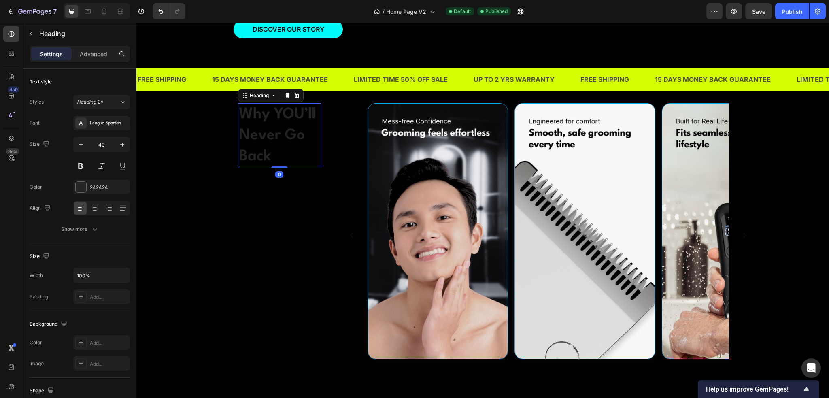
click at [270, 142] on h2 "Why YOU’ll Never Go Back" at bounding box center [279, 135] width 83 height 65
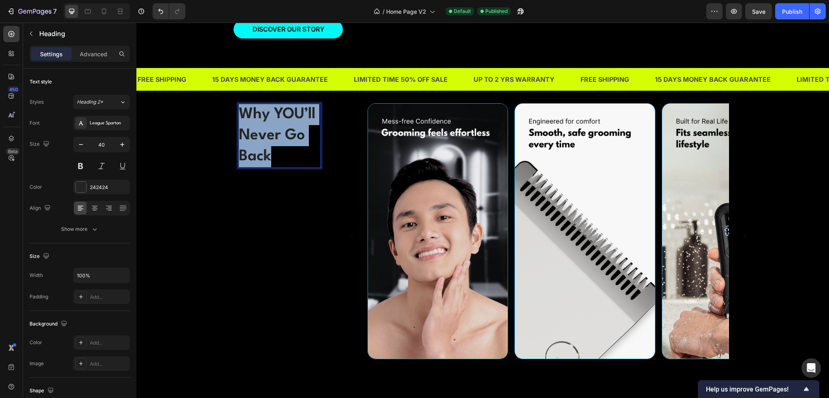
click at [270, 142] on p "Why YOU’ll Never Go Back" at bounding box center [279, 135] width 81 height 63
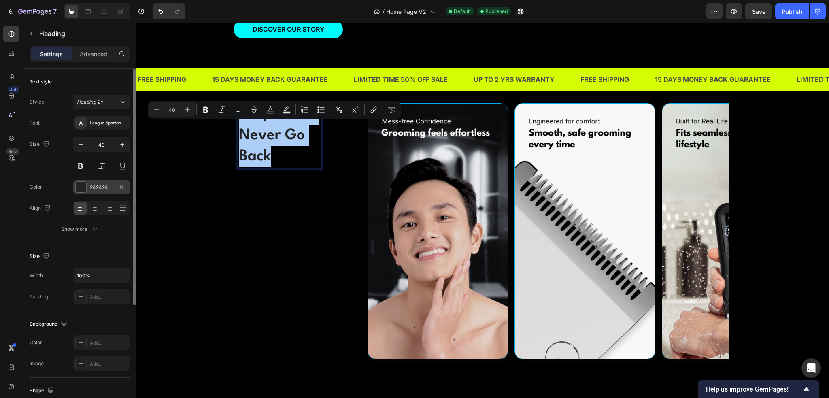
click at [84, 187] on div at bounding box center [81, 187] width 11 height 11
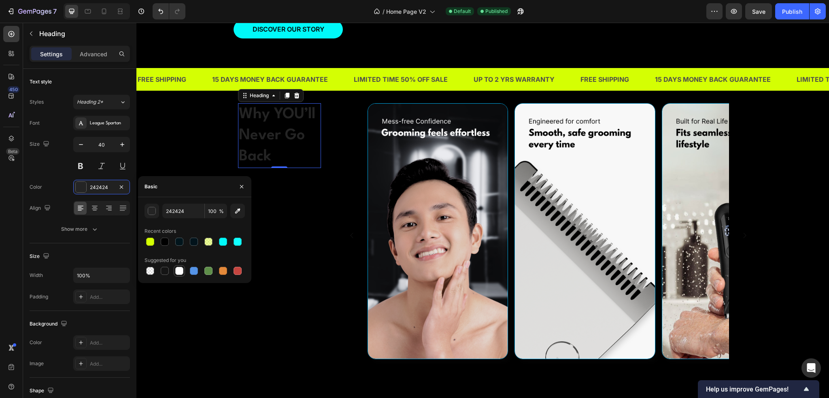
click at [181, 272] on div at bounding box center [179, 271] width 8 height 8
type input "FFFFFF"
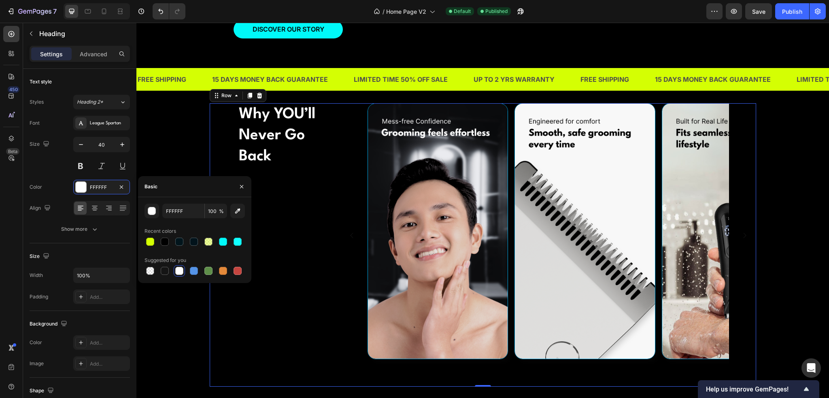
click at [279, 278] on div "Why YOU’ll Never Go Back Heading" at bounding box center [279, 244] width 83 height 283
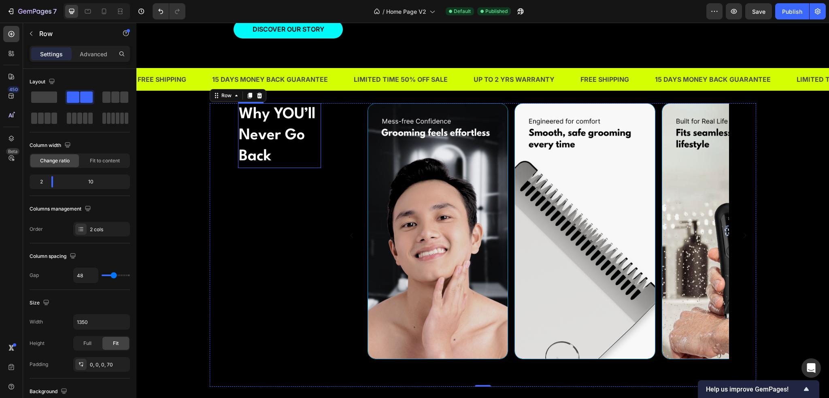
click at [272, 161] on p "Why YOU’ll Never Go Back" at bounding box center [279, 135] width 81 height 63
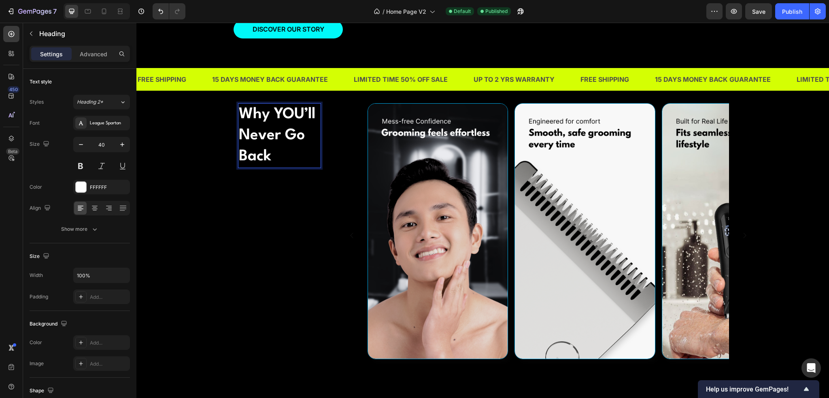
click at [275, 167] on p "Why YOU’ll Never Go Back" at bounding box center [279, 135] width 81 height 63
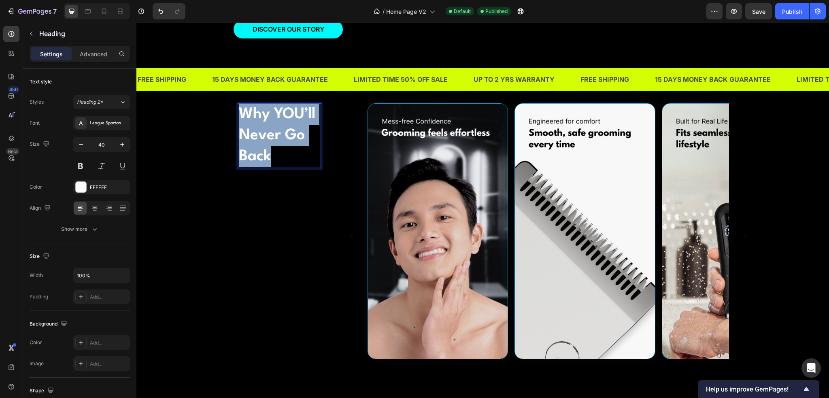
click at [275, 167] on p "Why YOU’ll Never Go Back" at bounding box center [279, 135] width 81 height 63
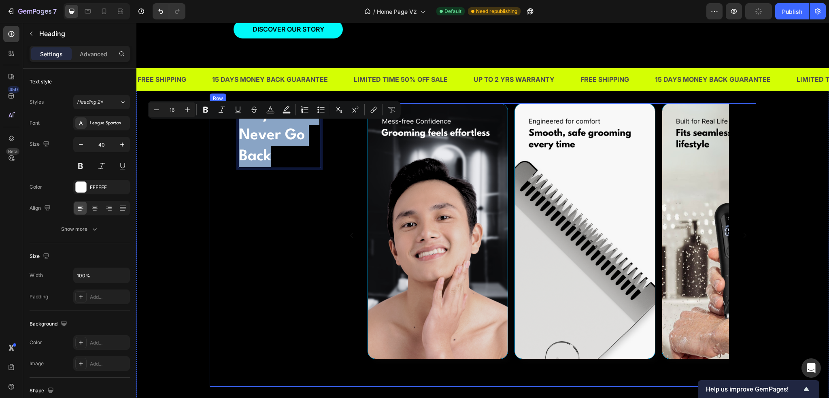
click at [181, 204] on div "Why YOU’ll Never Go Back Heading 0 Image Image Image Image Image Carousel Row R…" at bounding box center [483, 244] width 681 height 283
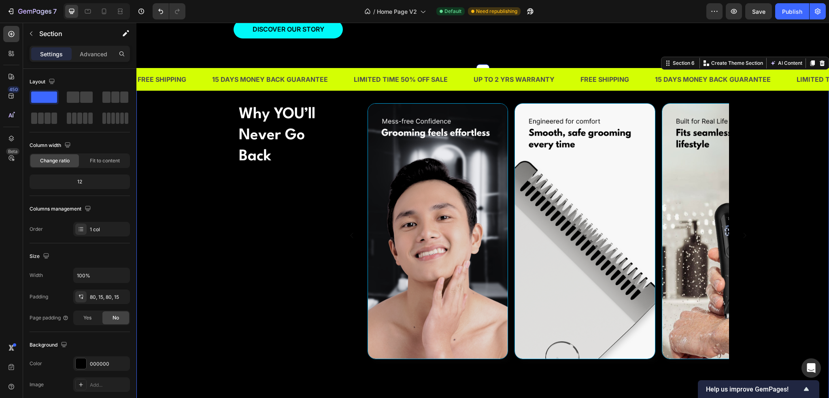
click at [782, 157] on div "Why YOU’ll Never Go Back Heading Image Image Image Image Image Carousel Row Row" at bounding box center [483, 244] width 681 height 283
click at [764, 17] on button "Save" at bounding box center [758, 11] width 27 height 16
click at [782, 16] on button "Publish" at bounding box center [792, 11] width 34 height 16
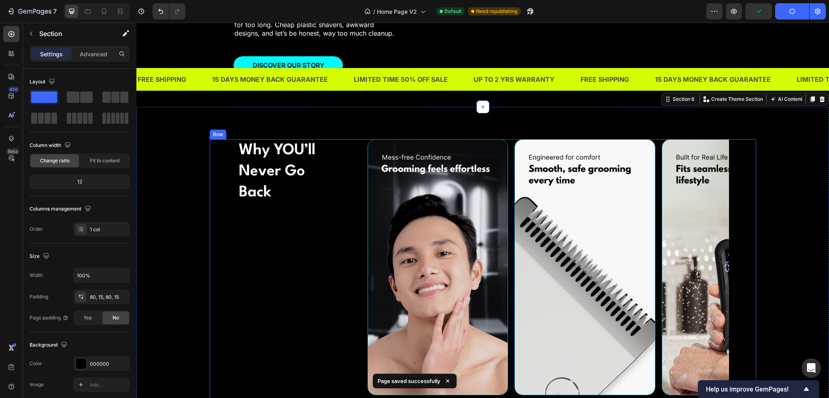
scroll to position [1124, 0]
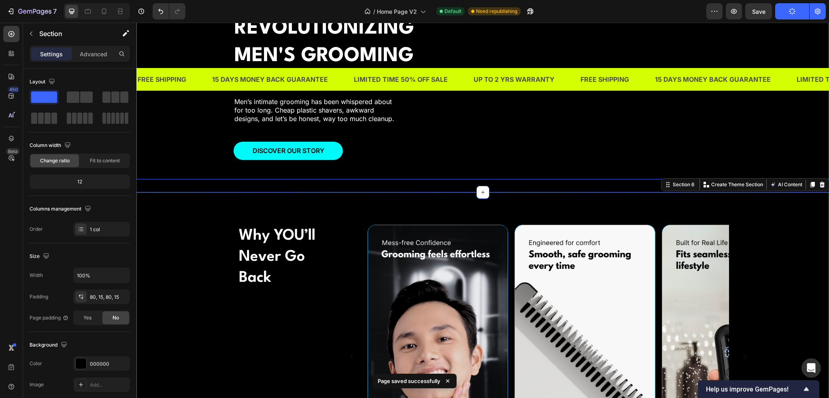
click at [188, 177] on div "REVOLUTIONIZING MEN'S GROOMING Heading THE BLUBIRD DIFFERENCE Text Block Men’s …" at bounding box center [482, 66] width 693 height 225
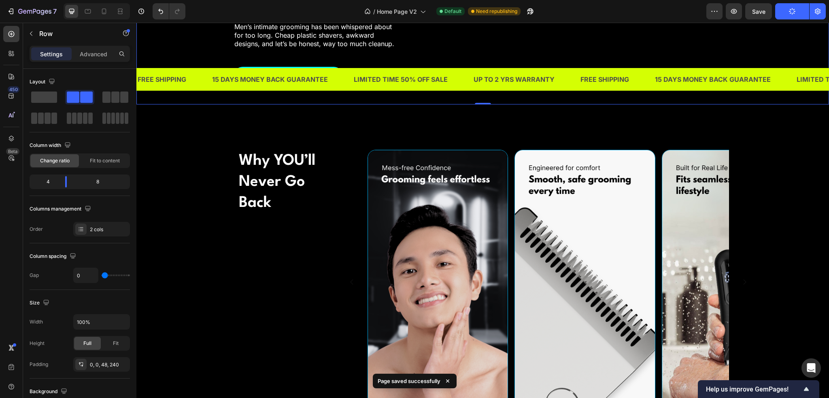
scroll to position [1205, 0]
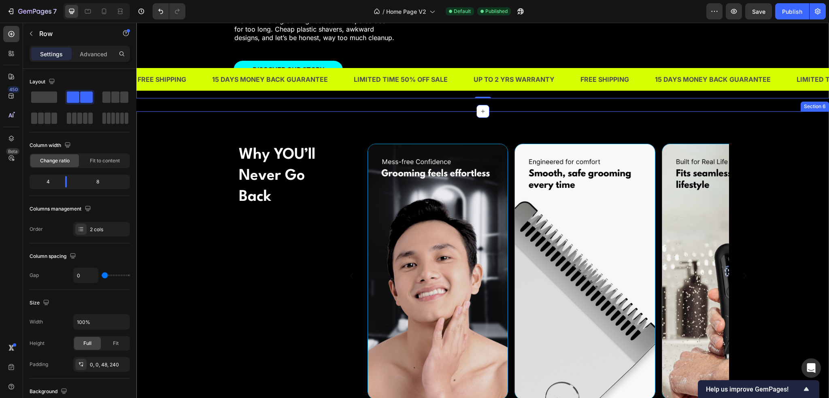
click at [283, 162] on p "Why YOU’ll Never Go Back" at bounding box center [279, 176] width 81 height 63
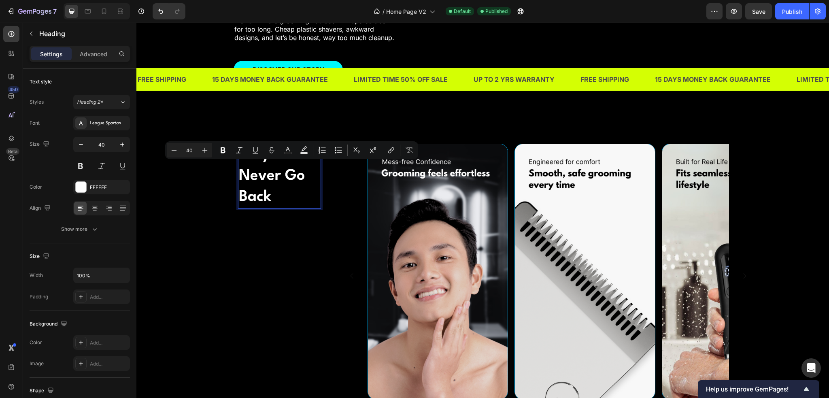
click at [270, 165] on p "Why YOU’ll Never Go Back" at bounding box center [279, 176] width 81 height 63
click at [267, 169] on p "Why YOU’ll Never Go Back" at bounding box center [279, 176] width 81 height 63
drag, startPoint x: 266, startPoint y: 170, endPoint x: 252, endPoint y: 169, distance: 14.6
click at [252, 169] on p "Why YOU’ll Never Go Back" at bounding box center [279, 176] width 81 height 63
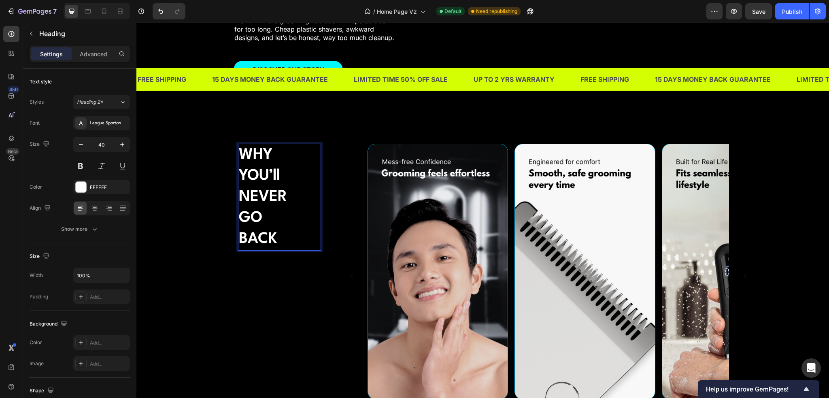
click at [282, 239] on p "WHY YOU’ll NEVER GO BACK" at bounding box center [279, 197] width 81 height 105
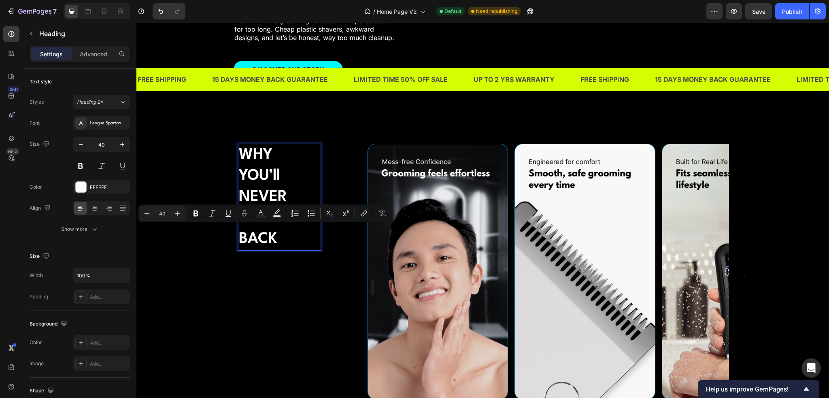
click at [278, 247] on p "WHY YOU’ll NEVER GO BACK" at bounding box center [279, 197] width 81 height 105
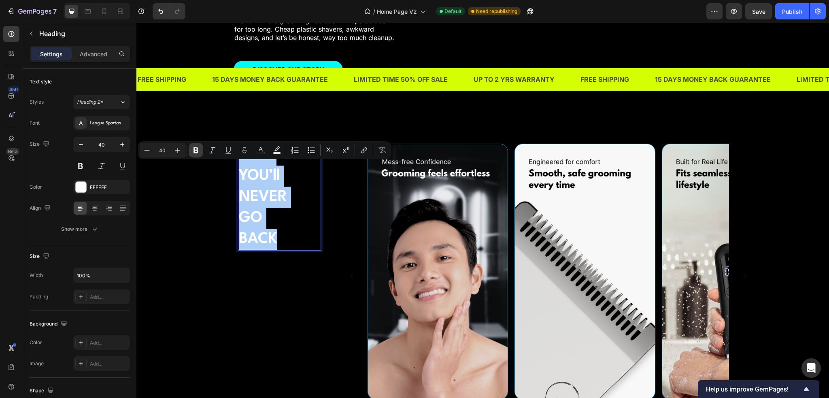
click at [198, 152] on icon "Editor contextual toolbar" at bounding box center [196, 150] width 5 height 6
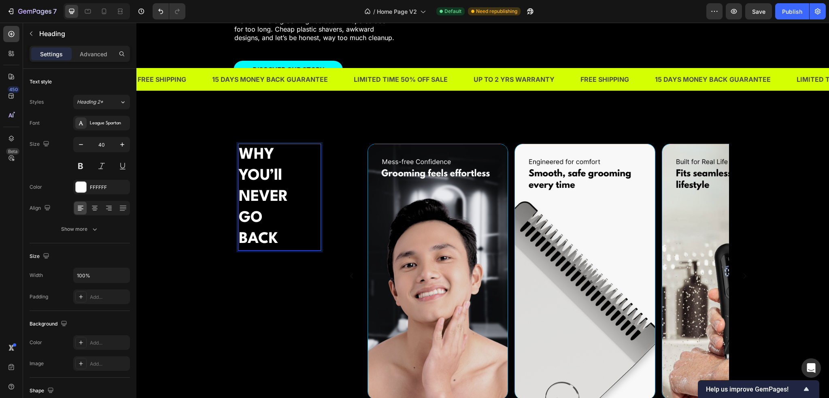
click at [293, 217] on p "WHY YOU’ll NEVER GO BACK" at bounding box center [279, 197] width 81 height 105
click at [286, 241] on p "WHY YOU’ll NEVER GO BACK" at bounding box center [279, 197] width 81 height 105
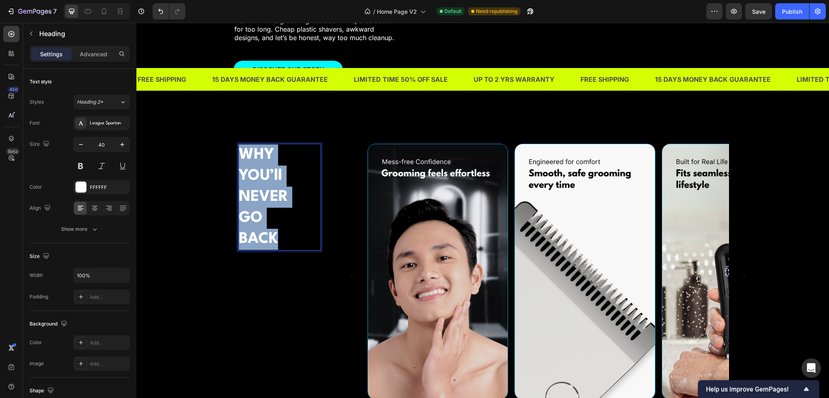
drag, startPoint x: 285, startPoint y: 249, endPoint x: 240, endPoint y: 173, distance: 88.7
click at [240, 173] on p "WHY YOU’ll NEVER GO BACK" at bounding box center [279, 197] width 81 height 105
click at [253, 162] on strong "WHY" at bounding box center [256, 154] width 35 height 15
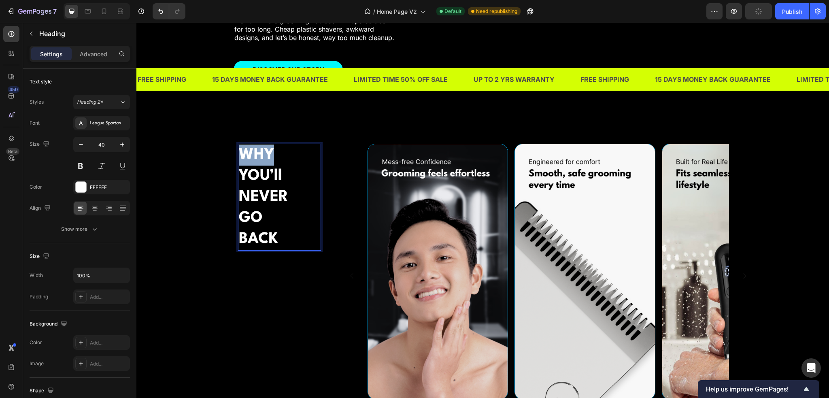
click at [253, 162] on strong "WHY" at bounding box center [256, 154] width 35 height 15
click at [258, 196] on strong "YOU’ll NEVER" at bounding box center [263, 186] width 49 height 36
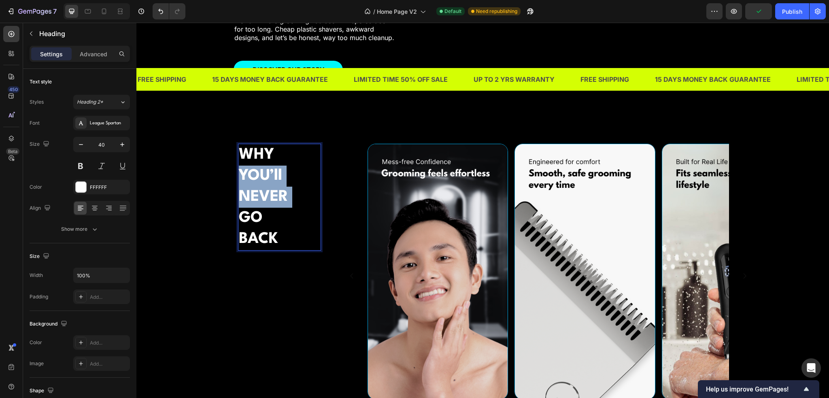
click at [258, 196] on strong "YOU’ll NEVER" at bounding box center [263, 186] width 49 height 36
click at [275, 244] on p "WHY YOU’ll NEVER GO BACK" at bounding box center [279, 197] width 81 height 105
drag, startPoint x: 275, startPoint y: 249, endPoint x: 239, endPoint y: 169, distance: 88.4
click at [239, 169] on p "WHY YOU’ll NEVER GO BACK" at bounding box center [279, 197] width 81 height 105
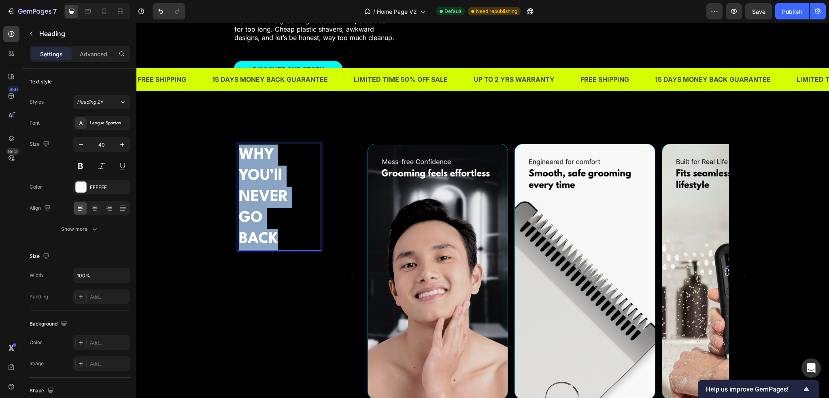
click at [245, 162] on strong "WHY" at bounding box center [256, 154] width 35 height 15
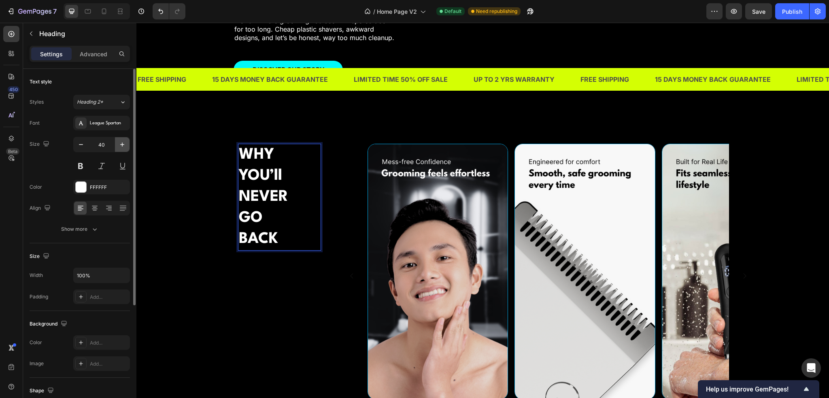
click at [122, 147] on icon "button" at bounding box center [122, 145] width 8 height 8
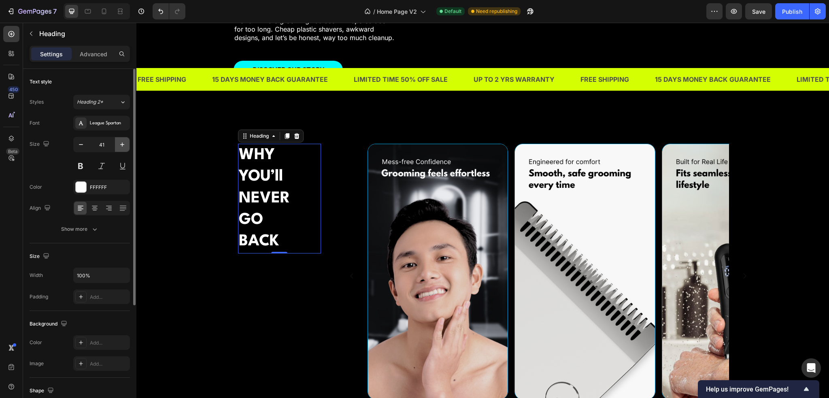
click at [122, 147] on icon "button" at bounding box center [122, 145] width 8 height 8
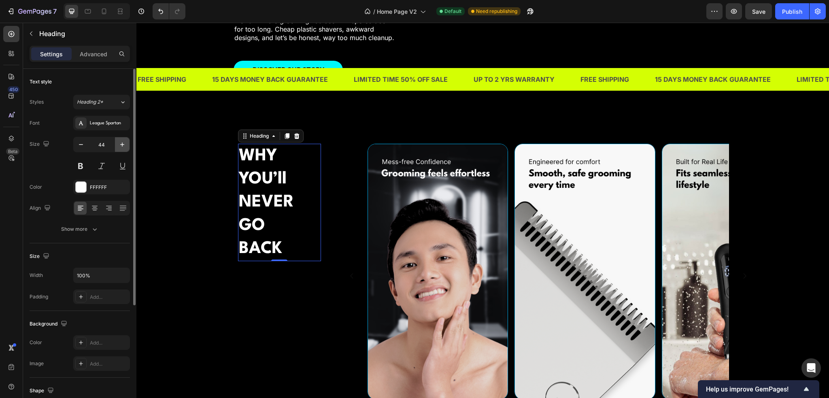
click at [122, 147] on icon "button" at bounding box center [122, 145] width 8 height 8
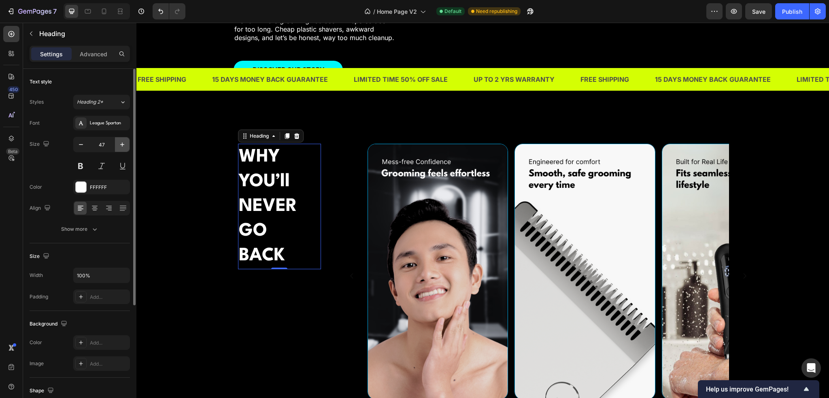
click at [122, 147] on icon "button" at bounding box center [122, 145] width 8 height 8
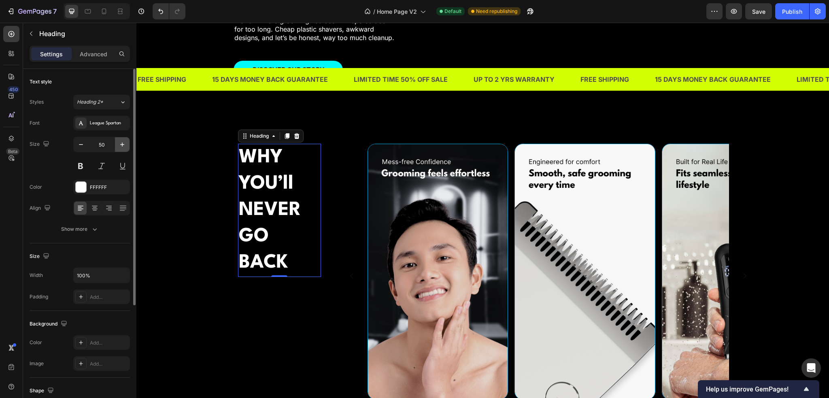
click at [122, 147] on icon "button" at bounding box center [122, 145] width 8 height 8
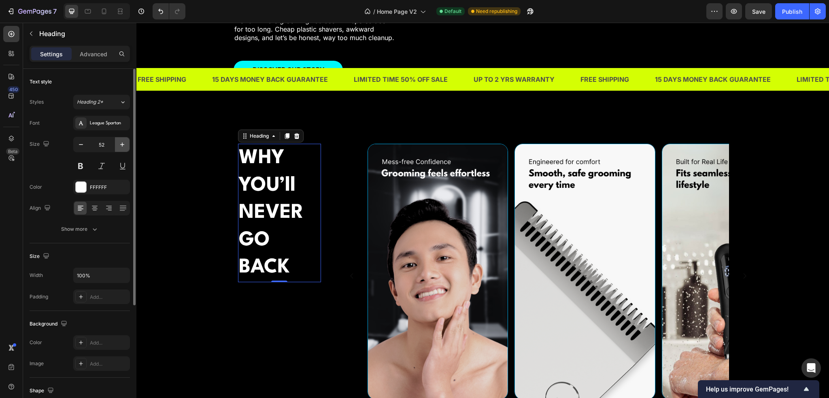
click at [122, 147] on icon "button" at bounding box center [122, 145] width 8 height 8
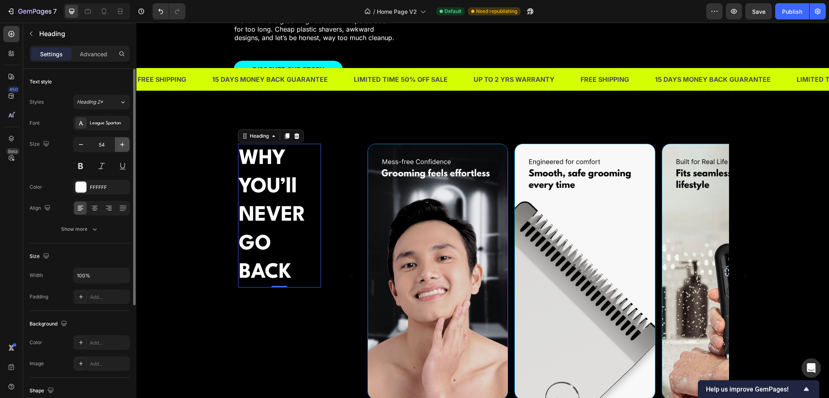
click at [122, 147] on icon "button" at bounding box center [122, 145] width 8 height 8
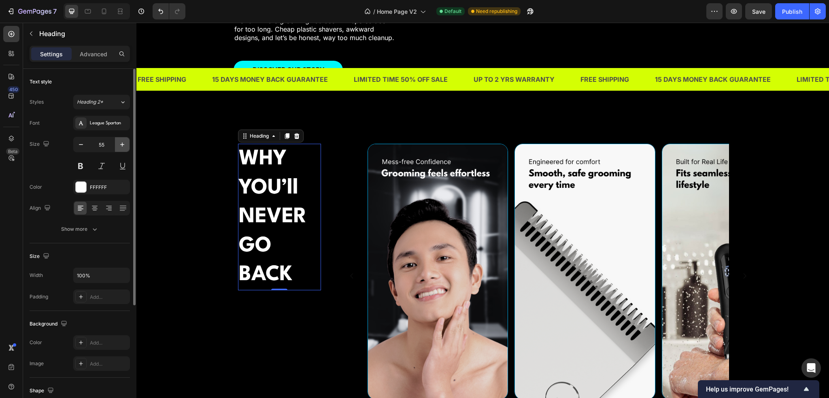
click at [122, 147] on icon "button" at bounding box center [122, 145] width 8 height 8
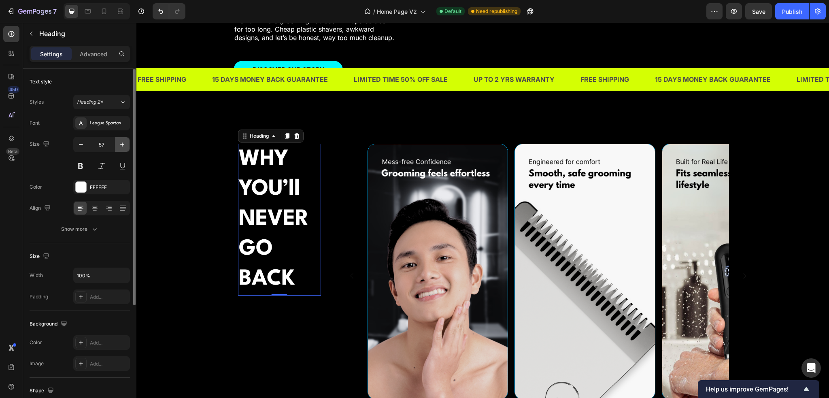
click at [122, 147] on icon "button" at bounding box center [122, 145] width 8 height 8
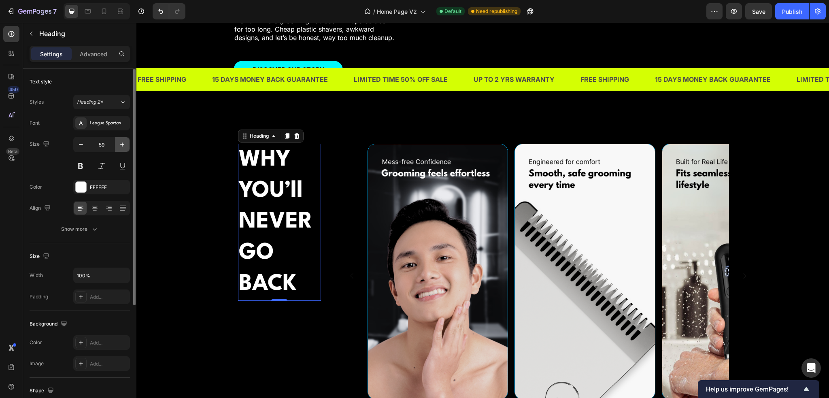
click at [122, 147] on icon "button" at bounding box center [122, 145] width 8 height 8
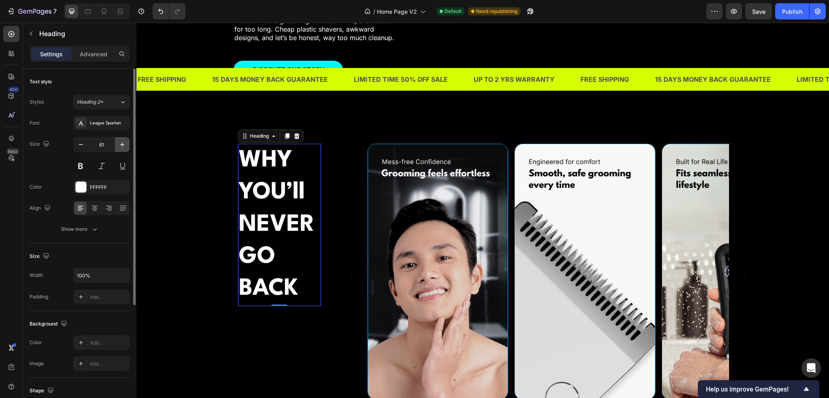
click at [122, 147] on icon "button" at bounding box center [122, 145] width 8 height 8
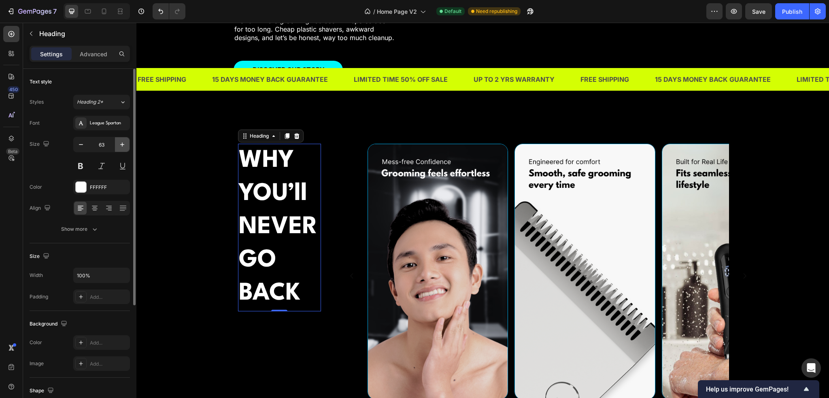
click at [122, 147] on icon "button" at bounding box center [122, 145] width 8 height 8
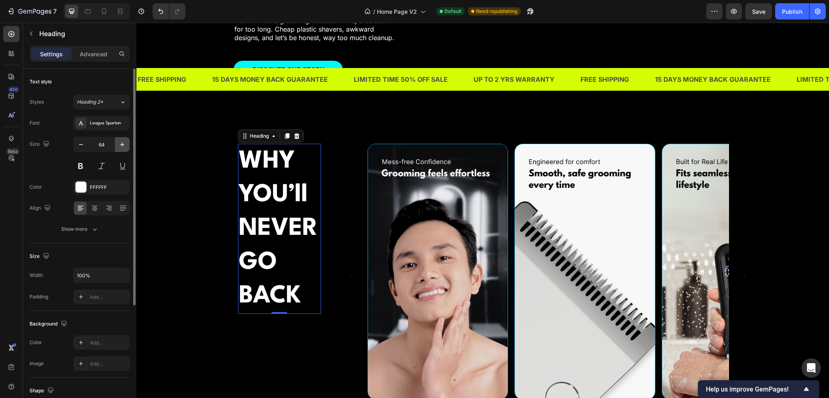
click at [122, 147] on icon "button" at bounding box center [122, 145] width 8 height 8
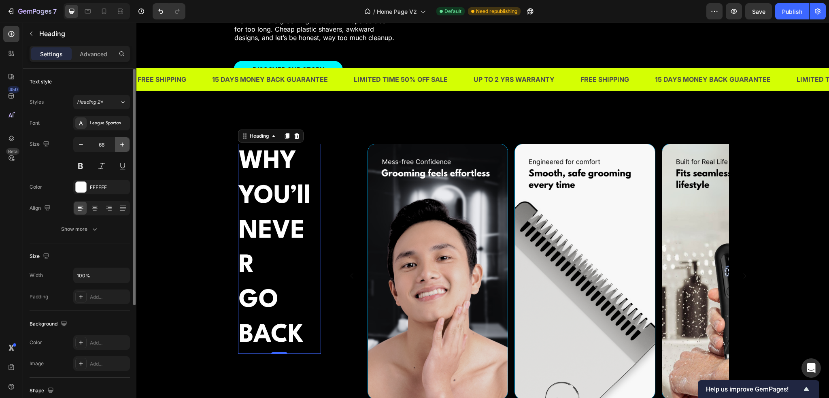
type input "67"
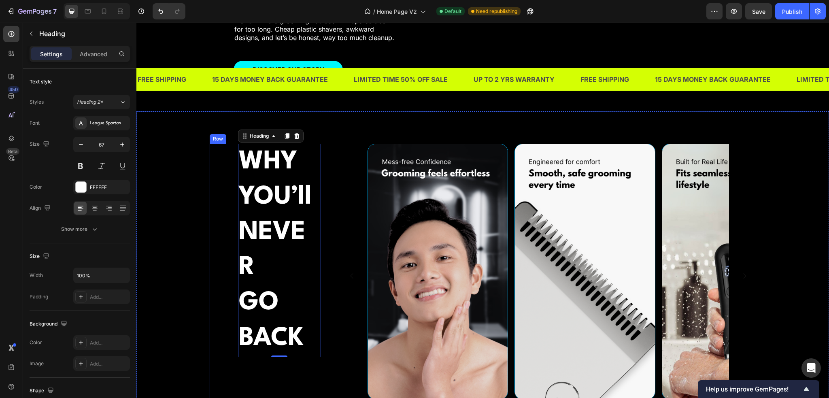
click at [240, 280] on strong "YOU’ll NEVER" at bounding box center [275, 233] width 73 height 96
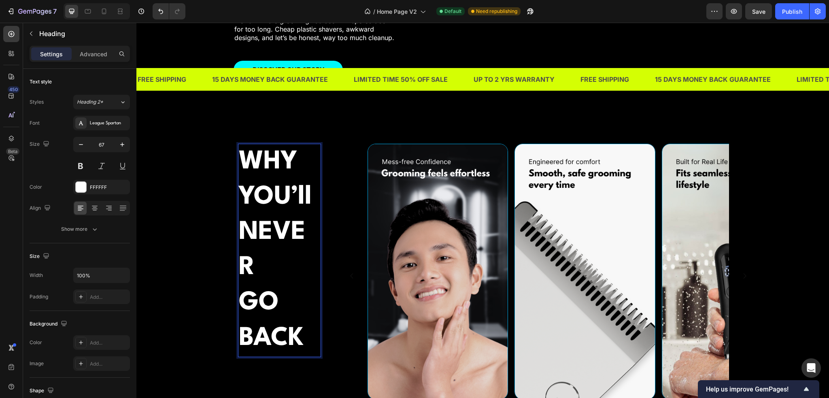
click at [244, 301] on p "WHY YOU’ll NEVER GO BACK" at bounding box center [279, 251] width 81 height 212
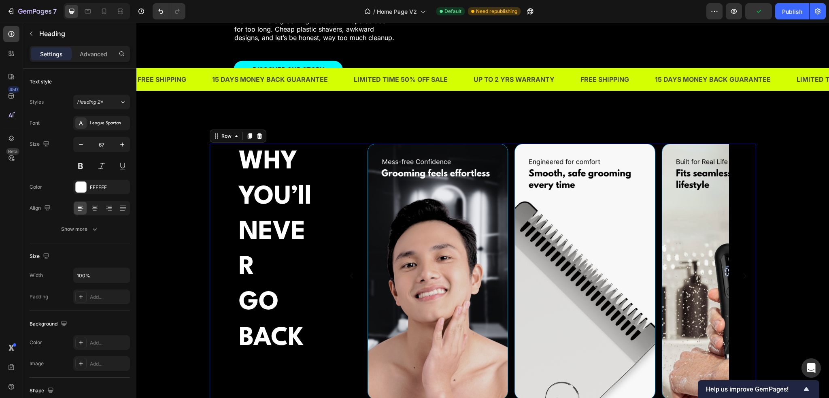
click at [330, 279] on div "⁠⁠⁠⁠⁠⁠⁠ WHY YOU’ll NEVER GO BACK Heading Image Image Image Image Image Carousel…" at bounding box center [483, 285] width 547 height 283
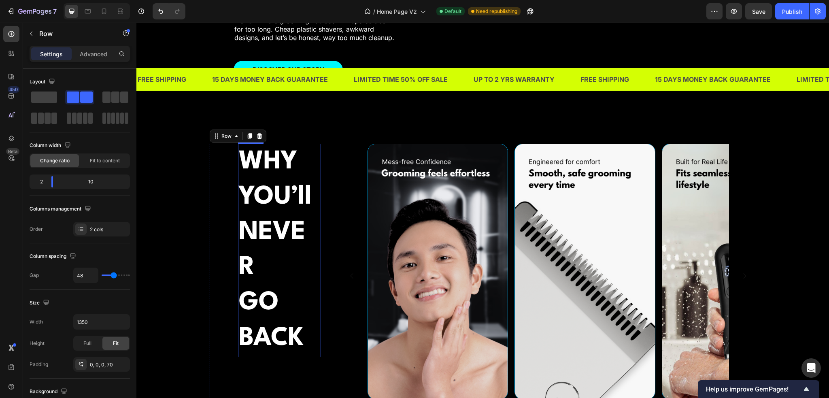
click at [308, 280] on p "⁠⁠⁠⁠⁠⁠⁠ WHY YOU’ll NEVER GO BACK" at bounding box center [279, 251] width 81 height 212
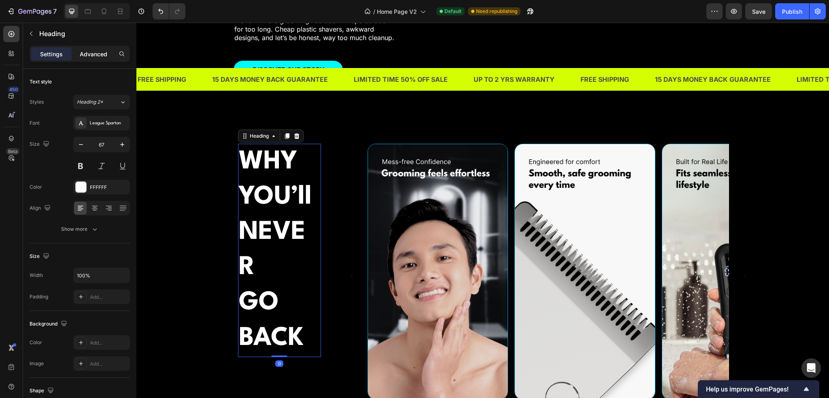
click at [95, 57] on p "Advanced" at bounding box center [94, 54] width 28 height 9
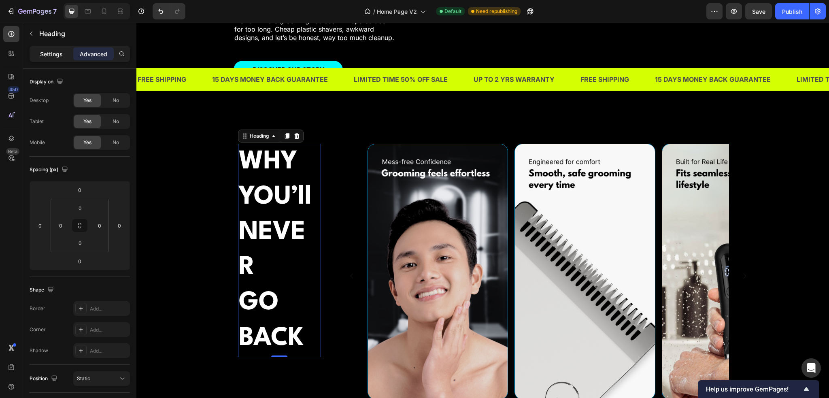
click at [54, 55] on p "Settings" at bounding box center [51, 54] width 23 height 9
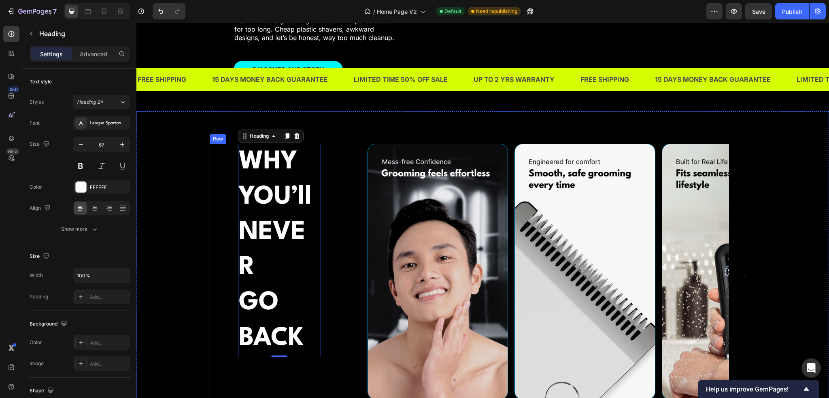
click at [334, 214] on div "⁠⁠⁠⁠⁠⁠⁠ WHY YOU’ll NEVER GO BACK Heading 0 Image Image Image Image Image Carous…" at bounding box center [483, 285] width 547 height 283
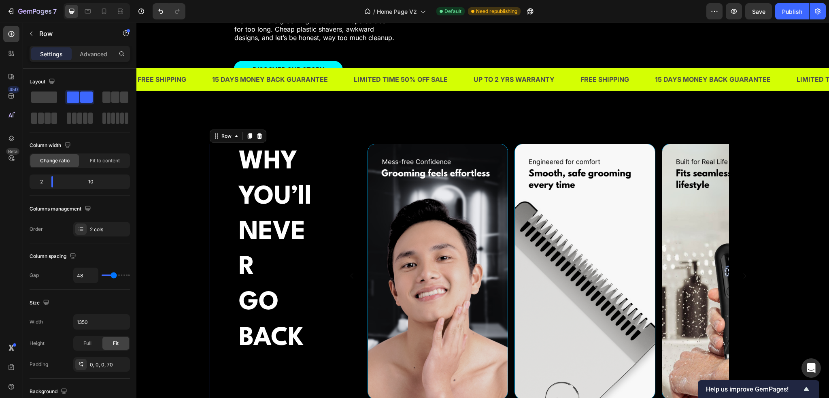
click at [224, 230] on div "⁠⁠⁠⁠⁠⁠⁠ WHY YOU’ll NEVER GO BACK Heading Image Image Image Image Image Carousel…" at bounding box center [483, 285] width 547 height 283
click at [243, 230] on p "⁠⁠⁠⁠⁠⁠⁠ WHY YOU’ll NEVER GO BACK" at bounding box center [279, 251] width 81 height 212
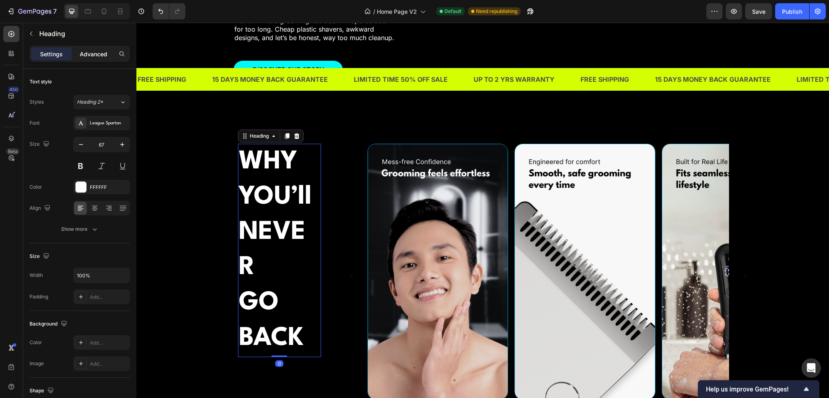
click at [83, 55] on p "Advanced" at bounding box center [94, 54] width 28 height 9
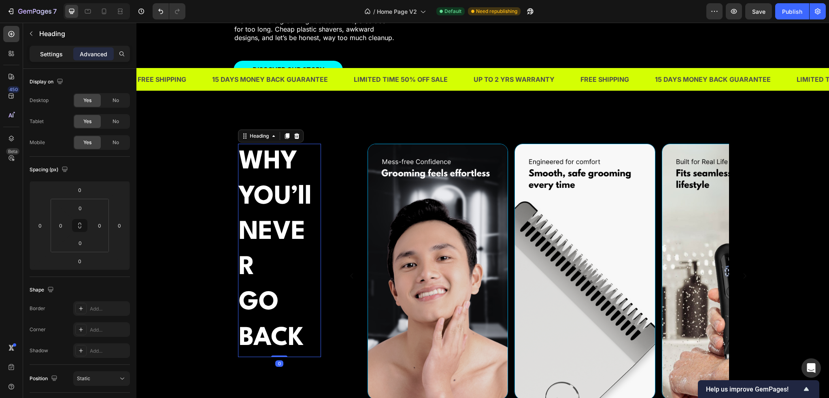
click at [53, 52] on p "Settings" at bounding box center [51, 54] width 23 height 9
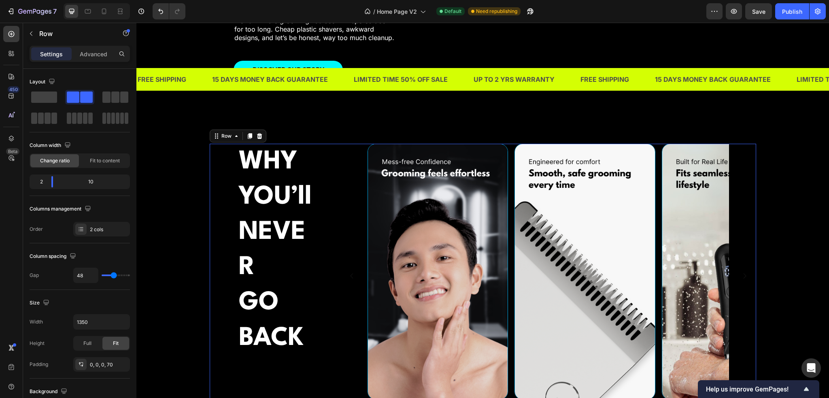
click at [332, 249] on div "⁠⁠⁠⁠⁠⁠⁠ WHY YOU’ll NEVER GO BACK Heading Image Image Image Image Image Carousel…" at bounding box center [483, 285] width 547 height 283
type input "40"
type input "38"
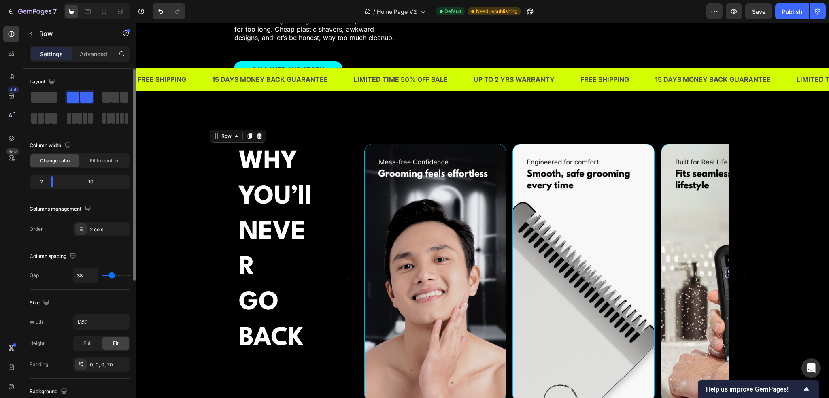
type input "34"
type input "32"
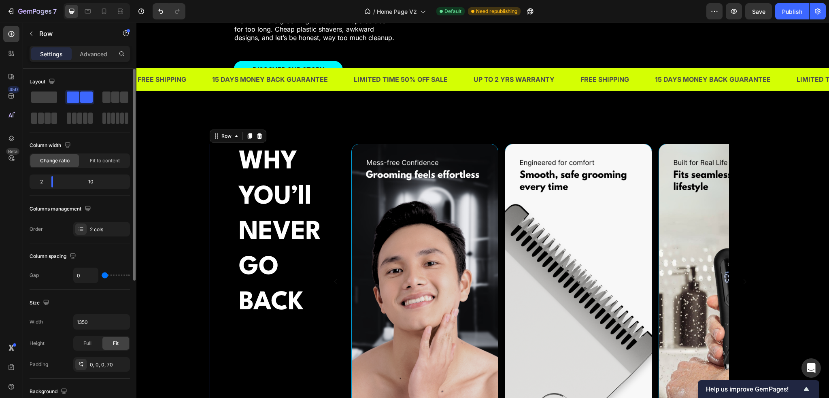
drag, startPoint x: 112, startPoint y: 277, endPoint x: 102, endPoint y: 276, distance: 10.1
click at [102, 276] on input "range" at bounding box center [116, 276] width 28 height 2
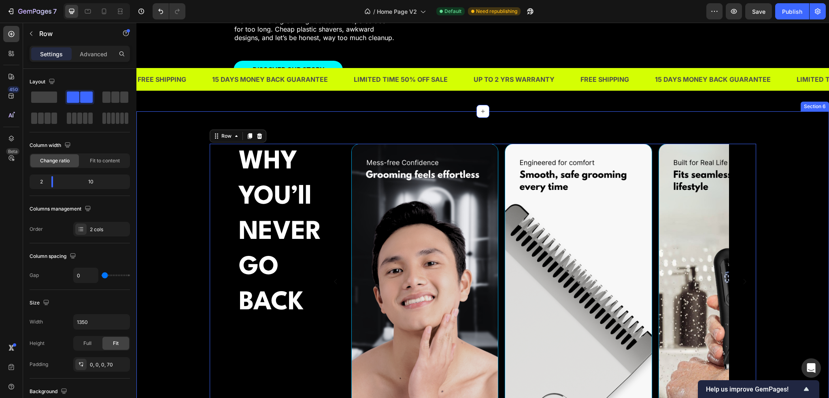
click at [234, 296] on div "⁠⁠⁠⁠⁠⁠⁠ WHY YOU’ll NEVER GO BACK Heading Image Image Image Image Image Carousel…" at bounding box center [483, 292] width 547 height 296
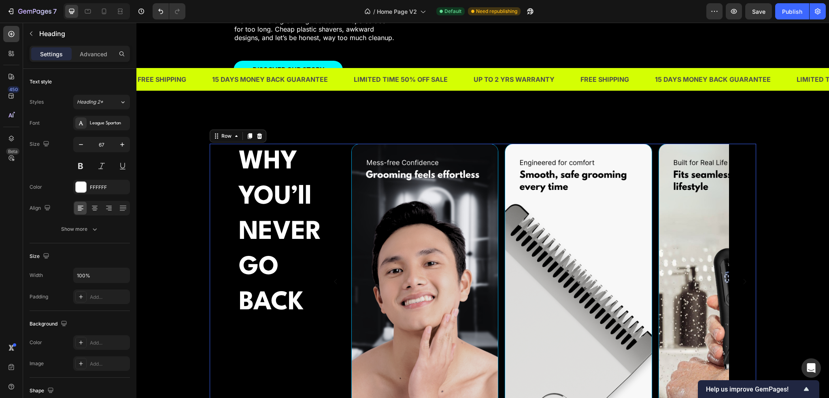
click at [243, 304] on p "⁠⁠⁠⁠⁠⁠⁠ WHY YOU’ll NEVER GO BACK" at bounding box center [281, 233] width 85 height 176
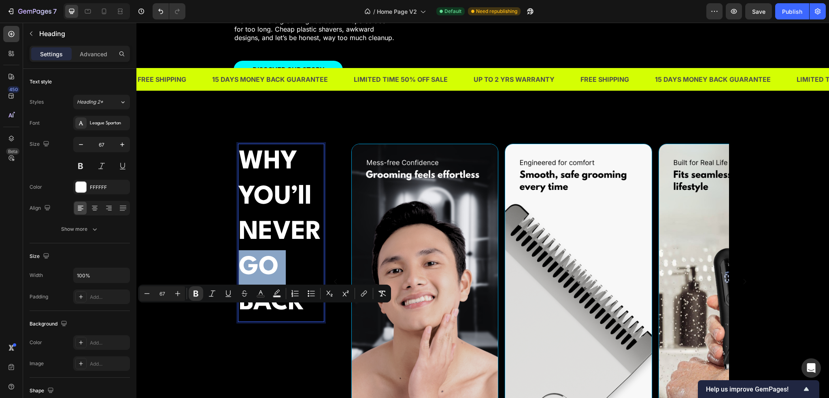
click at [241, 280] on strong "GO" at bounding box center [259, 267] width 40 height 25
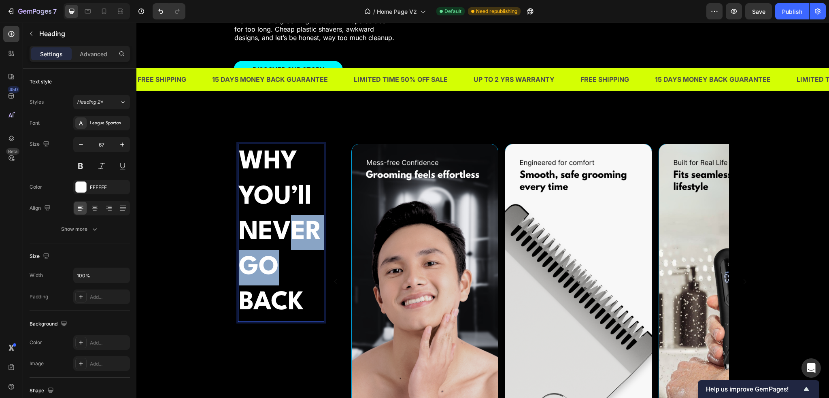
click at [280, 265] on p "WHY YOU’ll NEVERGO BACK" at bounding box center [281, 233] width 85 height 176
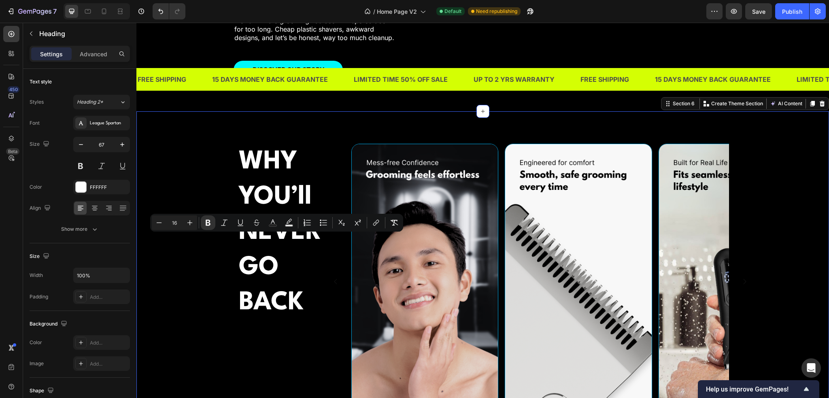
click at [193, 262] on div "⁠⁠⁠⁠⁠⁠⁠ WHY YOU’ll NEVERGO BACK Heading Image Image Image Image Image Carousel …" at bounding box center [483, 292] width 681 height 296
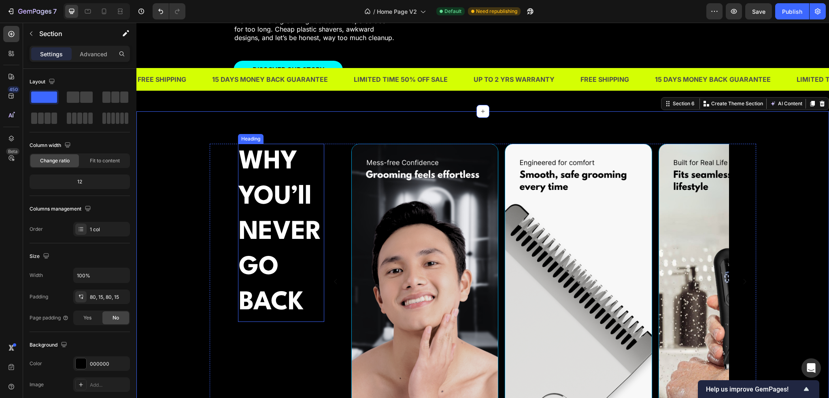
click at [271, 254] on strong "YOU’ll NEVERGO" at bounding box center [280, 233] width 83 height 96
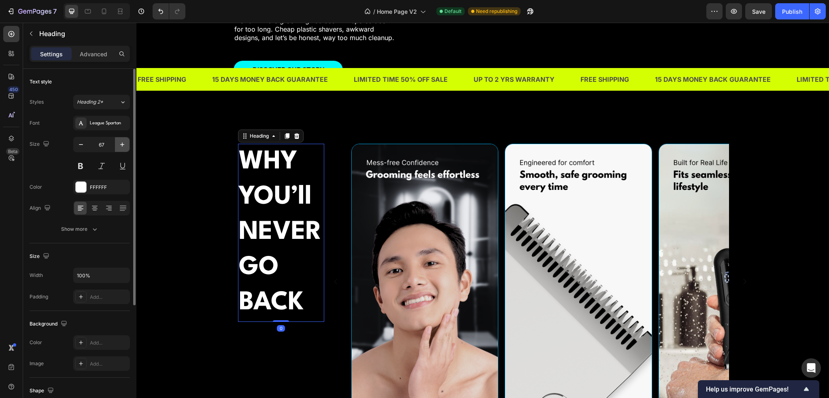
click at [121, 147] on icon "button" at bounding box center [122, 145] width 8 height 8
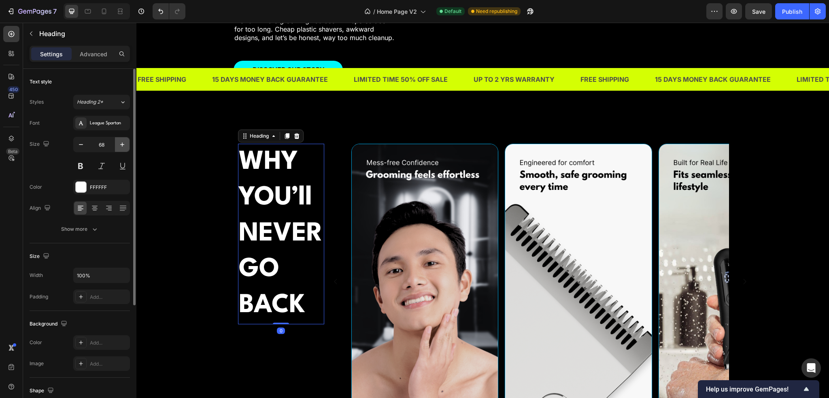
click at [121, 147] on icon "button" at bounding box center [122, 145] width 8 height 8
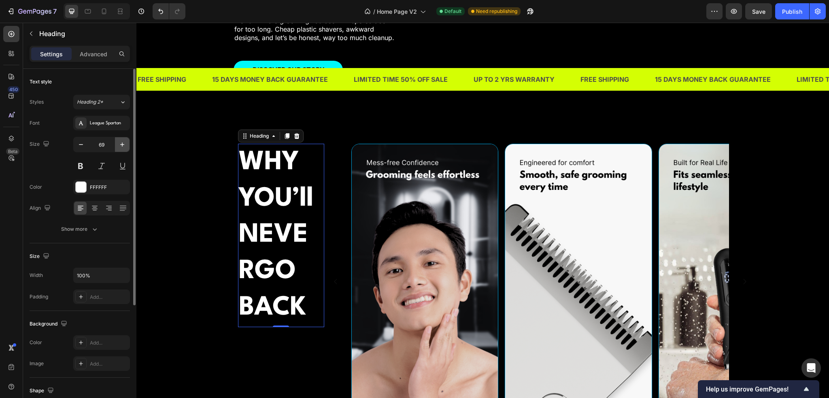
click at [121, 147] on icon "button" at bounding box center [122, 145] width 8 height 8
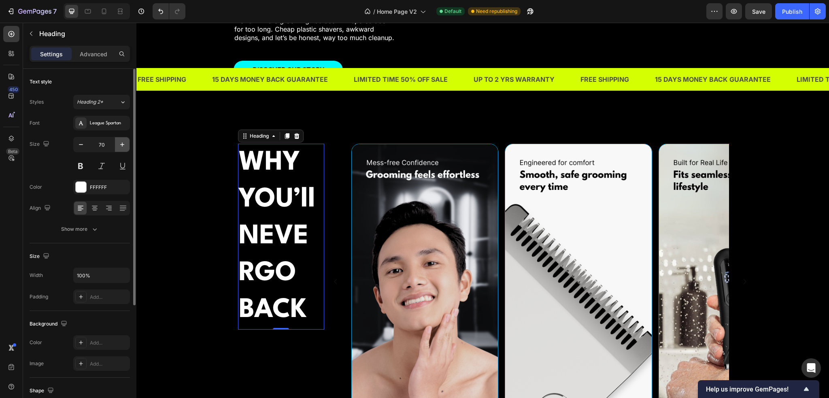
click at [121, 147] on icon "button" at bounding box center [122, 145] width 8 height 8
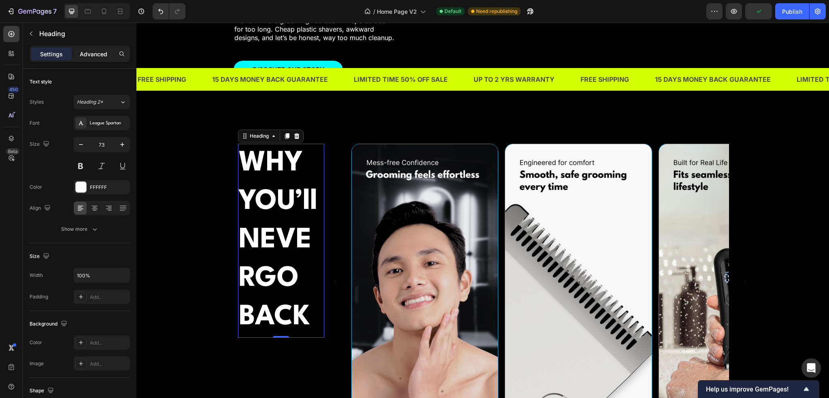
click at [86, 56] on p "Advanced" at bounding box center [94, 54] width 28 height 9
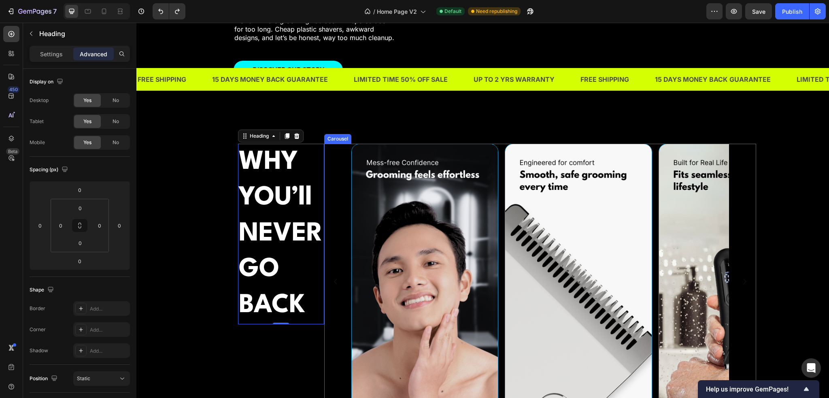
click at [340, 211] on div "Image Image Image Image Image" at bounding box center [540, 282] width 432 height 276
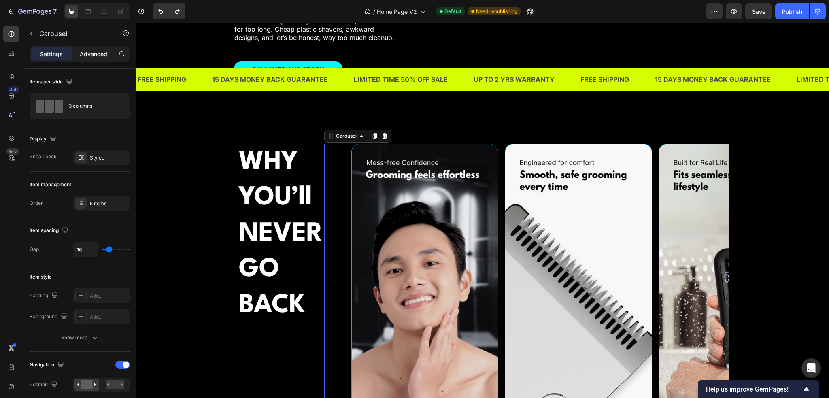
click at [87, 59] on div "Advanced" at bounding box center [93, 53] width 40 height 13
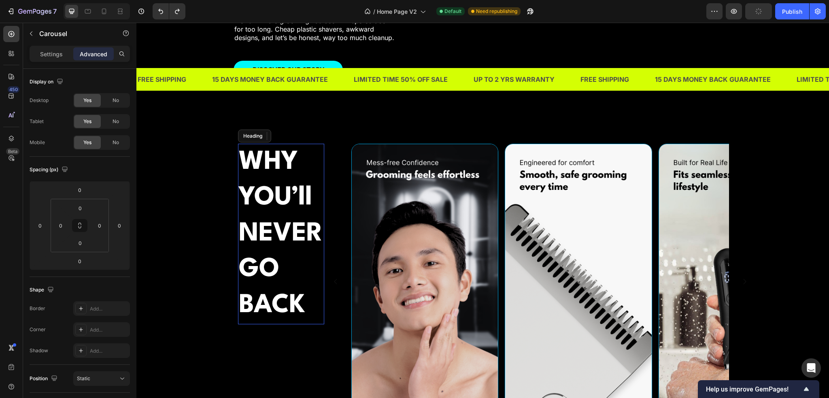
click at [244, 237] on strong "YOU’ll NEVERGO" at bounding box center [281, 233] width 84 height 97
click at [54, 58] on div "Settings" at bounding box center [51, 53] width 40 height 13
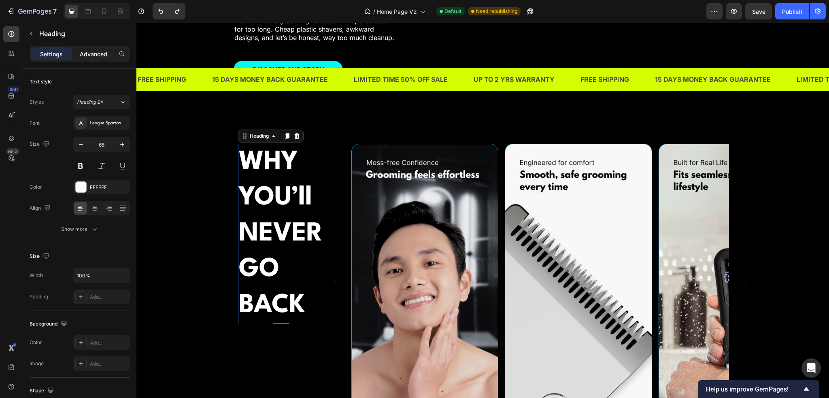
click at [82, 56] on p "Advanced" at bounding box center [94, 54] width 28 height 9
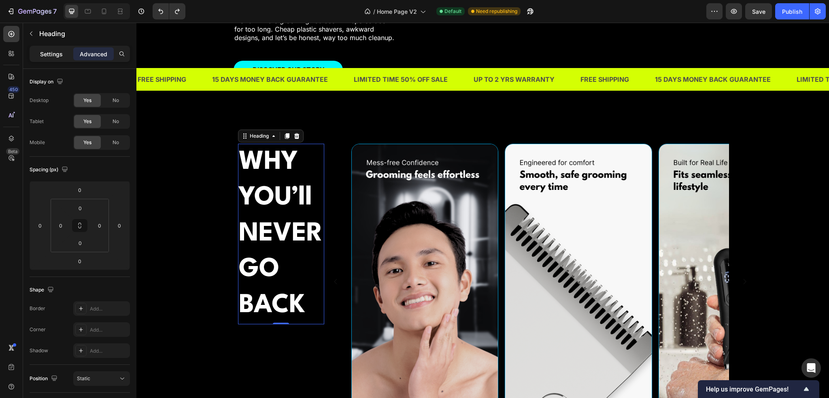
click at [52, 53] on p "Settings" at bounding box center [51, 54] width 23 height 9
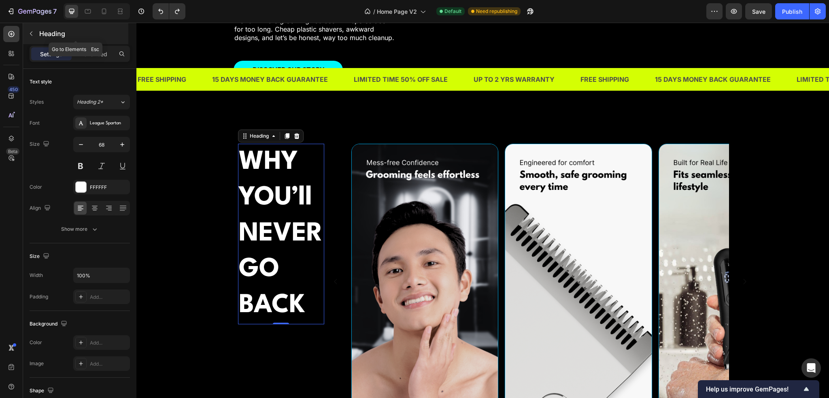
click at [36, 38] on button "button" at bounding box center [31, 33] width 13 height 13
click at [292, 262] on strong "YOU’ll NEVERGO" at bounding box center [281, 233] width 84 height 97
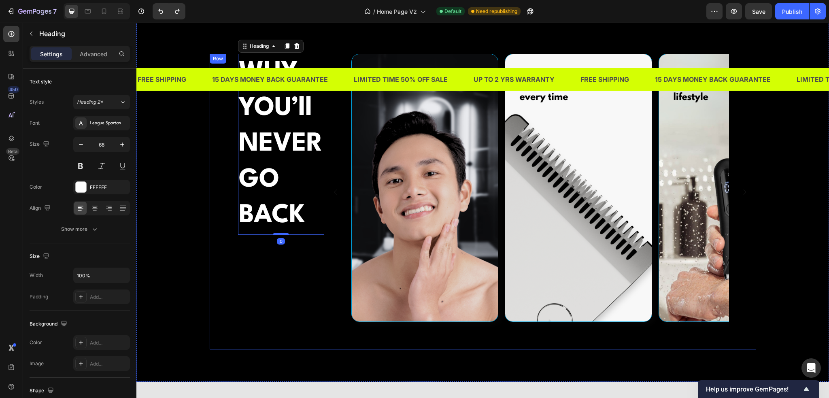
scroll to position [1327, 0]
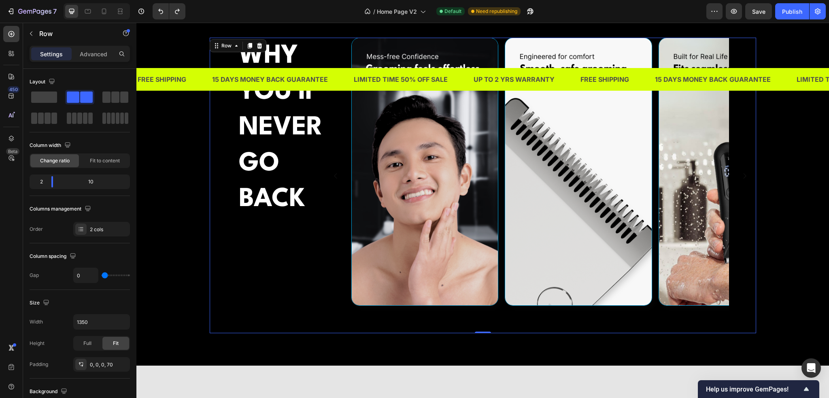
click at [227, 256] on div "⁠⁠⁠⁠⁠⁠⁠ WHY YOU’ll NEVERGO BACK Heading Image Image Image Image Image Carousel …" at bounding box center [483, 186] width 547 height 296
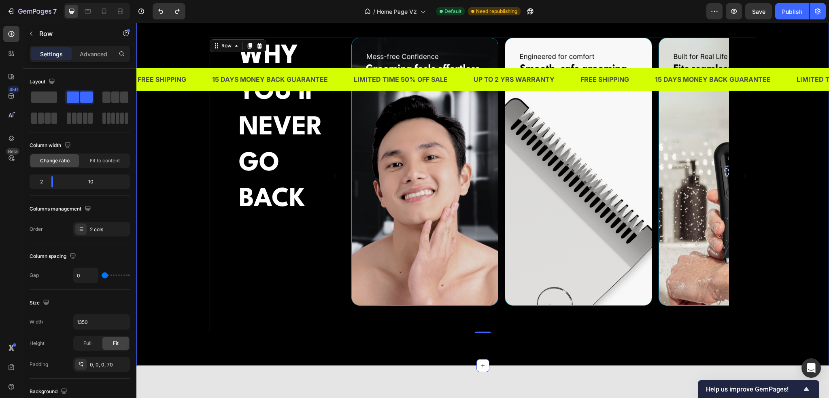
click at [187, 252] on div "⁠⁠⁠⁠⁠⁠⁠ WHY YOU’ll NEVERGO BACK Heading Image Image Image Image Image Carousel …" at bounding box center [483, 186] width 681 height 296
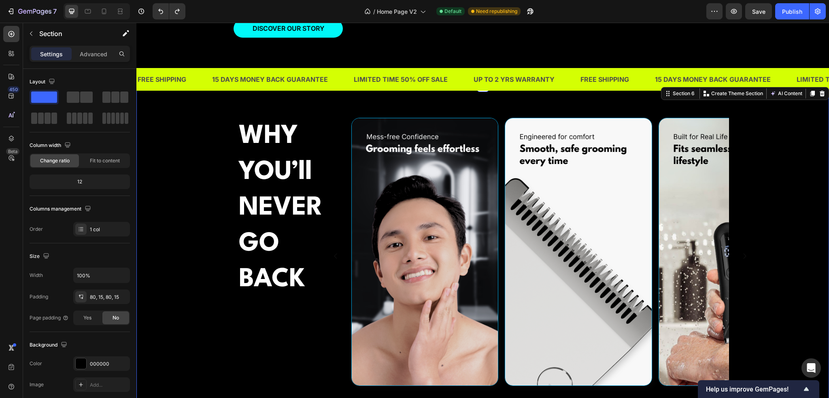
scroll to position [1246, 0]
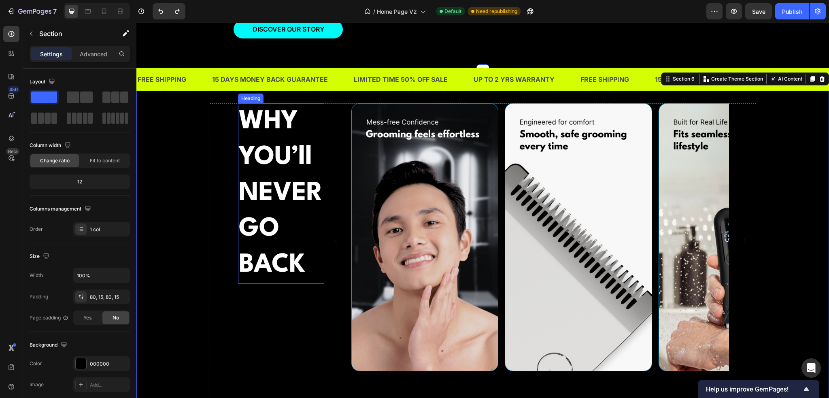
click at [283, 134] on strong "WHY" at bounding box center [268, 122] width 59 height 26
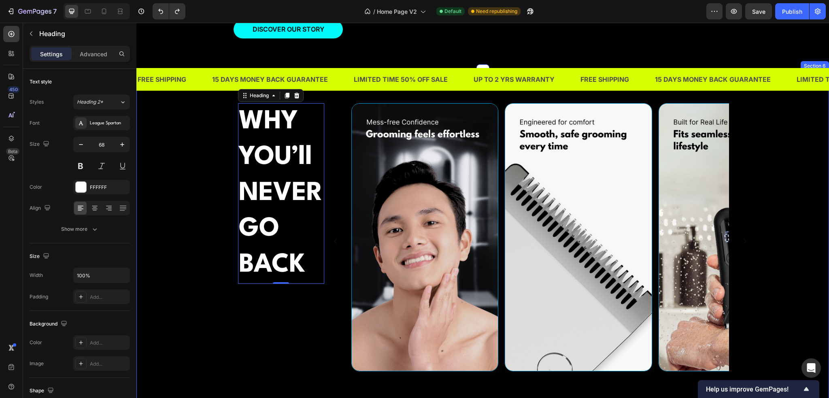
click at [194, 245] on div "⁠⁠⁠⁠⁠⁠⁠ WHY YOU’ll NEVERGO BACK Heading 0 Image Image Image Image Image Carouse…" at bounding box center [483, 251] width 681 height 296
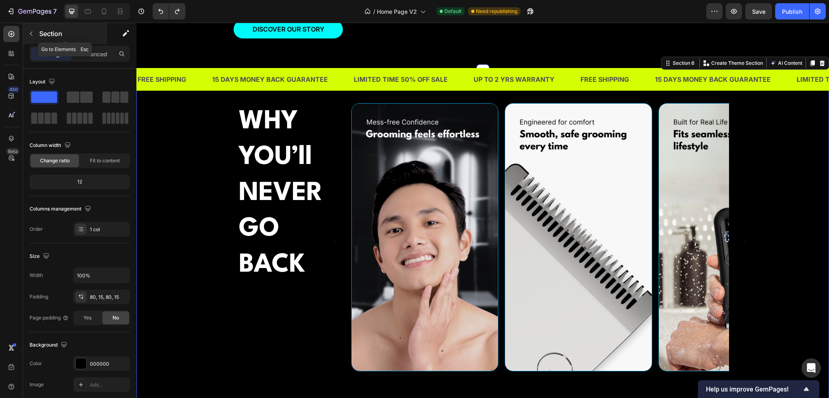
click at [31, 34] on icon "button" at bounding box center [31, 34] width 2 height 4
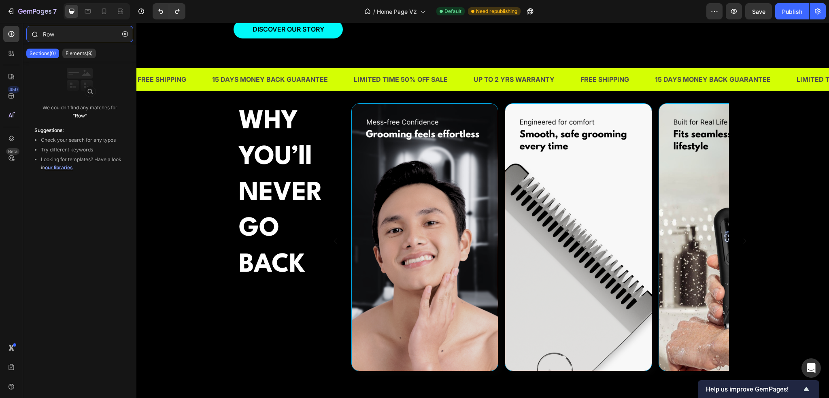
click at [68, 40] on input "Row" at bounding box center [79, 34] width 107 height 16
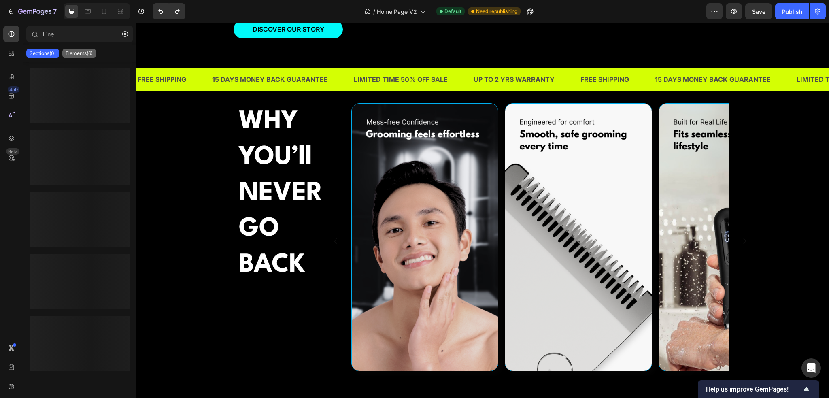
click at [81, 53] on p "Elements(6)" at bounding box center [79, 53] width 27 height 6
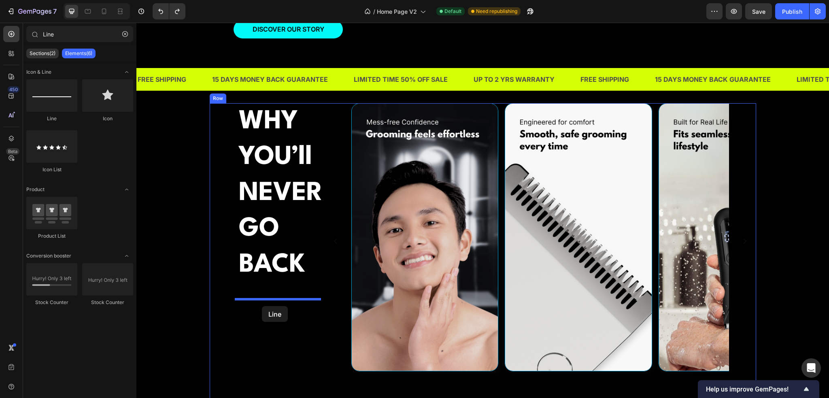
drag, startPoint x: 190, startPoint y: 126, endPoint x: 262, endPoint y: 306, distance: 193.7
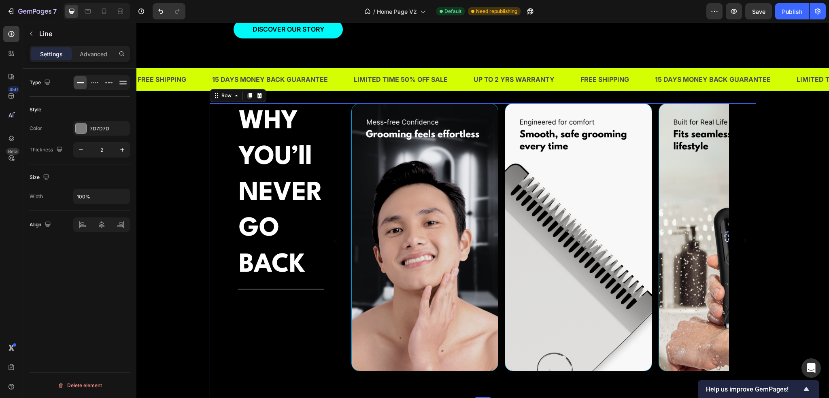
click at [303, 320] on div "⁠⁠⁠⁠⁠⁠⁠ WHY YOU’ll NEVERGO BACK Heading Title Line" at bounding box center [281, 251] width 86 height 296
click at [295, 294] on div "Title Line" at bounding box center [281, 289] width 86 height 11
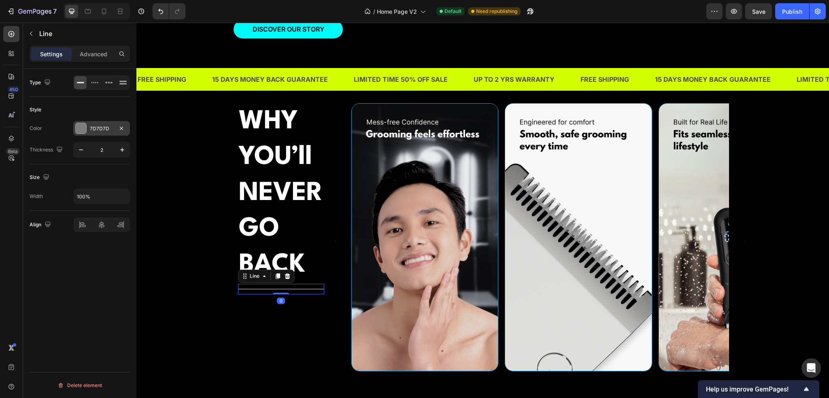
click at [85, 129] on div at bounding box center [81, 128] width 11 height 11
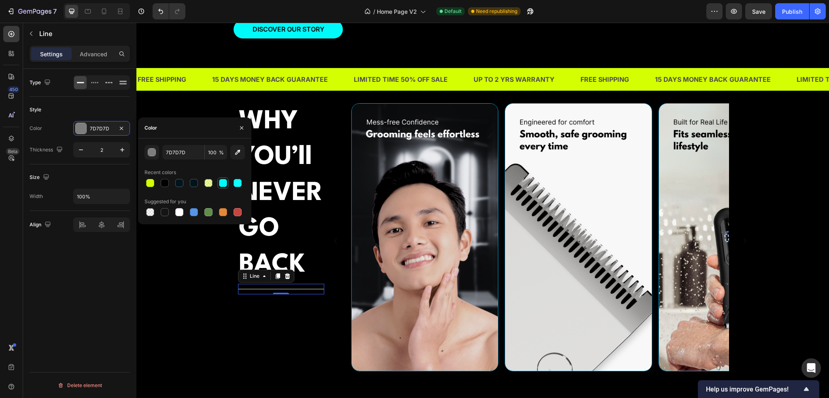
click at [226, 184] on div at bounding box center [223, 183] width 8 height 8
click at [236, 184] on div at bounding box center [238, 183] width 8 height 8
click at [225, 184] on div at bounding box center [223, 183] width 8 height 8
click at [236, 184] on div at bounding box center [238, 183] width 8 height 8
click at [227, 184] on div at bounding box center [223, 183] width 8 height 8
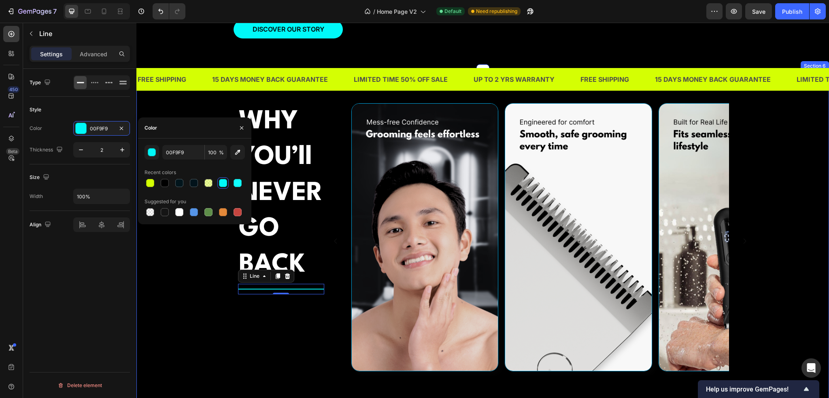
click at [193, 286] on div "⁠⁠⁠⁠⁠⁠⁠ WHY YOU’ll NEVERGO BACK Heading Title Line 0 Image Image Image Image Im…" at bounding box center [483, 251] width 681 height 296
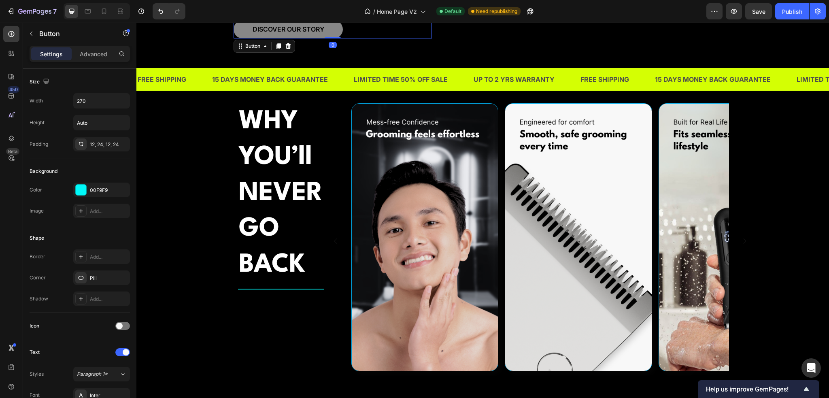
click at [245, 33] on button "DISCOVER OUR STORY" at bounding box center [288, 29] width 109 height 18
click at [265, 294] on div "Title Line" at bounding box center [281, 289] width 86 height 11
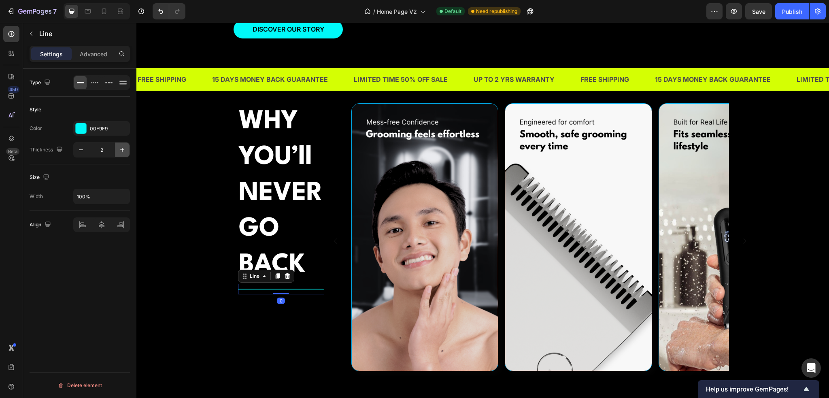
click at [120, 149] on icon "button" at bounding box center [122, 150] width 4 height 4
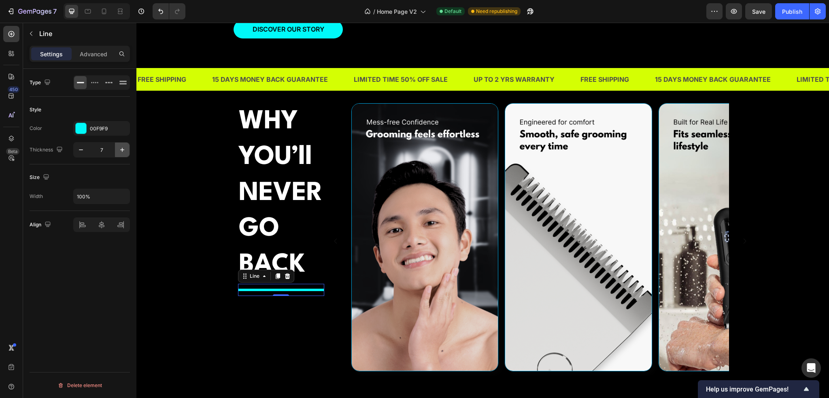
click at [120, 149] on icon "button" at bounding box center [122, 150] width 4 height 4
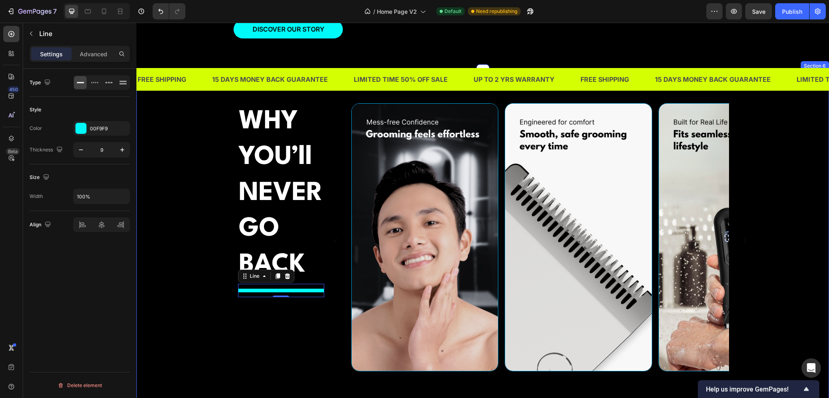
click at [185, 199] on div "⁠⁠⁠⁠⁠⁠⁠ WHY YOU’ll NEVERGO BACK Heading Title Line 0 Image Image Image Image Im…" at bounding box center [483, 251] width 681 height 296
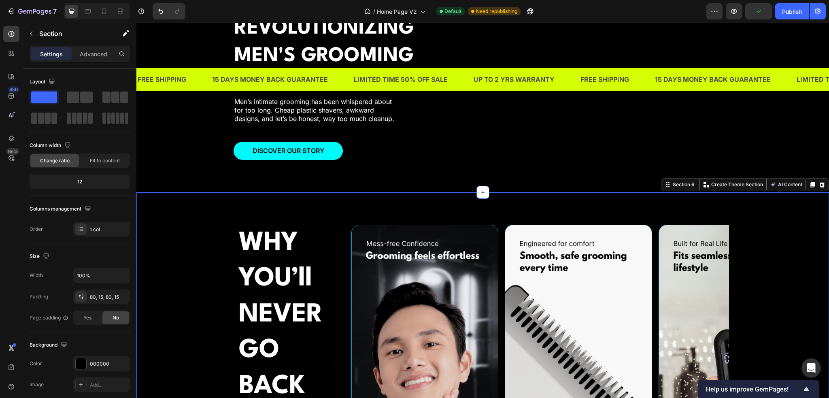
click at [192, 247] on div "⁠⁠⁠⁠⁠⁠⁠ WHY YOU’ll NEVERGO BACK Heading Title Line Image Image Image Image Imag…" at bounding box center [483, 373] width 681 height 296
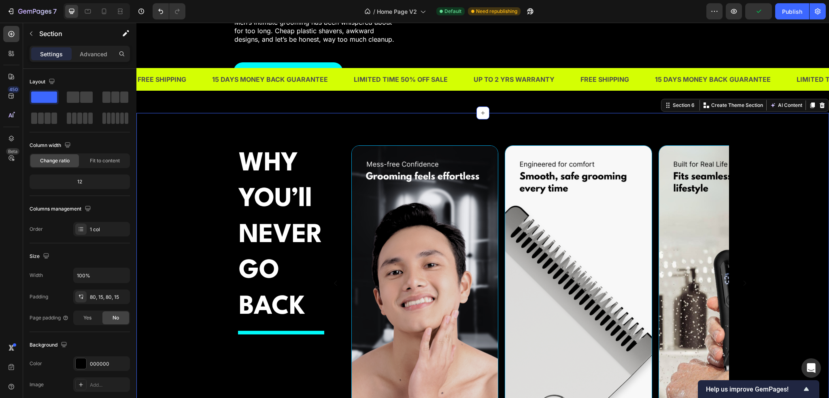
scroll to position [1205, 0]
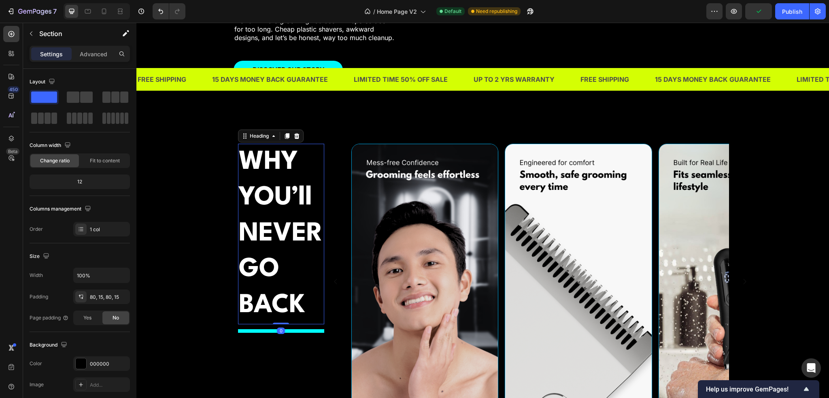
click at [240, 240] on strong "YOU’ll NEVERGO" at bounding box center [281, 233] width 84 height 97
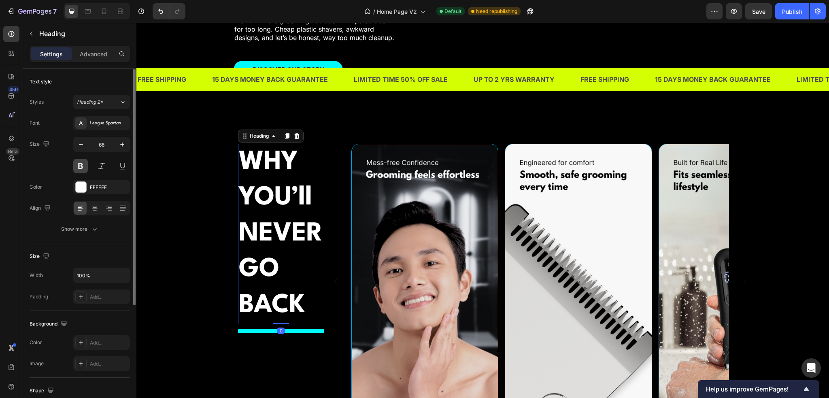
click at [75, 168] on button at bounding box center [80, 166] width 15 height 15
click at [79, 168] on button at bounding box center [80, 166] width 15 height 15
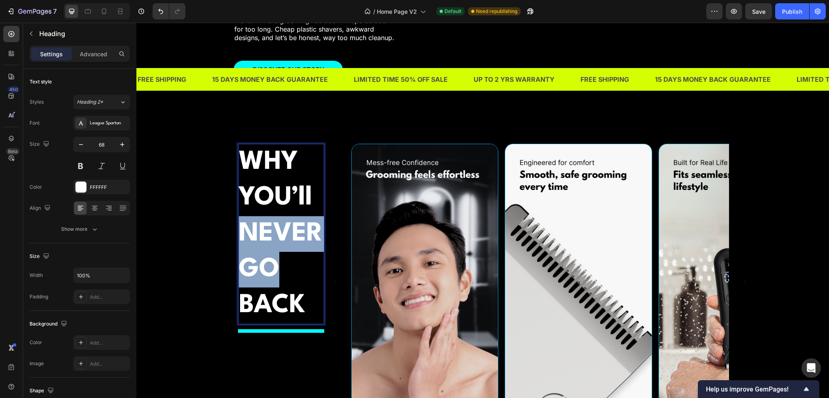
click at [253, 241] on strong "YOU’ll NEVERGO" at bounding box center [281, 233] width 84 height 97
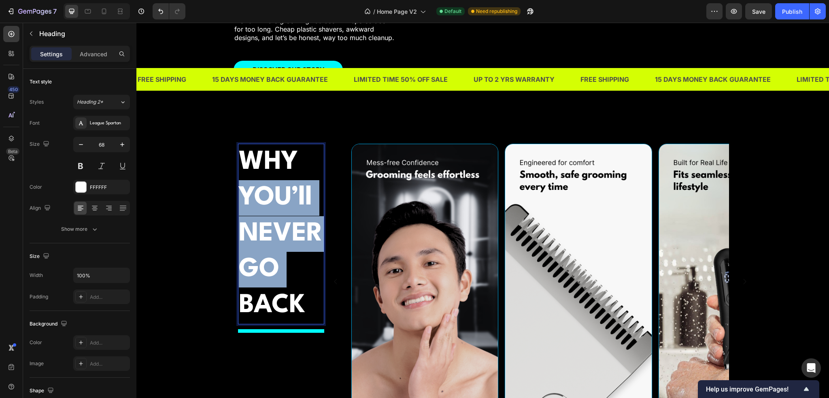
click at [253, 241] on strong "YOU’ll NEVERGO" at bounding box center [281, 233] width 84 height 97
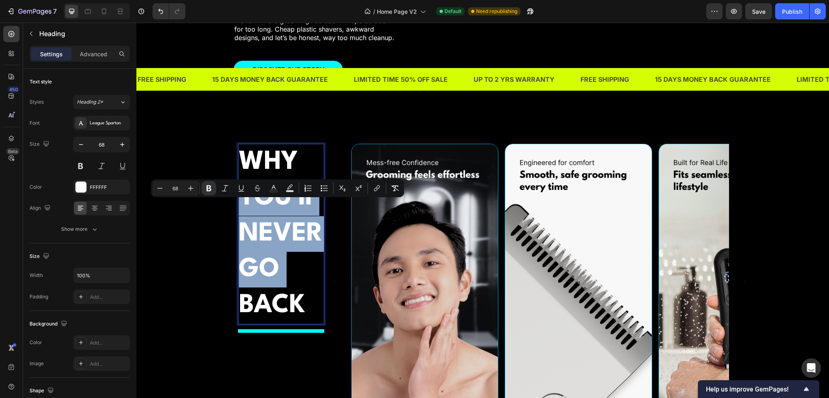
click at [253, 241] on strong "YOU’ll NEVERGO" at bounding box center [281, 233] width 84 height 97
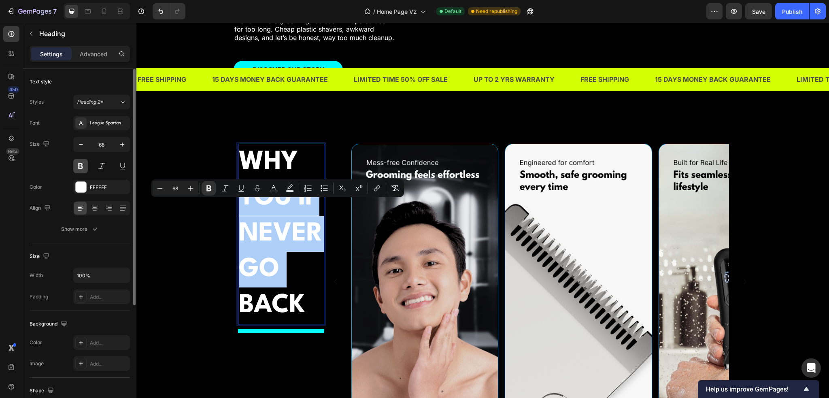
click at [82, 162] on button at bounding box center [80, 166] width 15 height 15
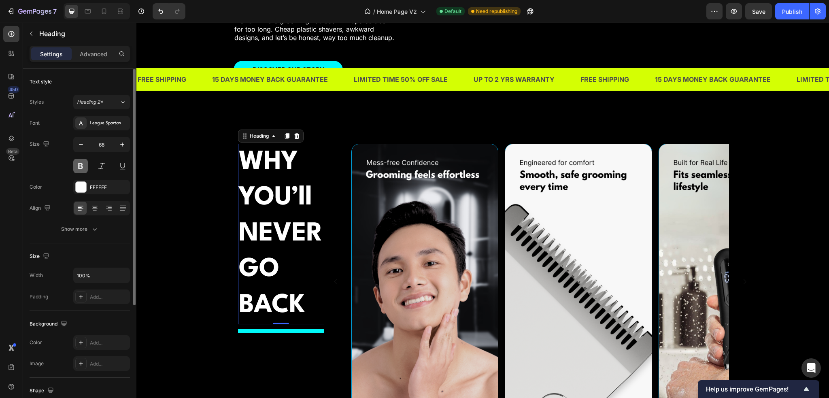
click at [81, 163] on button at bounding box center [80, 166] width 15 height 15
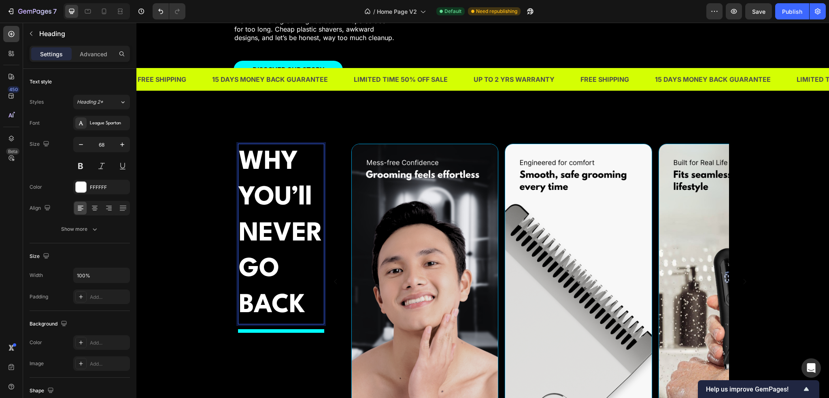
click at [310, 265] on p "WHY YOU’ll NEVERGO BACK" at bounding box center [281, 234] width 85 height 179
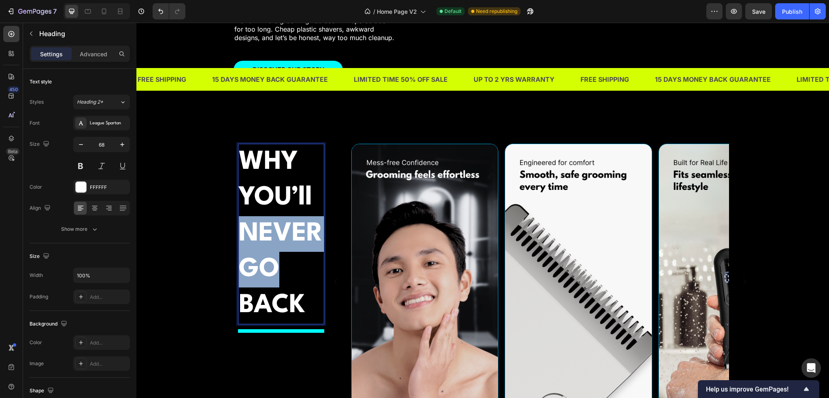
click at [310, 265] on p "WHY YOU’ll NEVERGO BACK" at bounding box center [281, 234] width 85 height 179
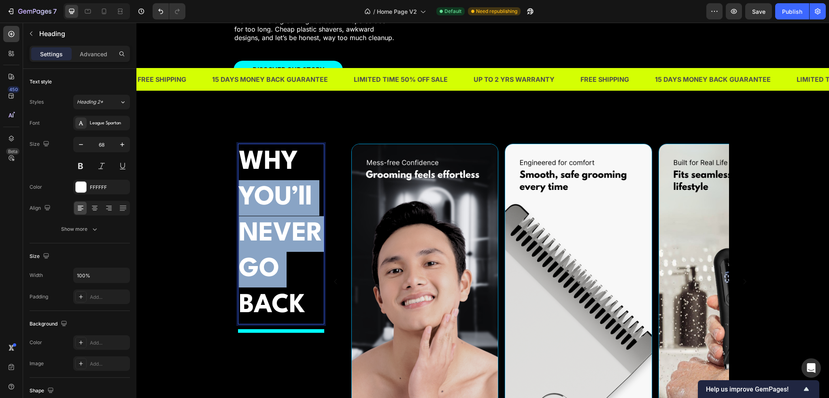
click at [310, 265] on p "WHY YOU’ll NEVERGO BACK" at bounding box center [281, 234] width 85 height 179
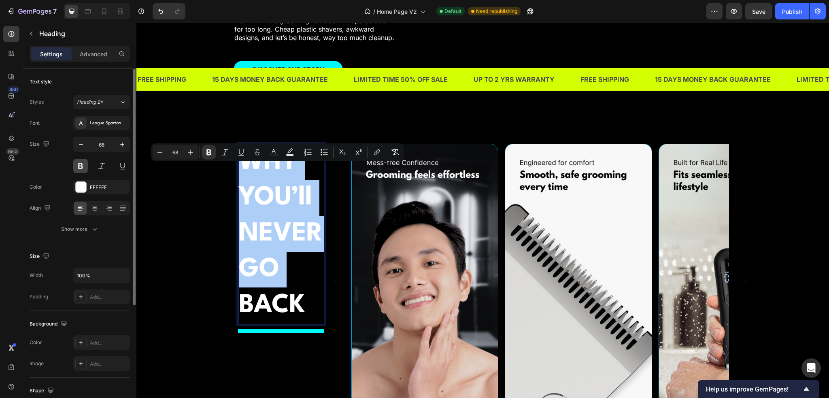
click at [79, 166] on button at bounding box center [80, 166] width 15 height 15
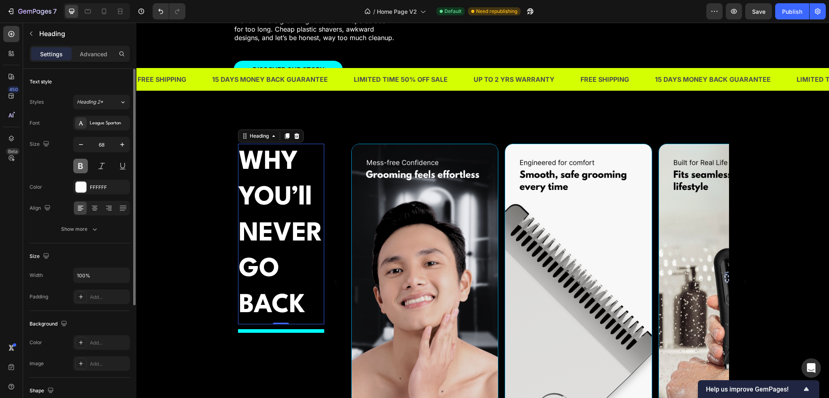
click at [79, 166] on button at bounding box center [80, 166] width 15 height 15
click at [288, 241] on strong "YOU’ll NEVERGO" at bounding box center [281, 233] width 84 height 97
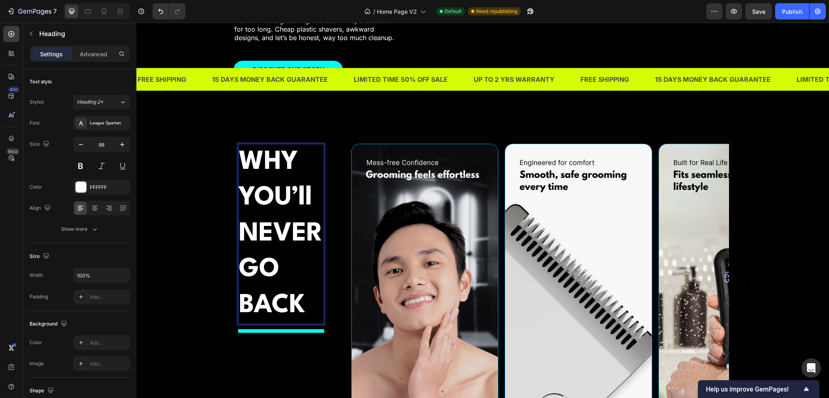
click at [295, 267] on p "WHY YOU’ll NEVERGO BACK" at bounding box center [281, 234] width 85 height 179
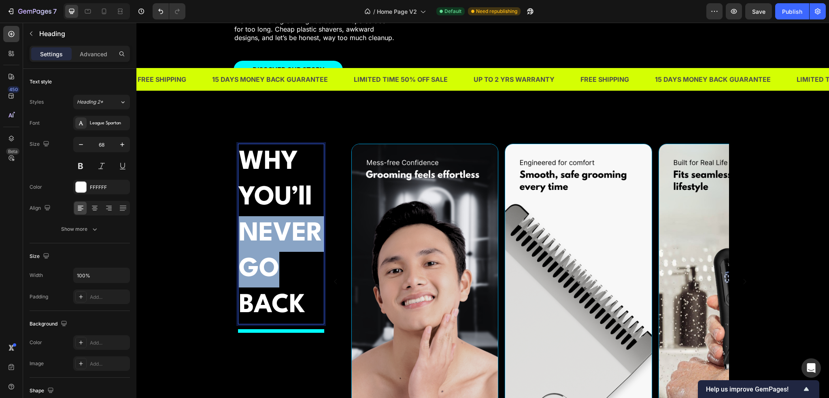
click at [295, 267] on p "WHY YOU’ll NEVERGO BACK" at bounding box center [281, 234] width 85 height 179
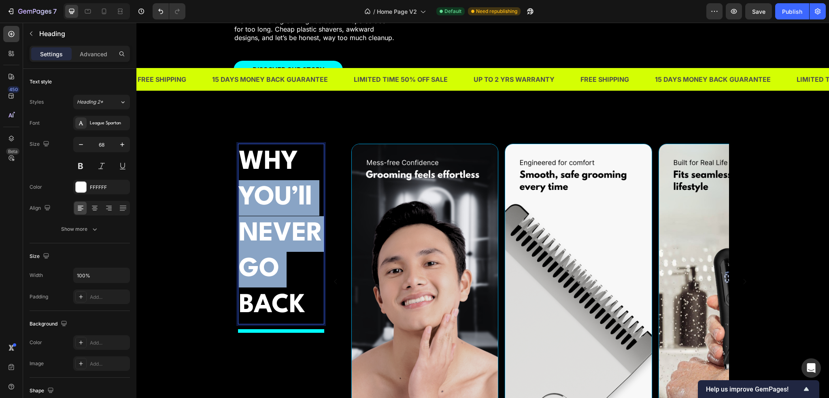
click at [295, 267] on p "WHY YOU’ll NEVERGO BACK" at bounding box center [281, 234] width 85 height 179
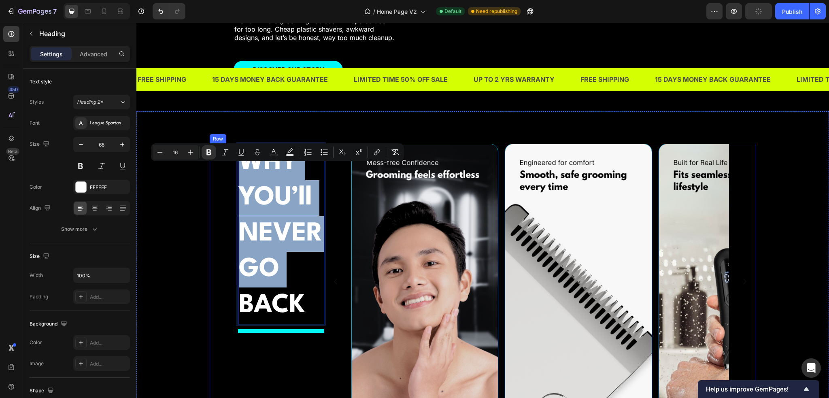
click at [202, 253] on div "WHY YOU’ll NEVERGO BACK Heading 0 Title Line Image Image Image Image Image Caro…" at bounding box center [483, 292] width 681 height 296
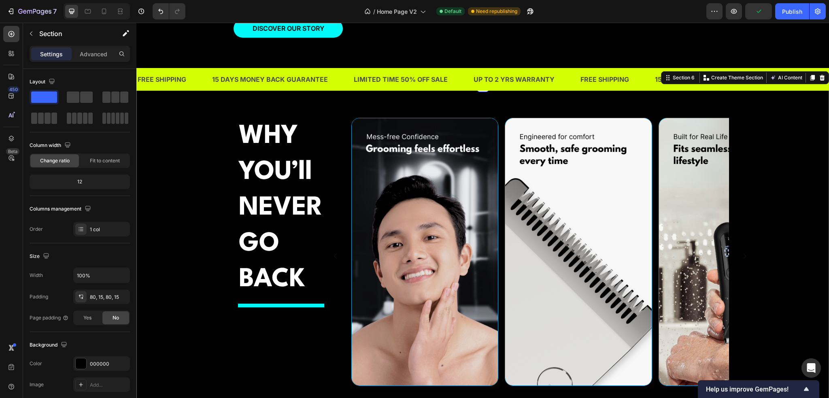
scroll to position [1246, 0]
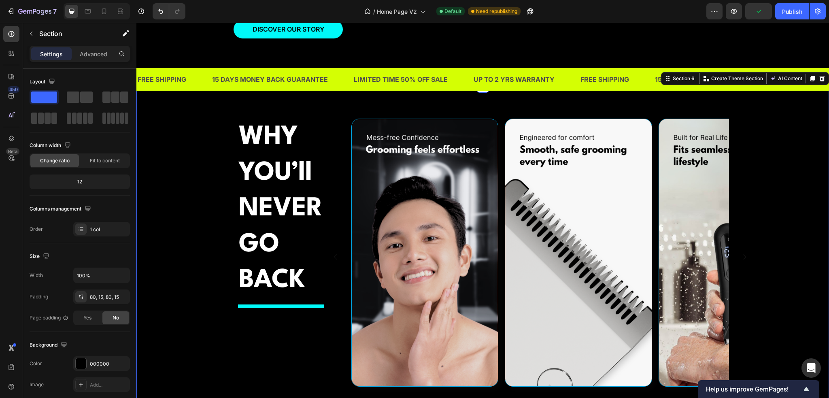
click at [773, 269] on div "⁠⁠⁠⁠⁠⁠⁠ WHY YOU’ll NEVERGO BACK Heading Title Line Image Image Image Image Imag…" at bounding box center [483, 267] width 681 height 296
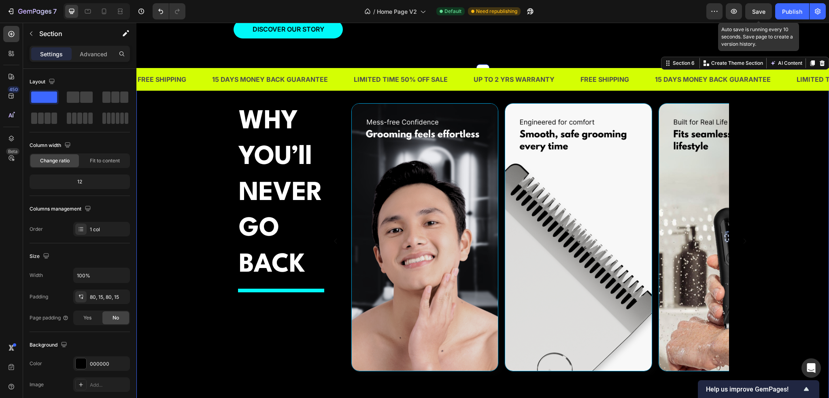
click at [756, 15] on div "Save" at bounding box center [758, 11] width 13 height 9
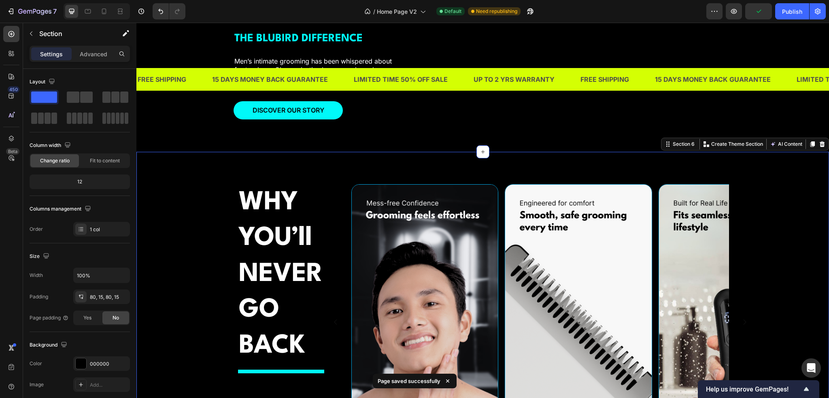
scroll to position [1150, 0]
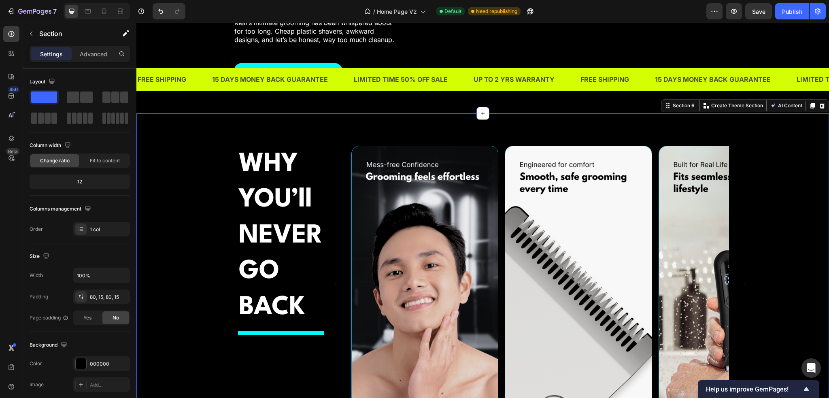
scroll to position [1205, 0]
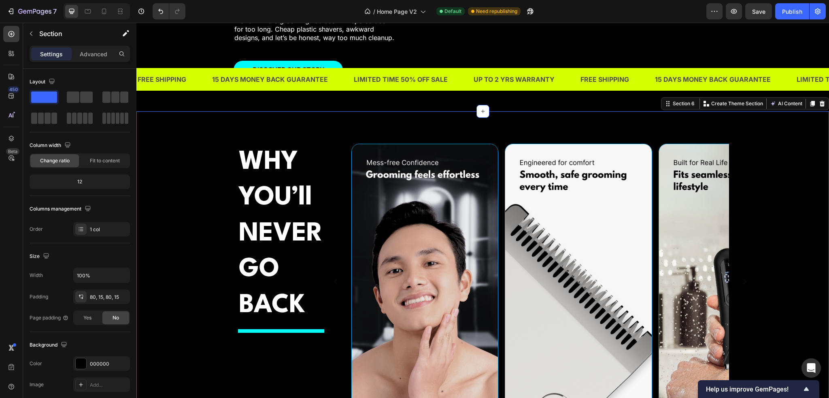
click at [778, 219] on div "⁠⁠⁠⁠⁠⁠⁠ WHY YOU’ll NEVERGO BACK Heading Title Line Image Image Image Image Imag…" at bounding box center [483, 292] width 681 height 296
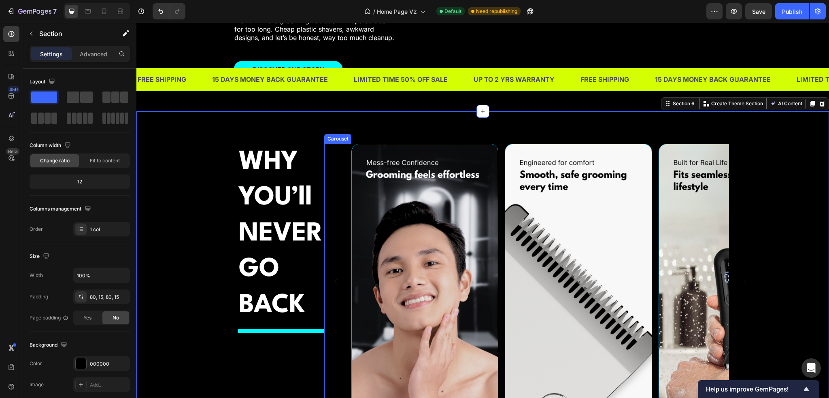
click at [736, 218] on div "Image Image Image Image Image" at bounding box center [540, 282] width 432 height 276
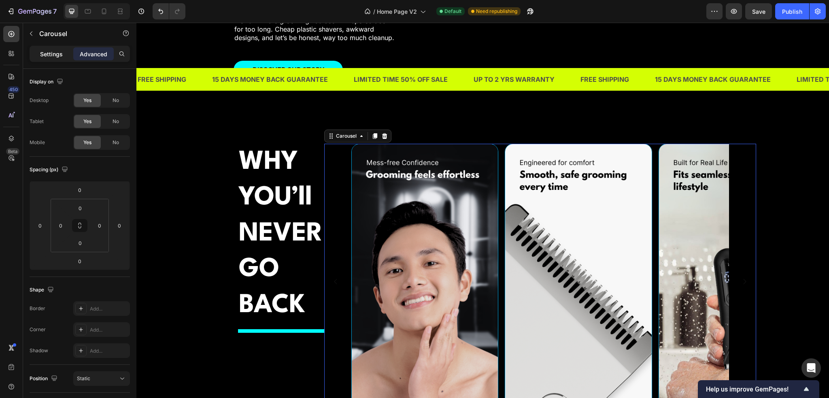
click at [55, 56] on p "Settings" at bounding box center [51, 54] width 23 height 9
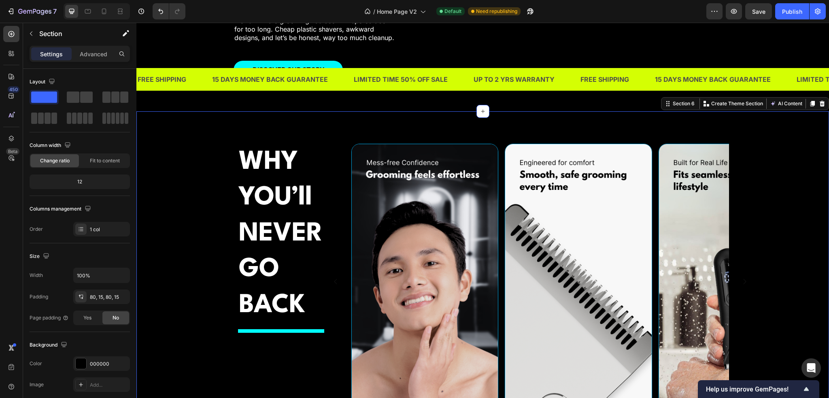
click at [197, 183] on div "⁠⁠⁠⁠⁠⁠⁠ WHY YOU’ll NEVERGO BACK Heading Title Line Image Image Image Image Imag…" at bounding box center [483, 292] width 681 height 296
click at [100, 162] on span "Fit to content" at bounding box center [105, 160] width 30 height 7
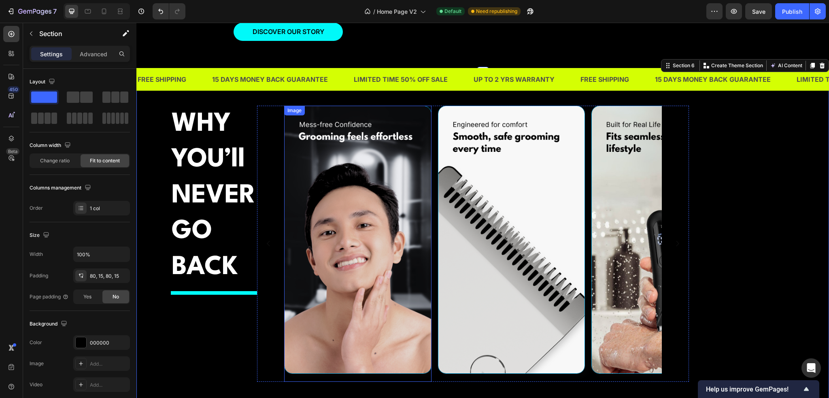
scroll to position [1246, 0]
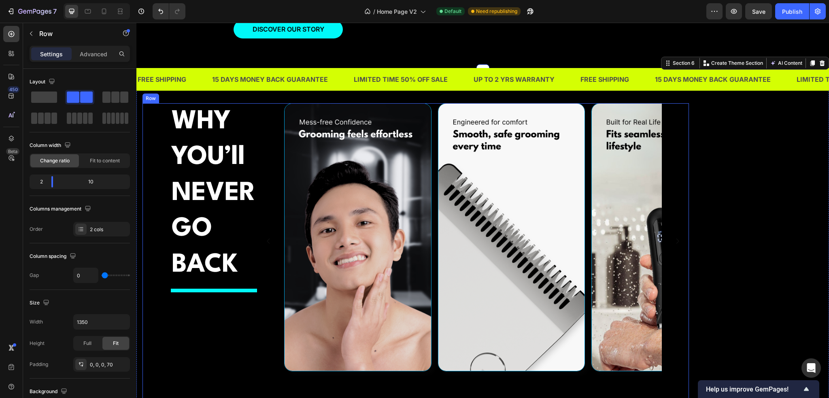
click at [206, 347] on div "⁠⁠⁠⁠⁠⁠⁠ WHY YOU’ll NEVERGO BACK Heading Title Line" at bounding box center [214, 251] width 86 height 296
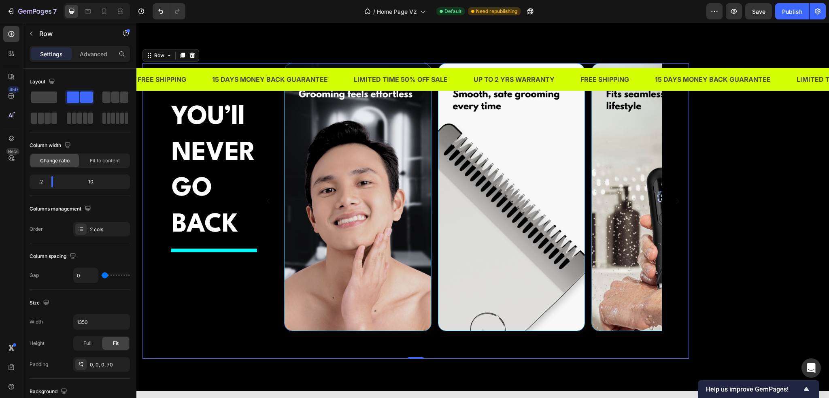
scroll to position [1286, 0]
drag, startPoint x: 53, startPoint y: 183, endPoint x: 49, endPoint y: 184, distance: 4.2
click at [49, 184] on div at bounding box center [52, 181] width 15 height 11
click at [155, 11] on button "Undo/Redo" at bounding box center [161, 11] width 16 height 16
click at [157, 11] on icon "Undo/Redo" at bounding box center [161, 11] width 8 height 8
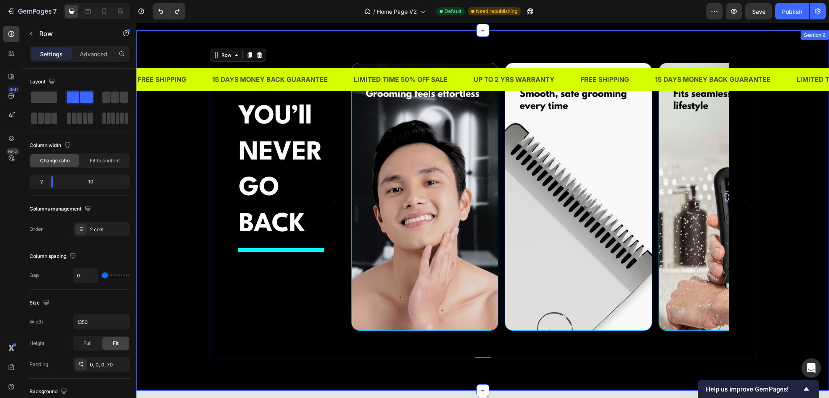
click at [196, 194] on div "⁠⁠⁠⁠⁠⁠⁠ WHY YOU’ll NEVERGO BACK Heading Title Line Image Image Image Image Imag…" at bounding box center [483, 211] width 681 height 296
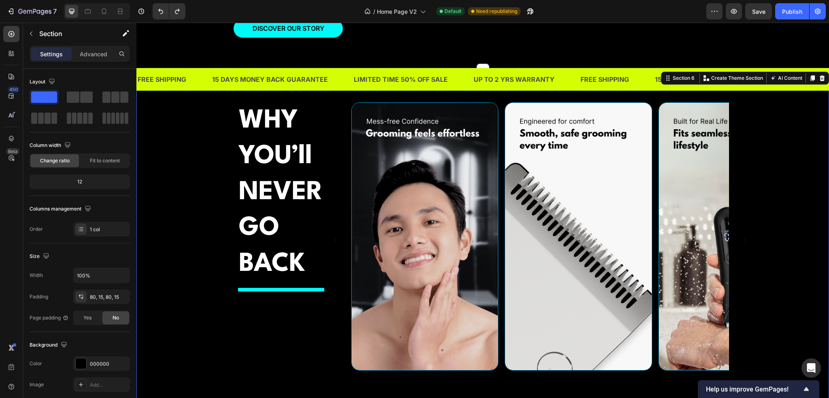
scroll to position [1246, 0]
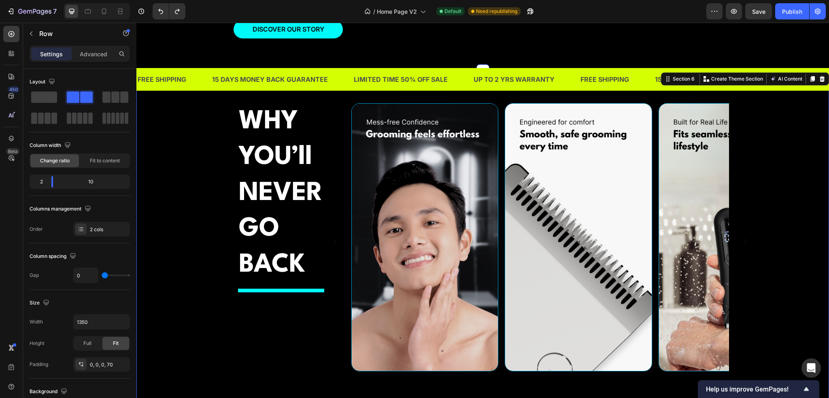
click at [221, 197] on div "⁠⁠⁠⁠⁠⁠⁠ WHY YOU’ll NEVERGO BACK Heading Title Line Image Image Image Image Imag…" at bounding box center [483, 251] width 547 height 296
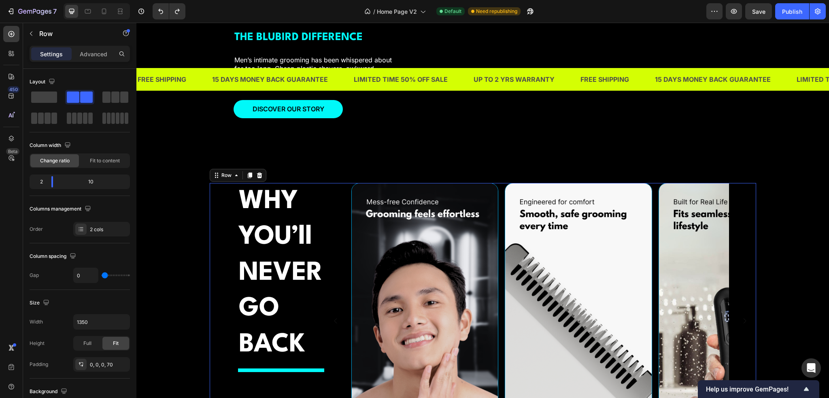
scroll to position [1165, 0]
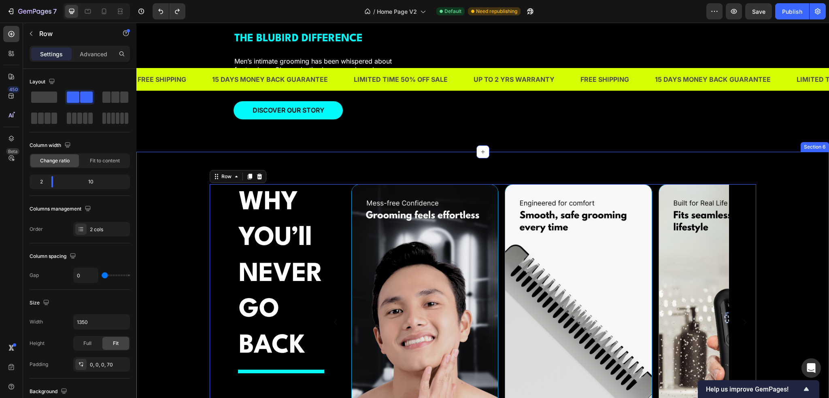
click at [182, 205] on div "⁠⁠⁠⁠⁠⁠⁠ WHY YOU’ll NEVERGO BACK Heading Title Line Image Image Image Image Imag…" at bounding box center [483, 332] width 681 height 296
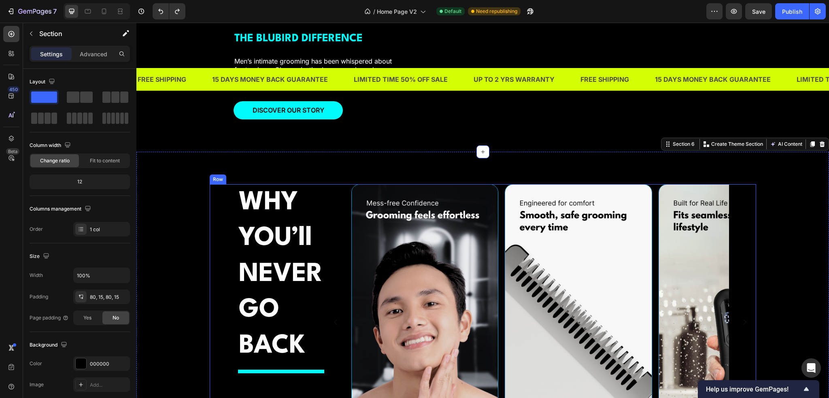
click at [222, 225] on div "⁠⁠⁠⁠⁠⁠⁠ WHY YOU’ll NEVERGO BACK Heading Title Line Image Image Image Image Imag…" at bounding box center [483, 332] width 547 height 296
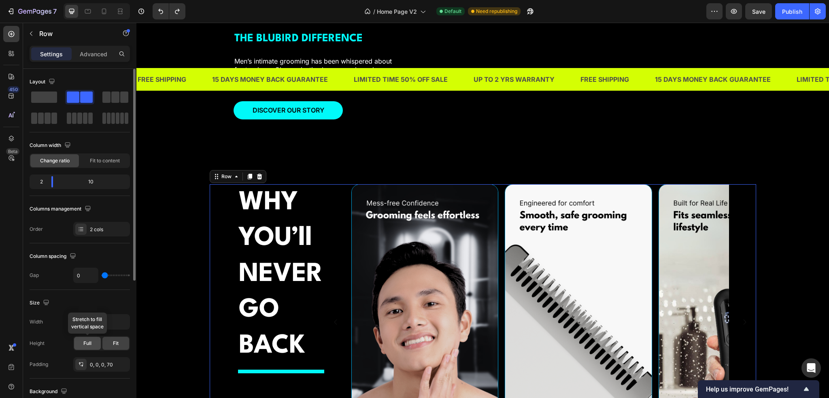
click at [87, 342] on span "Full" at bounding box center [87, 343] width 8 height 7
click at [114, 343] on span "Fit" at bounding box center [116, 343] width 6 height 7
click at [92, 343] on div "Full" at bounding box center [87, 343] width 27 height 13
click at [126, 320] on icon "button" at bounding box center [122, 322] width 8 height 8
click at [111, 351] on div "Full 100%" at bounding box center [93, 356] width 66 height 15
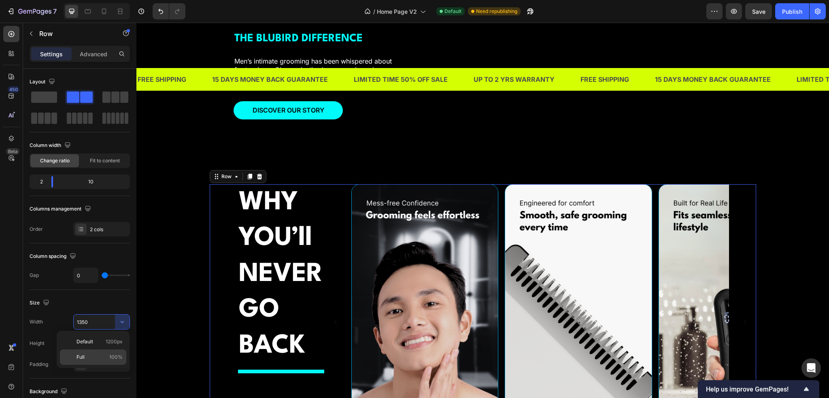
type input "100%"
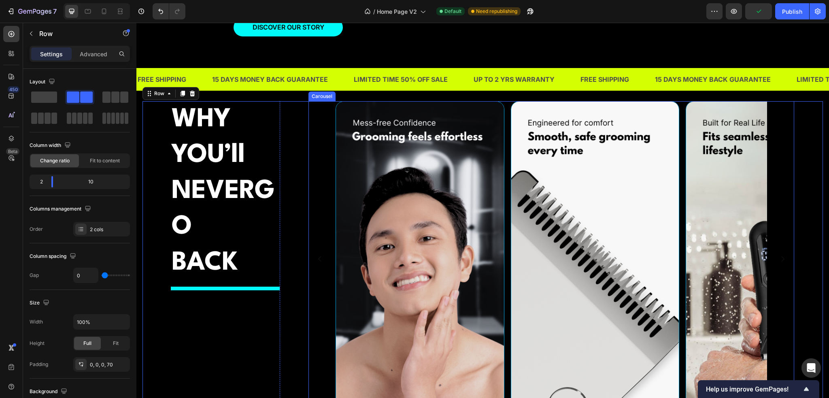
scroll to position [1246, 0]
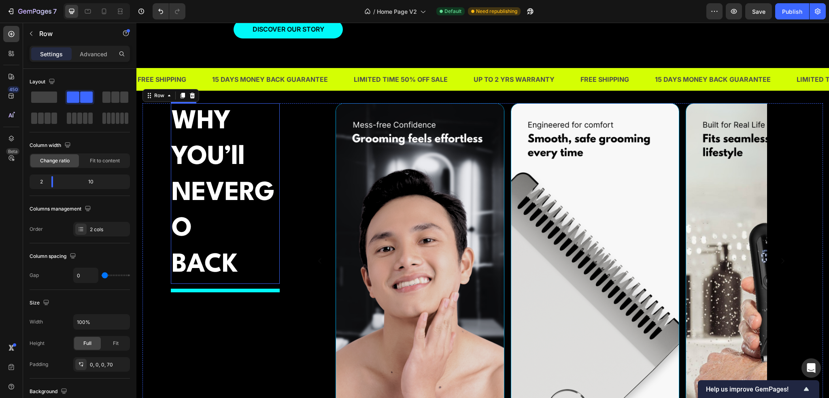
click at [237, 212] on strong "YOU’ll NEVERGO" at bounding box center [223, 193] width 103 height 97
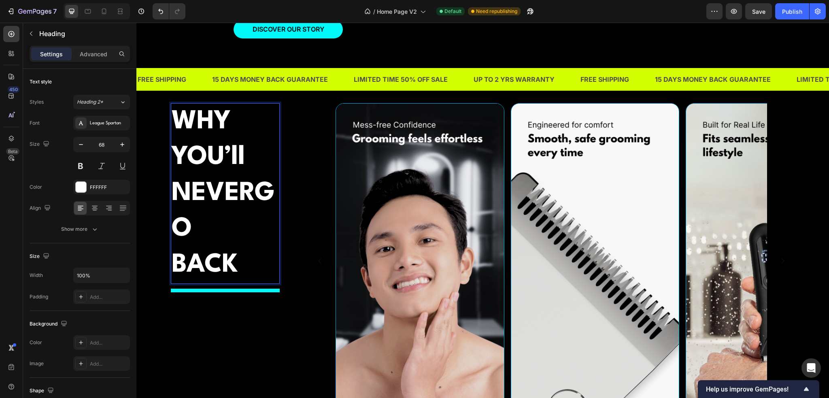
click at [258, 207] on strong "YOU’ll NEVERGO" at bounding box center [223, 193] width 103 height 97
click at [119, 145] on icon "button" at bounding box center [122, 145] width 8 height 8
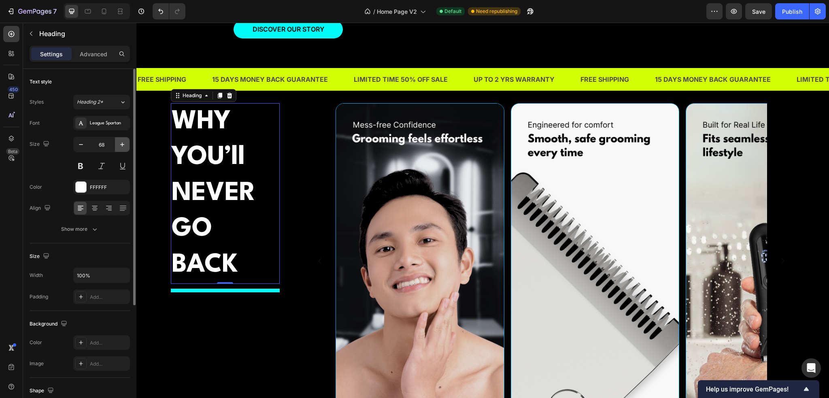
click at [119, 145] on icon "button" at bounding box center [122, 145] width 8 height 8
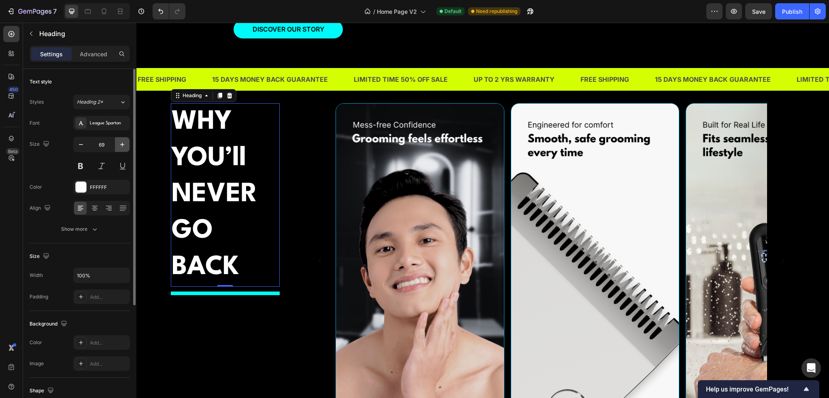
click at [119, 145] on icon "button" at bounding box center [122, 145] width 8 height 8
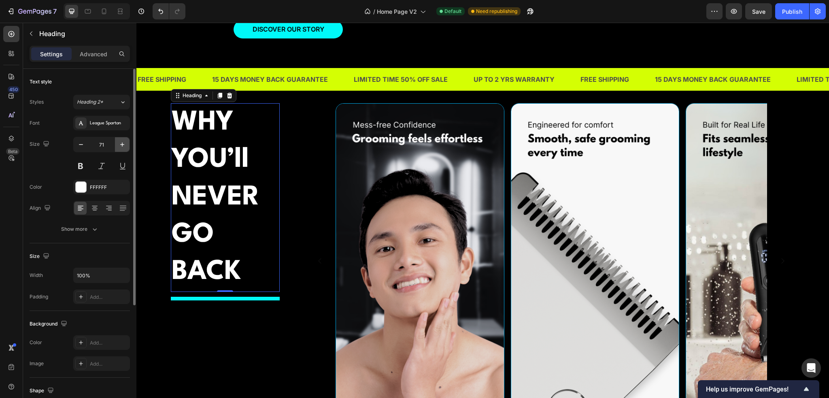
click at [119, 145] on icon "button" at bounding box center [122, 145] width 8 height 8
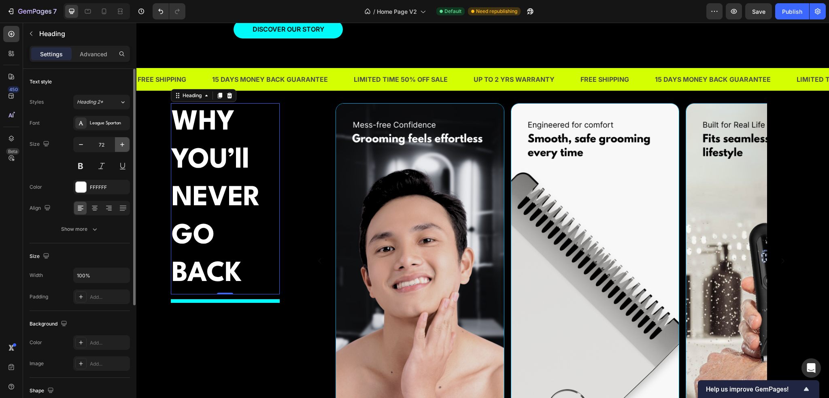
click at [119, 145] on icon "button" at bounding box center [122, 145] width 8 height 8
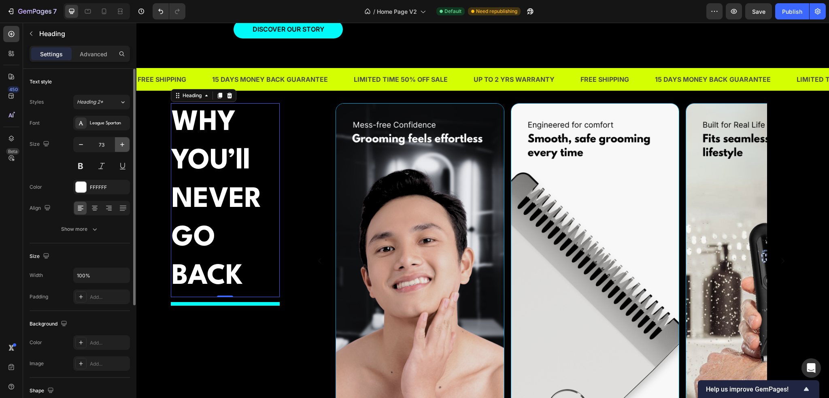
click at [119, 145] on icon "button" at bounding box center [122, 145] width 8 height 8
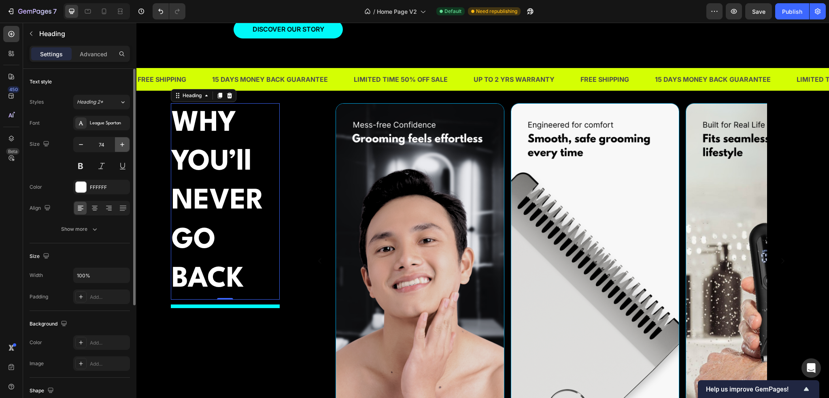
click at [119, 145] on icon "button" at bounding box center [122, 145] width 8 height 8
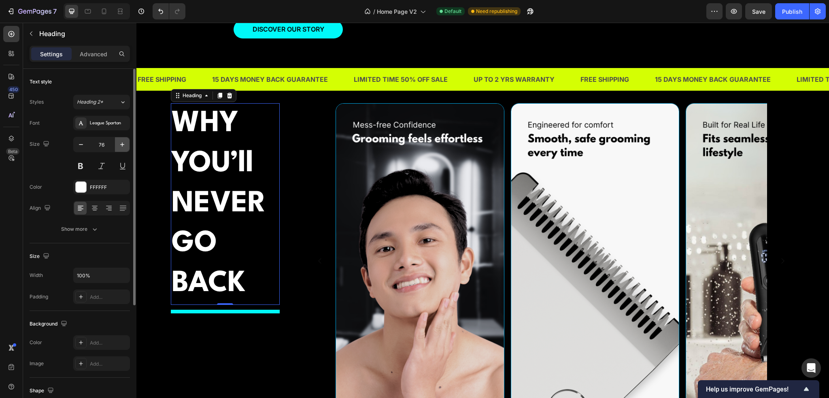
click at [119, 145] on icon "button" at bounding box center [122, 145] width 8 height 8
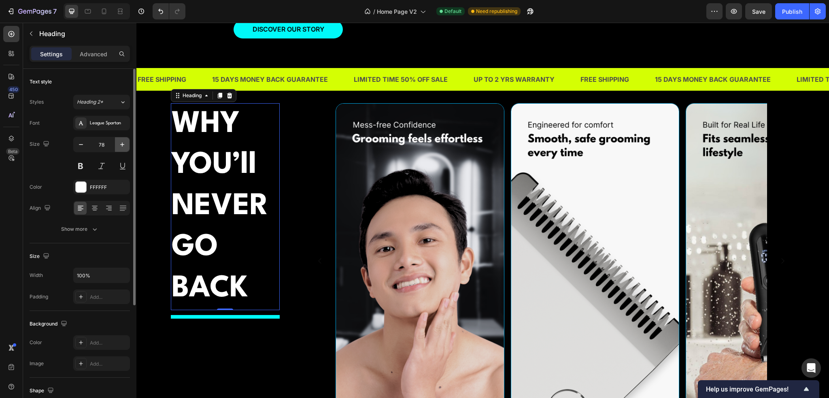
click at [119, 145] on icon "button" at bounding box center [122, 145] width 8 height 8
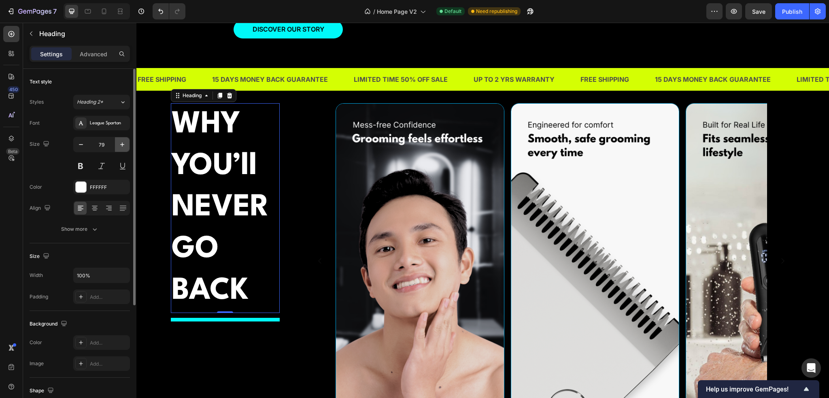
click at [119, 145] on icon "button" at bounding box center [122, 145] width 8 height 8
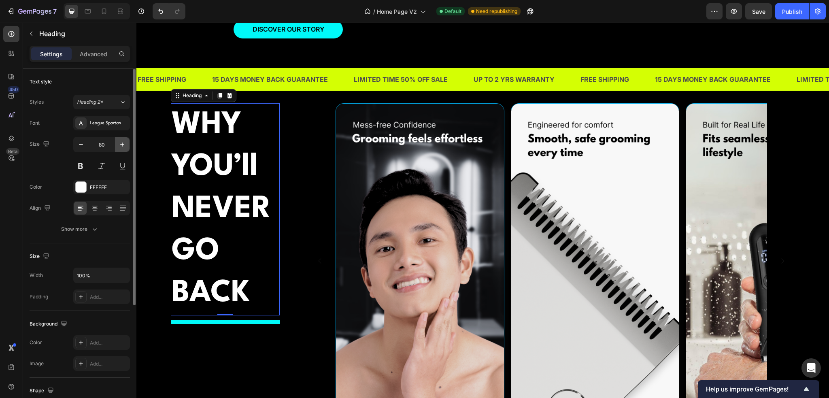
click at [119, 145] on icon "button" at bounding box center [122, 145] width 8 height 8
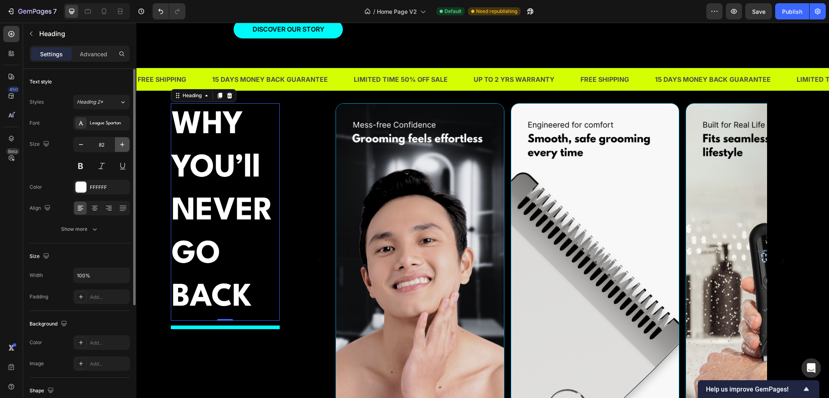
click at [119, 145] on icon "button" at bounding box center [122, 145] width 8 height 8
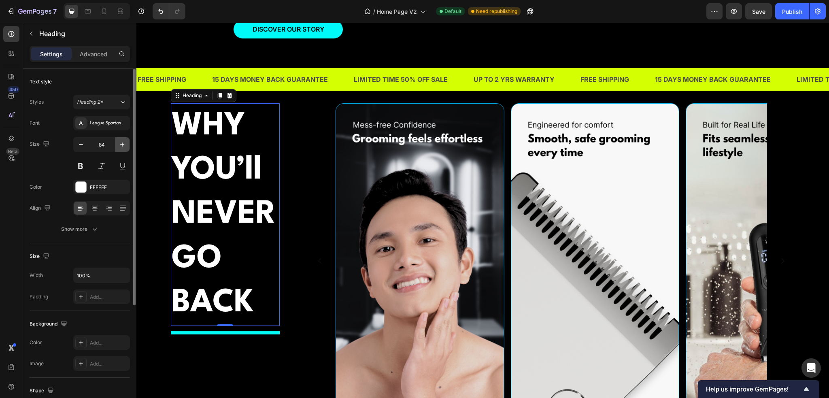
click at [119, 145] on icon "button" at bounding box center [122, 145] width 8 height 8
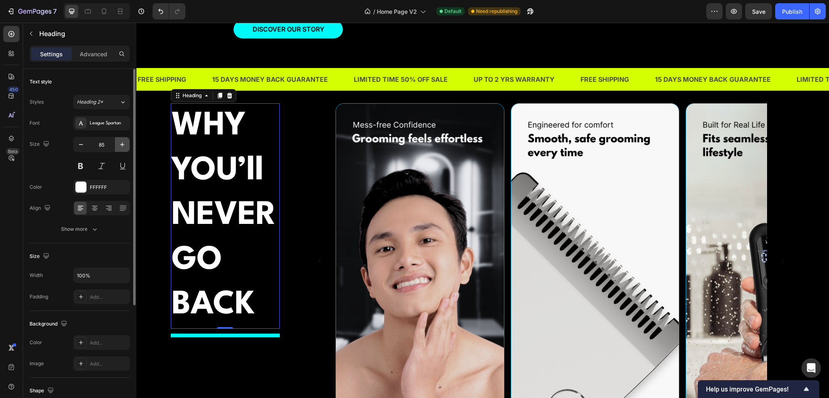
click at [119, 145] on icon "button" at bounding box center [122, 145] width 8 height 8
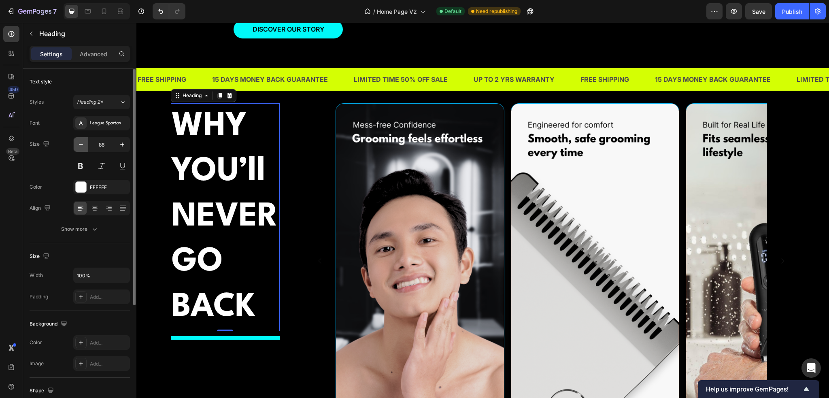
click at [81, 145] on icon "button" at bounding box center [81, 145] width 8 height 8
type input "85"
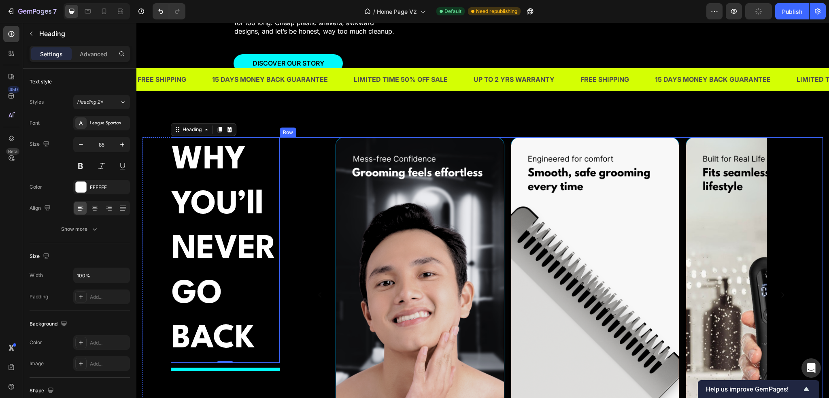
scroll to position [1205, 0]
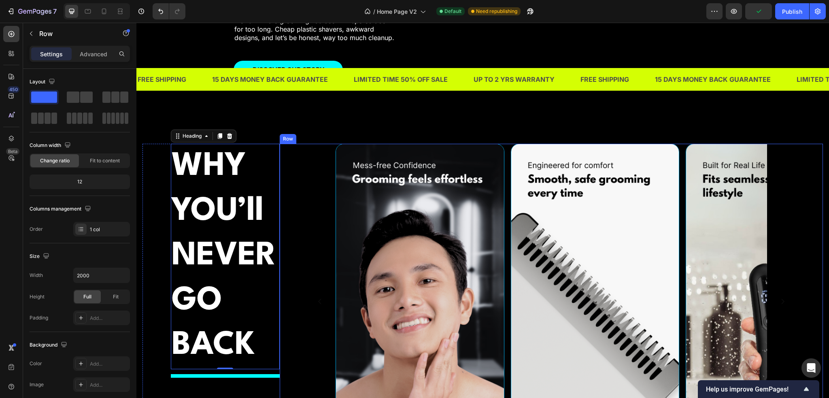
click at [288, 246] on div "Image Image Image Image Image [GEOGRAPHIC_DATA]" at bounding box center [552, 301] width 544 height 315
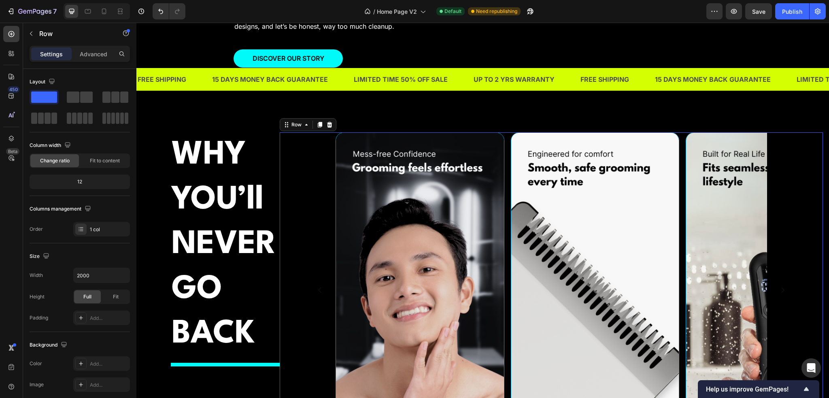
scroll to position [1246, 0]
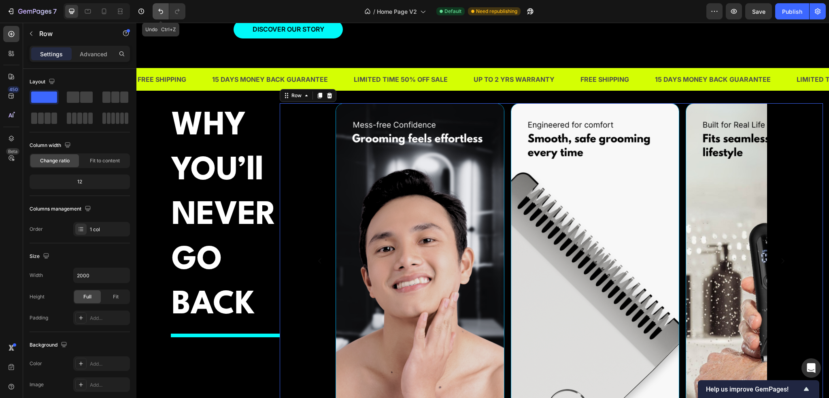
click at [163, 13] on icon "Undo/Redo" at bounding box center [161, 11] width 8 height 8
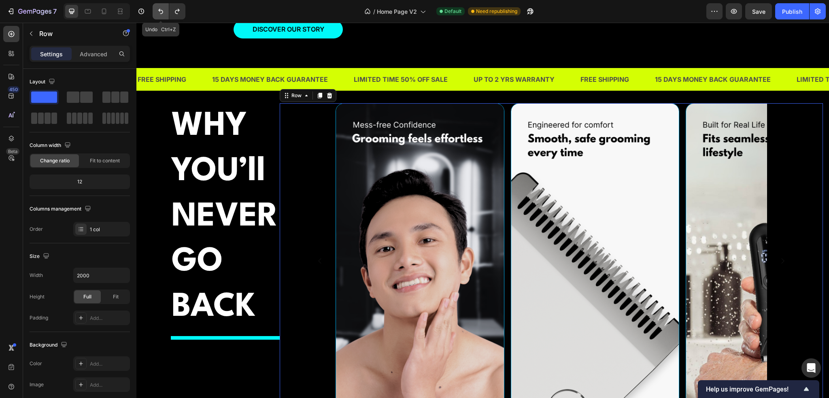
click at [163, 13] on icon "Undo/Redo" at bounding box center [161, 11] width 8 height 8
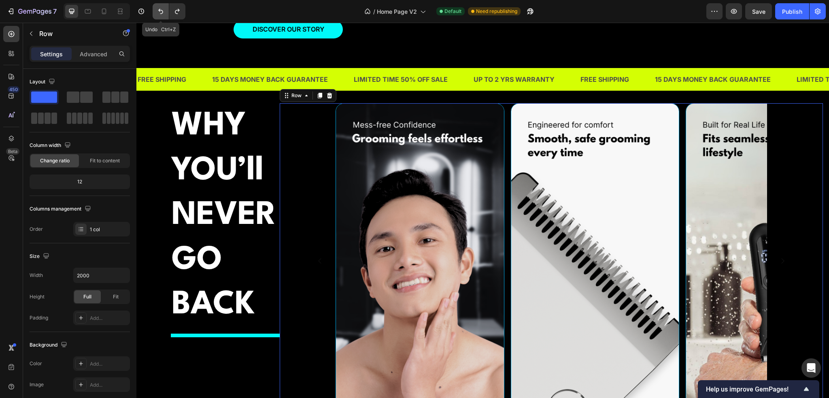
click at [163, 13] on icon "Undo/Redo" at bounding box center [161, 11] width 8 height 8
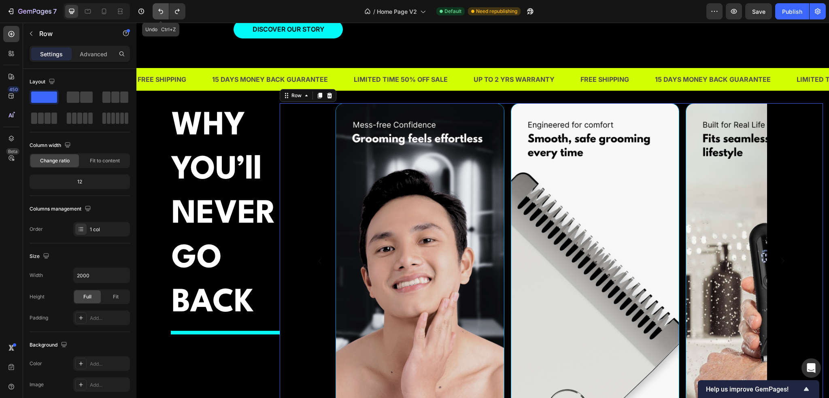
click at [163, 13] on icon "Undo/Redo" at bounding box center [161, 11] width 8 height 8
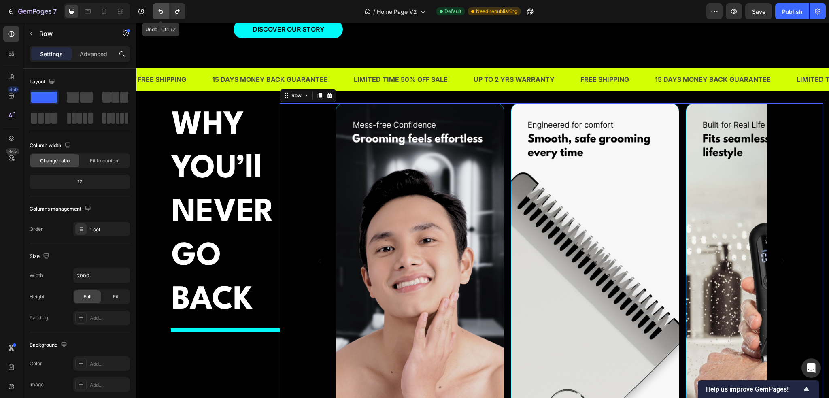
click at [163, 13] on icon "Undo/Redo" at bounding box center [161, 11] width 8 height 8
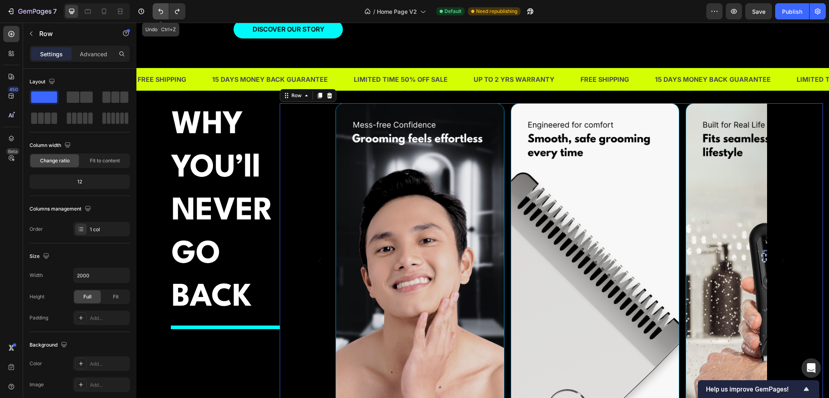
click at [163, 13] on icon "Undo/Redo" at bounding box center [161, 11] width 8 height 8
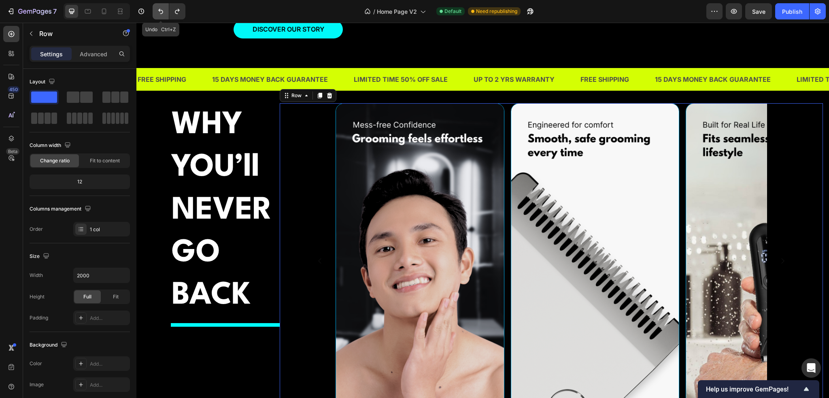
click at [163, 13] on icon "Undo/Redo" at bounding box center [161, 11] width 8 height 8
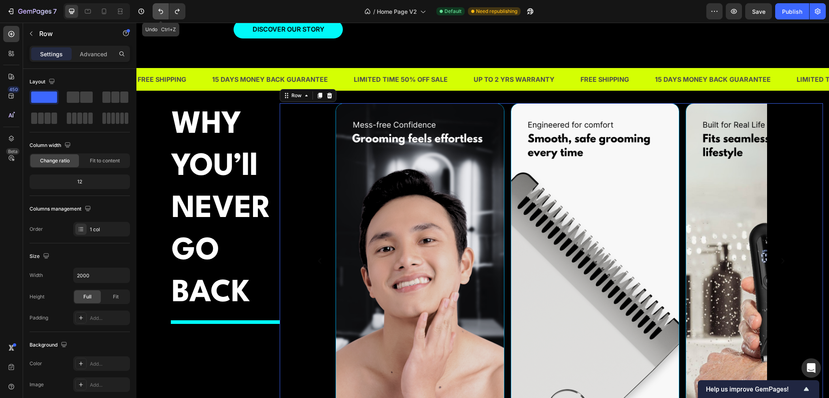
click at [163, 13] on icon "Undo/Redo" at bounding box center [161, 11] width 8 height 8
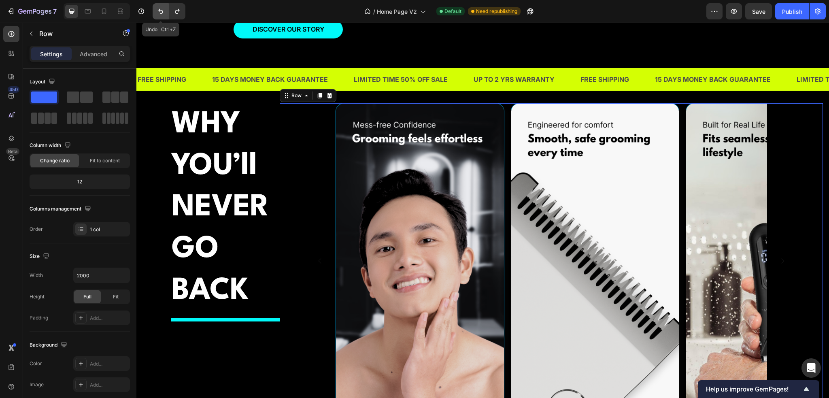
click at [163, 13] on icon "Undo/Redo" at bounding box center [161, 11] width 8 height 8
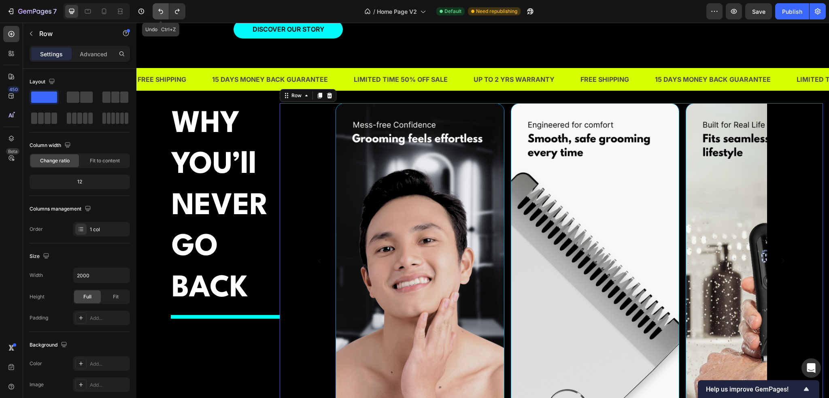
click at [163, 13] on icon "Undo/Redo" at bounding box center [161, 11] width 8 height 8
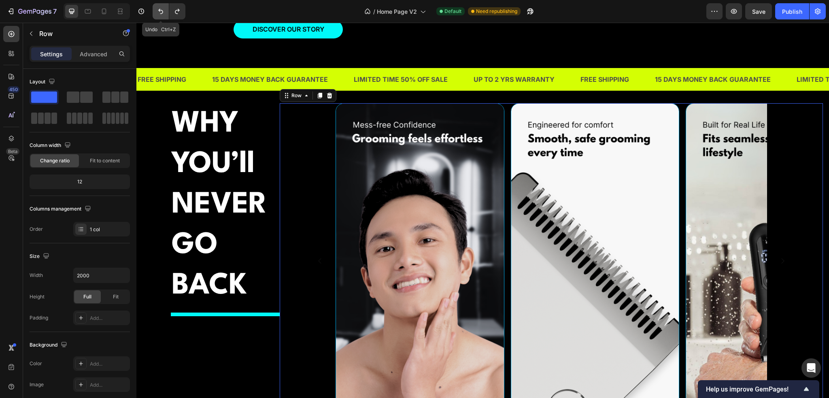
click at [163, 13] on icon "Undo/Redo" at bounding box center [161, 11] width 8 height 8
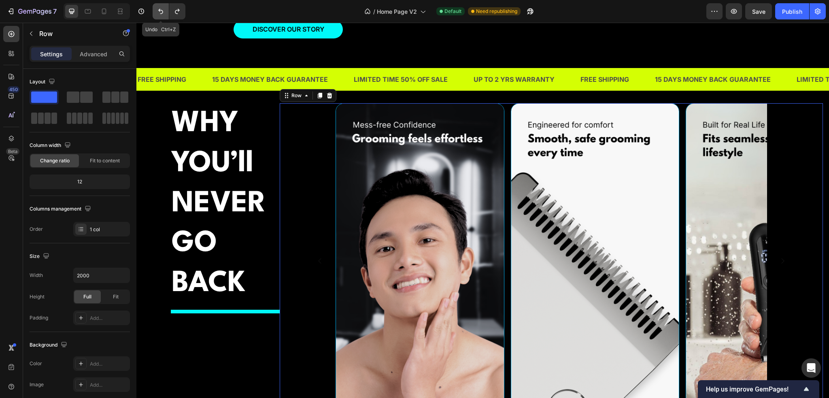
click at [163, 13] on icon "Undo/Redo" at bounding box center [161, 11] width 8 height 8
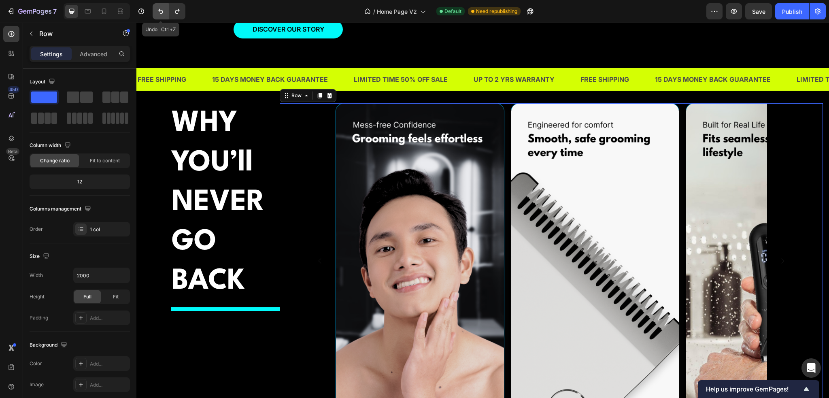
click at [163, 13] on icon "Undo/Redo" at bounding box center [161, 11] width 8 height 8
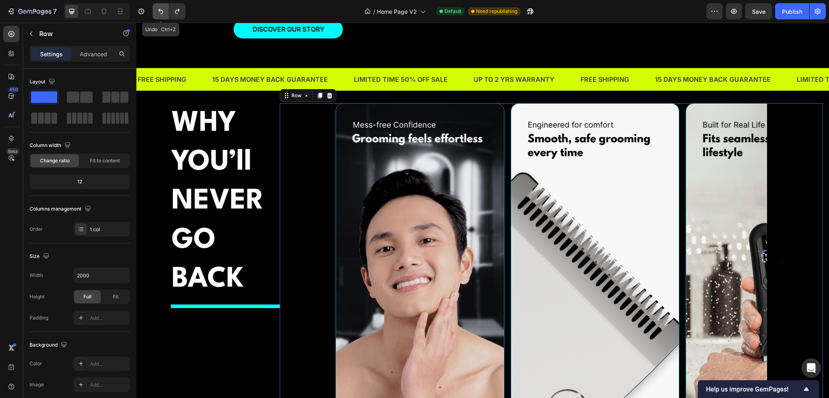
click at [163, 13] on icon "Undo/Redo" at bounding box center [161, 11] width 8 height 8
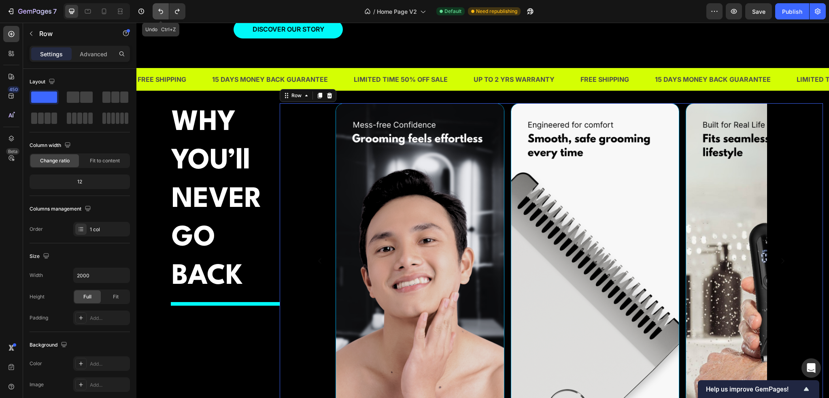
click at [163, 13] on icon "Undo/Redo" at bounding box center [161, 11] width 8 height 8
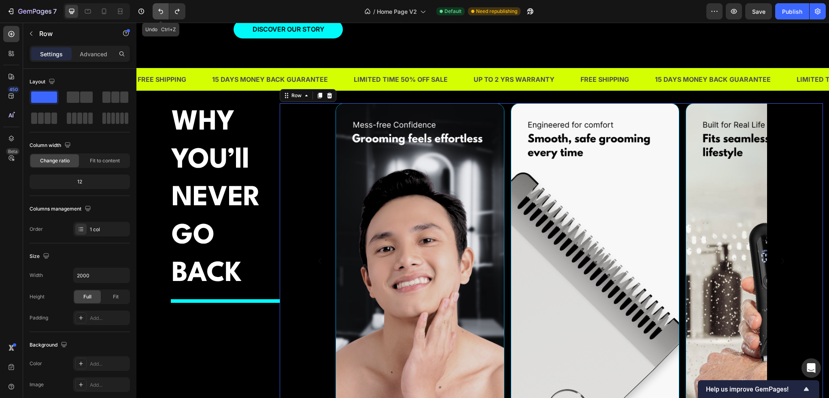
click at [163, 13] on icon "Undo/Redo" at bounding box center [161, 11] width 8 height 8
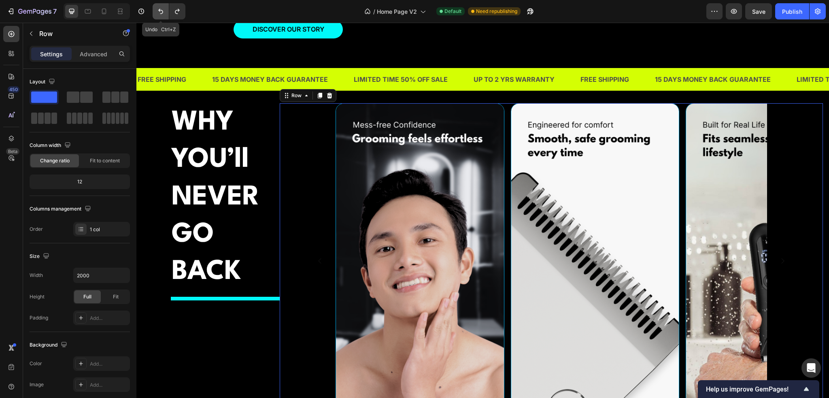
click at [163, 13] on icon "Undo/Redo" at bounding box center [161, 11] width 8 height 8
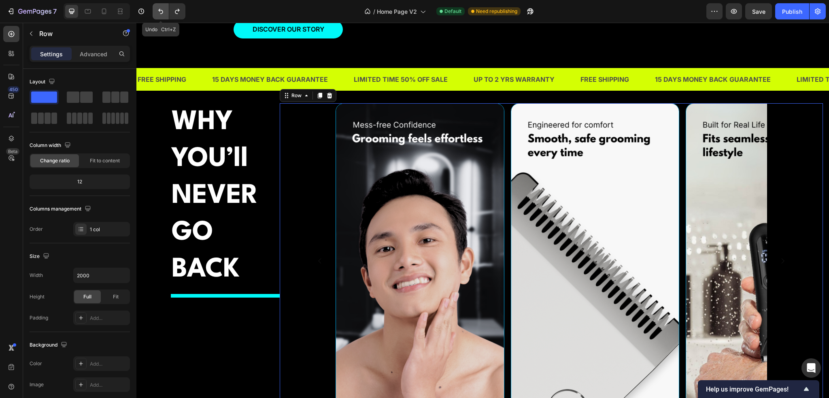
click at [163, 13] on icon "Undo/Redo" at bounding box center [161, 11] width 8 height 8
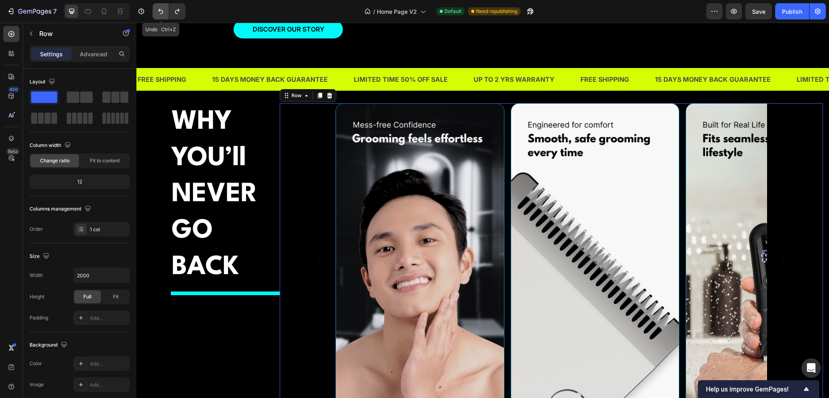
click at [163, 13] on icon "Undo/Redo" at bounding box center [161, 11] width 8 height 8
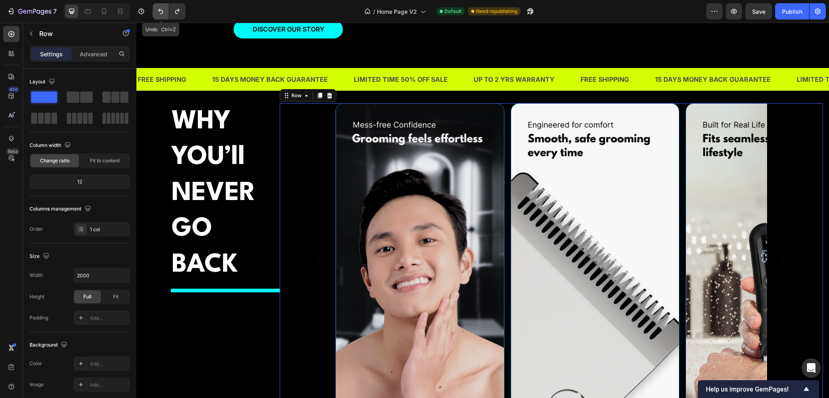
click at [163, 13] on icon "Undo/Redo" at bounding box center [161, 11] width 8 height 8
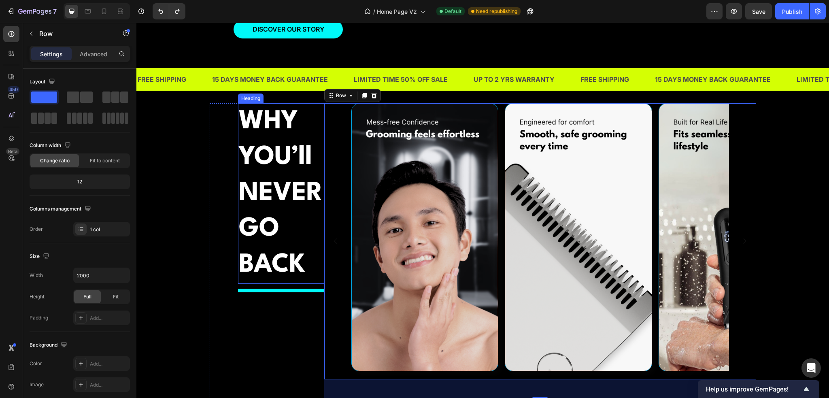
click at [210, 185] on div "WHY YOU’ll NEVERGO BACK Heading Title Line Image Image Image Image Image Carous…" at bounding box center [483, 251] width 547 height 296
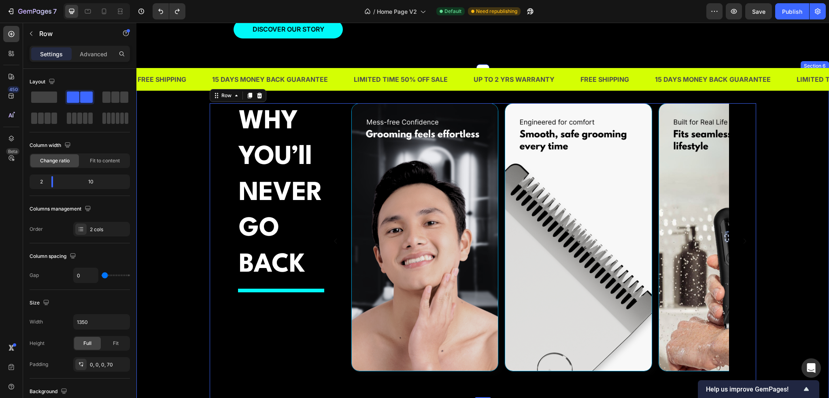
click at [187, 185] on div "WHY YOU’ll NEVERGO BACK Heading Title Line Image Image Image Image Image Carous…" at bounding box center [483, 251] width 681 height 296
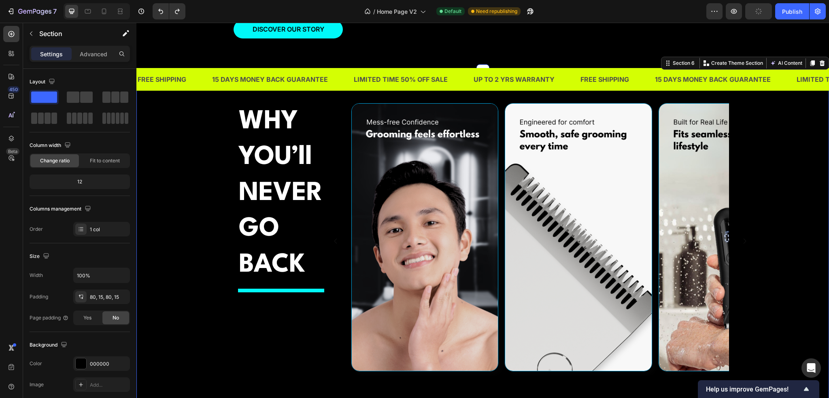
click at [290, 185] on strong "YOU’ll NEVERGO" at bounding box center [281, 193] width 84 height 97
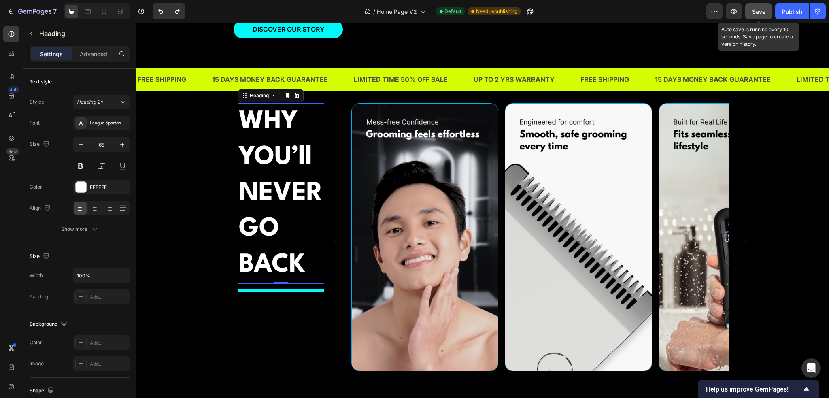
click at [768, 10] on button "Save" at bounding box center [758, 11] width 27 height 16
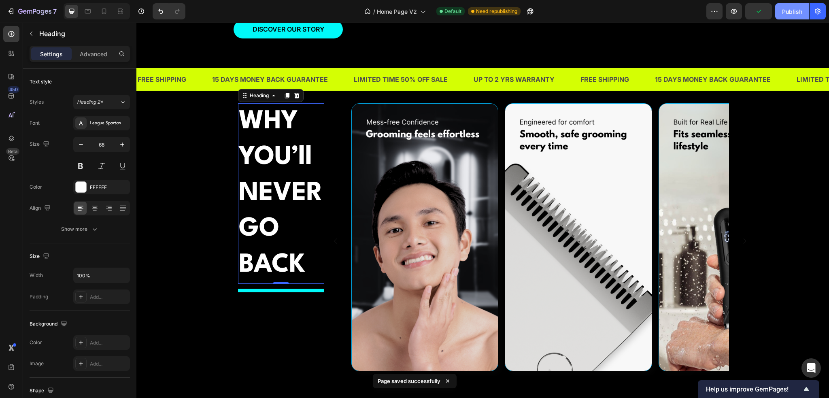
click at [790, 10] on div "Publish" at bounding box center [792, 11] width 20 height 9
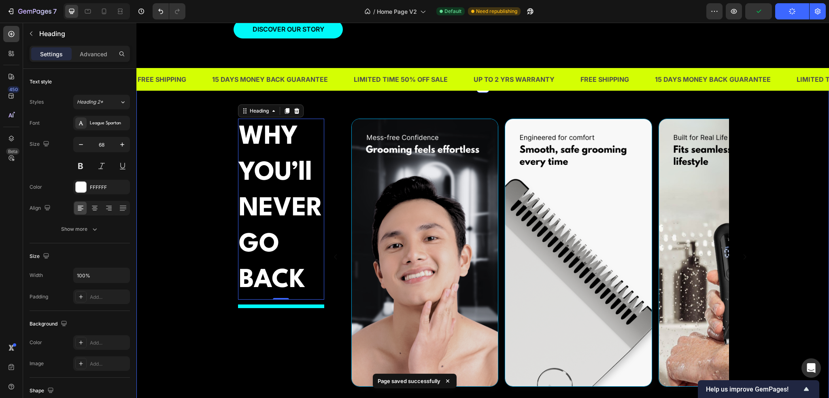
click at [766, 175] on div "WHY YOU’ll NEVER GO BACK Heading 0 Title Line Image Image Image Image Image [GE…" at bounding box center [483, 267] width 681 height 296
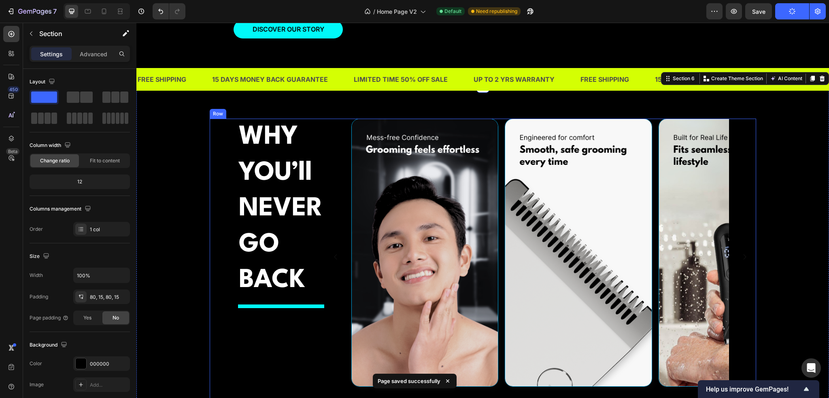
click at [185, 175] on div "WHY YOU’ll NEVER GO BACK Heading Title Line Image Image Image Image Image [GEOG…" at bounding box center [483, 267] width 681 height 296
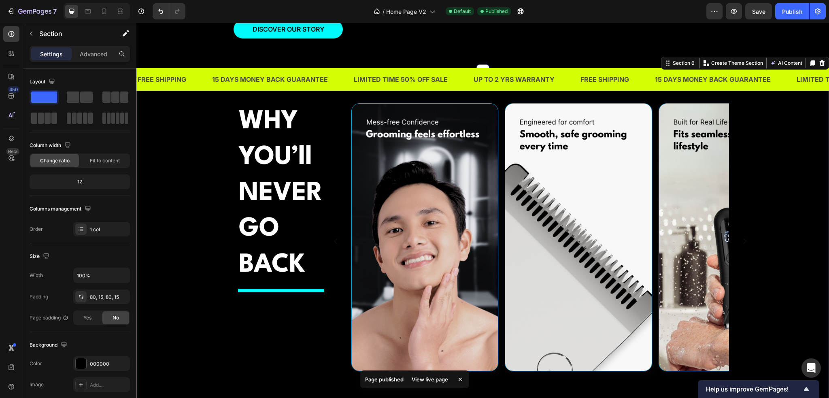
click at [178, 168] on div "WHY YOU’ll NEVER GO BACK Heading Title Line Image Image Image Image Image [GEOG…" at bounding box center [483, 251] width 681 height 296
click at [185, 220] on div "WHY YOU’ll NEVER GO BACK Heading Title Line Image Image Image Image Image [GEOG…" at bounding box center [483, 251] width 681 height 296
click at [422, 244] on img at bounding box center [424, 237] width 147 height 268
click at [203, 251] on div "WHY YOU’ll NEVER GO BACK Heading Title Line Image Image Image Image Image [GEOG…" at bounding box center [483, 251] width 681 height 296
click at [90, 56] on p "Advanced" at bounding box center [94, 54] width 28 height 9
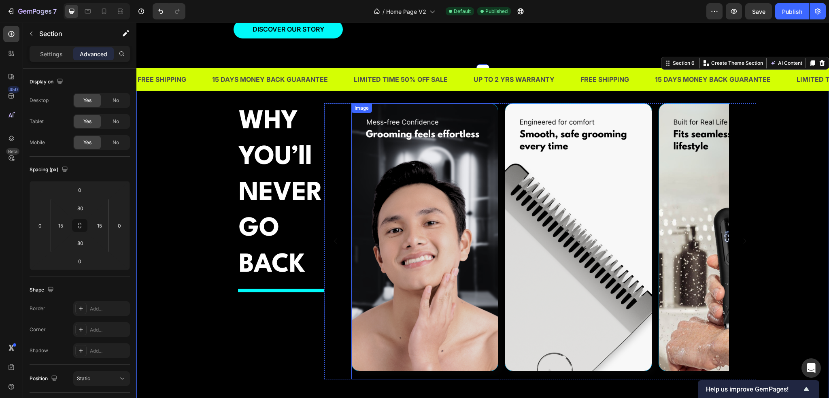
click at [403, 212] on img at bounding box center [424, 237] width 147 height 268
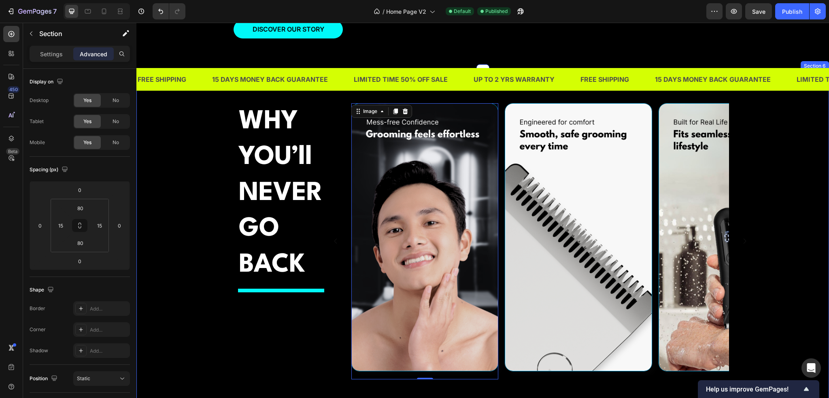
click at [177, 208] on div "WHY YOU’ll NEVER GO BACK Heading Title Line Image 0 Image Image Image Image [GE…" at bounding box center [483, 251] width 681 height 296
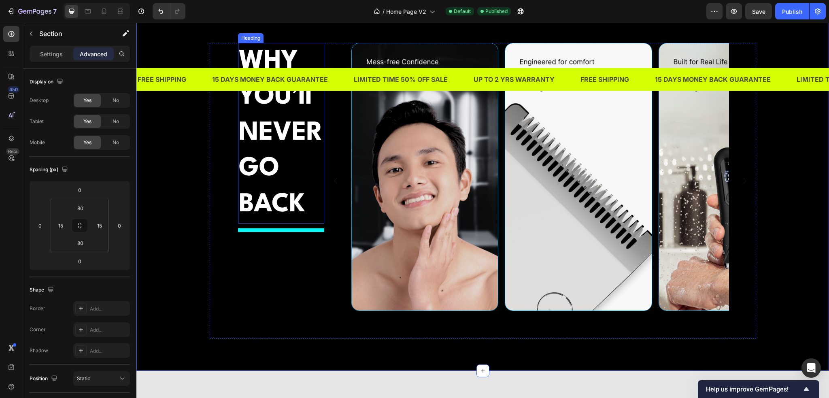
scroll to position [1327, 0]
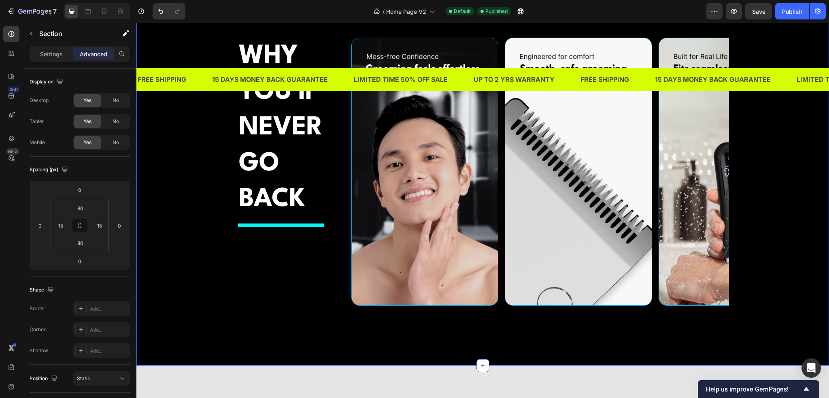
click at [180, 203] on div "WHY YOU’ll NEVER GO BACK Heading Title Line Image Image Image Image Image [GEOG…" at bounding box center [483, 186] width 681 height 296
click at [51, 53] on p "Settings" at bounding box center [51, 54] width 23 height 9
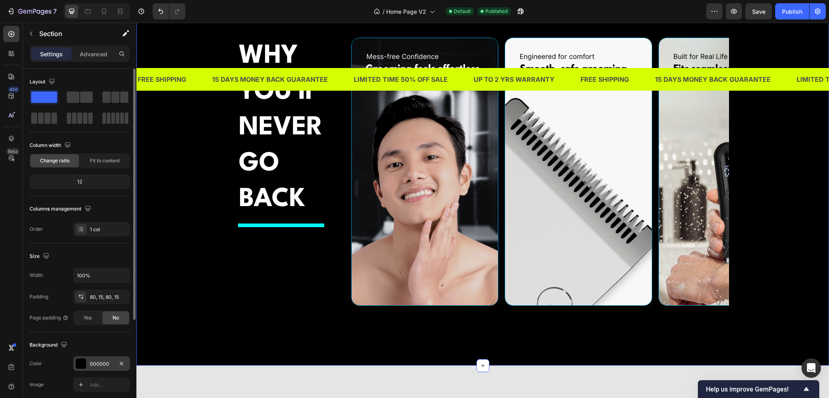
click at [98, 362] on div "000000" at bounding box center [101, 363] width 23 height 7
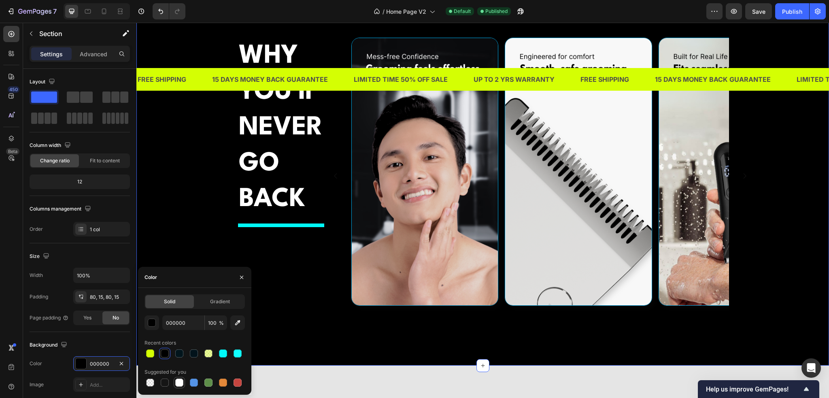
click at [181, 382] on div at bounding box center [179, 383] width 8 height 8
type input "FFFFFF"
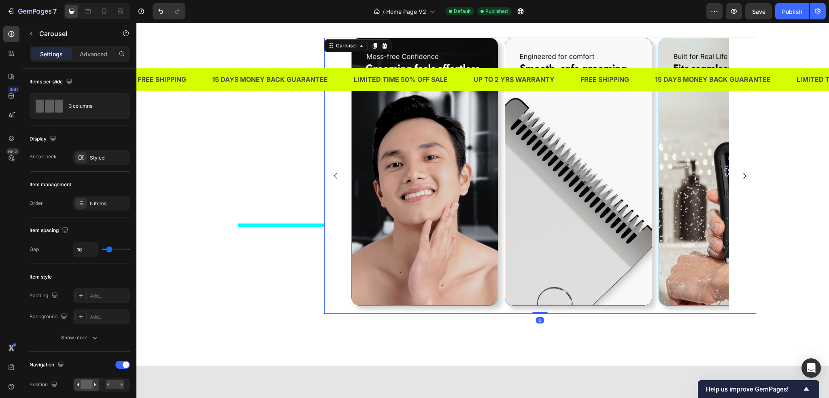
click at [746, 184] on button "Carousel Next Arrow" at bounding box center [744, 176] width 21 height 21
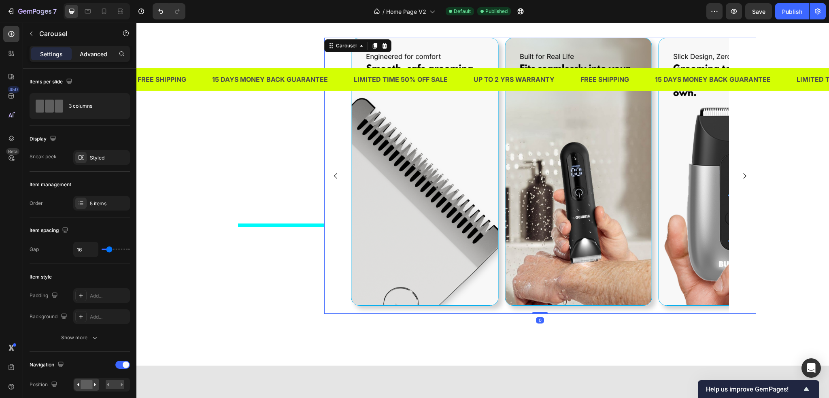
click at [96, 56] on p "Advanced" at bounding box center [94, 54] width 28 height 9
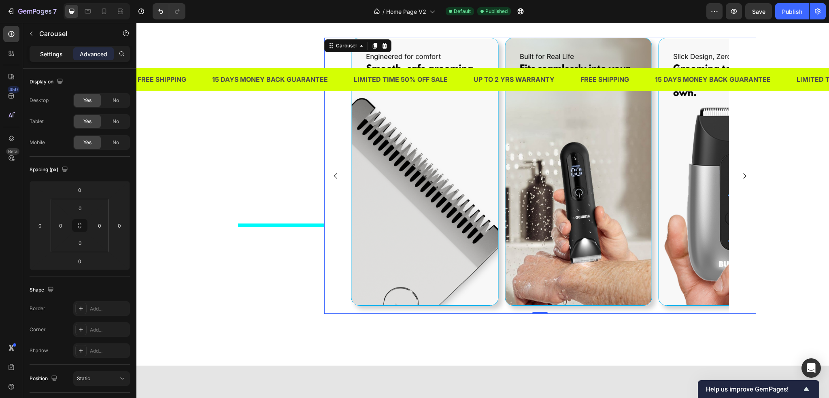
click at [57, 56] on p "Settings" at bounding box center [51, 54] width 23 height 9
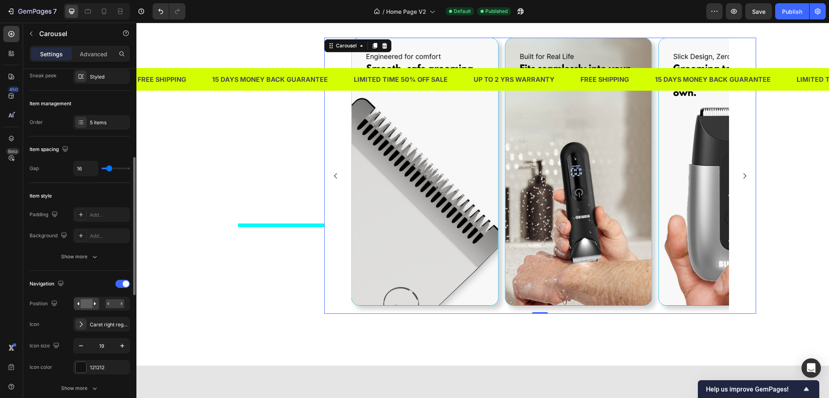
scroll to position [121, 0]
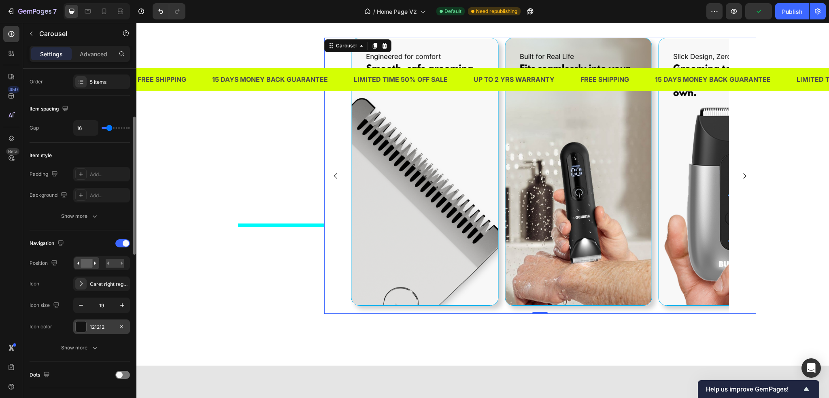
click at [105, 324] on div "121212" at bounding box center [101, 327] width 23 height 7
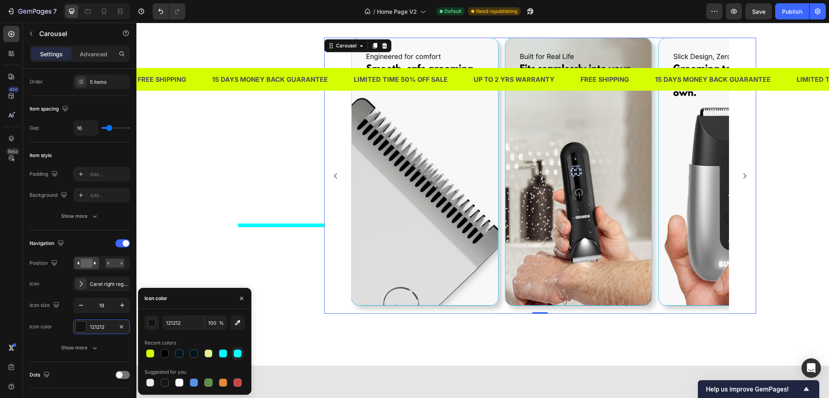
click at [239, 354] on div at bounding box center [238, 353] width 8 height 8
click at [224, 354] on div at bounding box center [223, 353] width 8 height 8
type input "00F9F9"
click at [267, 353] on div "WHY YOU’ll NEVER GO BACK Heading Title Line Image Image Image Image Image Carou…" at bounding box center [482, 185] width 693 height 360
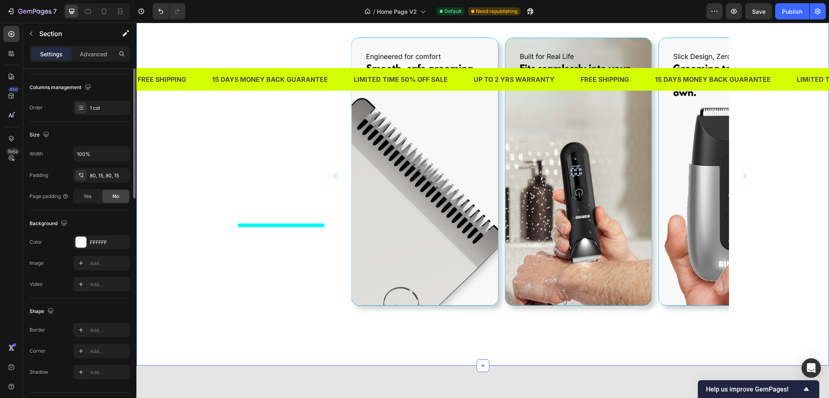
scroll to position [0, 0]
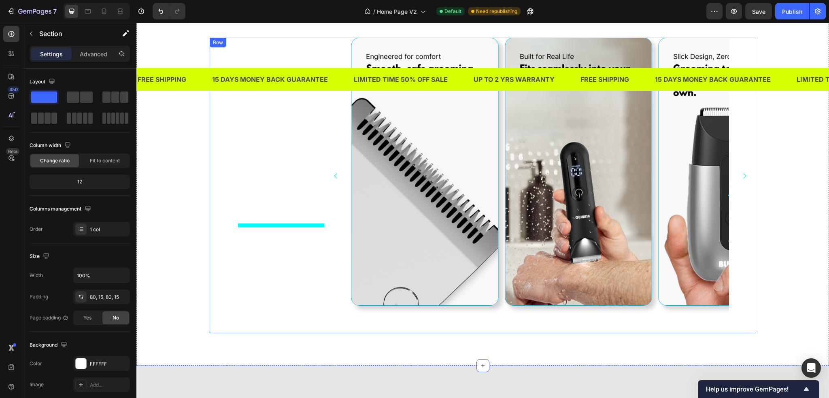
click at [259, 275] on div "WHY YOU’ll NEVER GO BACK Heading Title Line" at bounding box center [281, 186] width 86 height 296
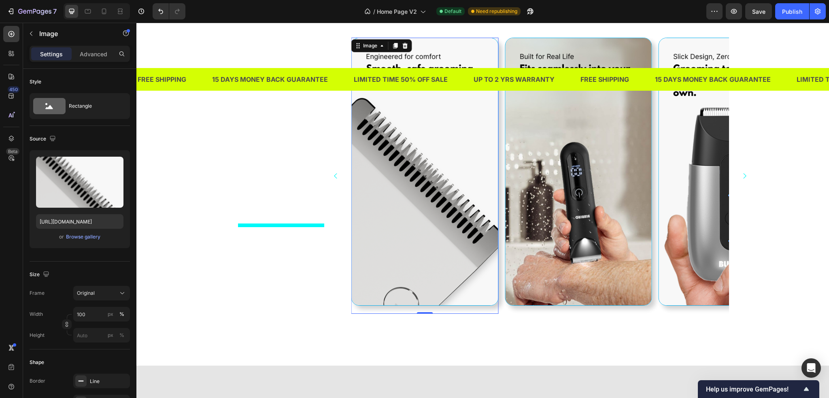
click at [419, 233] on img at bounding box center [424, 172] width 147 height 268
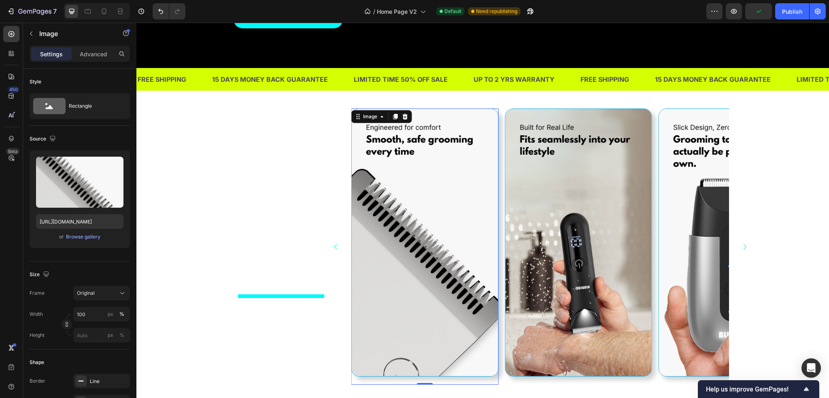
scroll to position [1246, 0]
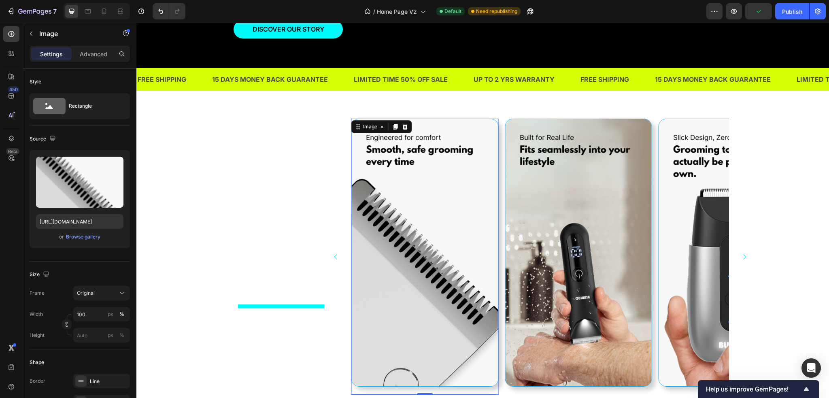
click at [378, 160] on img at bounding box center [424, 253] width 147 height 268
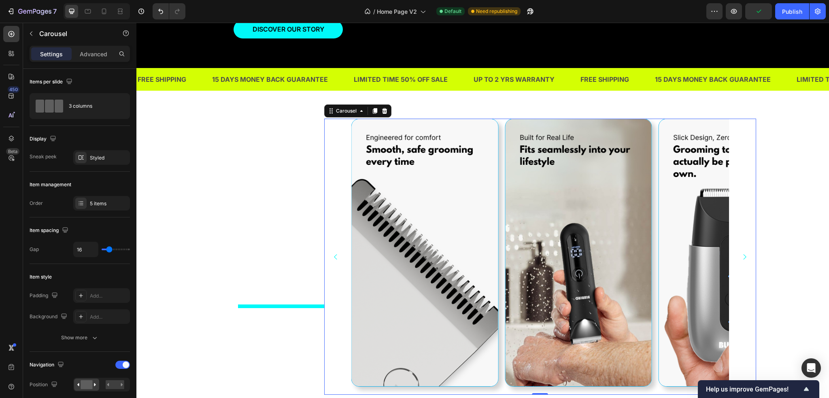
click at [338, 140] on div "Image Image Image Image Image" at bounding box center [540, 257] width 432 height 276
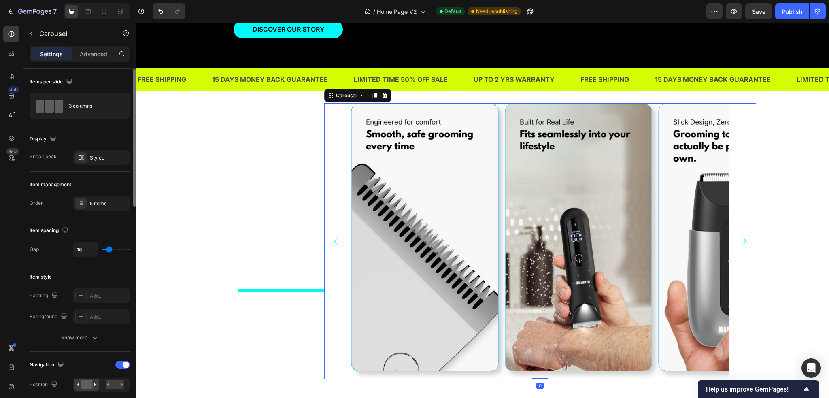
scroll to position [81, 0]
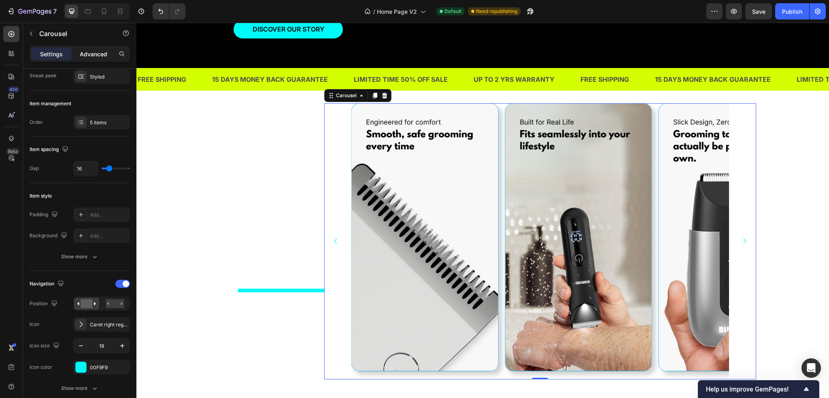
click at [92, 52] on p "Advanced" at bounding box center [94, 54] width 28 height 9
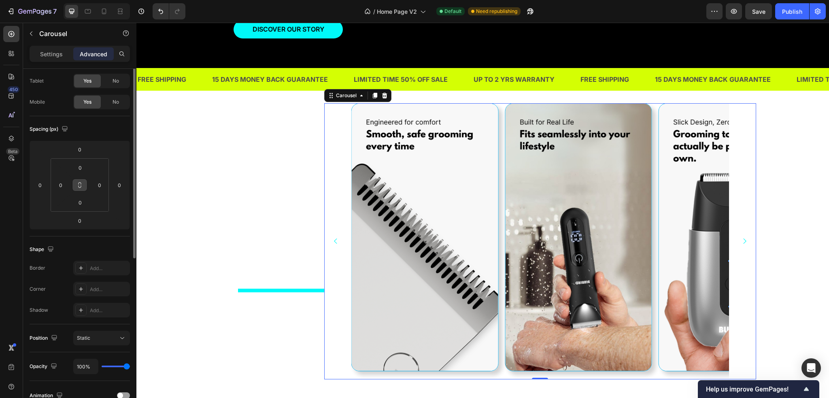
scroll to position [0, 0]
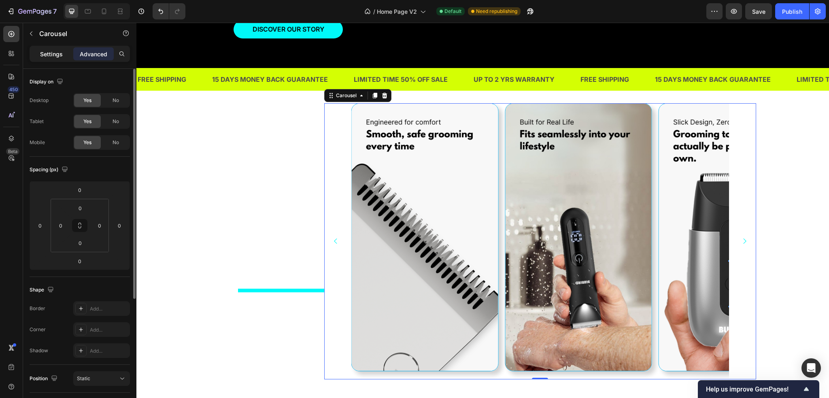
click at [52, 49] on div "Settings" at bounding box center [51, 53] width 40 height 13
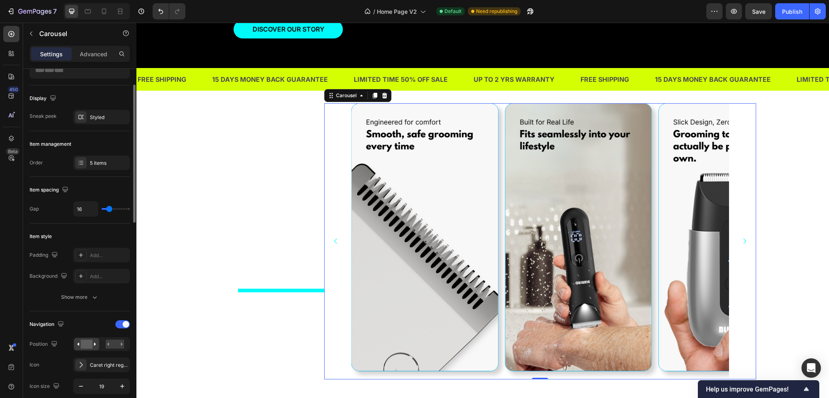
scroll to position [121, 0]
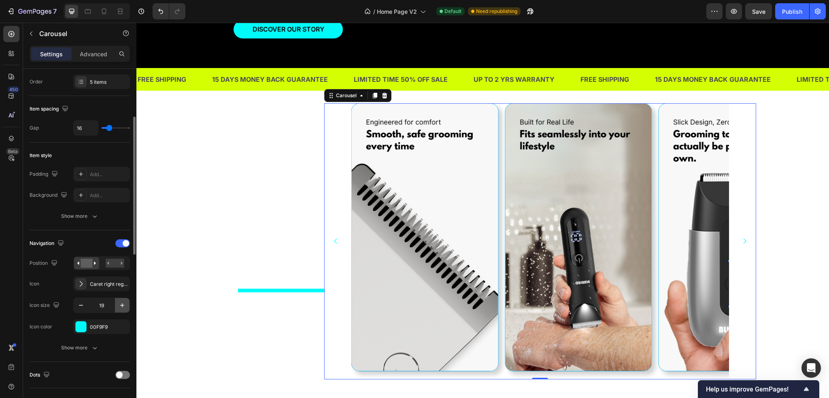
click at [122, 302] on icon "button" at bounding box center [122, 305] width 8 height 8
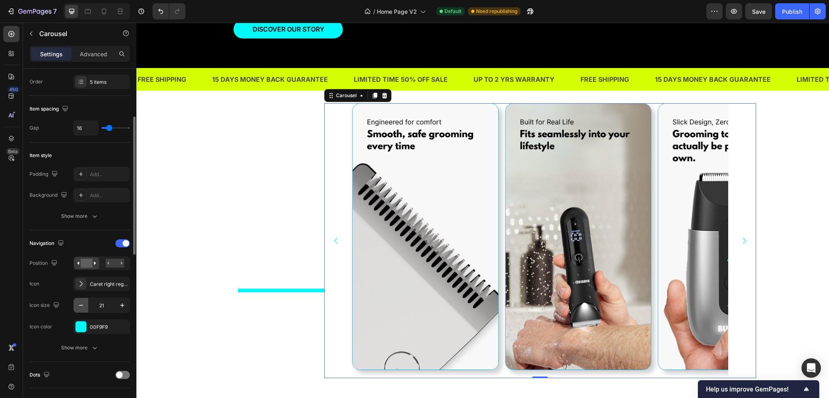
click at [85, 307] on button "button" at bounding box center [81, 305] width 15 height 15
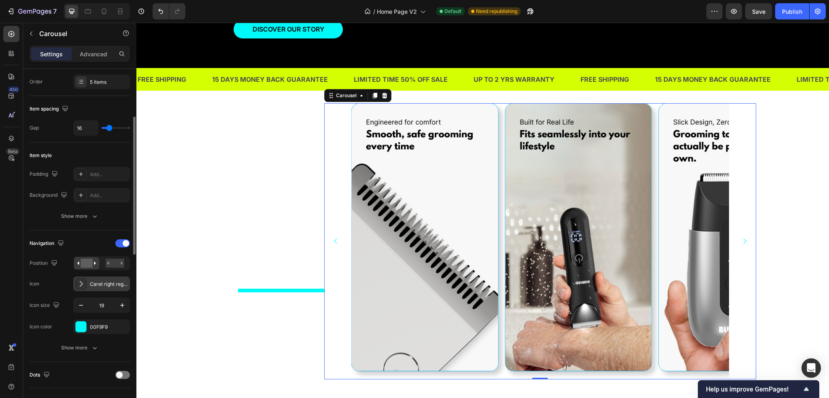
click at [102, 290] on div "Caret right regular" at bounding box center [101, 284] width 57 height 15
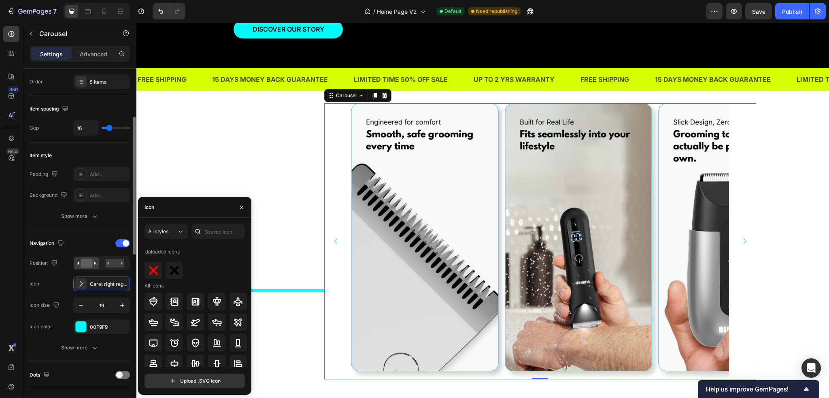
click at [51, 281] on div "Icon Caret right regular" at bounding box center [80, 284] width 100 height 15
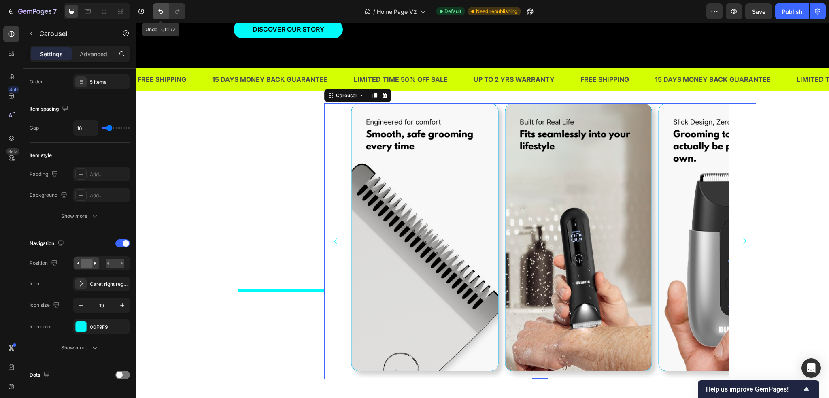
click at [158, 13] on icon "Undo/Redo" at bounding box center [161, 11] width 8 height 8
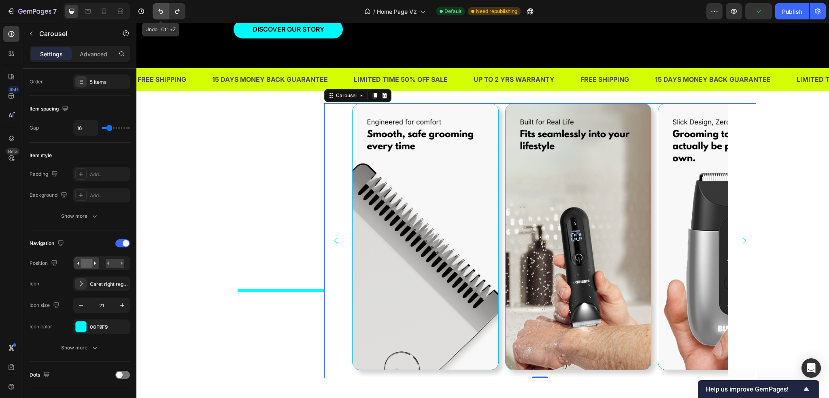
click at [158, 13] on icon "Undo/Redo" at bounding box center [161, 11] width 8 height 8
type input "19"
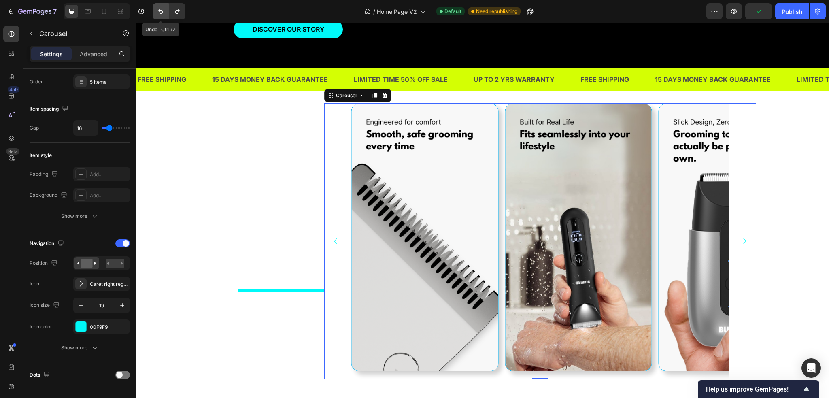
click at [158, 13] on icon "Undo/Redo" at bounding box center [161, 11] width 8 height 8
click at [175, 14] on icon "Undo/Redo" at bounding box center [177, 11] width 8 height 8
click at [177, 189] on div "WHY YOU’ll NEVER GO BACK Heading Title Line Image Image Image Image Image Carou…" at bounding box center [483, 251] width 681 height 296
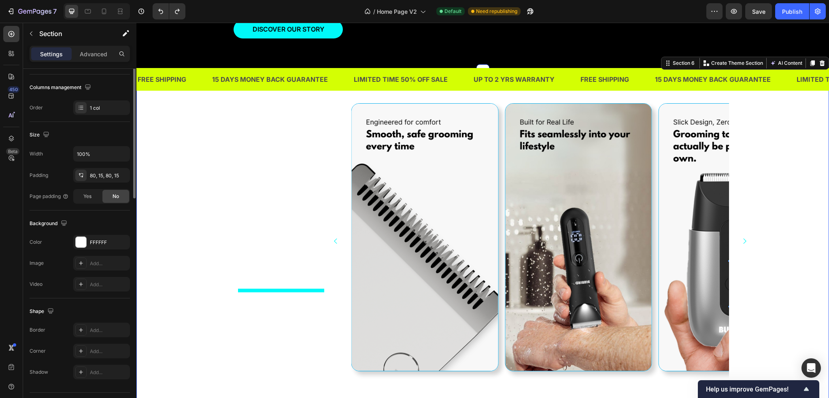
scroll to position [0, 0]
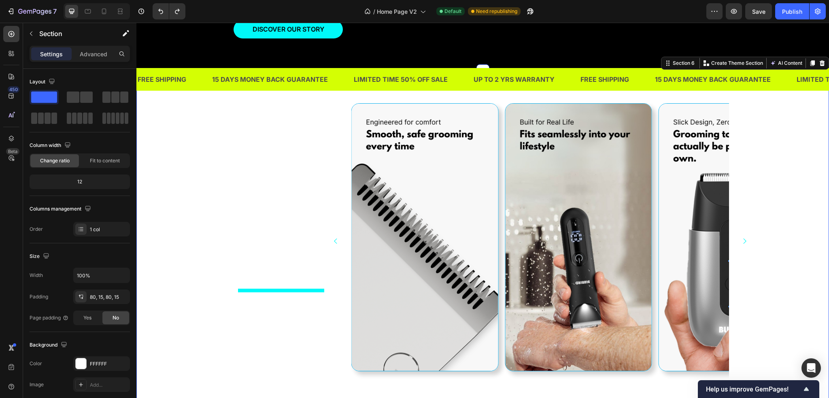
click at [177, 189] on div "WHY YOU’ll NEVER GO BACK Heading Title Line Image Image Image Image Image [GEOG…" at bounding box center [483, 251] width 681 height 296
click at [107, 366] on div "FFFFFF" at bounding box center [101, 363] width 23 height 7
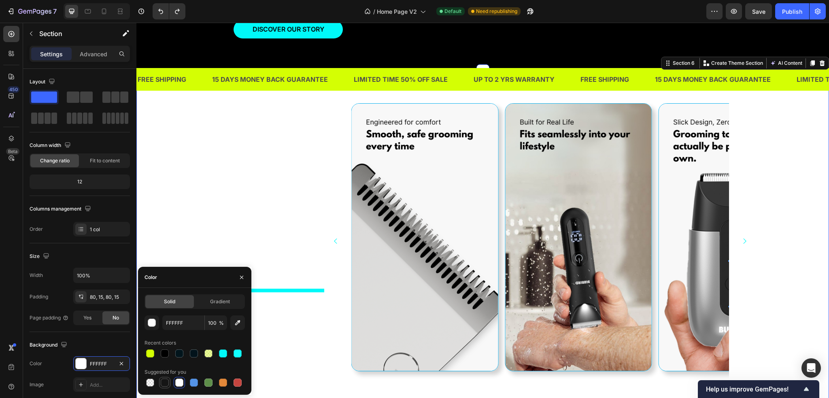
click at [162, 382] on div at bounding box center [165, 383] width 8 height 8
type input "151515"
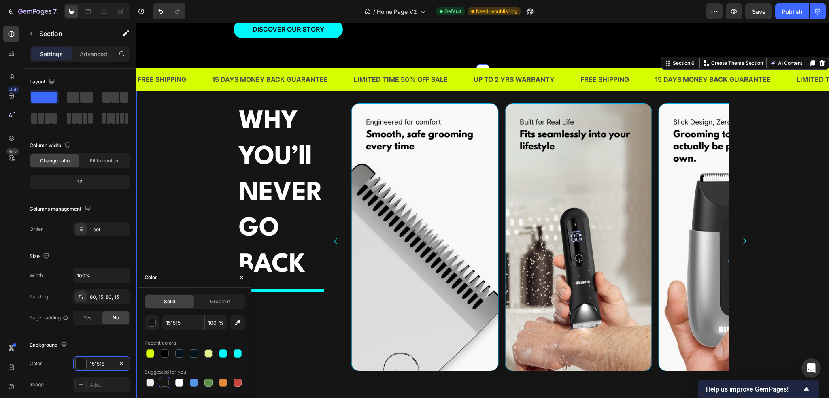
click at [166, 205] on div "WHY YOU’ll NEVER GO BACK Heading Title Line Image Image Image Image Image [GEOG…" at bounding box center [483, 251] width 681 height 296
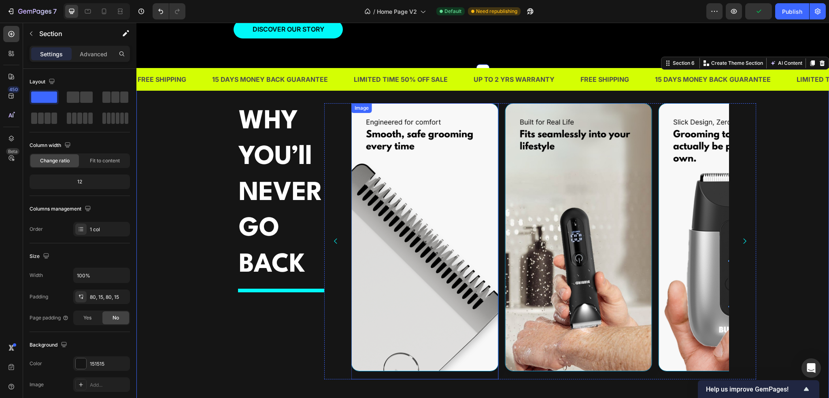
click at [380, 186] on img at bounding box center [424, 237] width 147 height 268
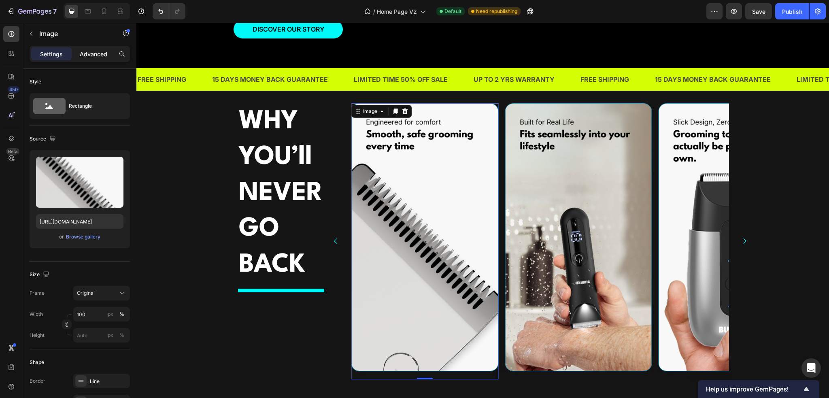
click at [92, 52] on p "Advanced" at bounding box center [94, 54] width 28 height 9
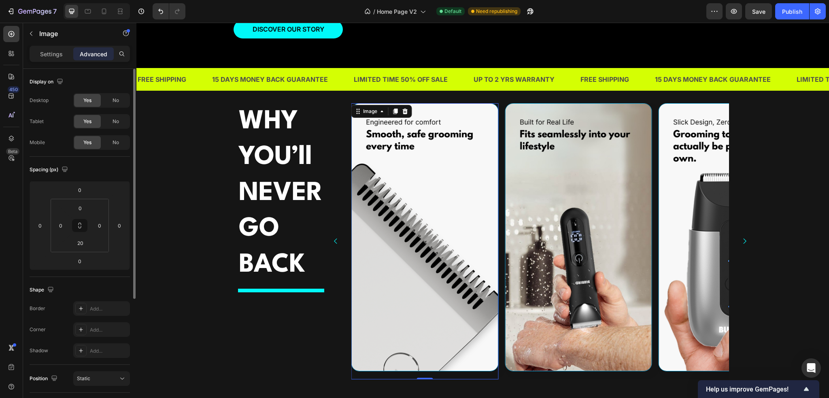
click at [407, 184] on img at bounding box center [424, 237] width 147 height 268
click at [55, 49] on div "Settings" at bounding box center [51, 53] width 40 height 13
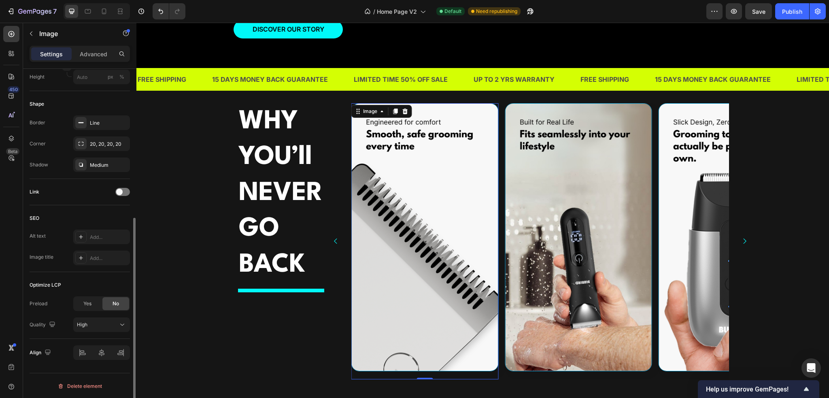
scroll to position [218, 0]
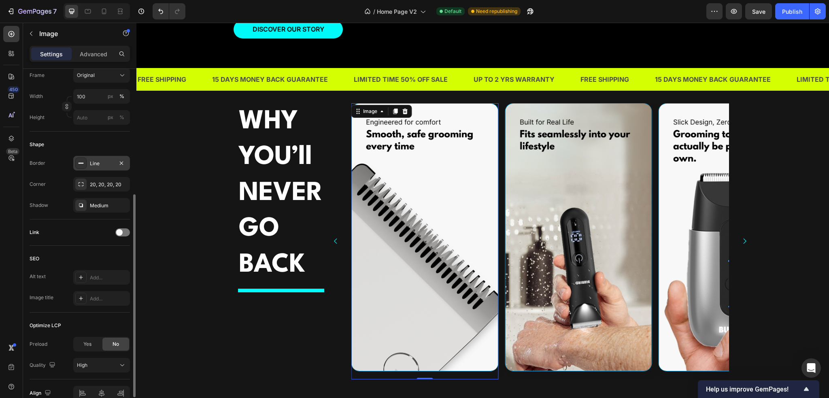
click at [94, 158] on div "Line" at bounding box center [101, 163] width 57 height 15
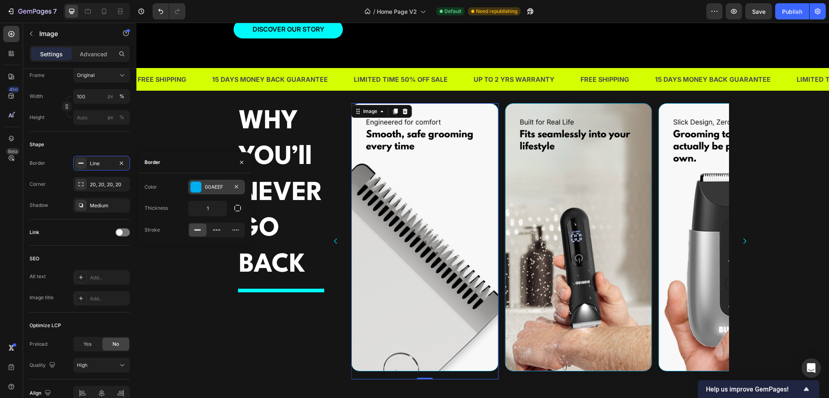
click at [212, 187] on div "00AEEF" at bounding box center [216, 186] width 23 height 7
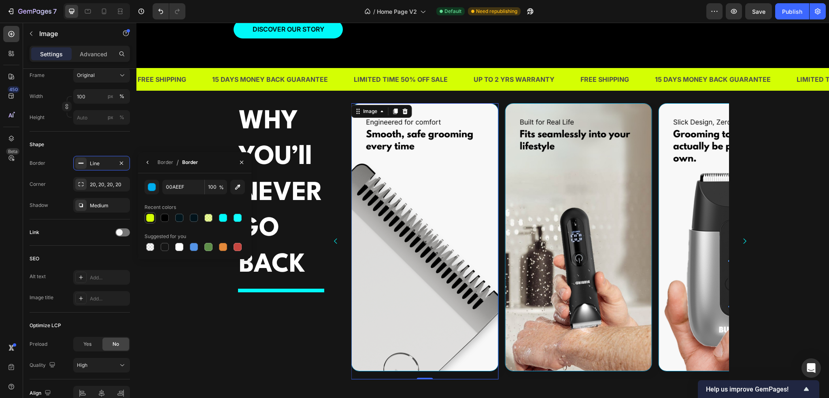
click at [148, 217] on div at bounding box center [150, 218] width 8 height 8
type input "D4FF03"
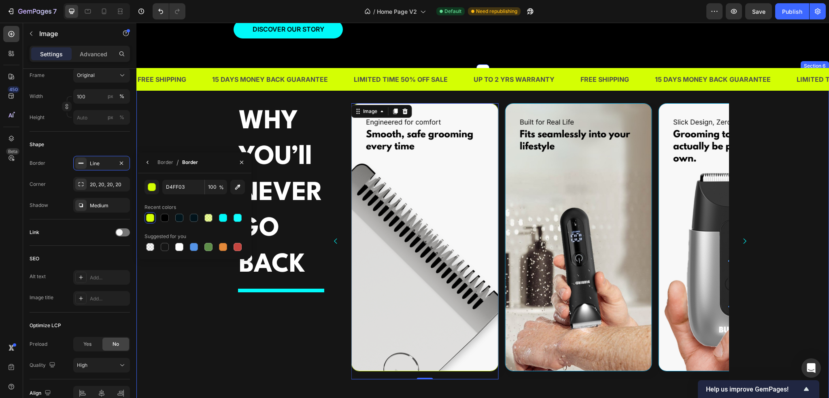
click at [188, 330] on div "WHY YOU’ll NEVER GO BACK Heading Title Line Image Image 0 Image Image Image [GE…" at bounding box center [483, 251] width 681 height 296
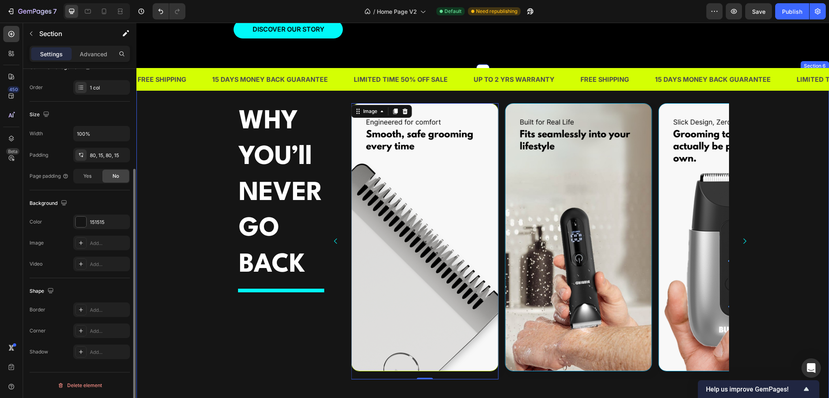
scroll to position [0, 0]
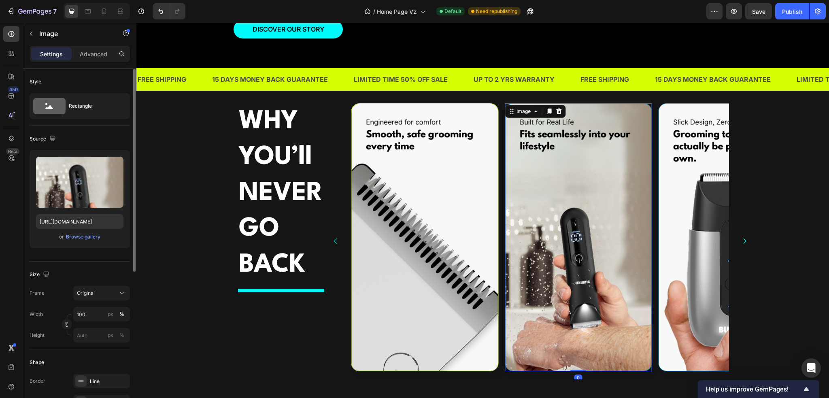
click at [562, 280] on img at bounding box center [578, 237] width 147 height 268
click at [91, 52] on p "Advanced" at bounding box center [94, 54] width 28 height 9
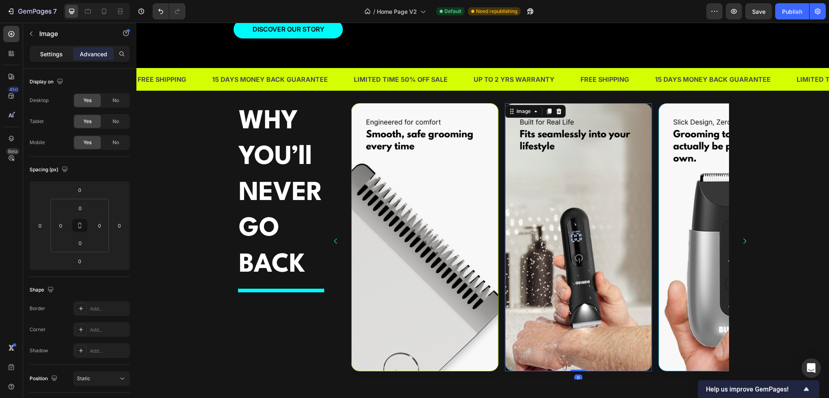
click at [55, 52] on p "Settings" at bounding box center [51, 54] width 23 height 9
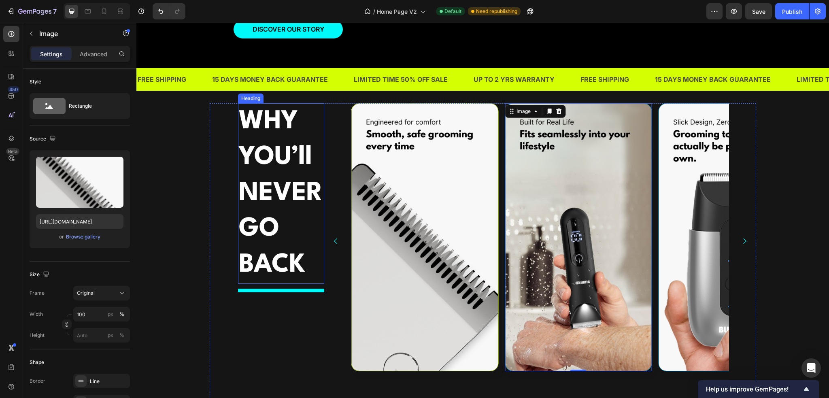
click at [393, 166] on img at bounding box center [424, 237] width 147 height 268
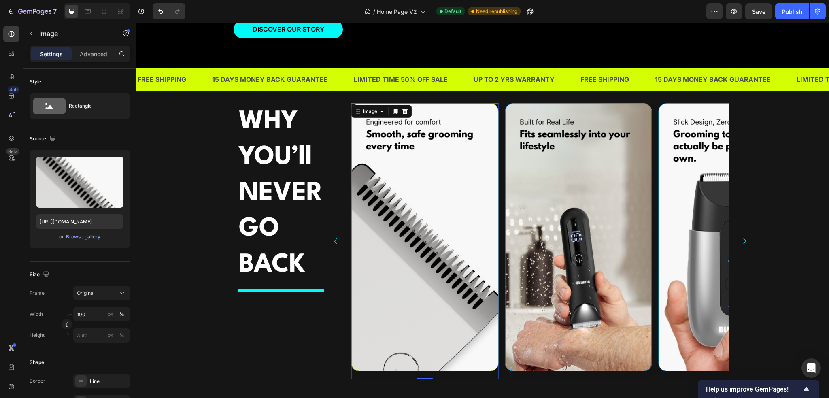
click at [407, 189] on img at bounding box center [424, 237] width 147 height 268
click at [99, 52] on p "Advanced" at bounding box center [94, 54] width 28 height 9
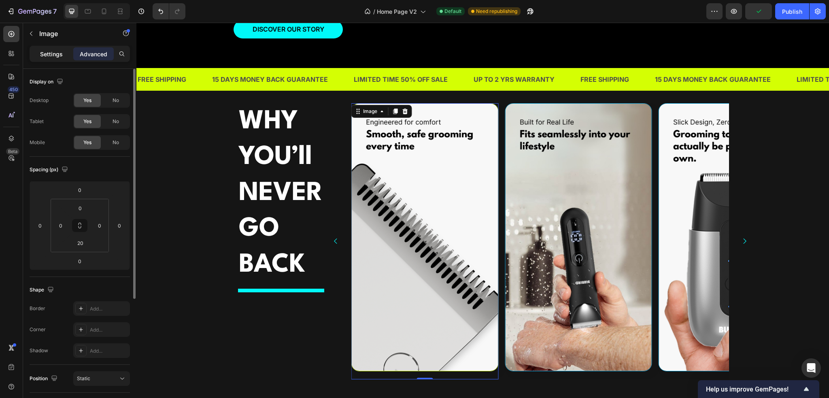
click at [52, 57] on p "Settings" at bounding box center [51, 54] width 23 height 9
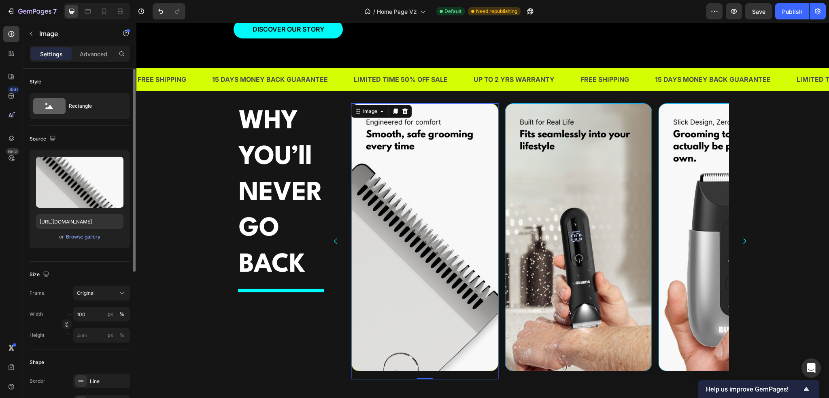
scroll to position [40, 0]
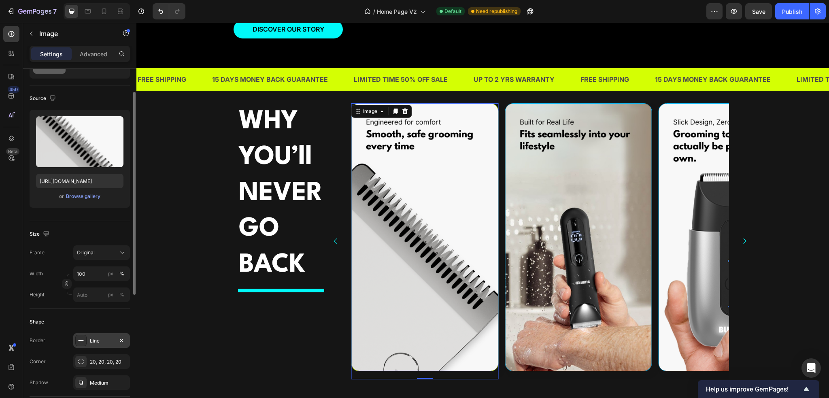
click at [109, 338] on div "Line" at bounding box center [101, 340] width 23 height 7
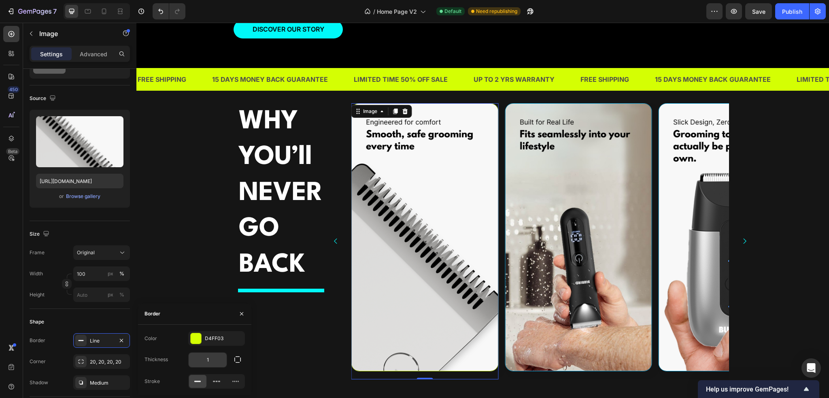
click at [213, 361] on input "1" at bounding box center [208, 360] width 38 height 15
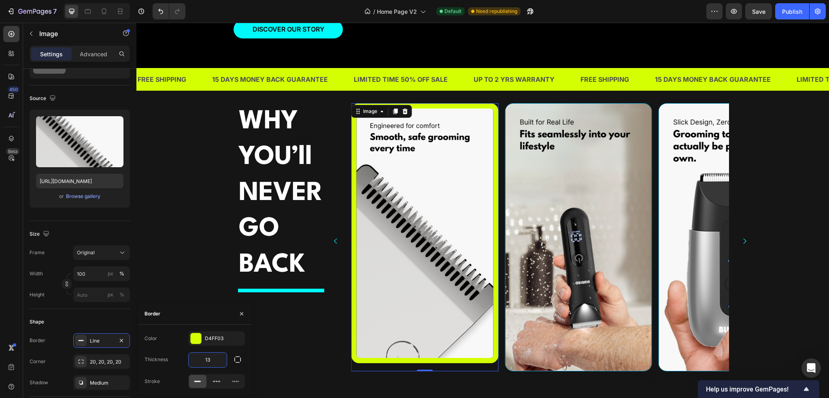
click at [213, 361] on input "13" at bounding box center [208, 360] width 38 height 15
drag, startPoint x: 213, startPoint y: 361, endPoint x: 202, endPoint y: 361, distance: 11.7
click at [202, 361] on input "13" at bounding box center [208, 360] width 38 height 15
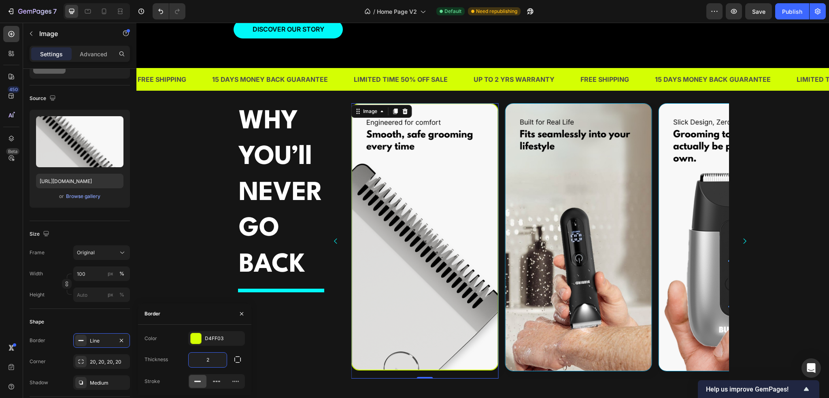
drag, startPoint x: 213, startPoint y: 361, endPoint x: 199, endPoint y: 361, distance: 14.2
click at [199, 361] on input "2" at bounding box center [208, 360] width 38 height 15
type input "3"
click at [236, 360] on icon "button" at bounding box center [238, 360] width 8 height 8
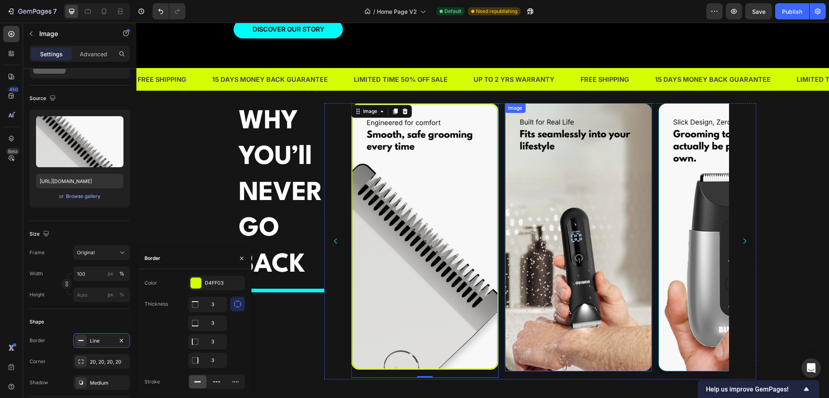
click at [609, 264] on img at bounding box center [578, 237] width 147 height 268
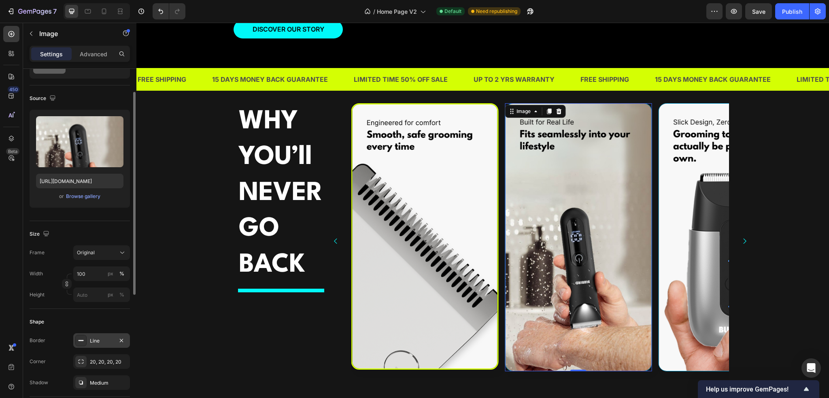
click at [93, 335] on div "Line" at bounding box center [101, 340] width 57 height 15
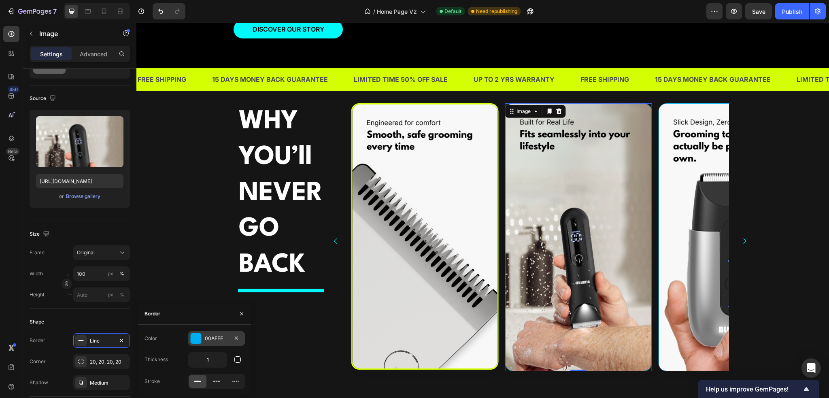
click at [214, 338] on div "00AEEF" at bounding box center [216, 338] width 23 height 7
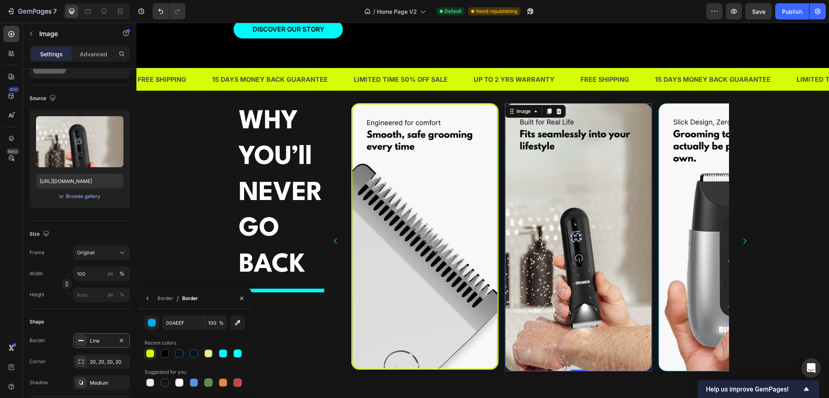
click at [150, 353] on div at bounding box center [150, 353] width 8 height 8
type input "D4FF03"
click at [104, 341] on div "Line" at bounding box center [101, 340] width 23 height 7
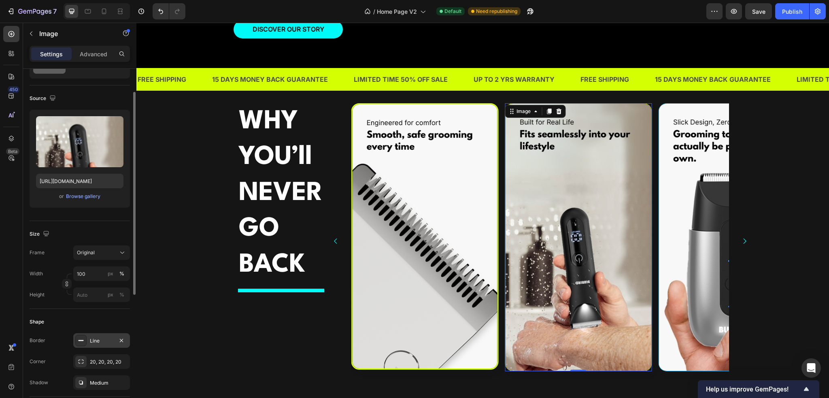
click at [104, 341] on div "Line" at bounding box center [101, 340] width 23 height 7
click at [106, 340] on div "Line" at bounding box center [101, 340] width 23 height 7
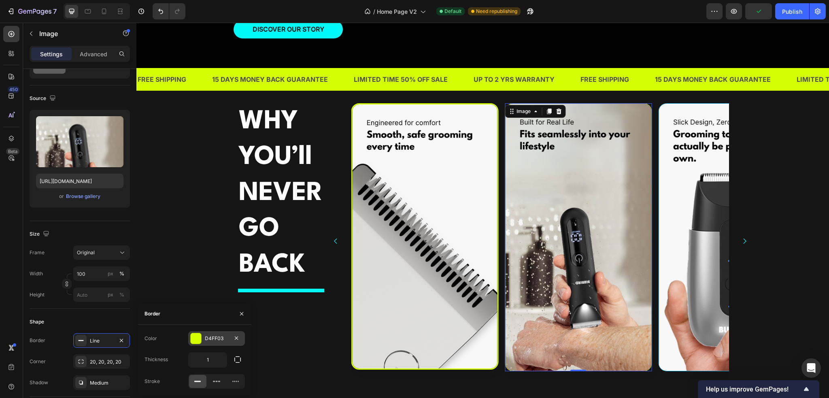
click at [197, 341] on div at bounding box center [196, 338] width 11 height 11
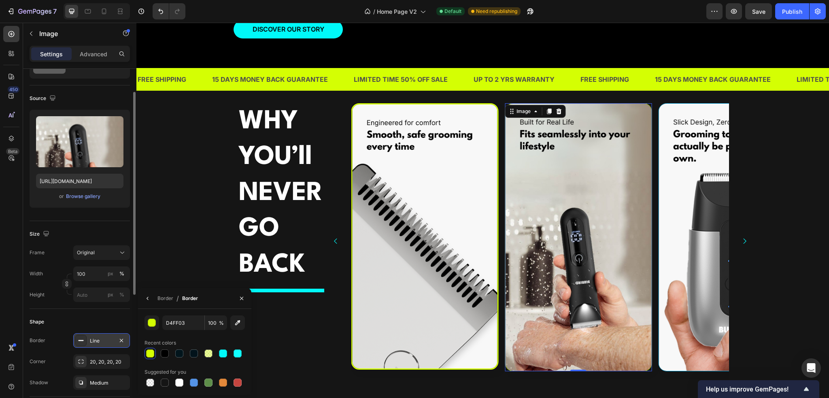
click at [100, 335] on div "Line" at bounding box center [101, 340] width 57 height 15
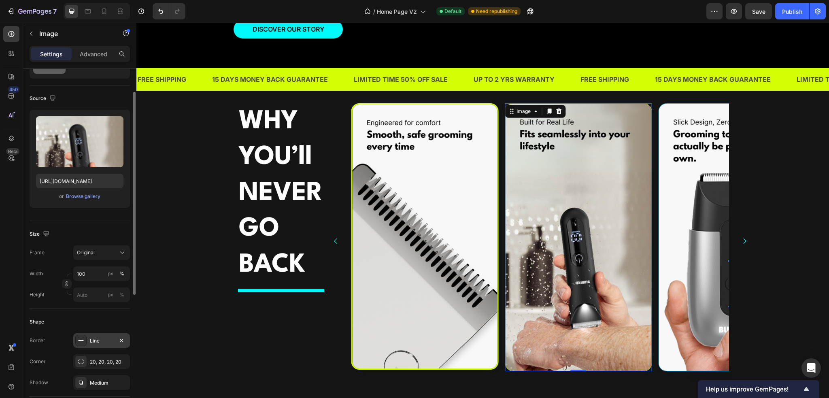
click at [100, 340] on div "Line" at bounding box center [101, 340] width 23 height 7
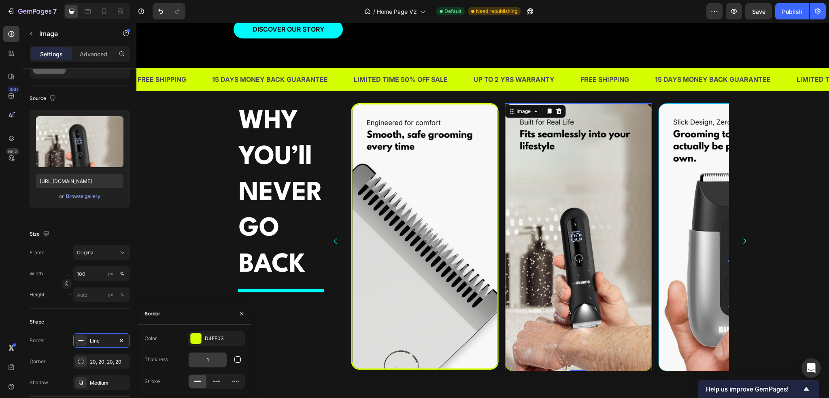
click at [201, 358] on input "1" at bounding box center [208, 360] width 38 height 15
type input "3"
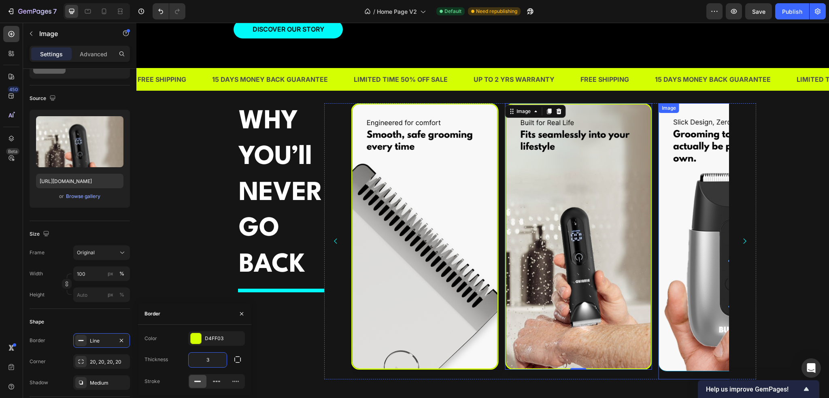
click at [672, 310] on img at bounding box center [732, 237] width 147 height 268
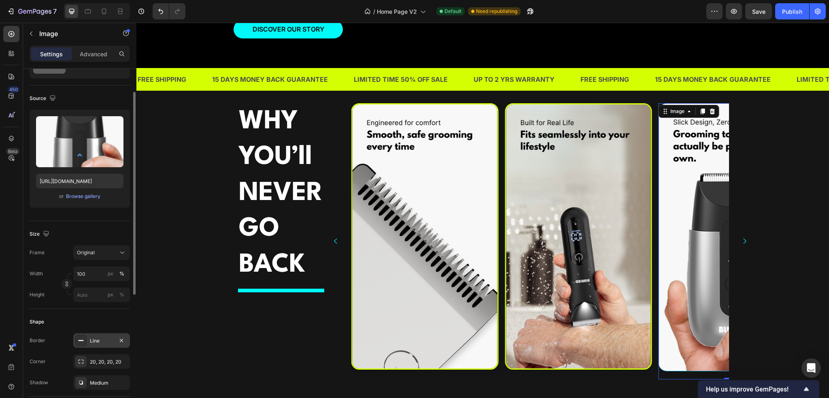
click at [96, 344] on div "Line" at bounding box center [101, 340] width 57 height 15
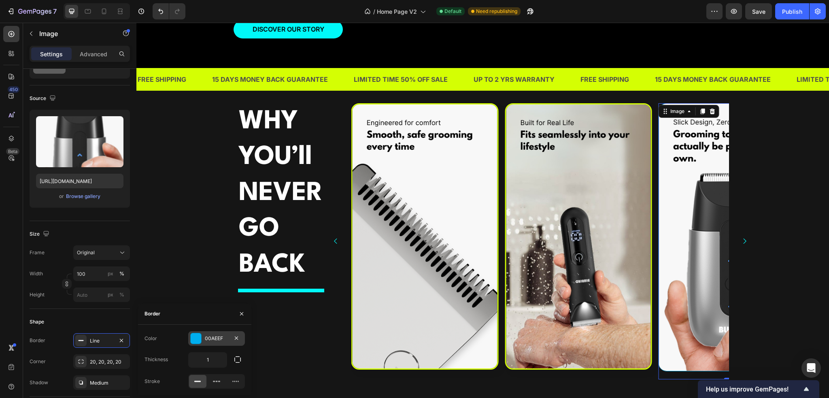
click at [188, 338] on div "00AEEF" at bounding box center [216, 338] width 57 height 15
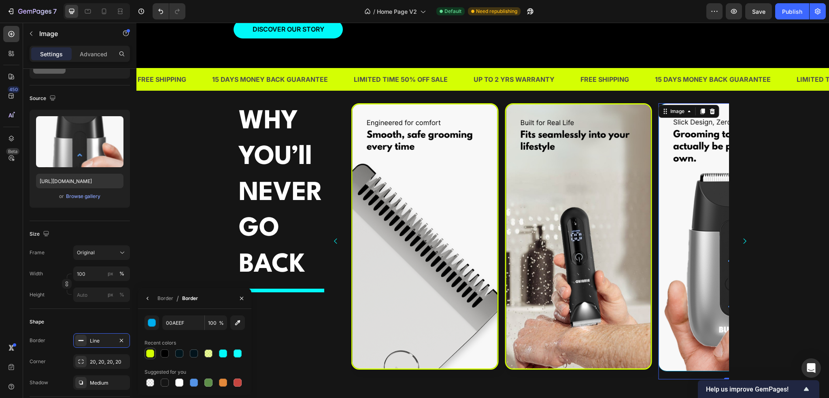
click at [146, 353] on div at bounding box center [150, 353] width 8 height 8
type input "D4FF03"
click at [98, 341] on div "Line" at bounding box center [101, 340] width 23 height 7
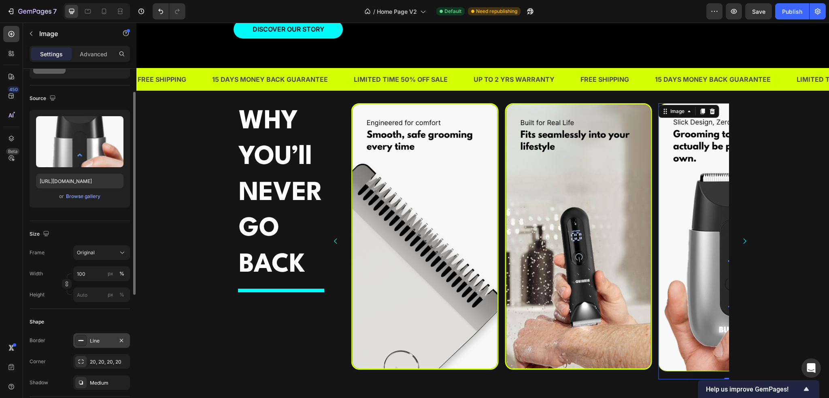
click at [98, 341] on div "Line" at bounding box center [101, 340] width 23 height 7
click at [121, 382] on icon "button" at bounding box center [121, 382] width 3 height 3
click at [447, 323] on img at bounding box center [424, 236] width 147 height 266
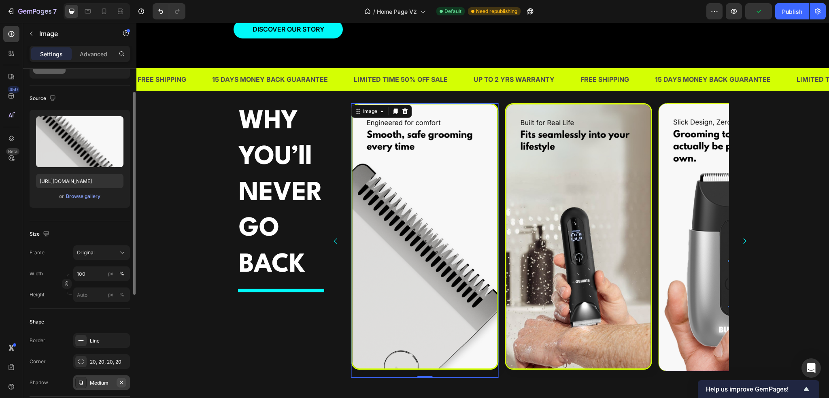
click at [122, 382] on icon "button" at bounding box center [121, 382] width 3 height 3
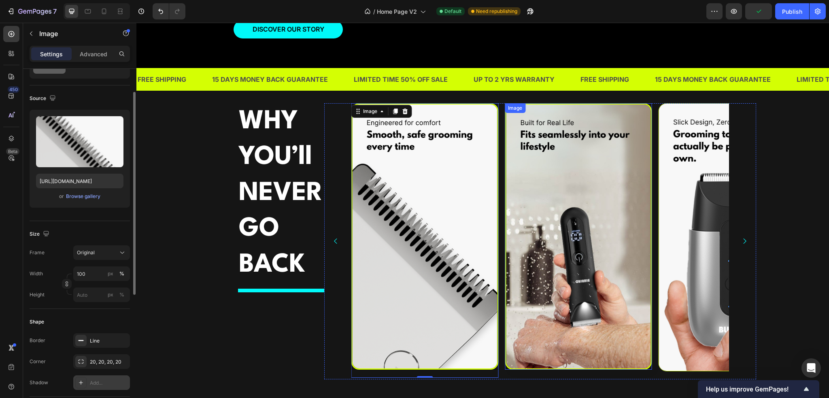
click at [607, 321] on img at bounding box center [578, 236] width 147 height 266
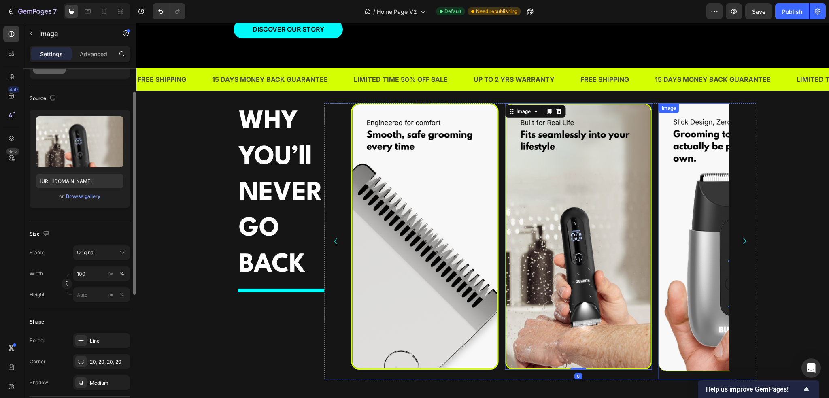
click at [687, 329] on img at bounding box center [732, 237] width 147 height 268
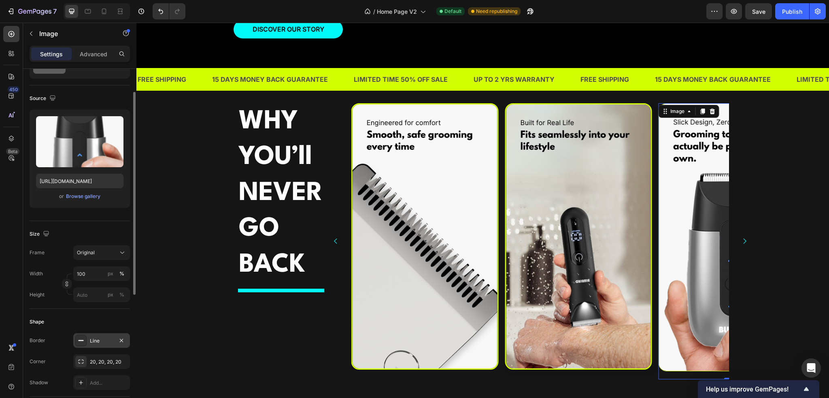
click at [102, 344] on div "Line" at bounding box center [101, 340] width 23 height 7
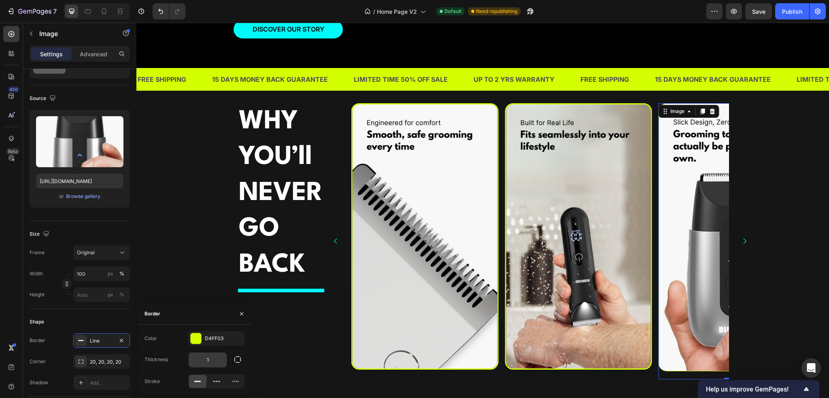
click at [214, 358] on input "1" at bounding box center [208, 360] width 38 height 15
type input "3"
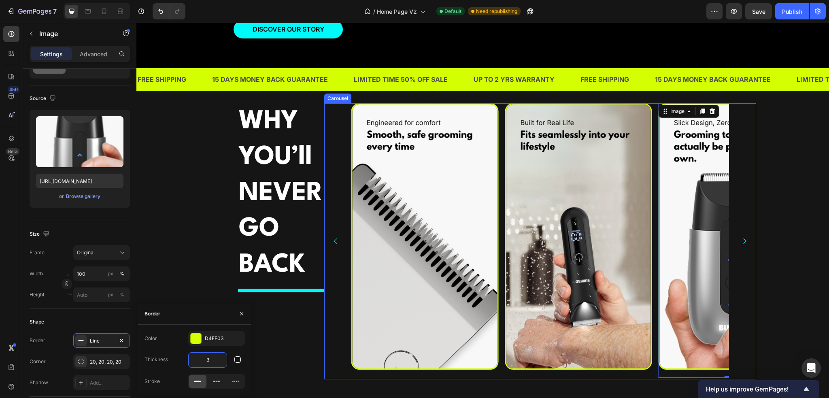
click at [743, 245] on icon "Carousel Next Arrow" at bounding box center [745, 241] width 8 height 8
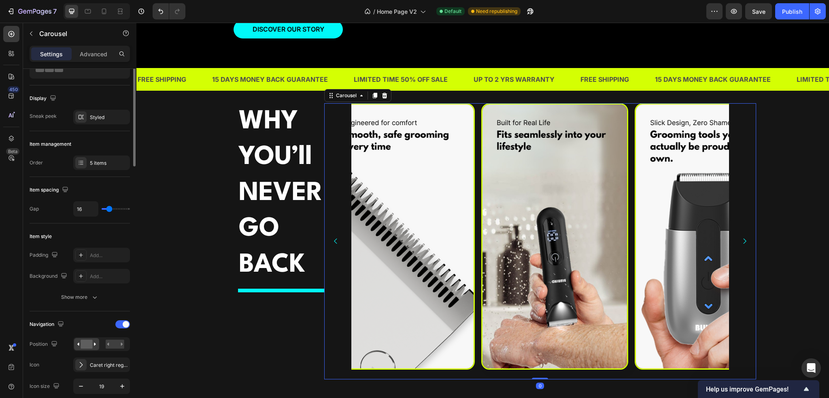
scroll to position [0, 0]
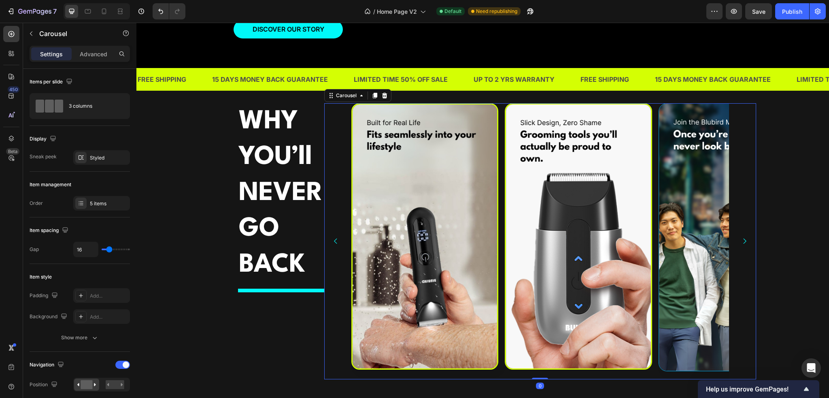
click at [741, 245] on icon "Carousel Next Arrow" at bounding box center [745, 241] width 8 height 8
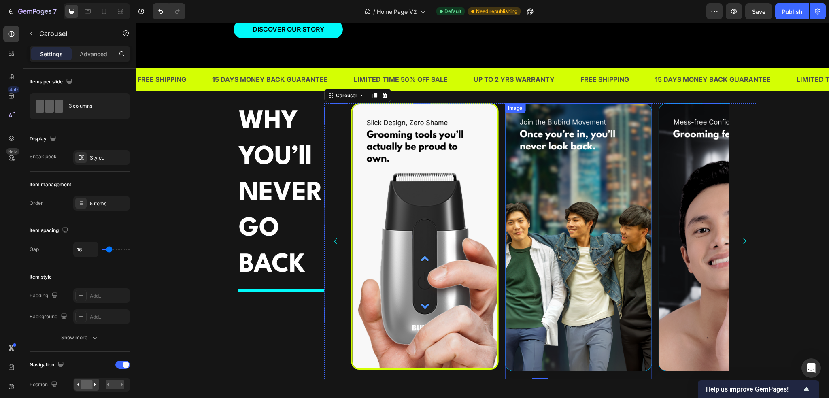
click at [555, 237] on img at bounding box center [578, 237] width 147 height 268
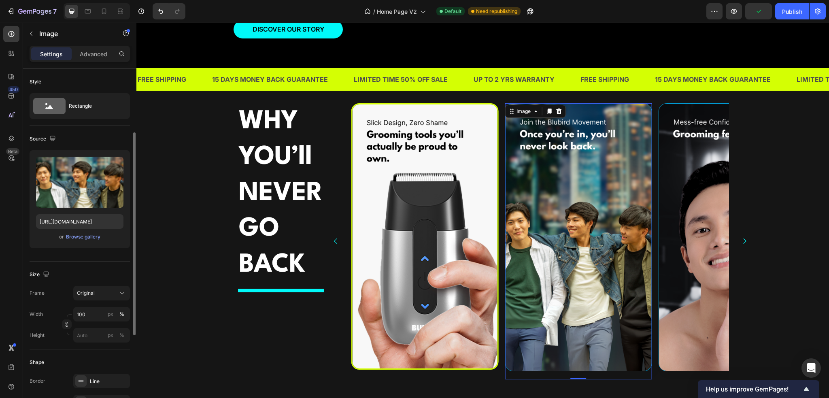
scroll to position [121, 0]
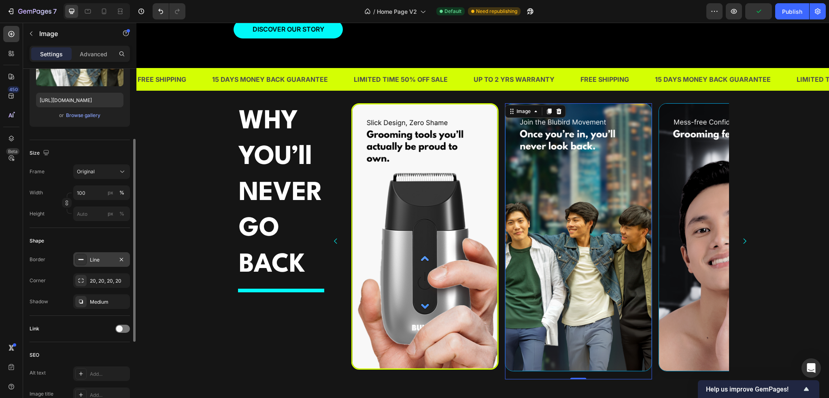
click at [99, 256] on div "Line" at bounding box center [101, 259] width 23 height 7
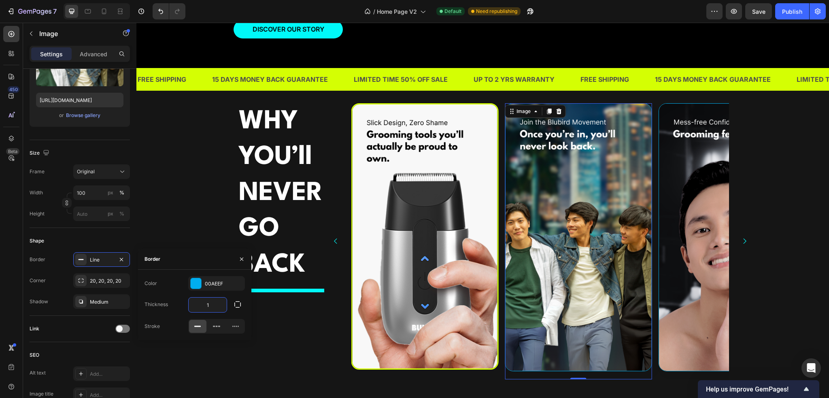
click at [211, 305] on input "1" at bounding box center [208, 305] width 38 height 15
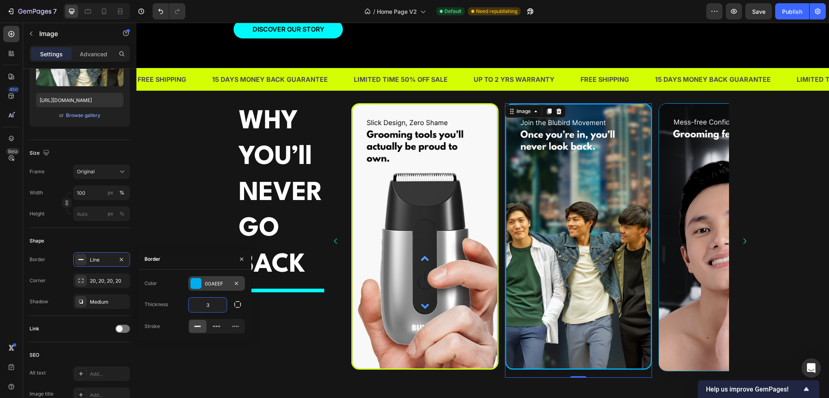
type input "3"
click at [214, 285] on div "00AEEF" at bounding box center [216, 283] width 23 height 7
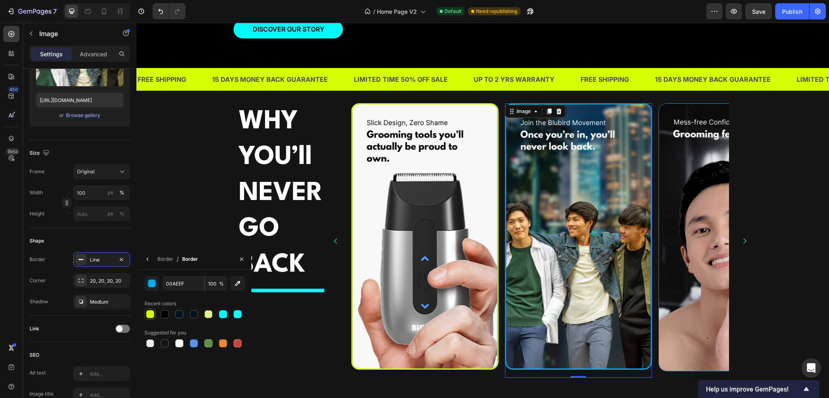
click at [151, 314] on div at bounding box center [150, 314] width 8 height 8
type input "D4FF03"
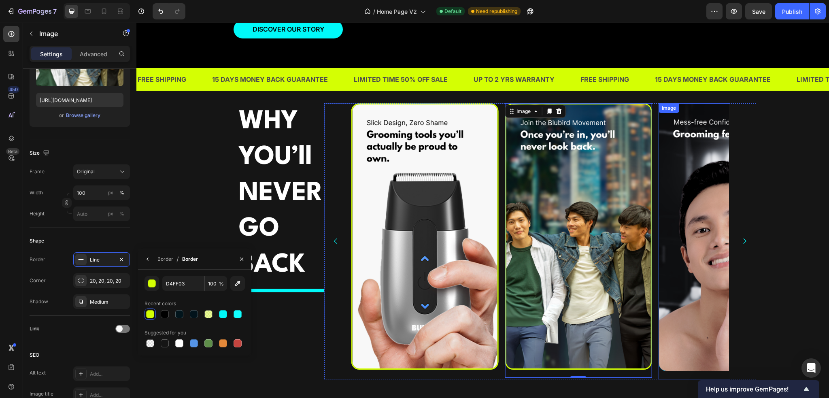
click at [666, 290] on img at bounding box center [732, 237] width 147 height 268
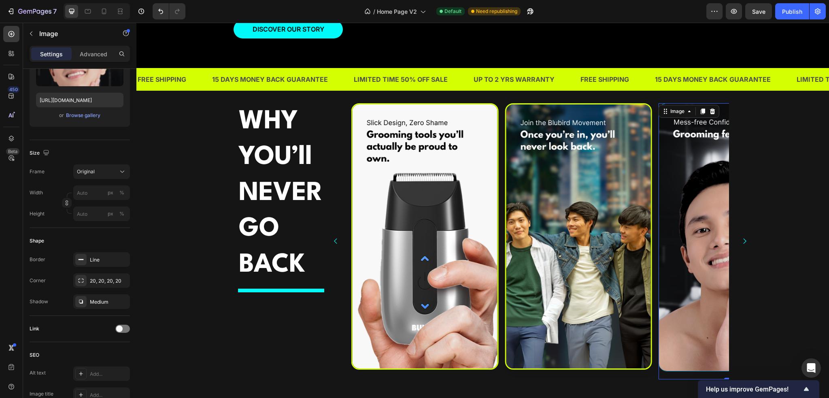
click at [679, 290] on img at bounding box center [732, 237] width 147 height 268
click at [101, 261] on div "Line" at bounding box center [101, 259] width 23 height 7
click at [224, 288] on div "00AEEF" at bounding box center [216, 283] width 57 height 15
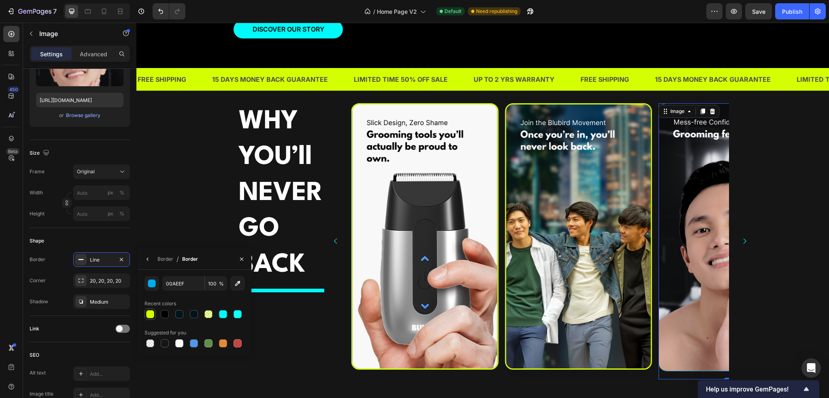
click at [152, 313] on div at bounding box center [150, 314] width 8 height 8
type input "D4FF03"
click at [147, 258] on icon "button" at bounding box center [148, 259] width 6 height 6
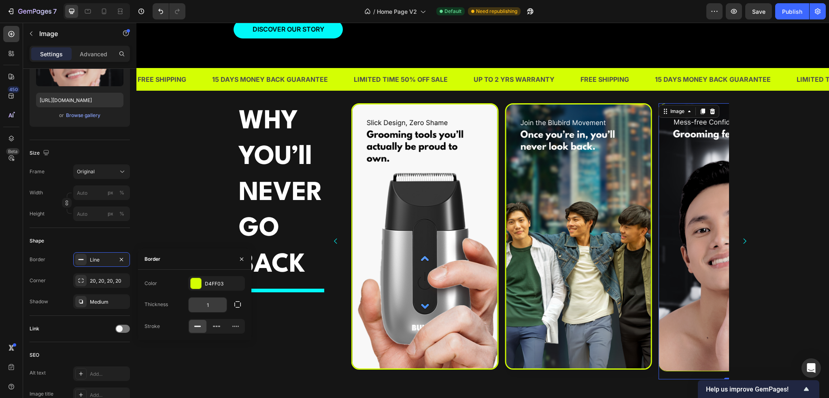
click at [207, 309] on input "1" at bounding box center [208, 305] width 38 height 15
type input "3"
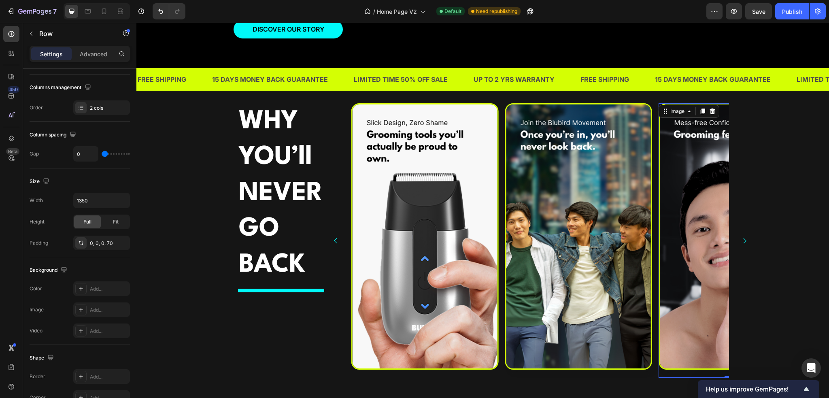
click at [255, 336] on div "WHY YOU’ll NEVER GO BACK Heading Title Line" at bounding box center [281, 250] width 86 height 294
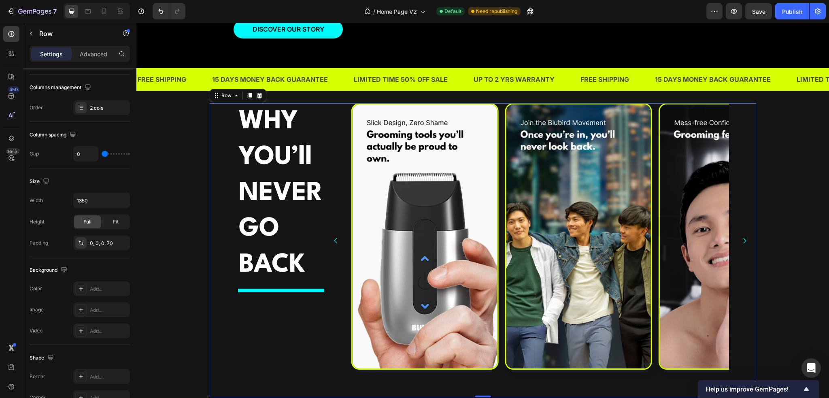
scroll to position [0, 0]
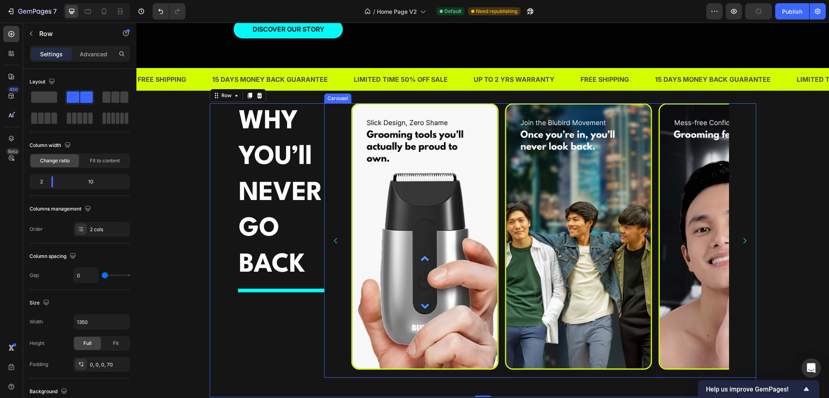
click at [742, 251] on button "Carousel Next Arrow" at bounding box center [744, 240] width 21 height 21
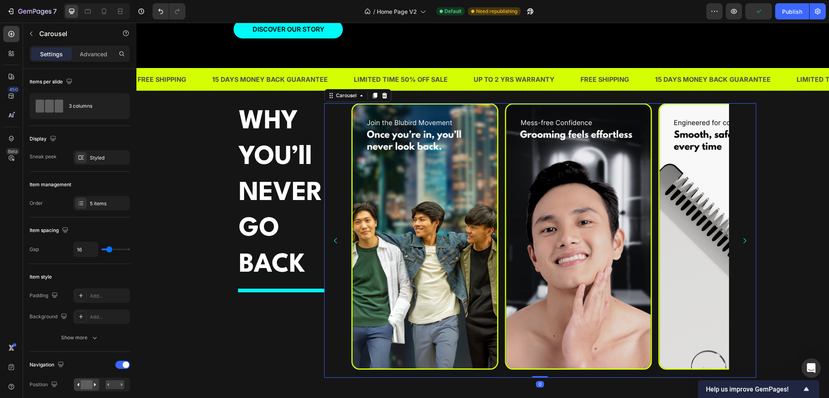
click at [742, 251] on button "Carousel Next Arrow" at bounding box center [744, 240] width 21 height 21
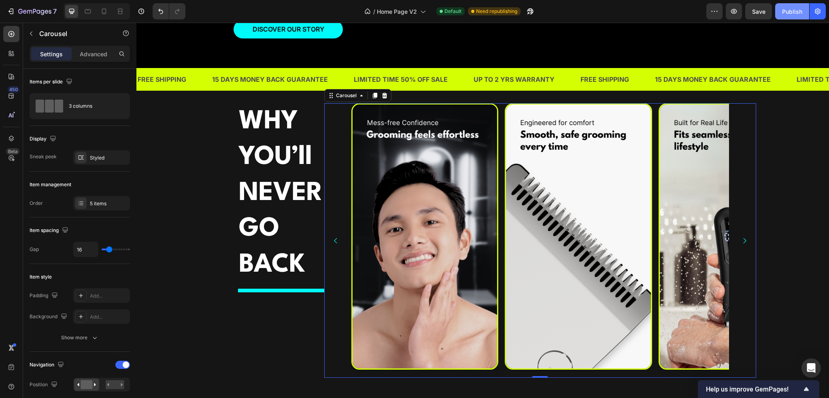
click at [790, 12] on div "Publish" at bounding box center [792, 11] width 20 height 9
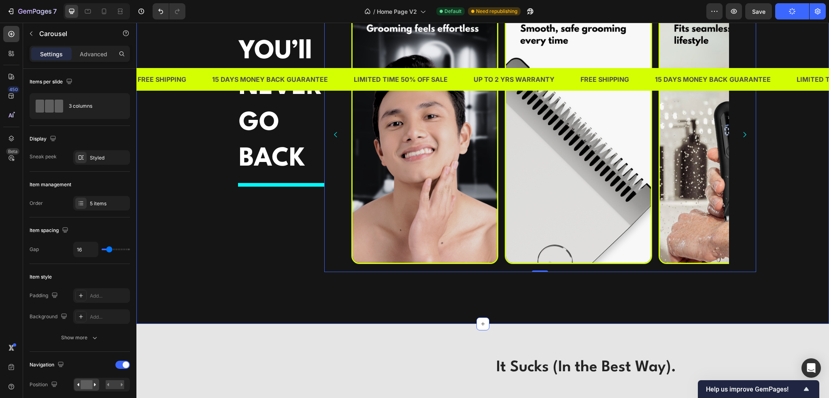
click at [771, 217] on div "WHY YOU’ll NEVER GO BACK Heading Title Line Image Image Image Image Image Carou…" at bounding box center [483, 144] width 681 height 294
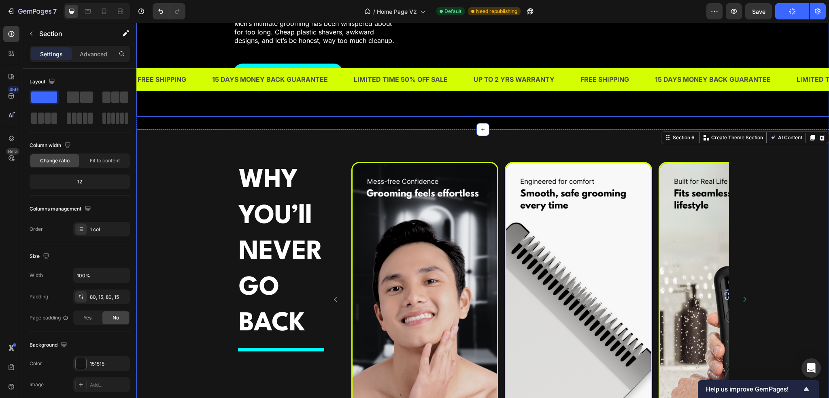
scroll to position [1205, 0]
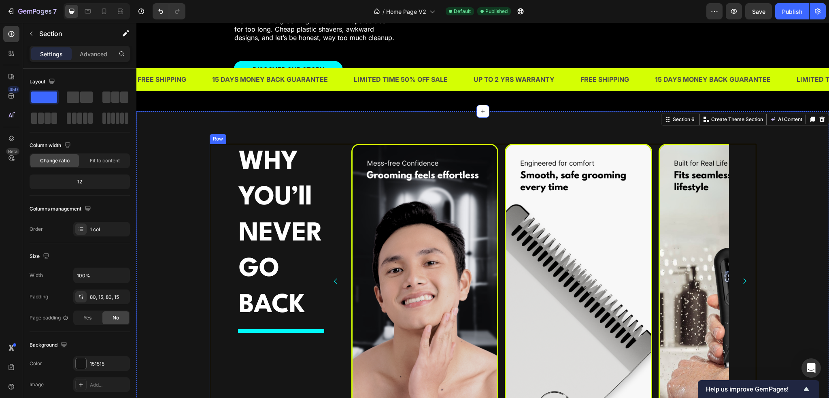
click at [195, 211] on div "WHY YOU’ll NEVER GO BACK Heading Title Line Image Image Image Image Image [GEOG…" at bounding box center [483, 291] width 681 height 294
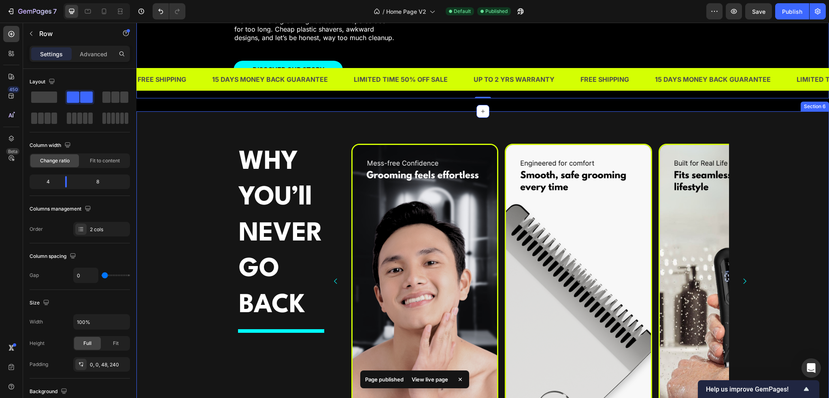
click at [193, 164] on div "WHY YOU’ll NEVER GO BACK Heading Title Line Image Image Image Image Image [GEOG…" at bounding box center [483, 291] width 681 height 294
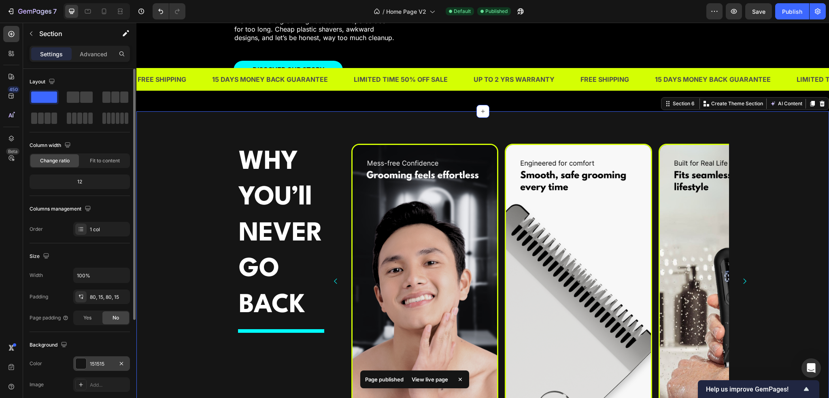
click at [85, 365] on div at bounding box center [81, 363] width 11 height 11
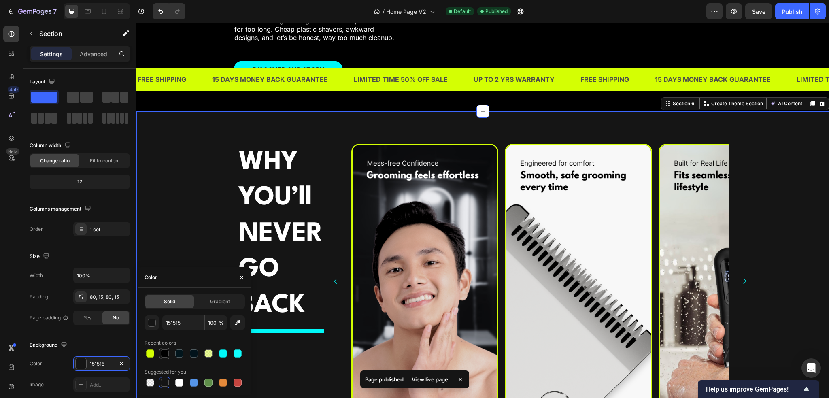
click at [163, 359] on div at bounding box center [164, 353] width 11 height 11
type input "000000"
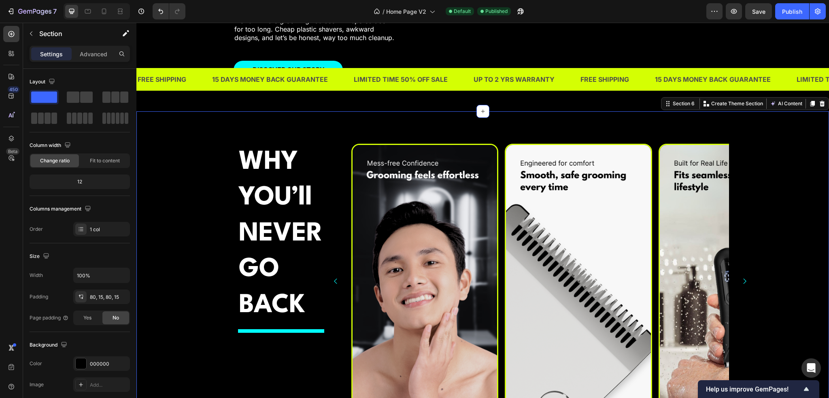
click at [166, 248] on div "WHY YOU’ll NEVER GO BACK Heading Title Line Image Image Image Image Image [GEOG…" at bounding box center [483, 291] width 681 height 294
click at [755, 9] on span "Save" at bounding box center [758, 11] width 13 height 7
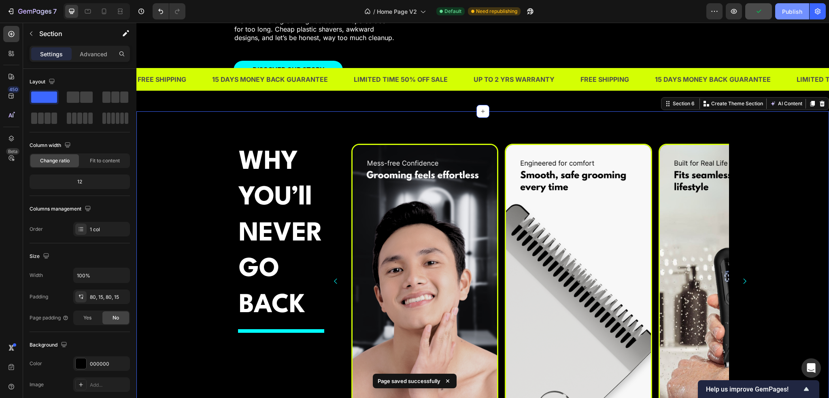
click at [794, 11] on div "Publish" at bounding box center [792, 11] width 20 height 9
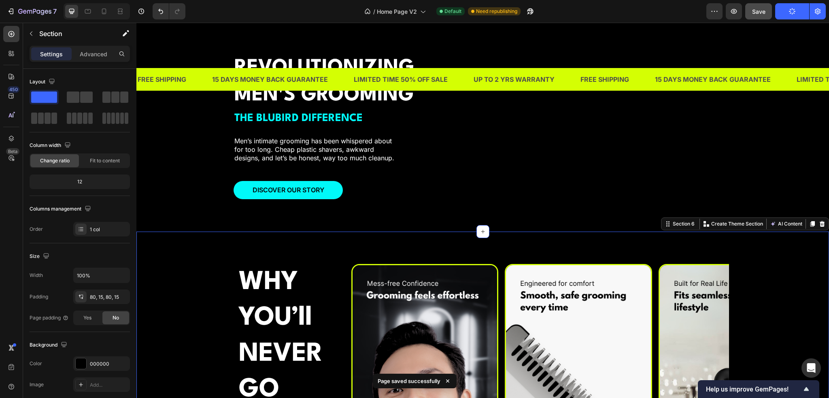
scroll to position [1087, 0]
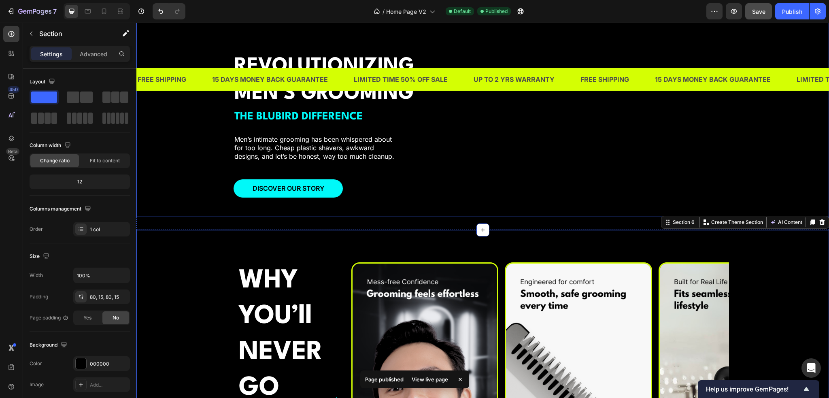
click at [195, 181] on div "REVOLUTIONIZING MEN'S GROOMING Heading THE BLUBIRD DIFFERENCE Text Block Men’s …" at bounding box center [482, 104] width 693 height 225
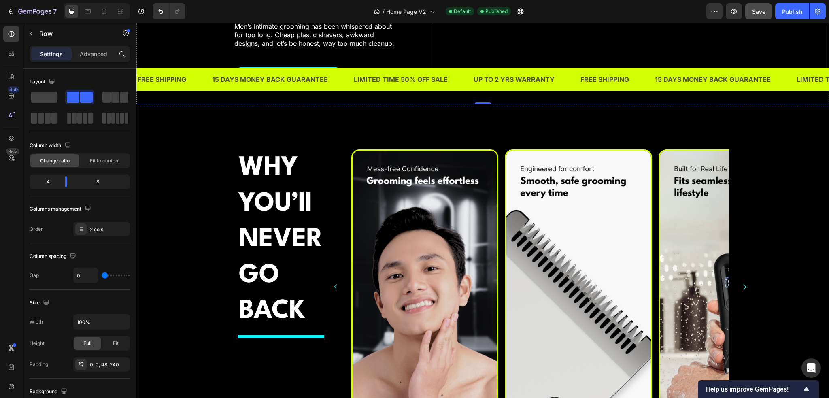
scroll to position [1249, 0]
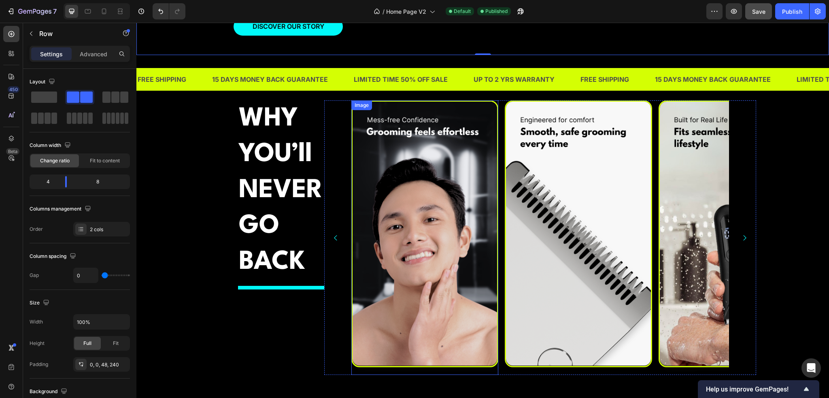
click at [426, 242] on img at bounding box center [424, 233] width 147 height 266
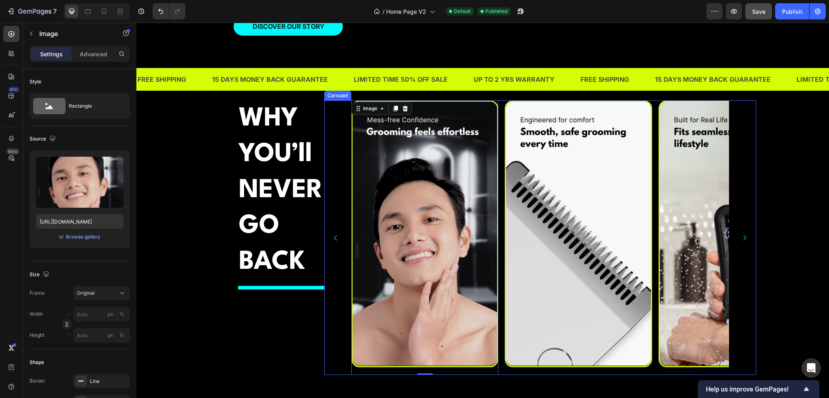
click at [339, 217] on div "Image 0 Image Image Image Image" at bounding box center [540, 237] width 432 height 275
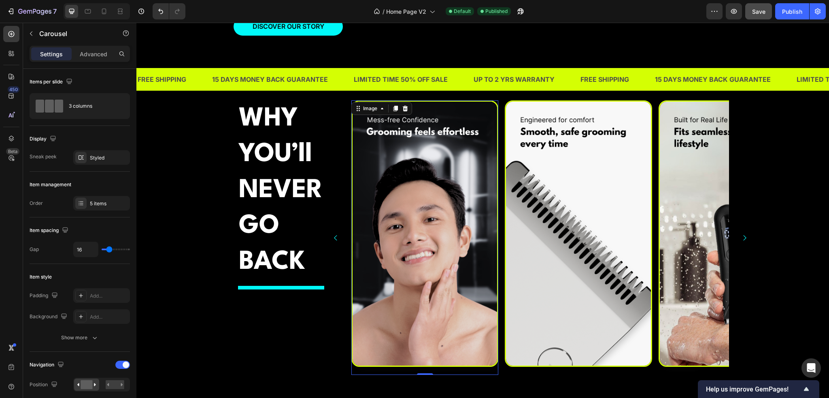
click at [398, 184] on img at bounding box center [424, 233] width 147 height 266
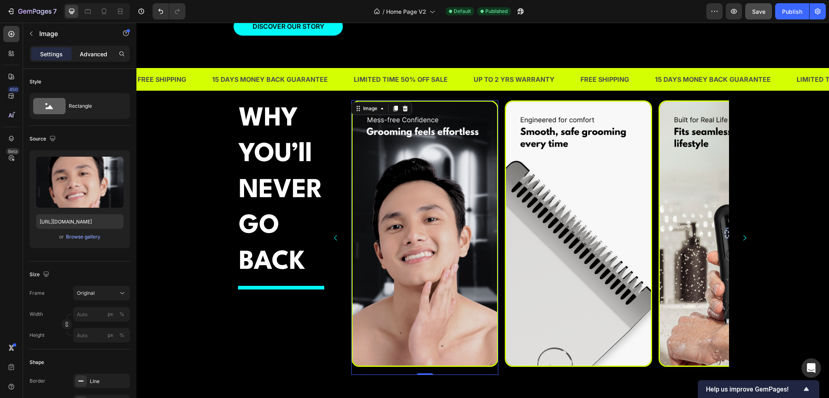
click at [102, 52] on p "Advanced" at bounding box center [94, 54] width 28 height 9
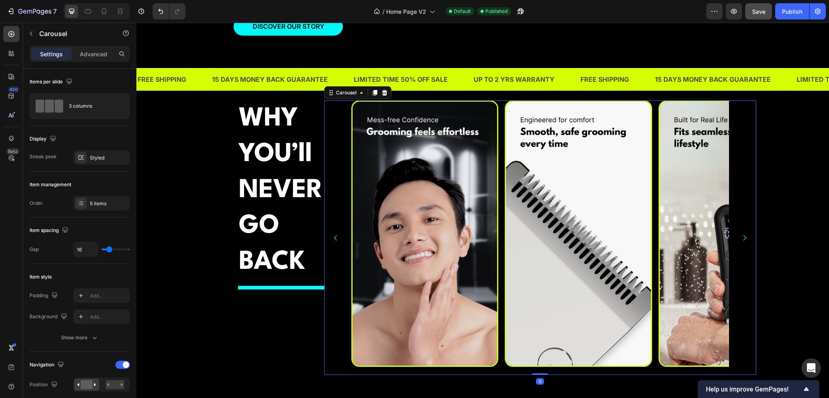
click at [335, 199] on div "Image Image Image Image Image" at bounding box center [540, 237] width 432 height 275
type input "20"
type input "22"
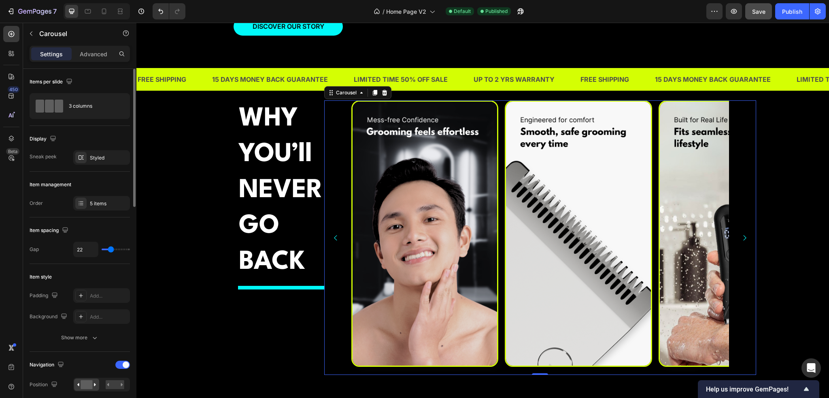
type input "23"
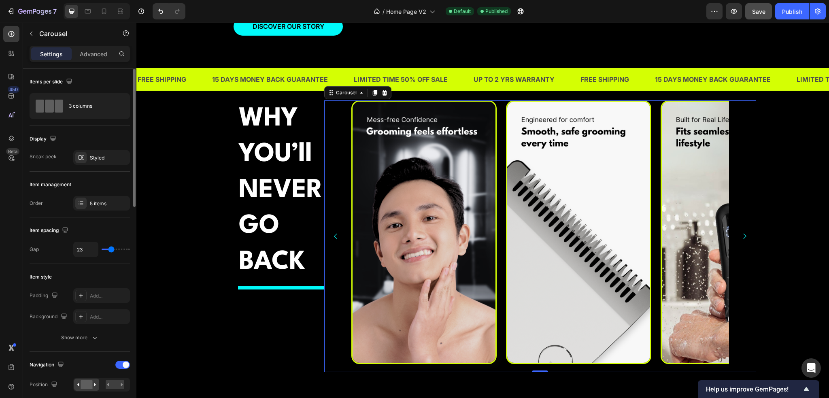
type input "22"
type input "20"
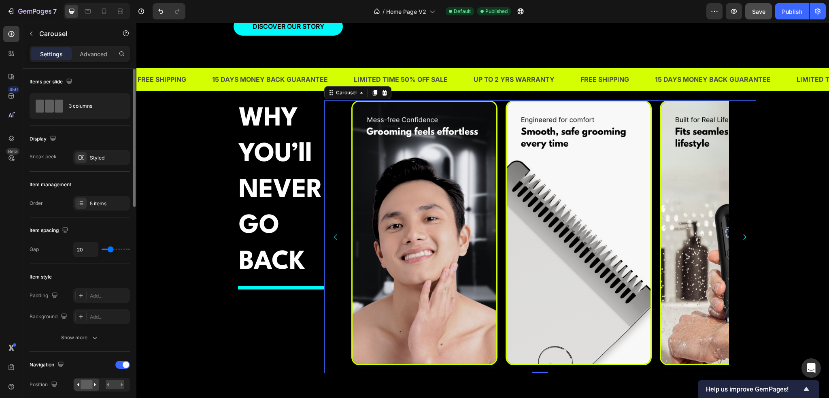
type input "19"
type input "18"
type input "17"
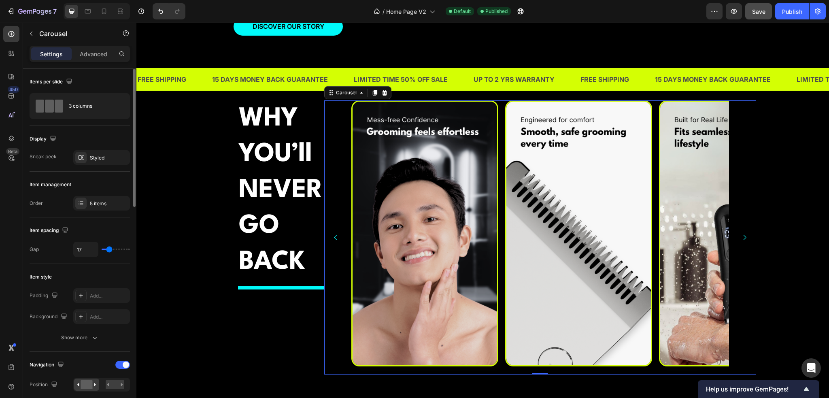
type input "17"
click at [109, 249] on input "range" at bounding box center [116, 250] width 28 height 2
click at [761, 8] on span "Save" at bounding box center [758, 11] width 13 height 7
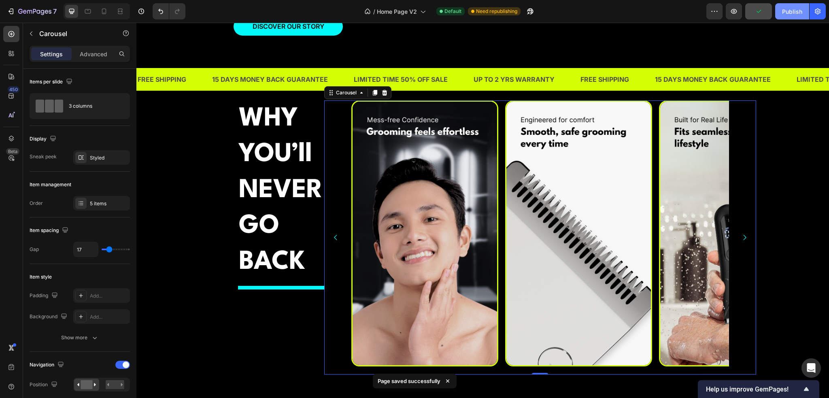
click at [787, 11] on div "Publish" at bounding box center [792, 11] width 20 height 9
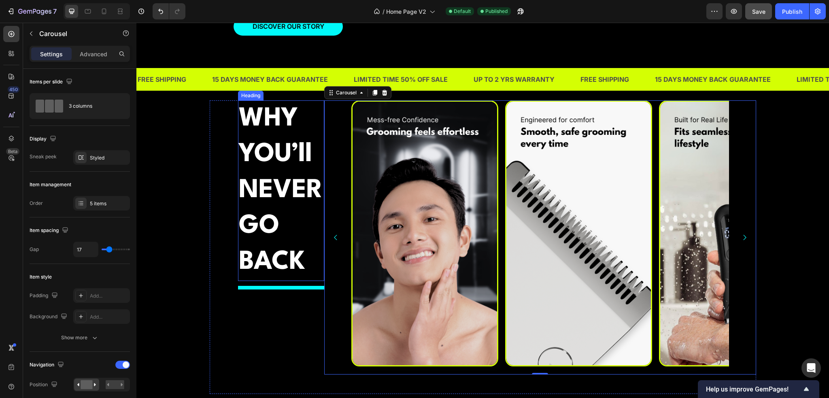
click at [210, 166] on div "WHY YOU’ll NEVER GO BACK Heading Title Line Image Image Image Image Image Carou…" at bounding box center [483, 247] width 547 height 294
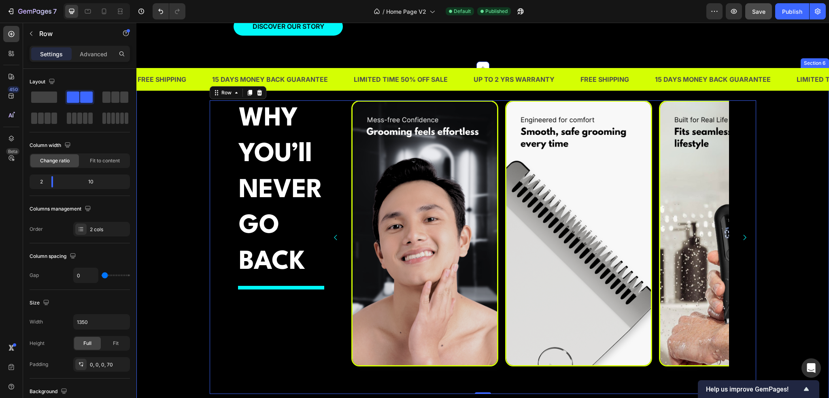
click at [168, 168] on div "WHY YOU’ll NEVER GO BACK Heading Title Line Image Image Image Image Image Carou…" at bounding box center [483, 247] width 681 height 294
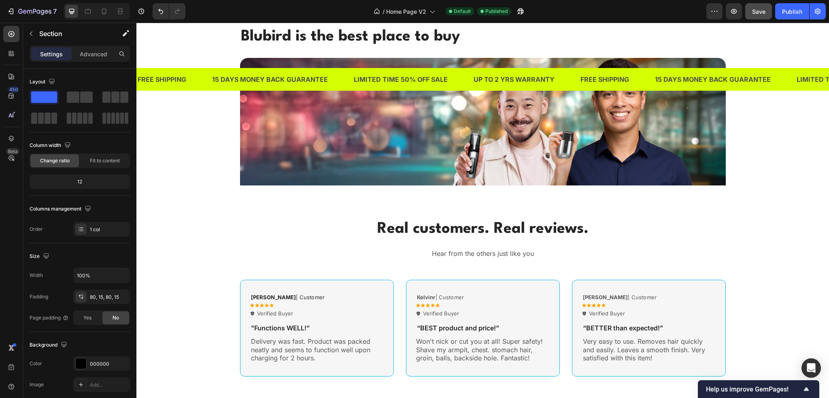
scroll to position [2180, 0]
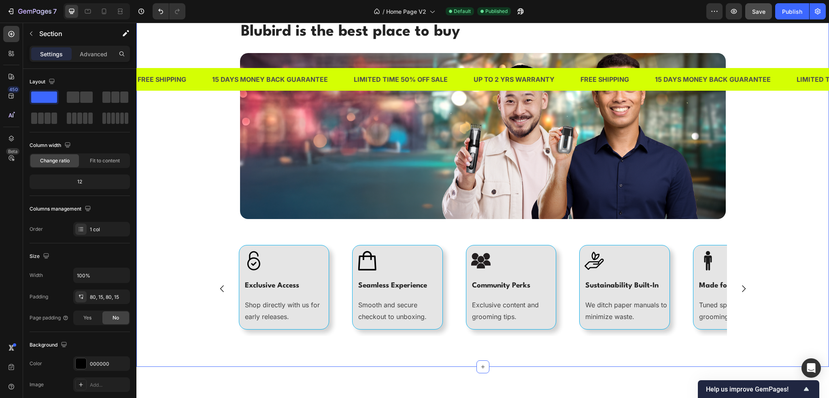
click at [185, 149] on div "Blubird is the best place to buy Heading Image Row Image Exclusive Access Headi…" at bounding box center [483, 184] width 681 height 327
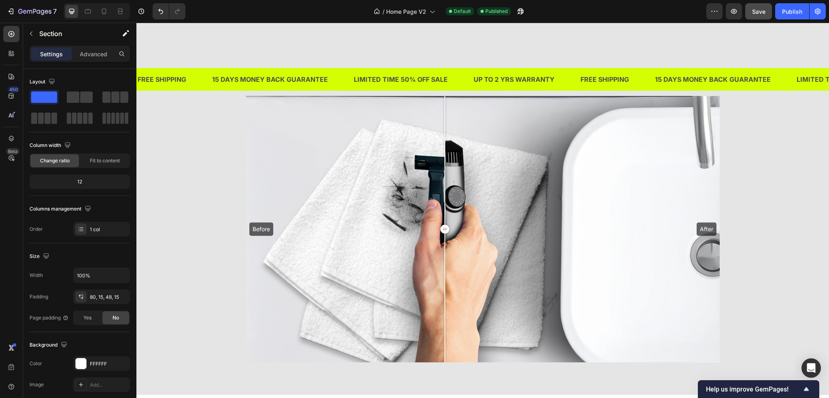
scroll to position [2018, 0]
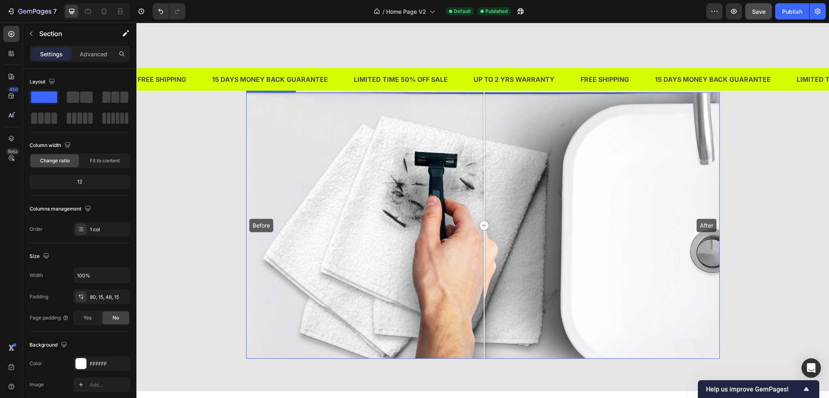
drag, startPoint x: 442, startPoint y: 251, endPoint x: 481, endPoint y: 263, distance: 40.7
click at [481, 263] on div at bounding box center [484, 225] width 16 height 266
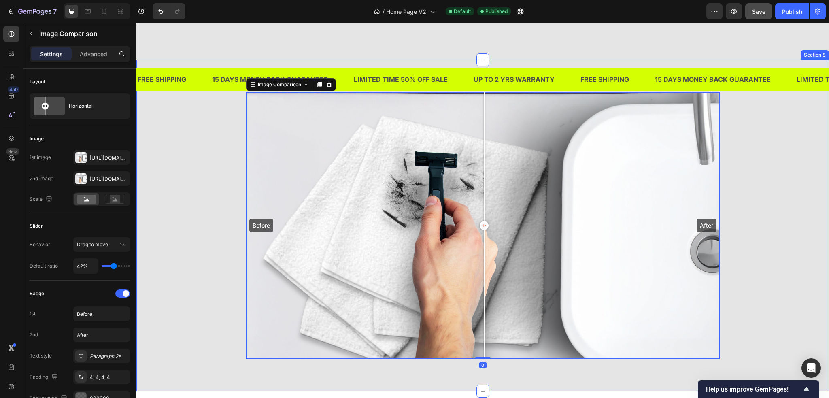
click at [209, 251] on div "Before After Image Comparison 0 Row Row" at bounding box center [482, 225] width 693 height 266
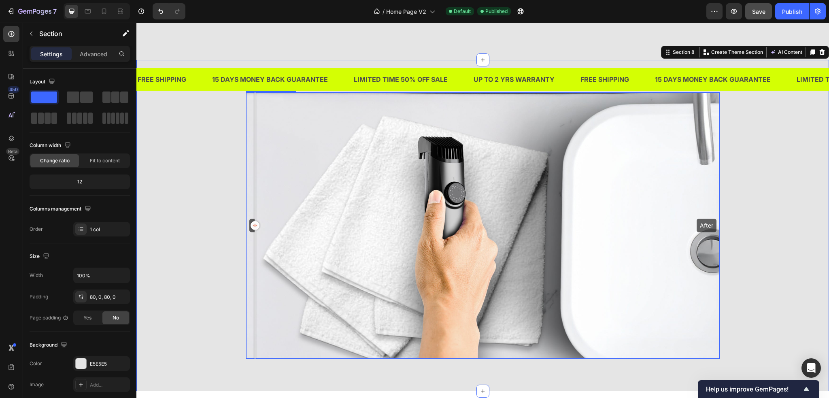
drag, startPoint x: 481, startPoint y: 254, endPoint x: 243, endPoint y: 268, distance: 238.5
click at [246, 268] on div "Before After" at bounding box center [483, 225] width 474 height 266
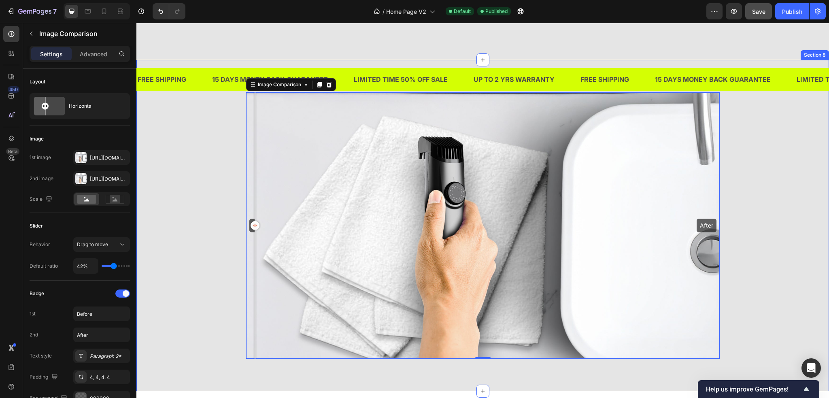
drag, startPoint x: 257, startPoint y: 251, endPoint x: 233, endPoint y: 243, distance: 25.2
click at [233, 243] on div "Before After Image Comparison 0 Row Row" at bounding box center [482, 225] width 693 height 266
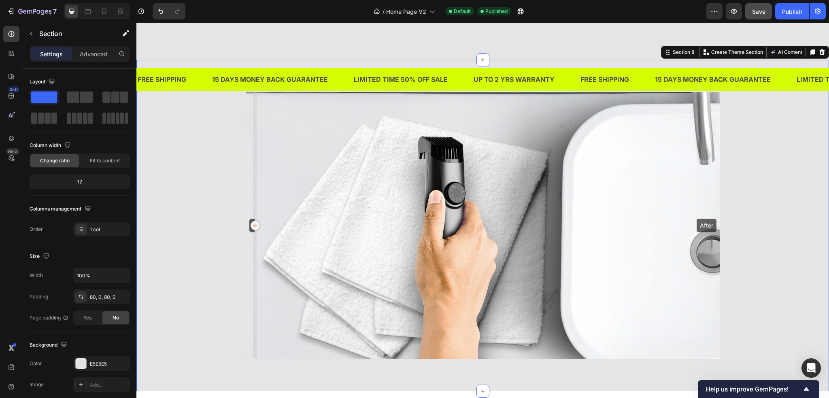
click at [213, 236] on div "Before After Image Comparison Row Row" at bounding box center [482, 225] width 693 height 266
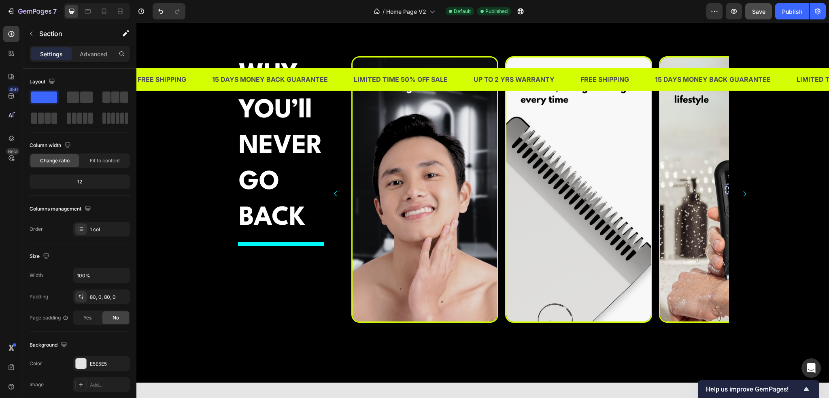
scroll to position [1289, 0]
